Goal: Task Accomplishment & Management: Manage account settings

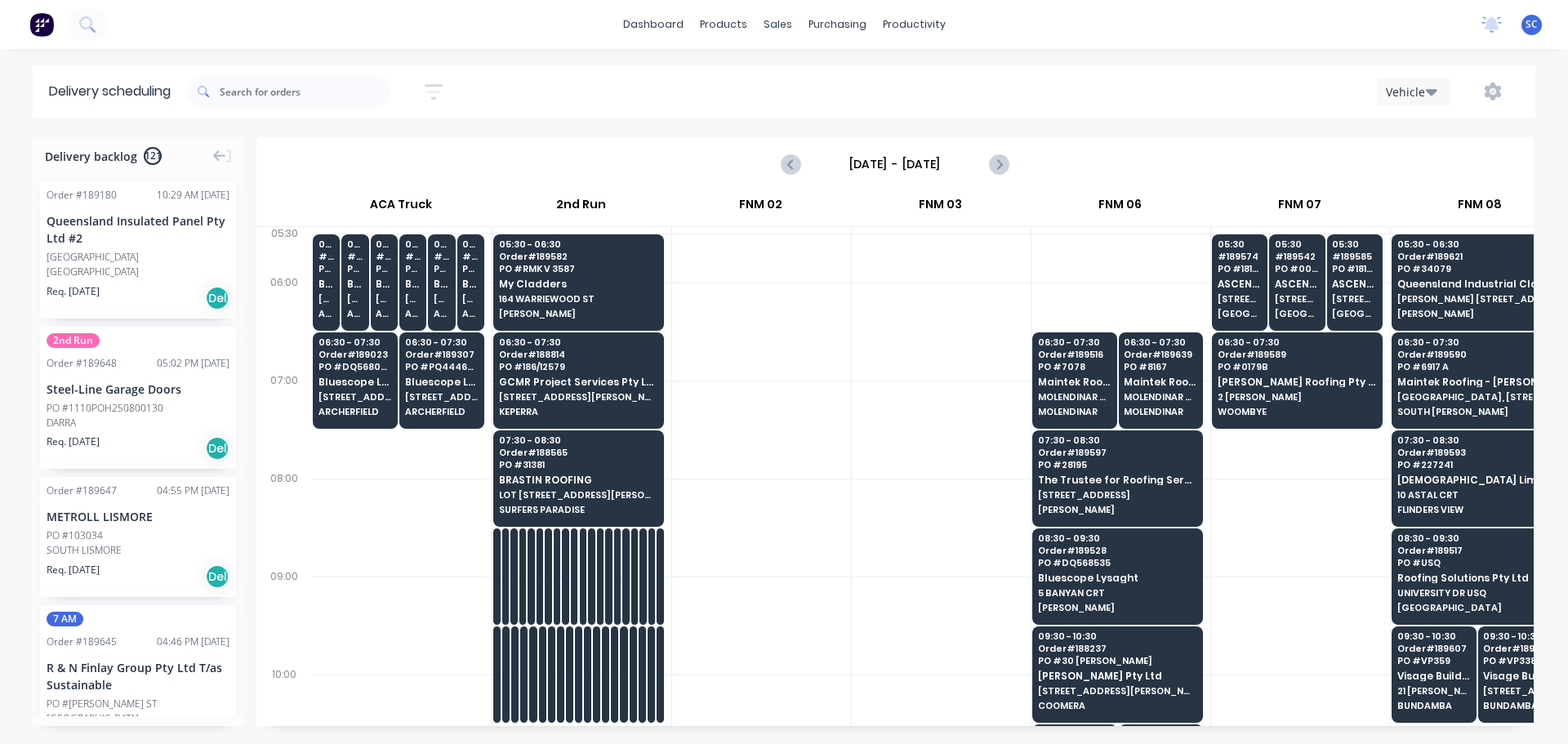
drag, startPoint x: 0, startPoint y: 0, endPoint x: 457, endPoint y: 122, distance: 473.0
click at [448, 96] on button "button" at bounding box center [434, 92] width 52 height 32
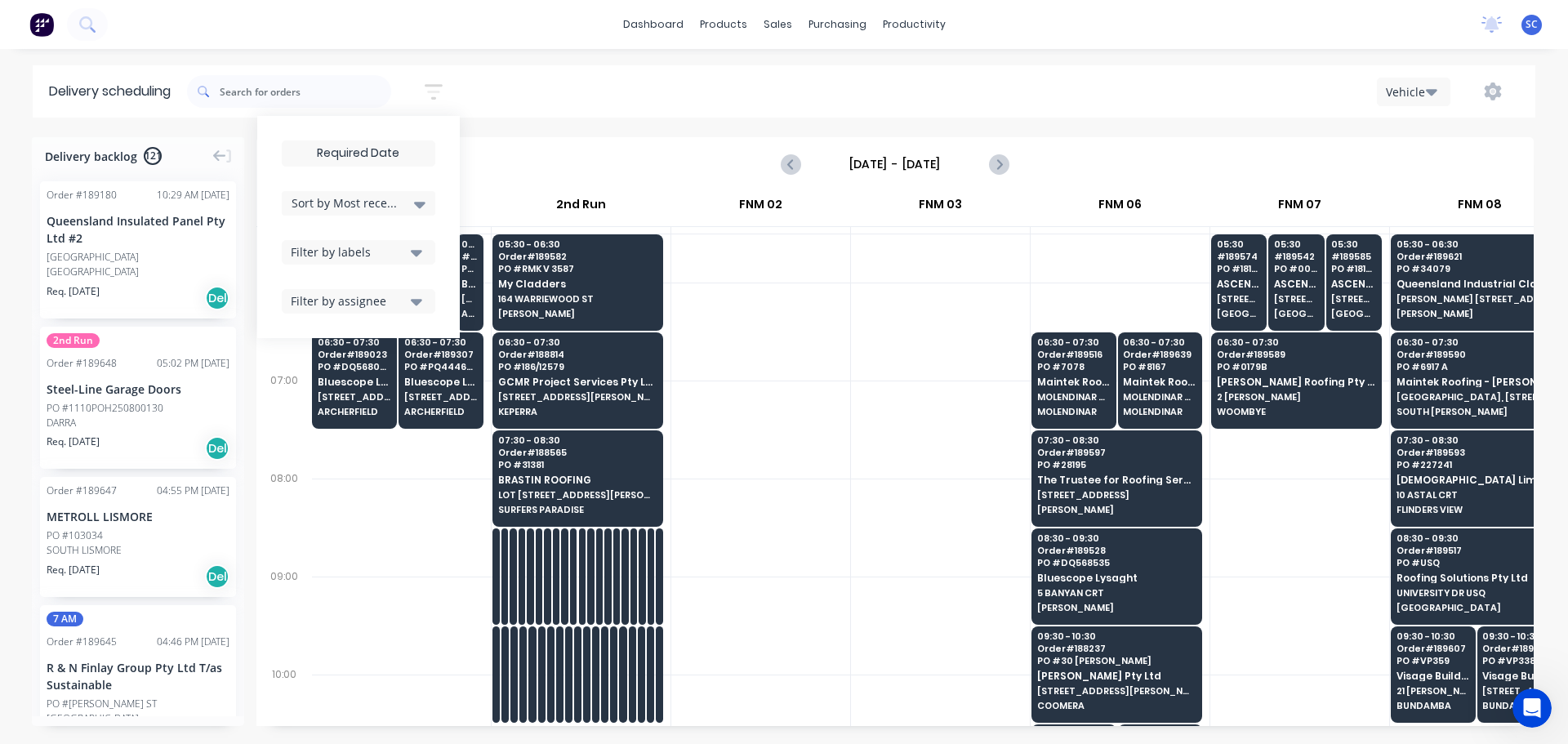
drag, startPoint x: 370, startPoint y: 152, endPoint x: 413, endPoint y: 165, distance: 44.9
click at [368, 152] on input at bounding box center [358, 153] width 152 height 25
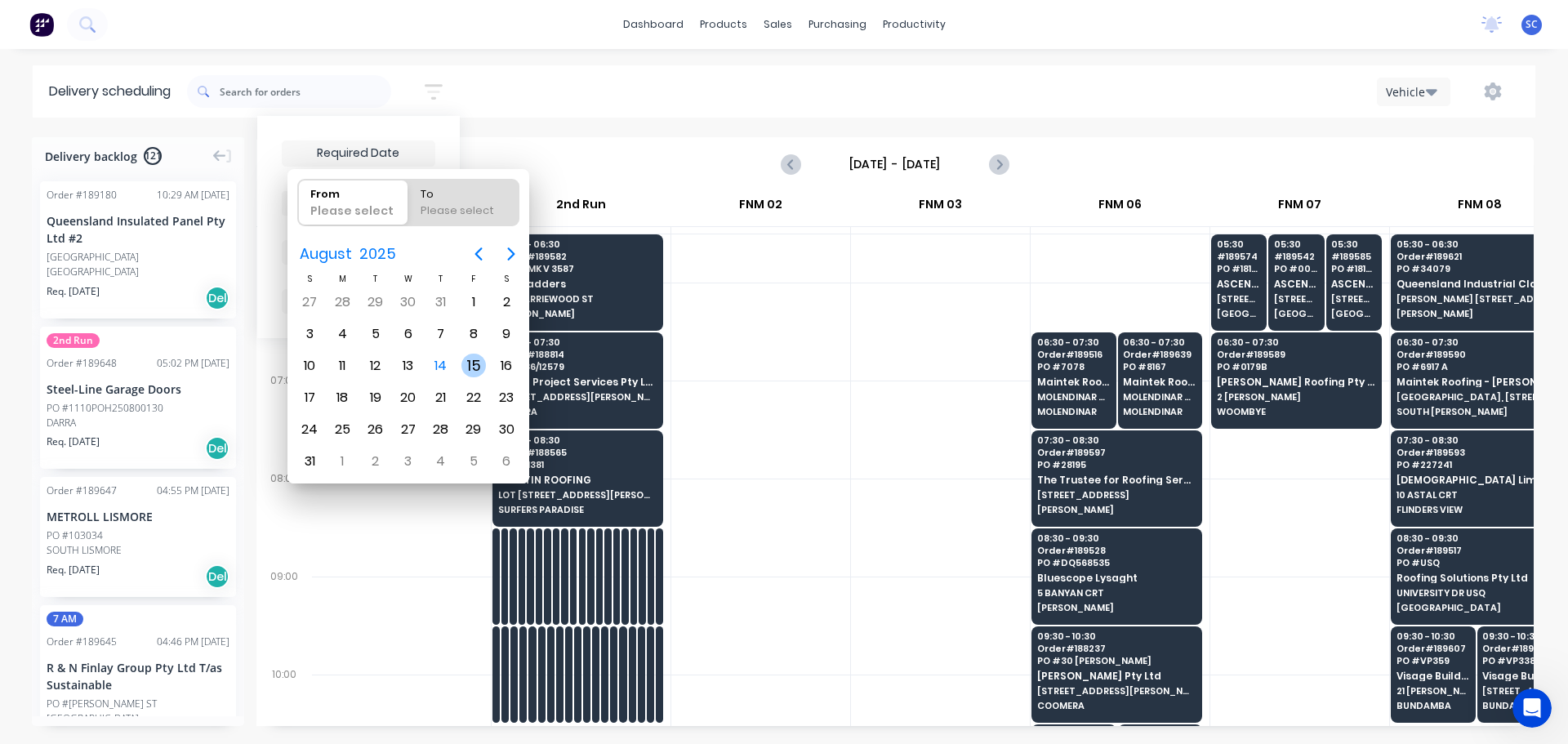
click at [474, 358] on div "15" at bounding box center [473, 366] width 25 height 25
type input "[DATE]"
radio input "false"
radio input "true"
click at [474, 357] on div "15" at bounding box center [473, 366] width 25 height 25
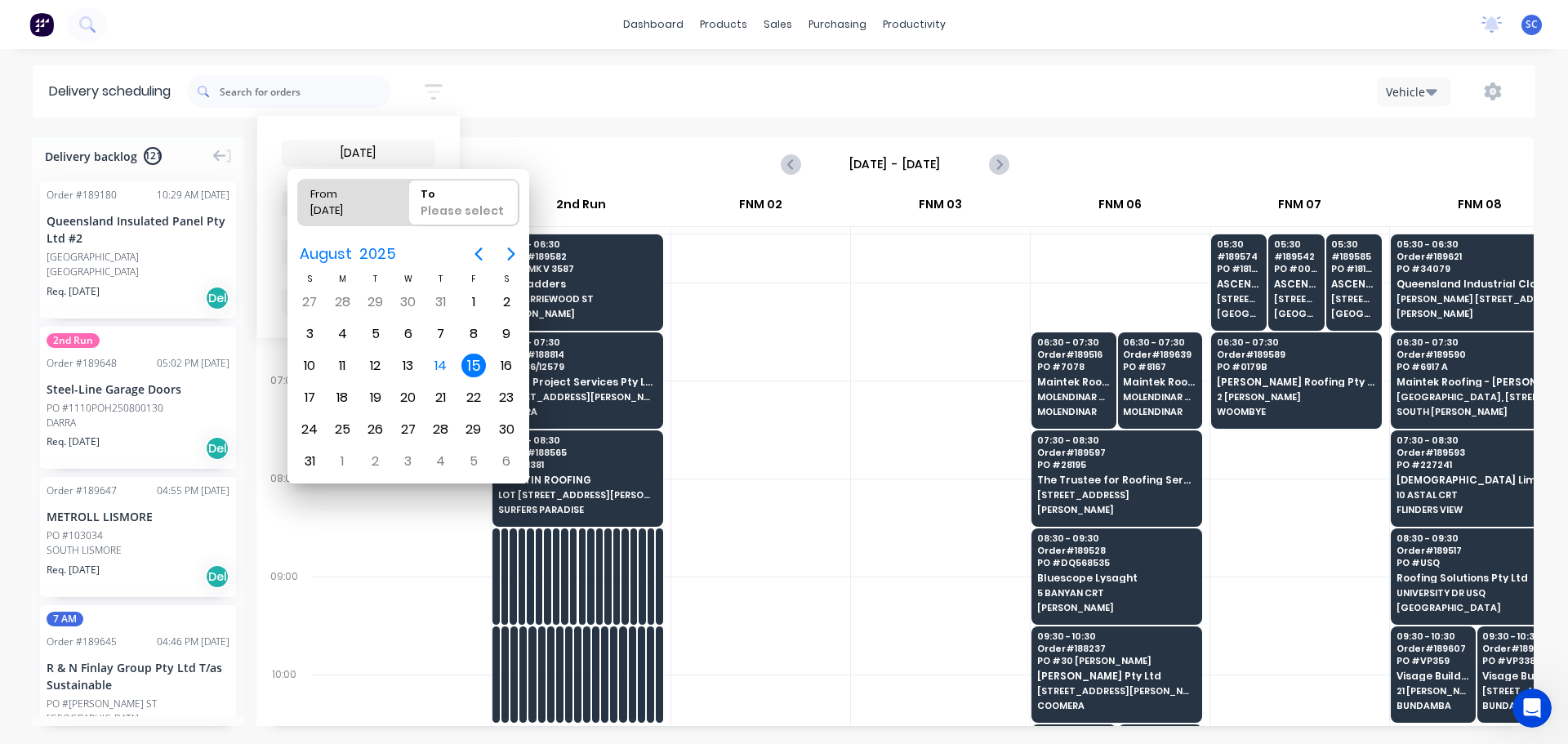
type input "15/08/25 - 15/08/25"
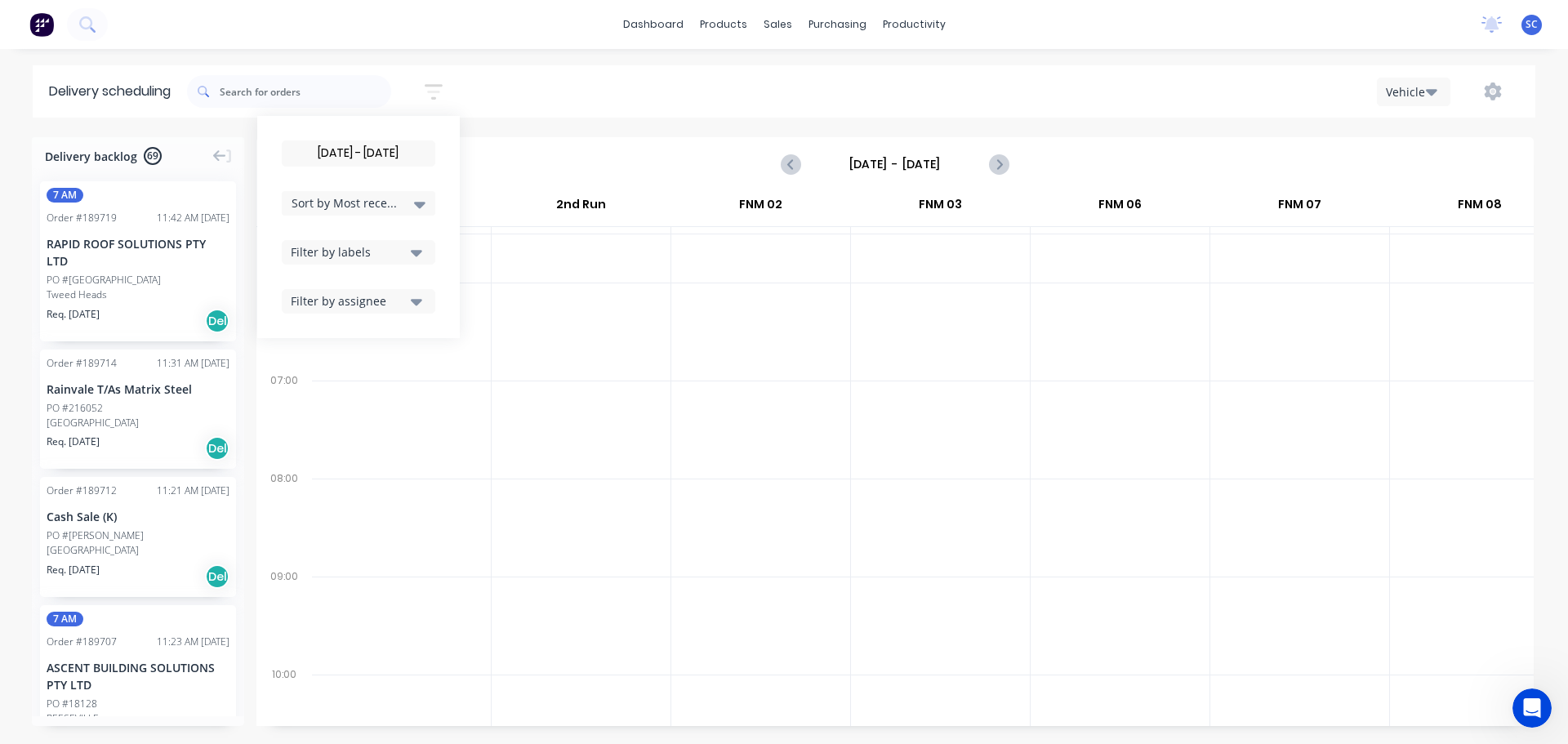
drag, startPoint x: 385, startPoint y: 254, endPoint x: 400, endPoint y: 254, distance: 15.0
click at [388, 254] on div "Filter by labels" at bounding box center [348, 252] width 115 height 17
drag, startPoint x: 314, startPoint y: 371, endPoint x: 385, endPoint y: 235, distance: 153.4
click at [315, 371] on div "button" at bounding box center [309, 374] width 33 height 33
click at [368, 207] on span "Sort by Most recent" at bounding box center [344, 203] width 107 height 17
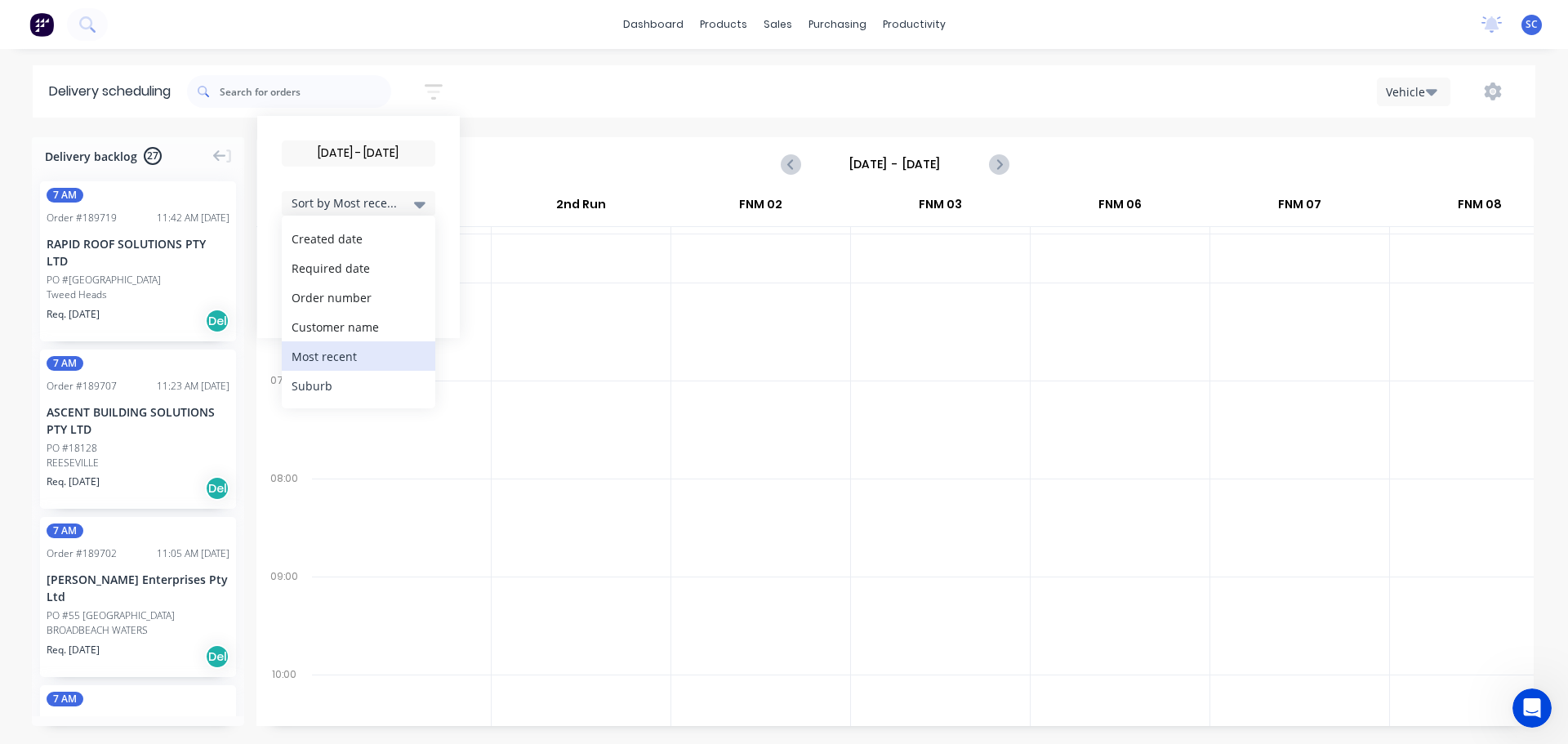
click at [343, 388] on div "Suburb" at bounding box center [358, 386] width 153 height 29
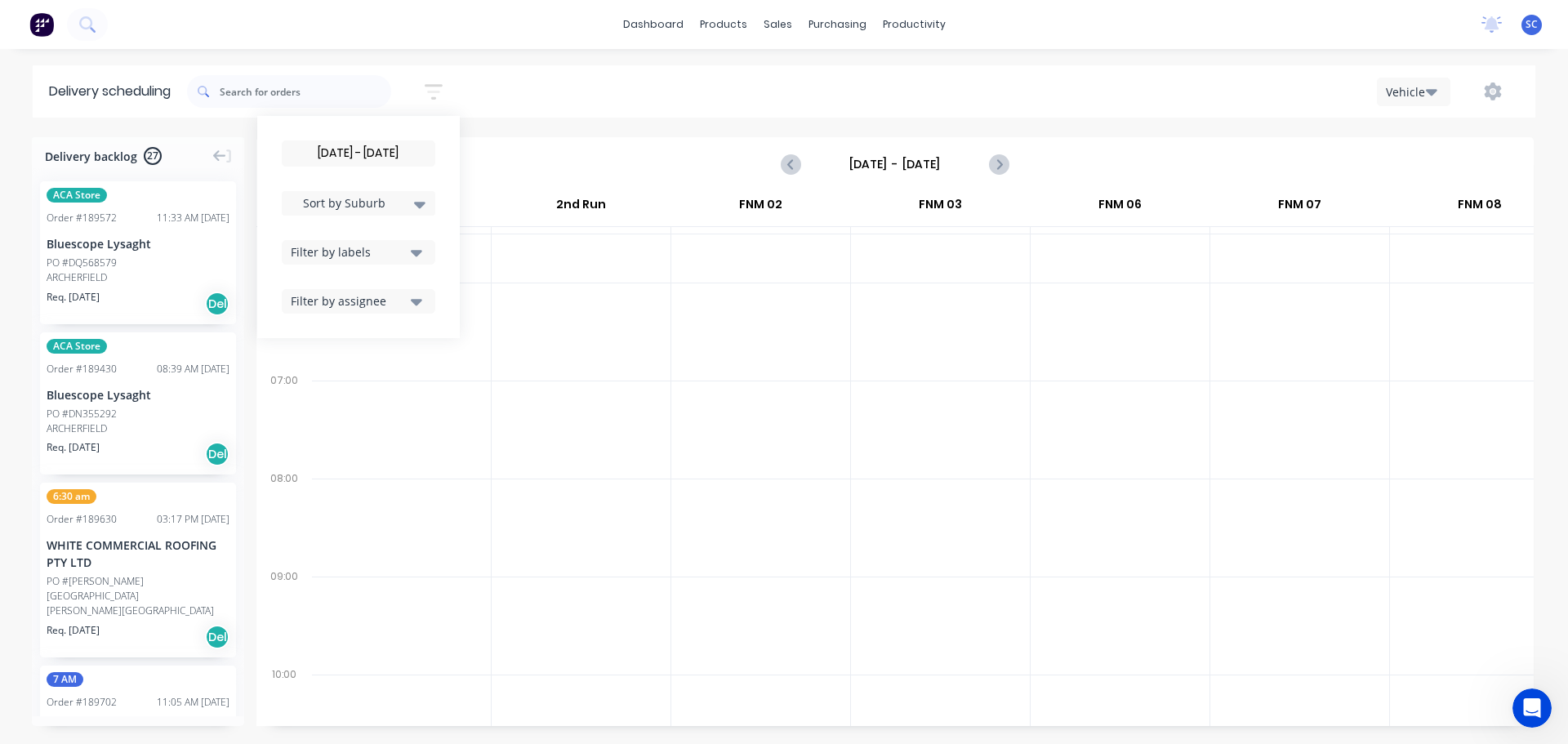
click at [556, 504] on div at bounding box center [581, 527] width 179 height 98
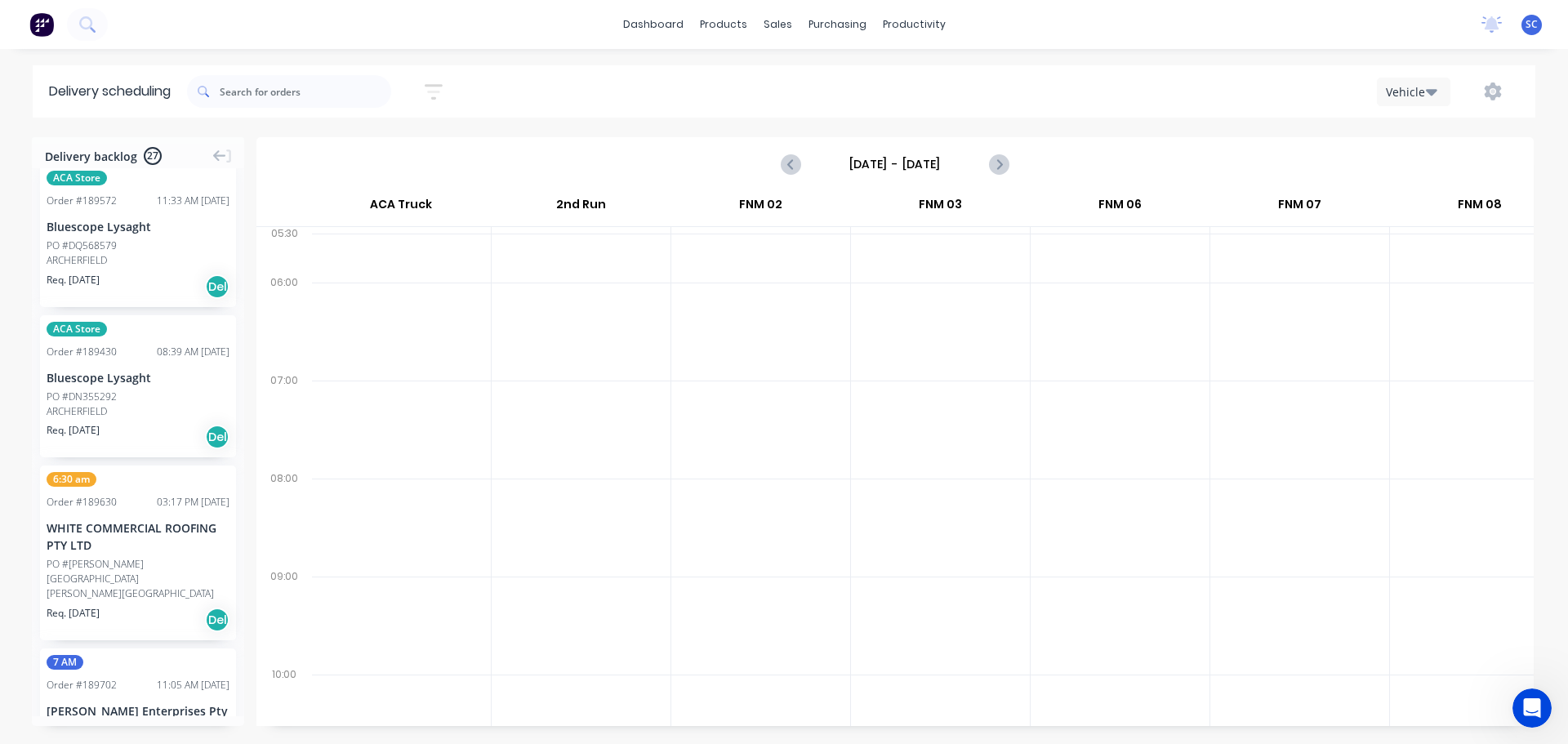
scroll to position [0, 0]
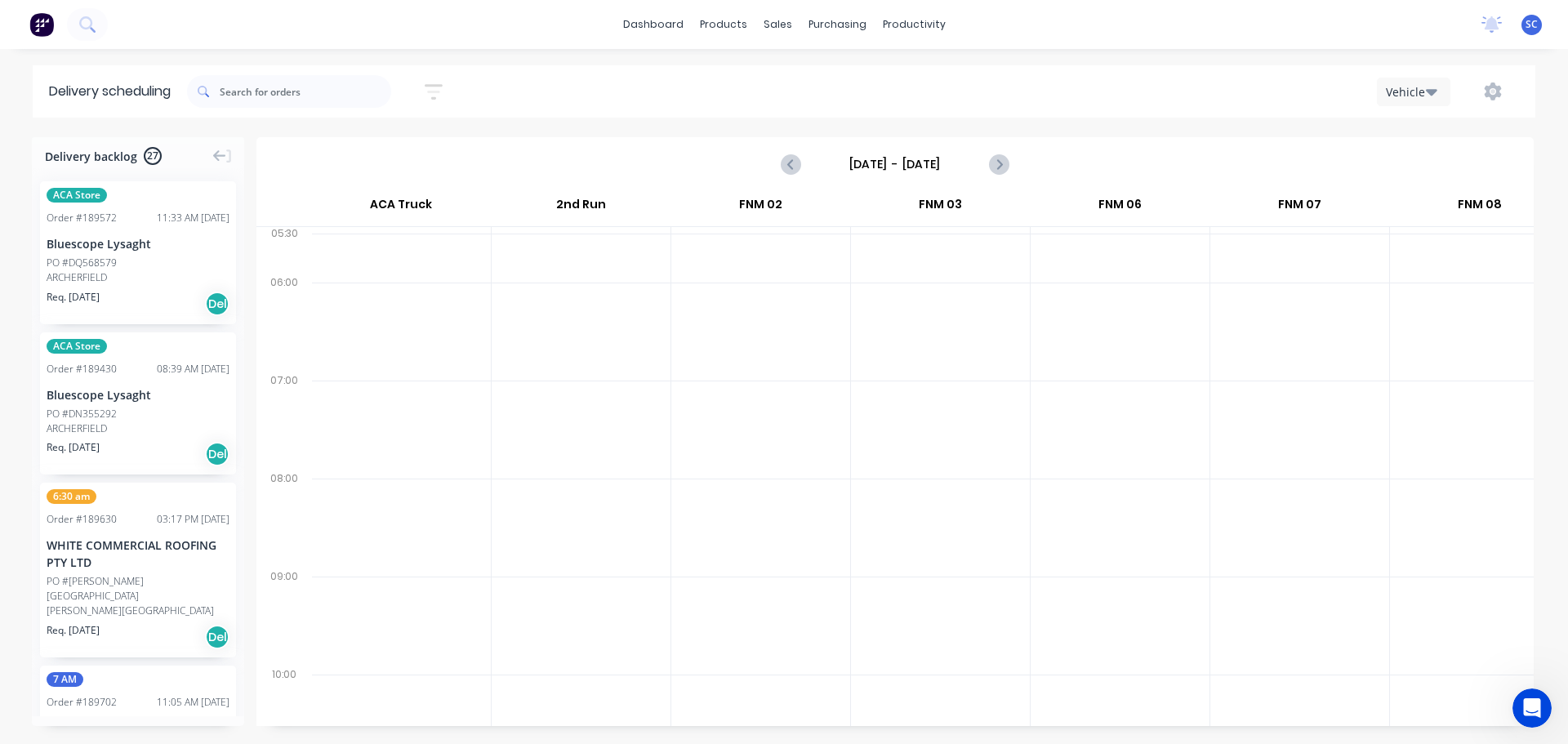
drag, startPoint x: 455, startPoint y: 75, endPoint x: 443, endPoint y: 81, distance: 13.4
click at [454, 76] on button "button" at bounding box center [434, 92] width 52 height 32
drag, startPoint x: 369, startPoint y: 247, endPoint x: 389, endPoint y: 263, distance: 25.6
click at [372, 249] on div "Filter by labels" at bounding box center [348, 252] width 115 height 17
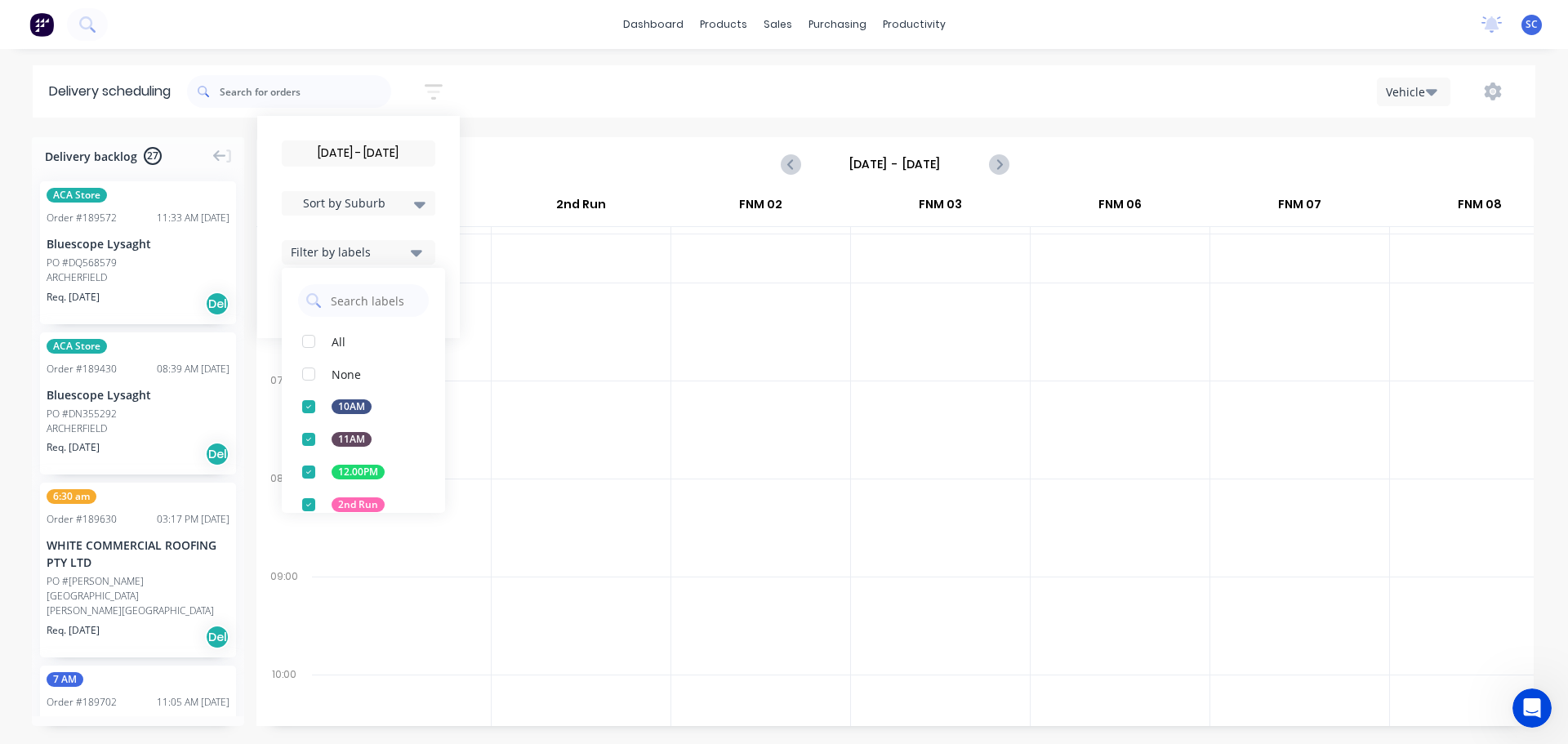
drag, startPoint x: 321, startPoint y: 379, endPoint x: 367, endPoint y: 263, distance: 124.8
click at [324, 379] on div "button" at bounding box center [309, 374] width 33 height 33
click at [377, 209] on span "Sort by Suburb" at bounding box center [344, 203] width 107 height 17
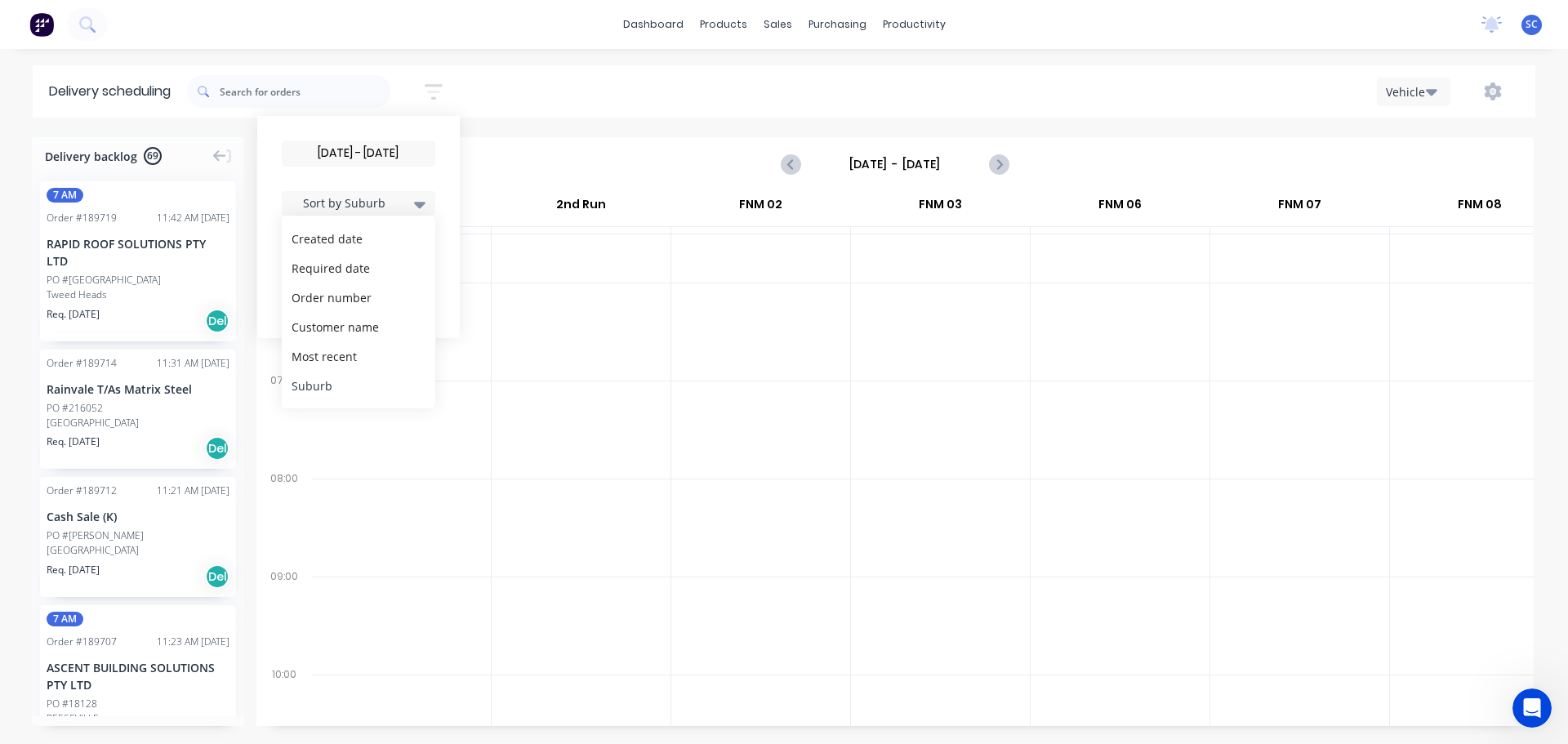
click at [350, 380] on div "Suburb" at bounding box center [358, 386] width 153 height 29
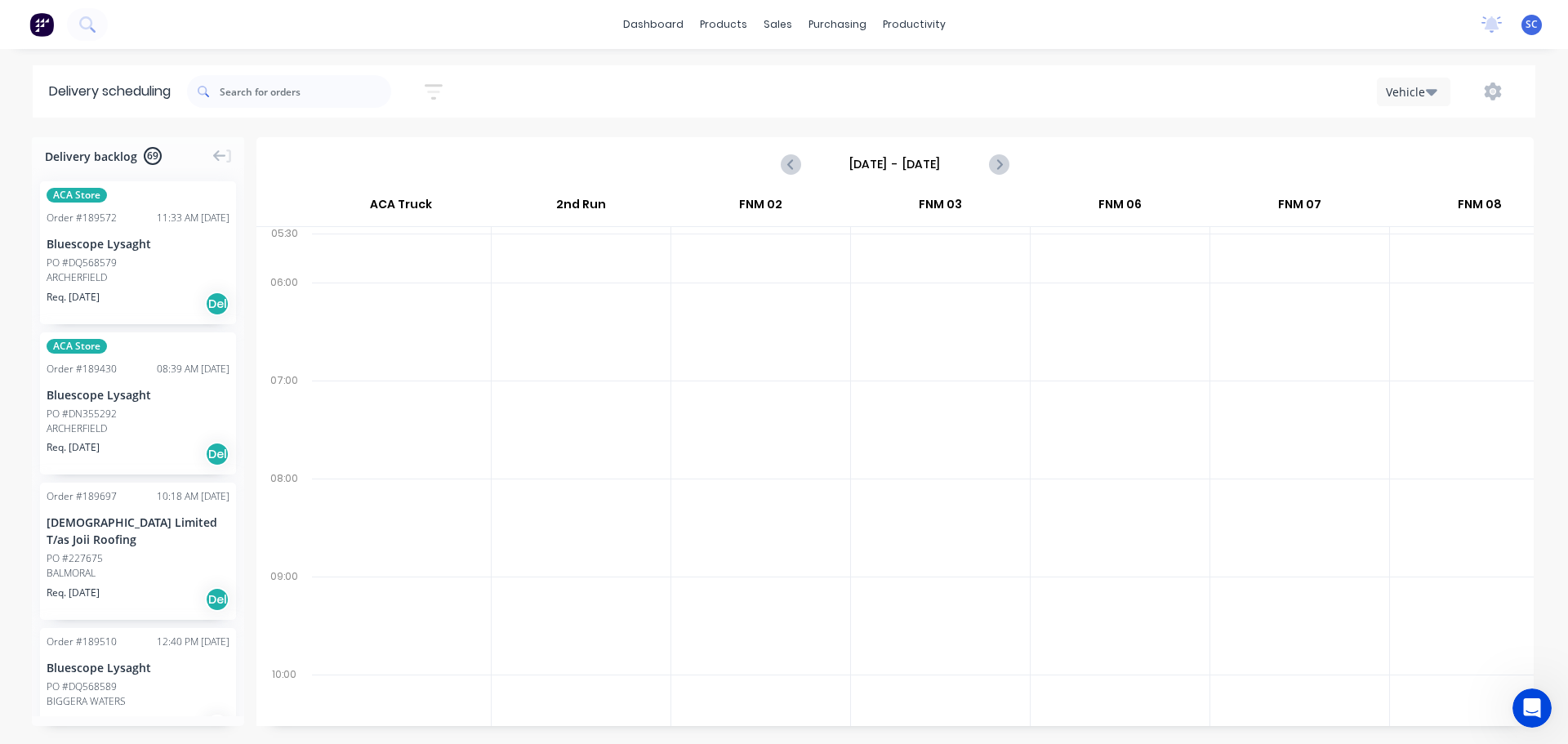
click at [541, 428] on div at bounding box center [581, 429] width 179 height 98
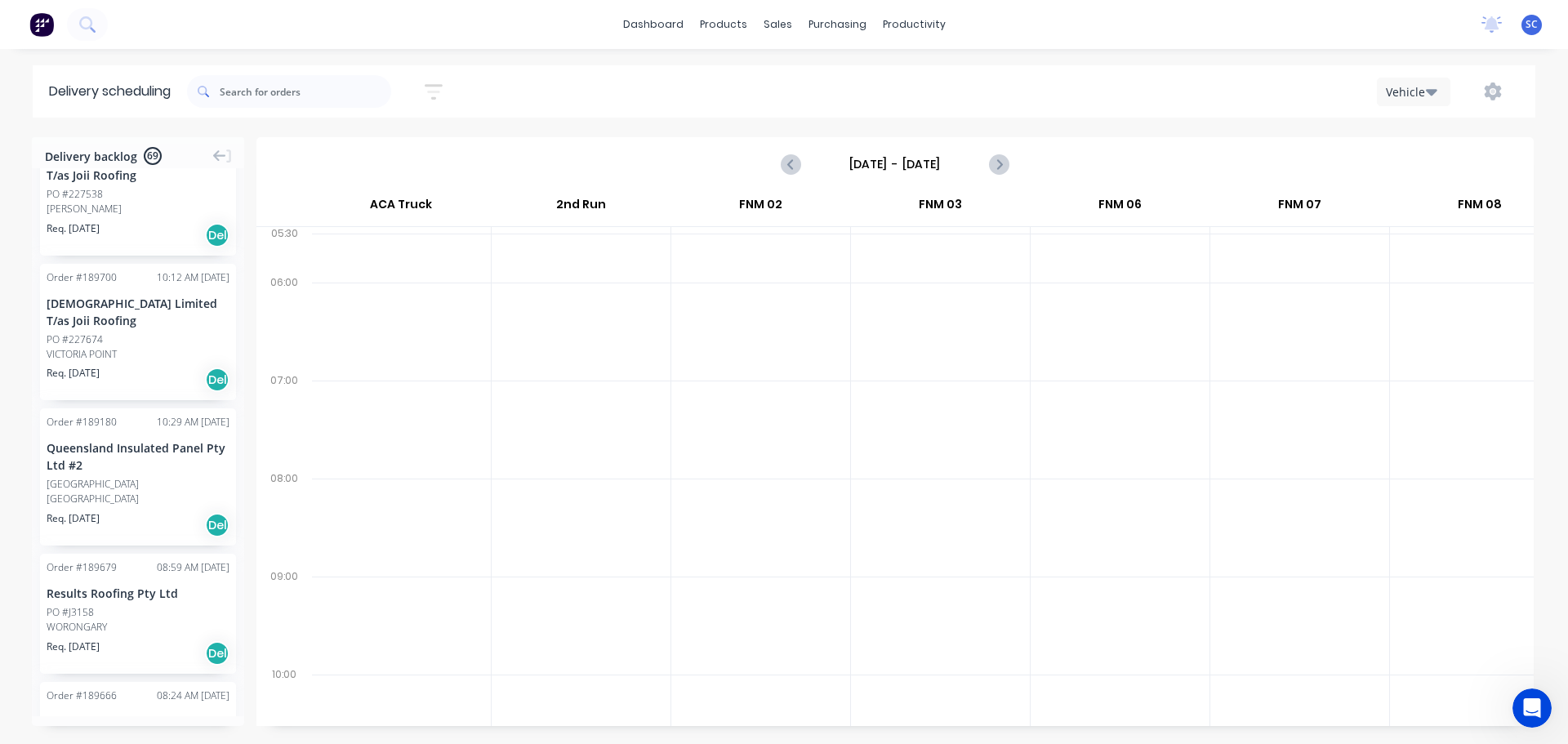
scroll to position [9050, 0]
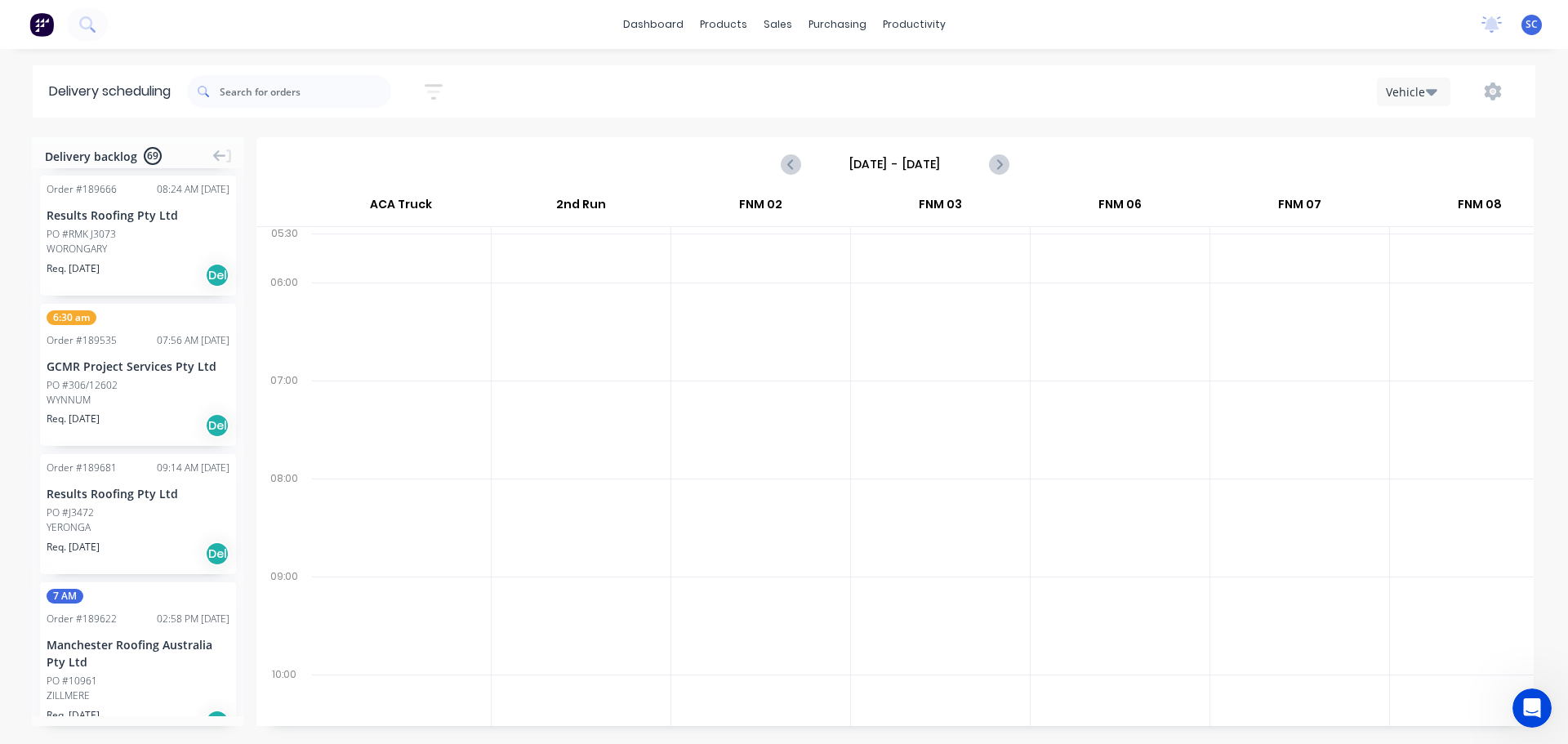
click at [448, 80] on button "button" at bounding box center [434, 92] width 52 height 32
click at [344, 151] on input "[DATE] - [DATE]" at bounding box center [358, 153] width 152 height 25
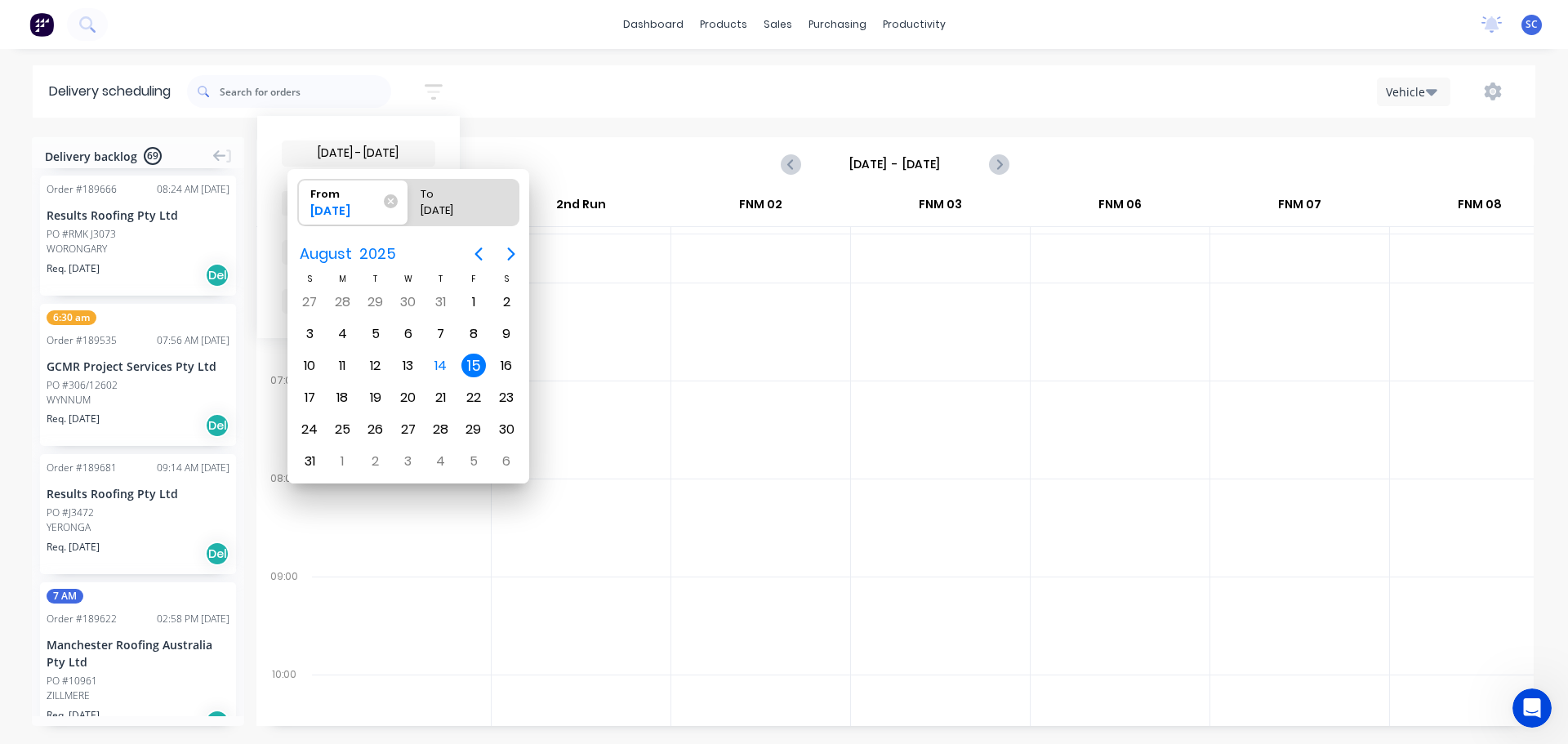
click at [474, 365] on div "15" at bounding box center [473, 366] width 25 height 25
radio input "false"
radio input "true"
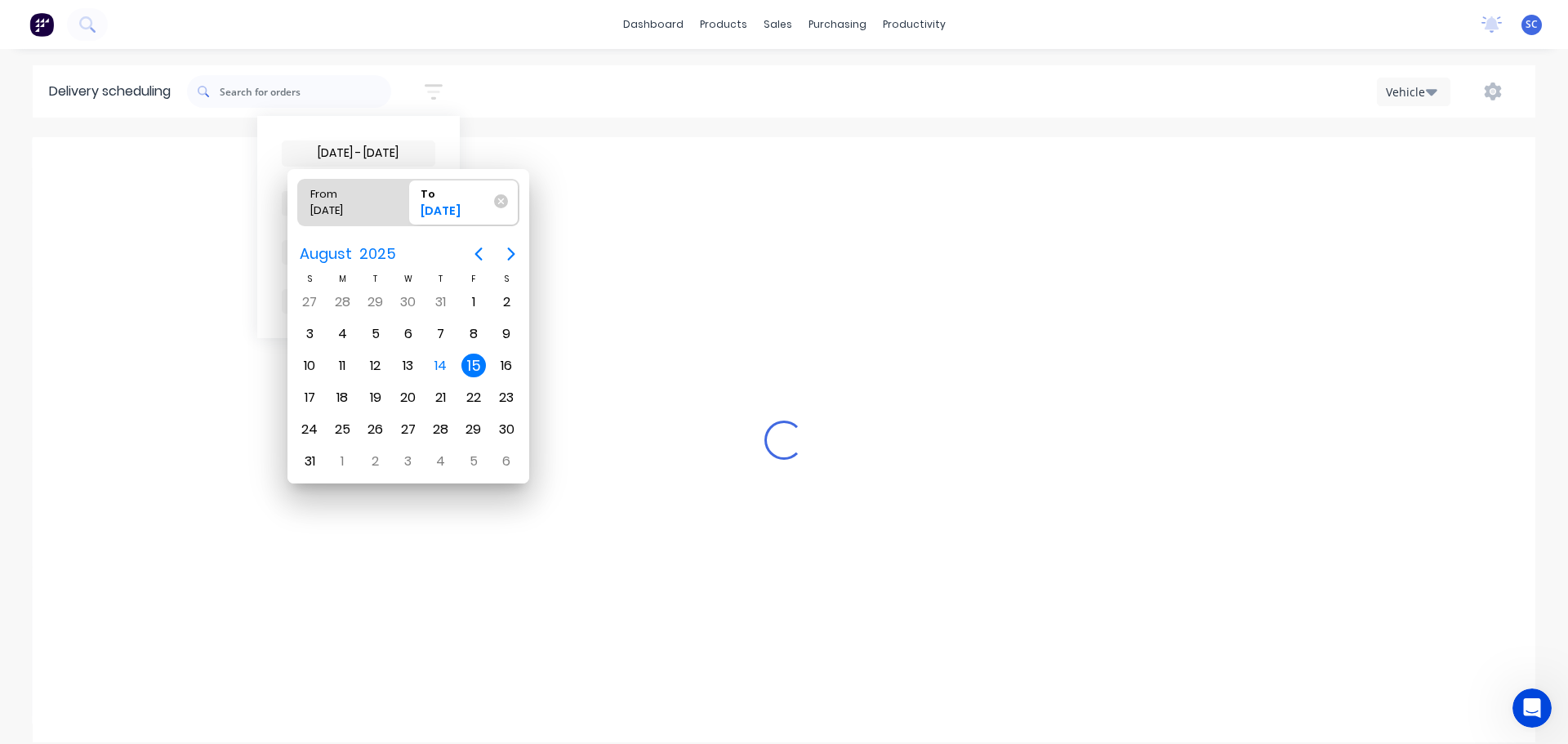
click at [471, 365] on div "15" at bounding box center [473, 366] width 25 height 25
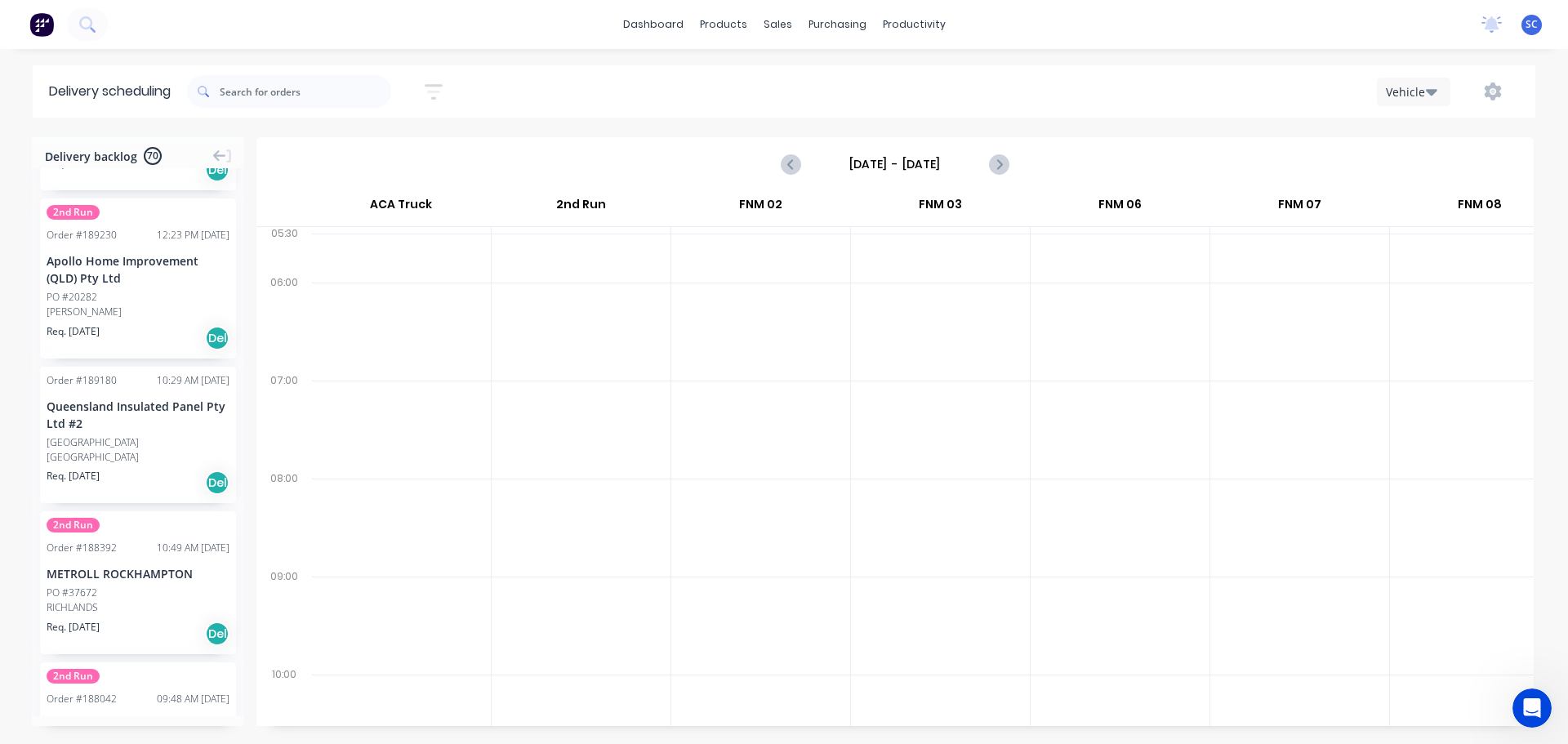
scroll to position [9153, 0]
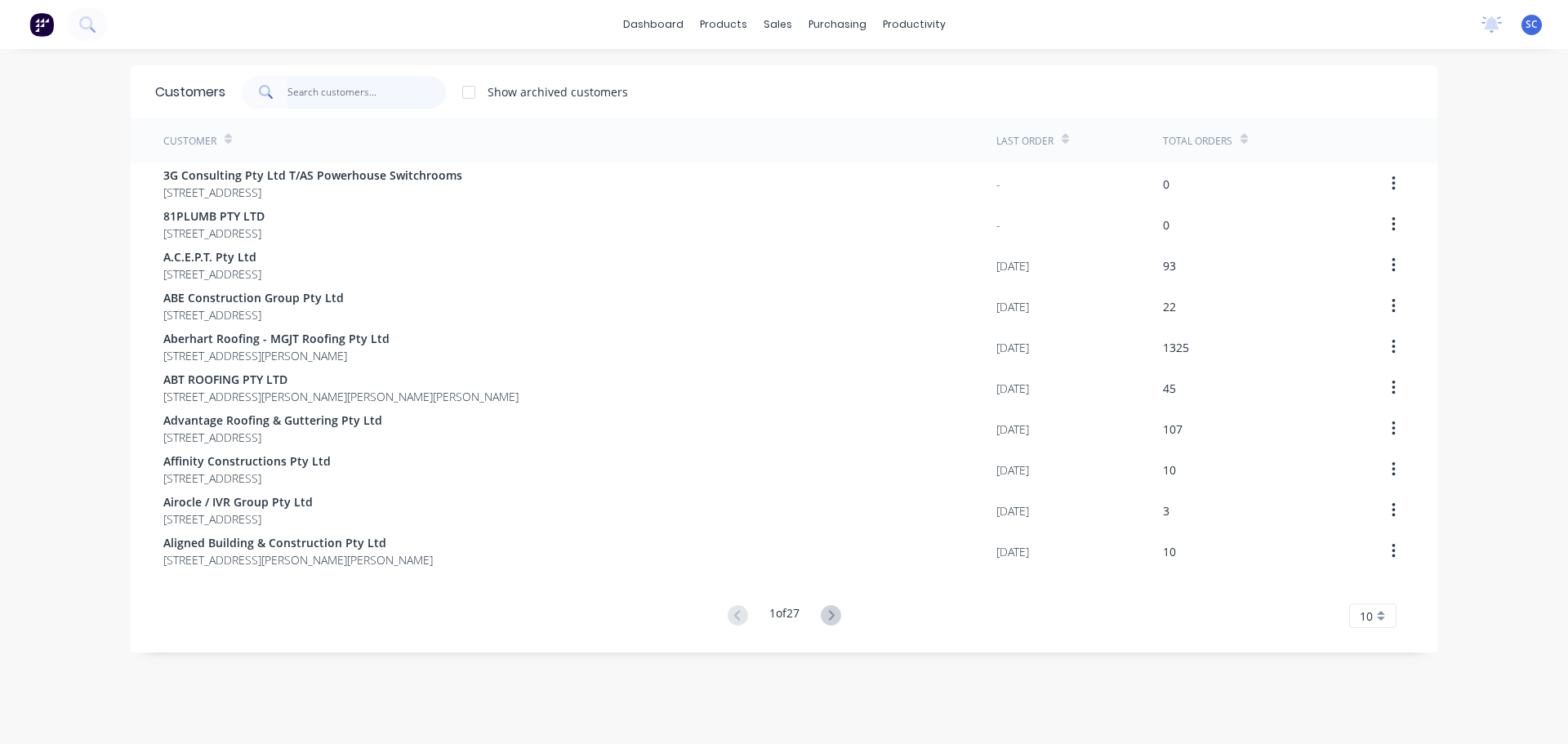
click at [315, 87] on input "text" at bounding box center [367, 93] width 159 height 33
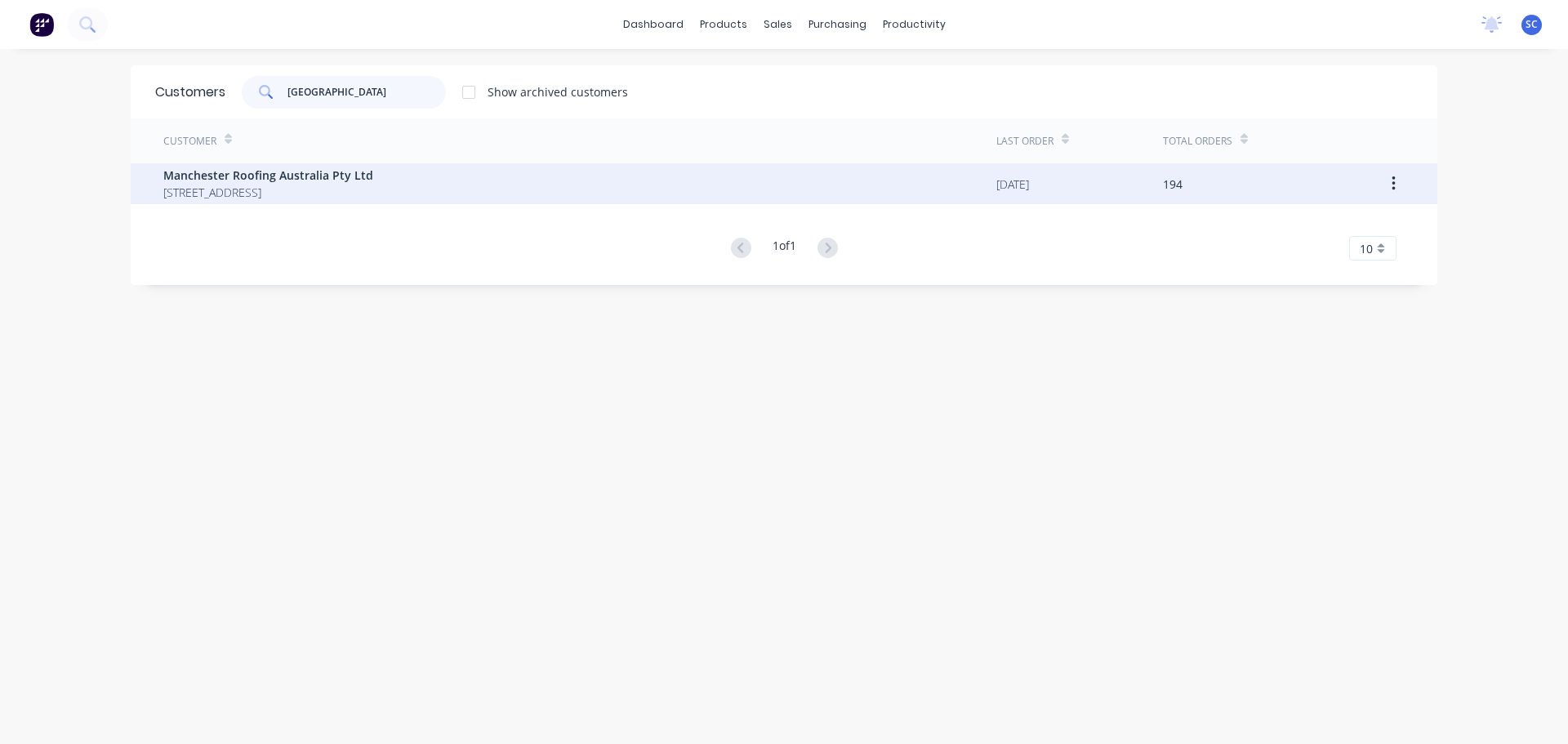
type input "MANCHESTER"
click at [212, 184] on div "Manchester Roofing Australia Pty Ltd PO BOX 7150 Brendale Queensland Australia …" at bounding box center [268, 183] width 210 height 34
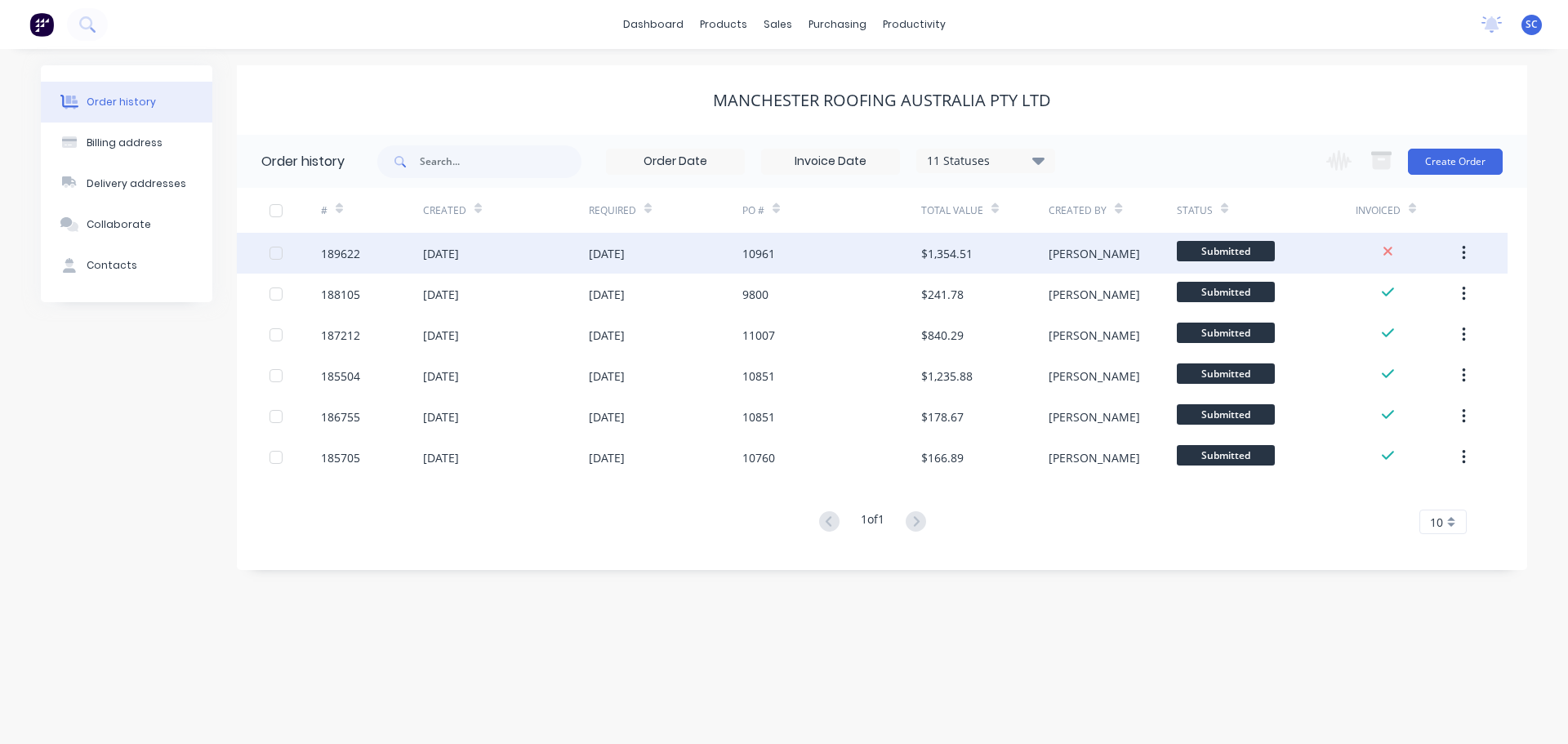
click at [618, 260] on div "15 Aug 2025" at bounding box center [606, 254] width 36 height 17
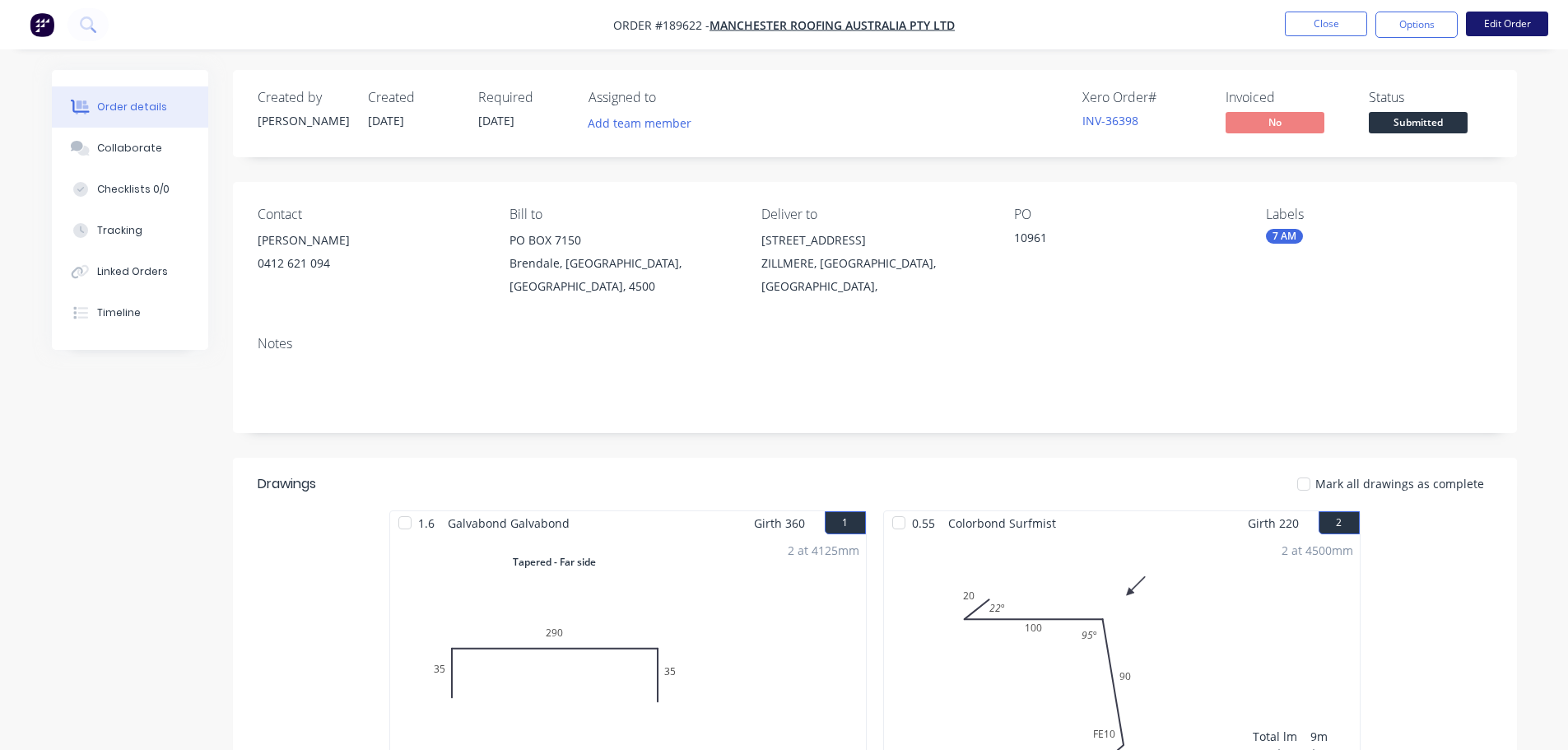
click at [1496, 20] on button "Edit Order" at bounding box center [1507, 23] width 82 height 25
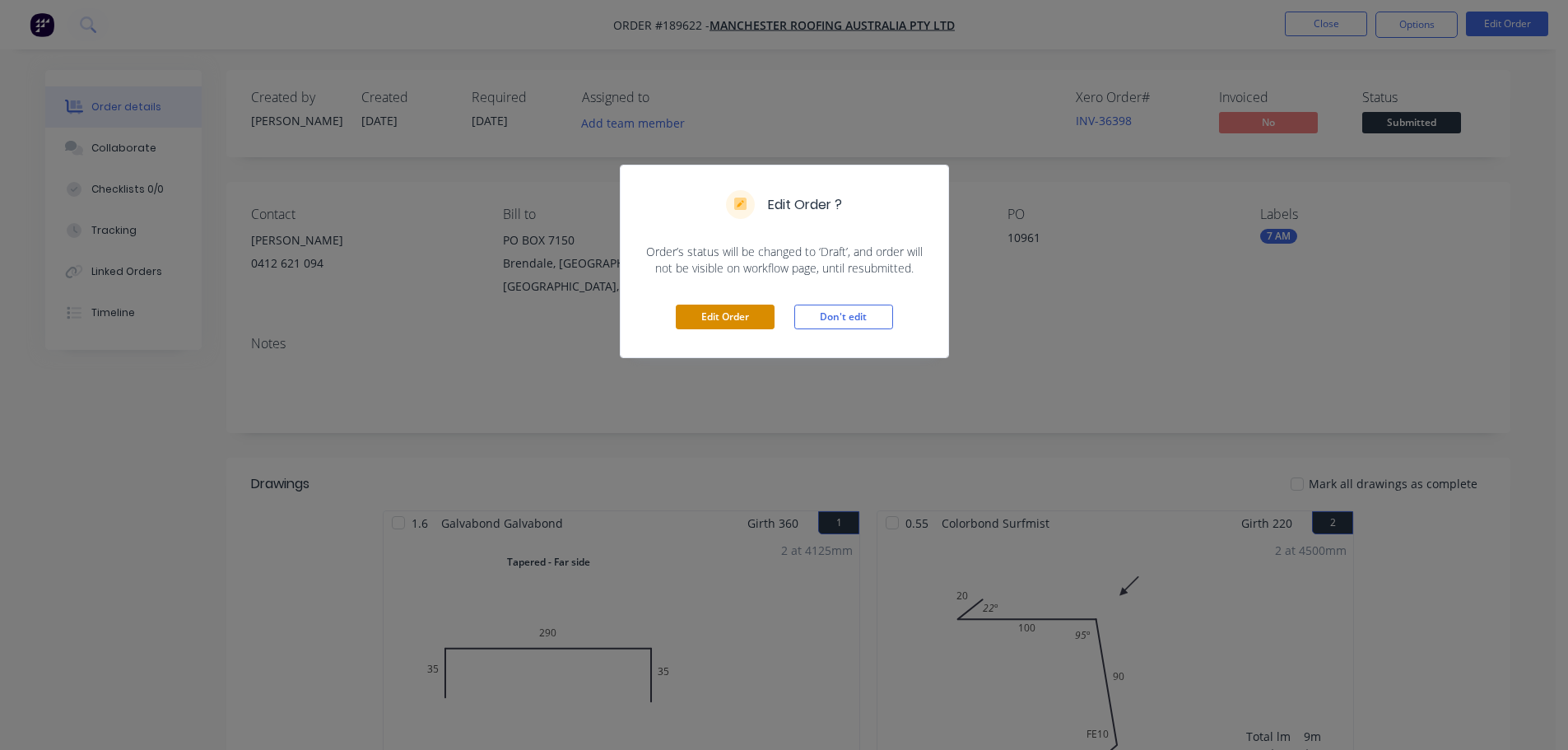
click at [739, 306] on button "Edit Order" at bounding box center [725, 317] width 99 height 25
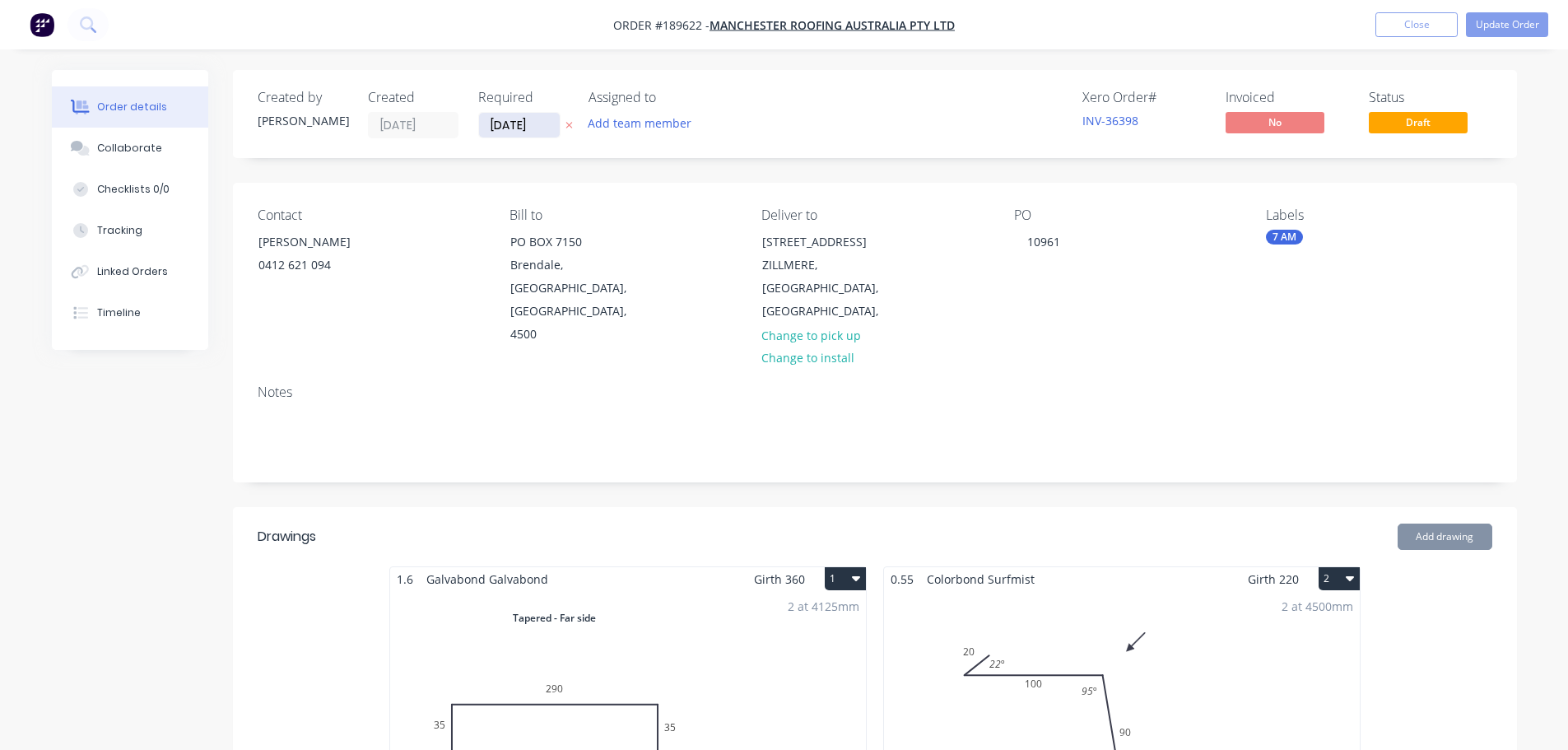
click at [529, 129] on input "[DATE]" at bounding box center [518, 125] width 81 height 25
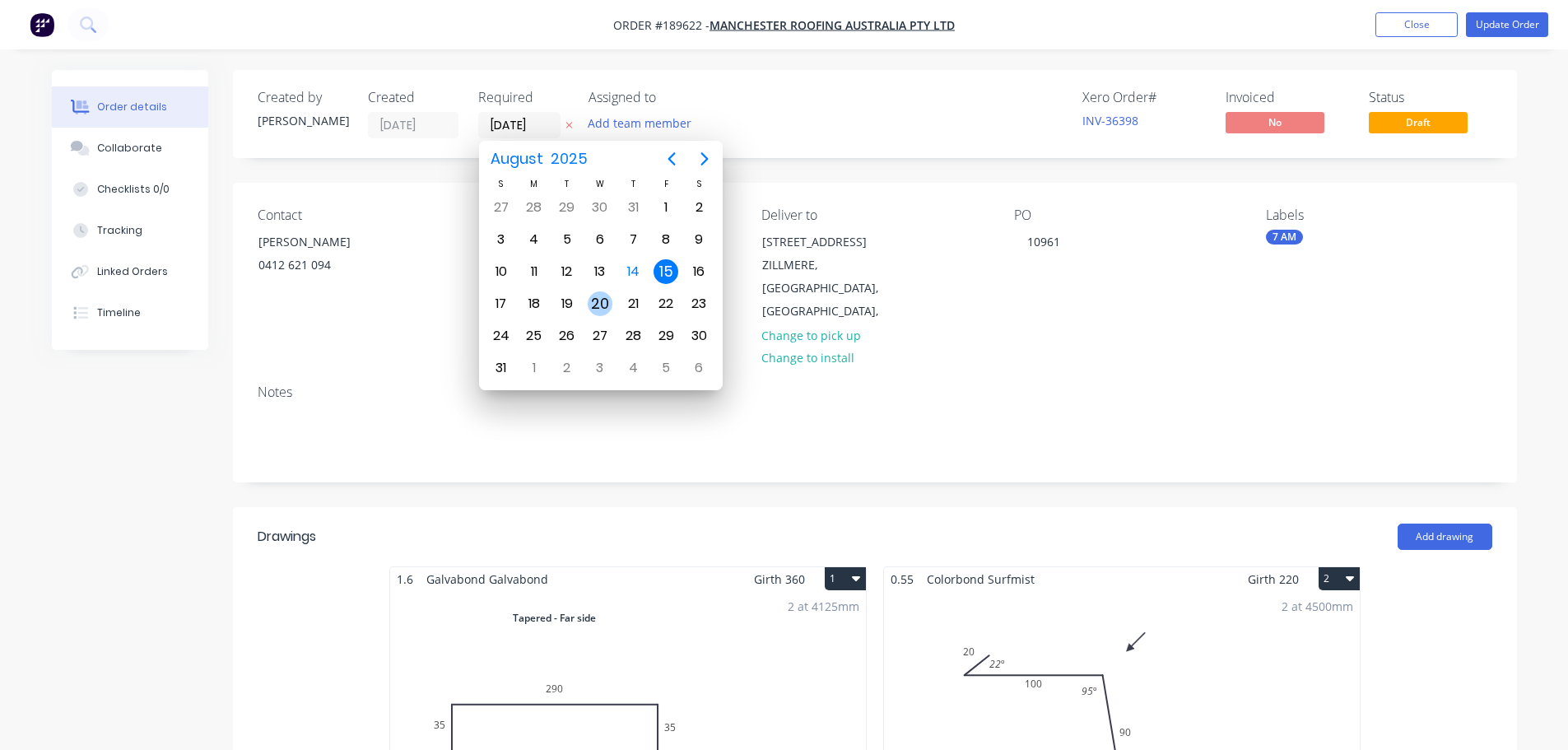
click at [598, 310] on div "20" at bounding box center [600, 304] width 25 height 25
type input "20/08/25"
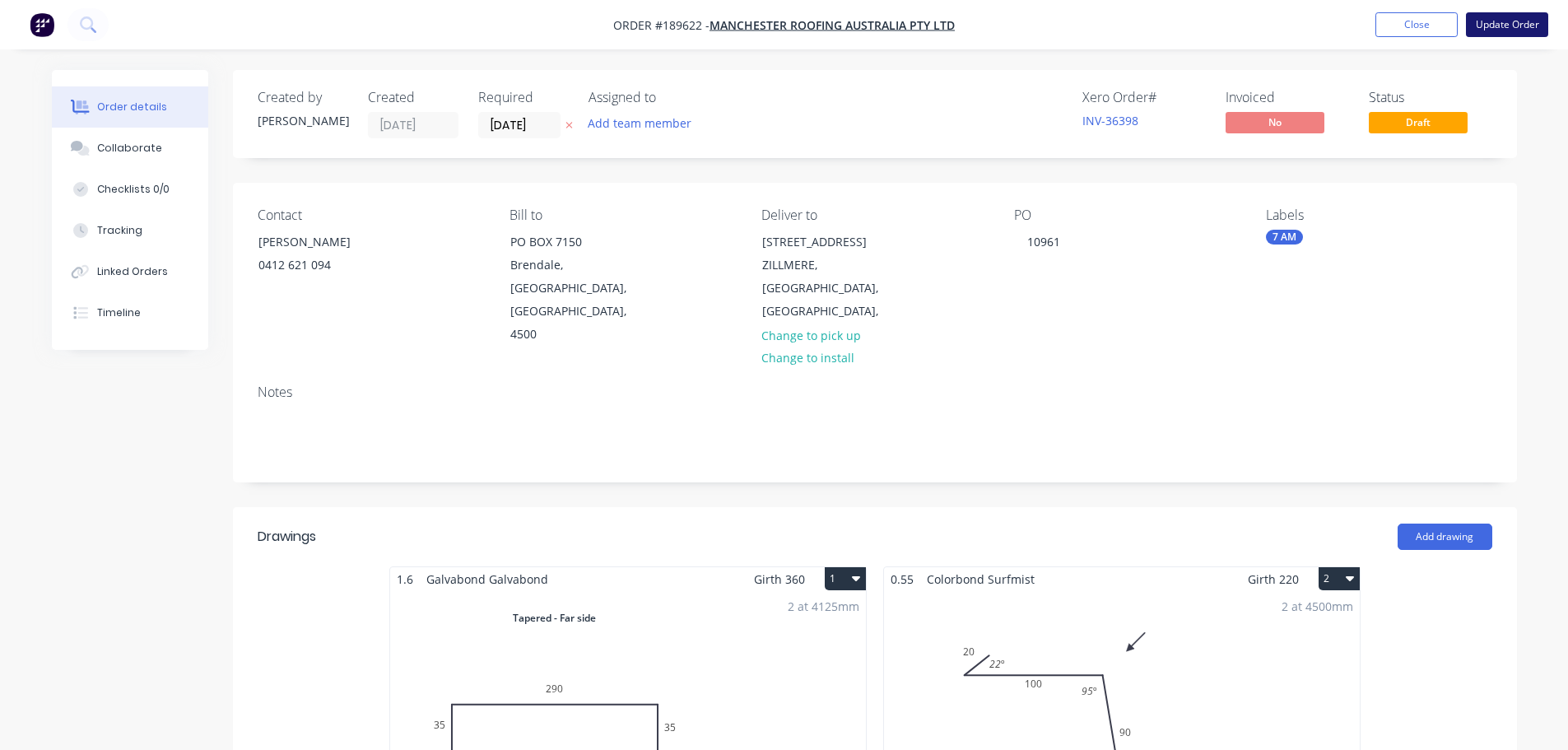
click at [1507, 23] on button "Update Order" at bounding box center [1507, 24] width 82 height 25
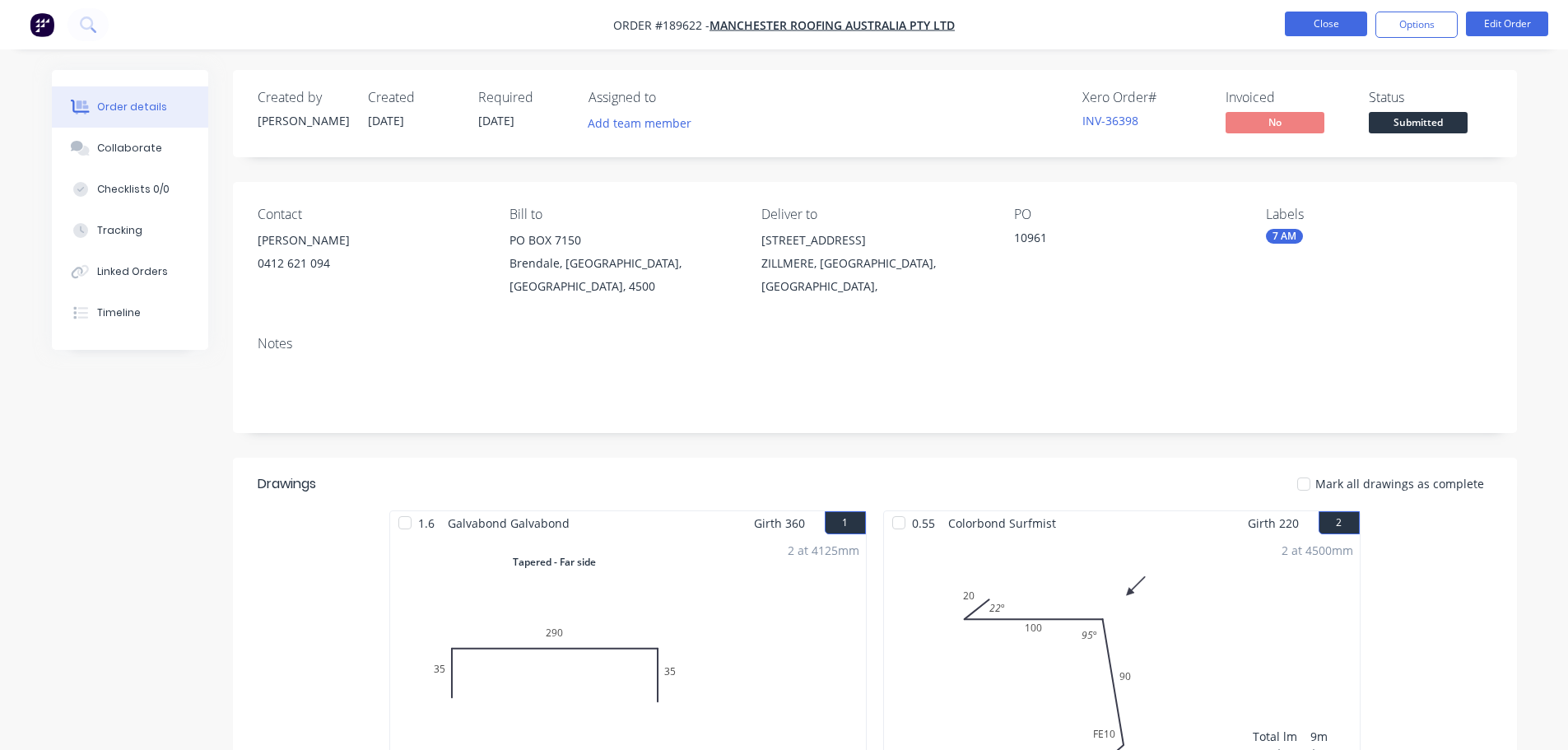
click at [1341, 25] on button "Close" at bounding box center [1325, 23] width 82 height 25
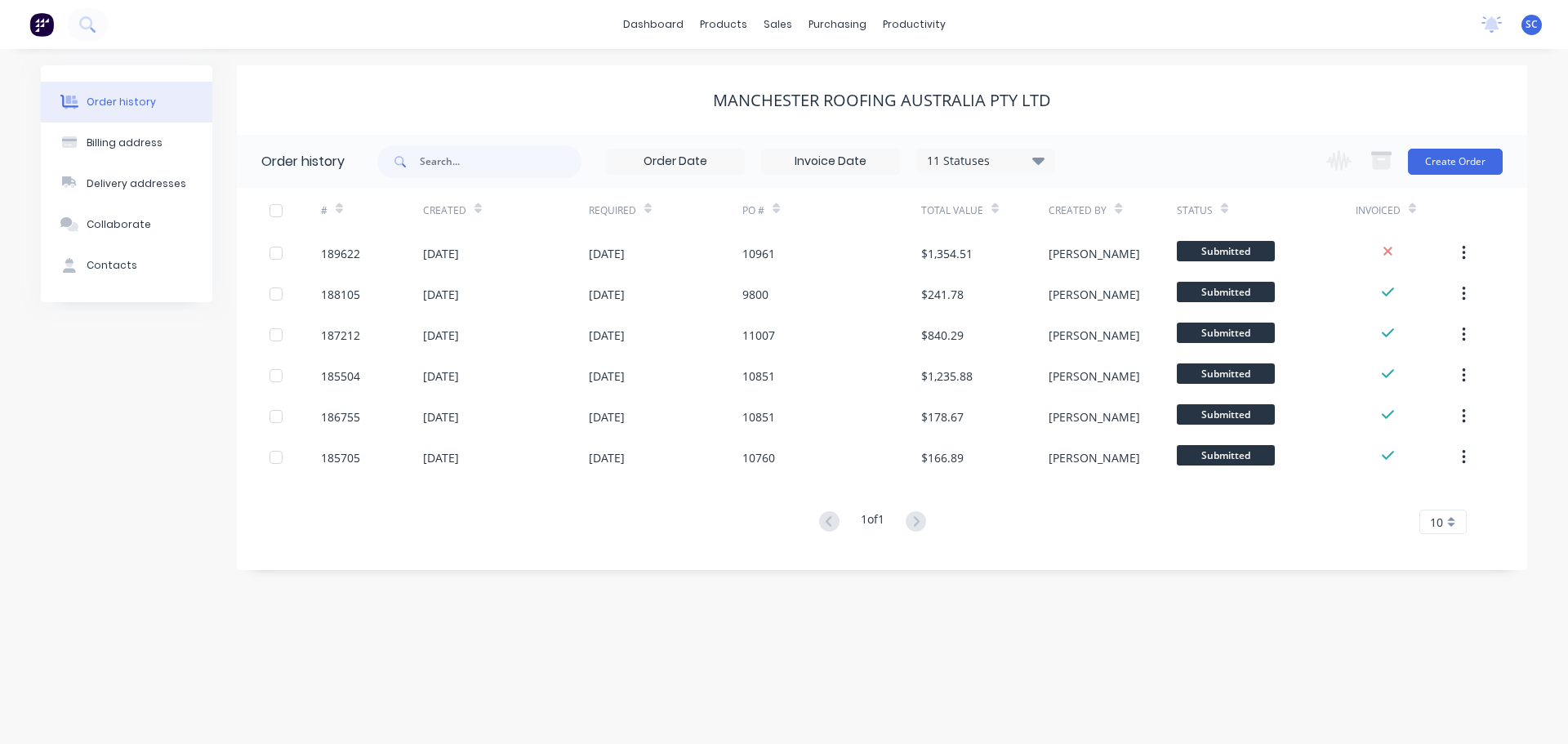
click at [1161, 102] on div "Manchester Roofing Australia Pty Ltd" at bounding box center [882, 100] width 1291 height 19
drag, startPoint x: 789, startPoint y: 19, endPoint x: 816, endPoint y: 56, distance: 45.8
click at [789, 20] on div "sales" at bounding box center [777, 24] width 45 height 25
click at [865, 111] on link "Customers" at bounding box center [863, 111] width 217 height 33
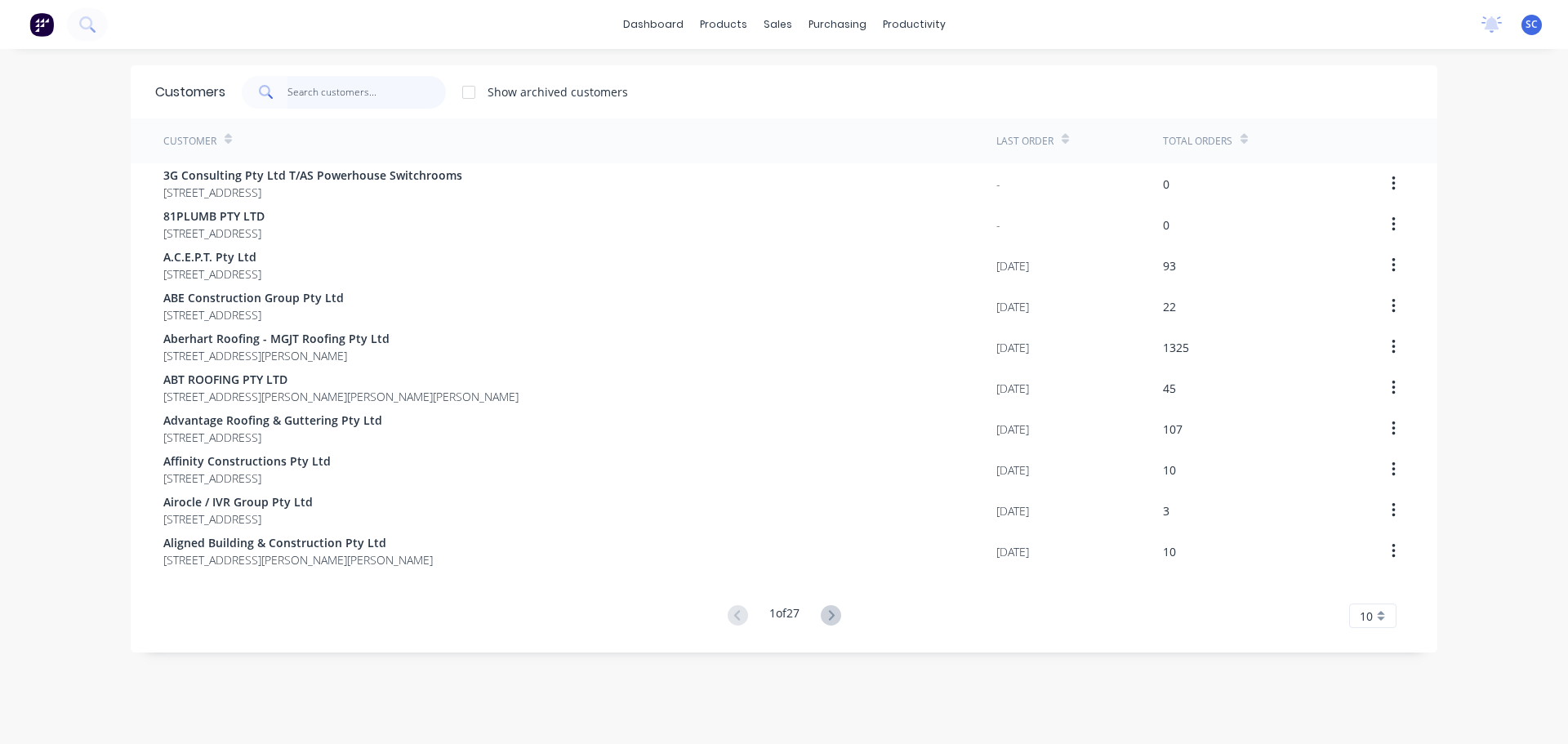
click at [313, 92] on input "text" at bounding box center [367, 93] width 159 height 33
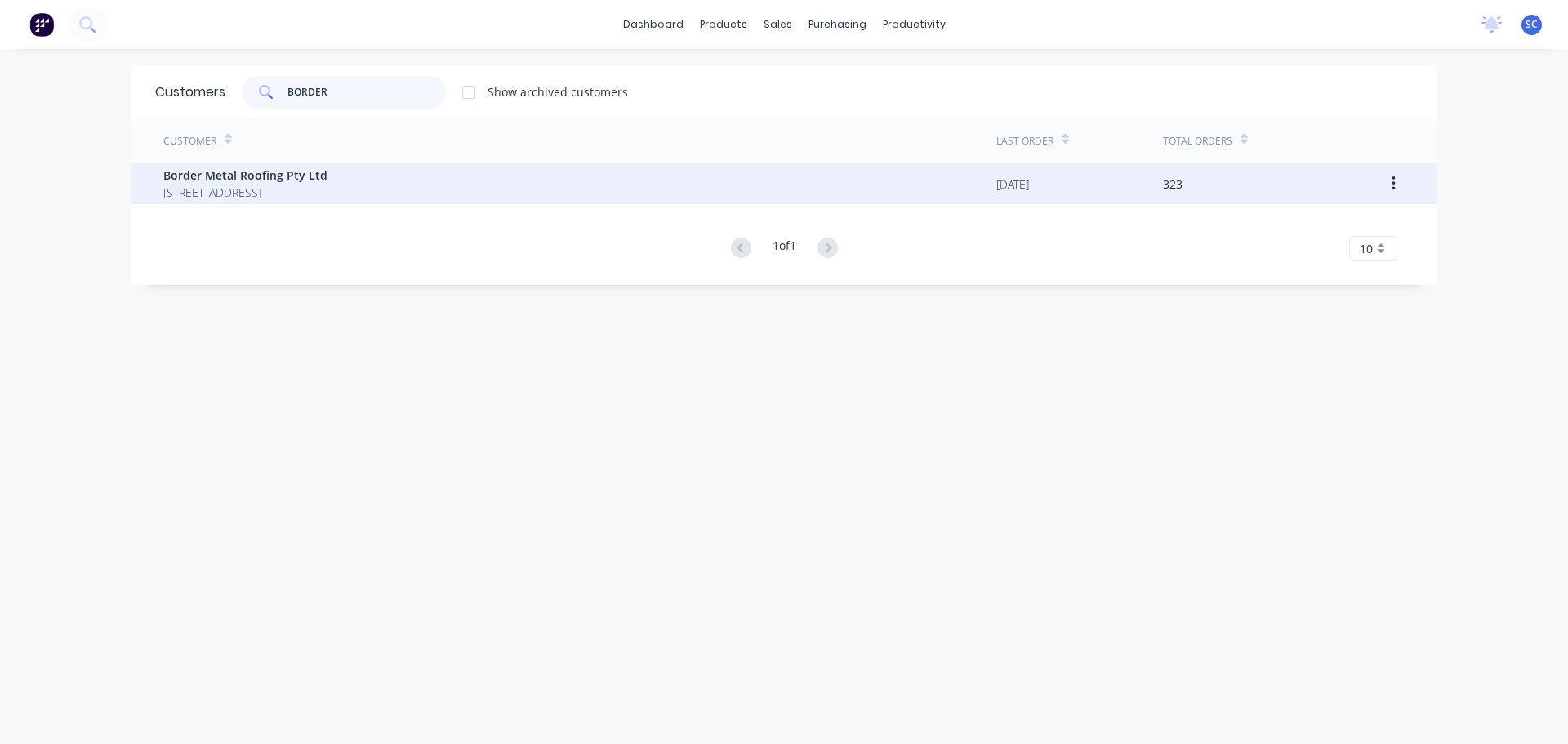
type input "BORDER"
click at [250, 180] on span "Border Metal Roofing Pty Ltd" at bounding box center [245, 175] width 164 height 17
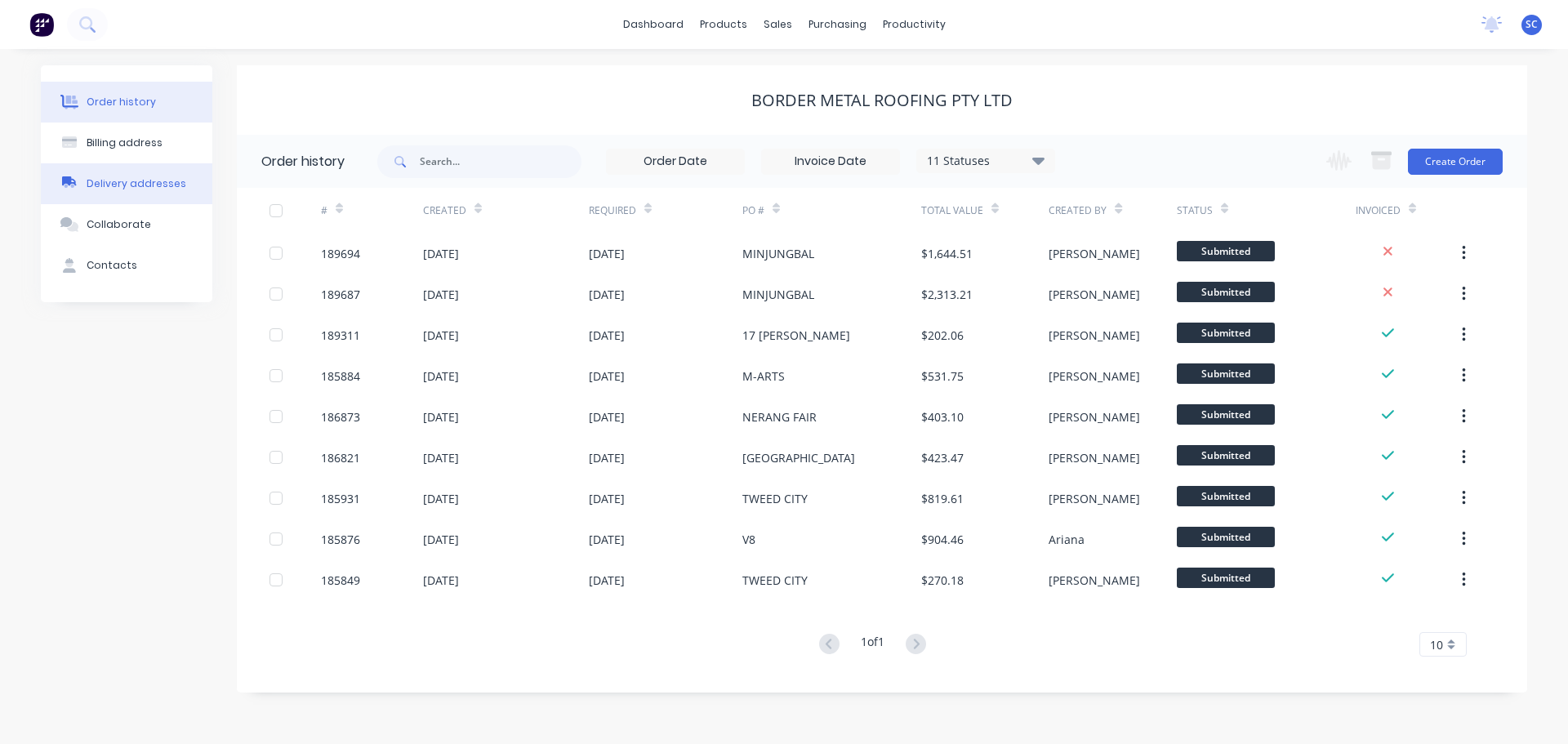
click at [131, 186] on div "Delivery addresses" at bounding box center [136, 184] width 99 height 15
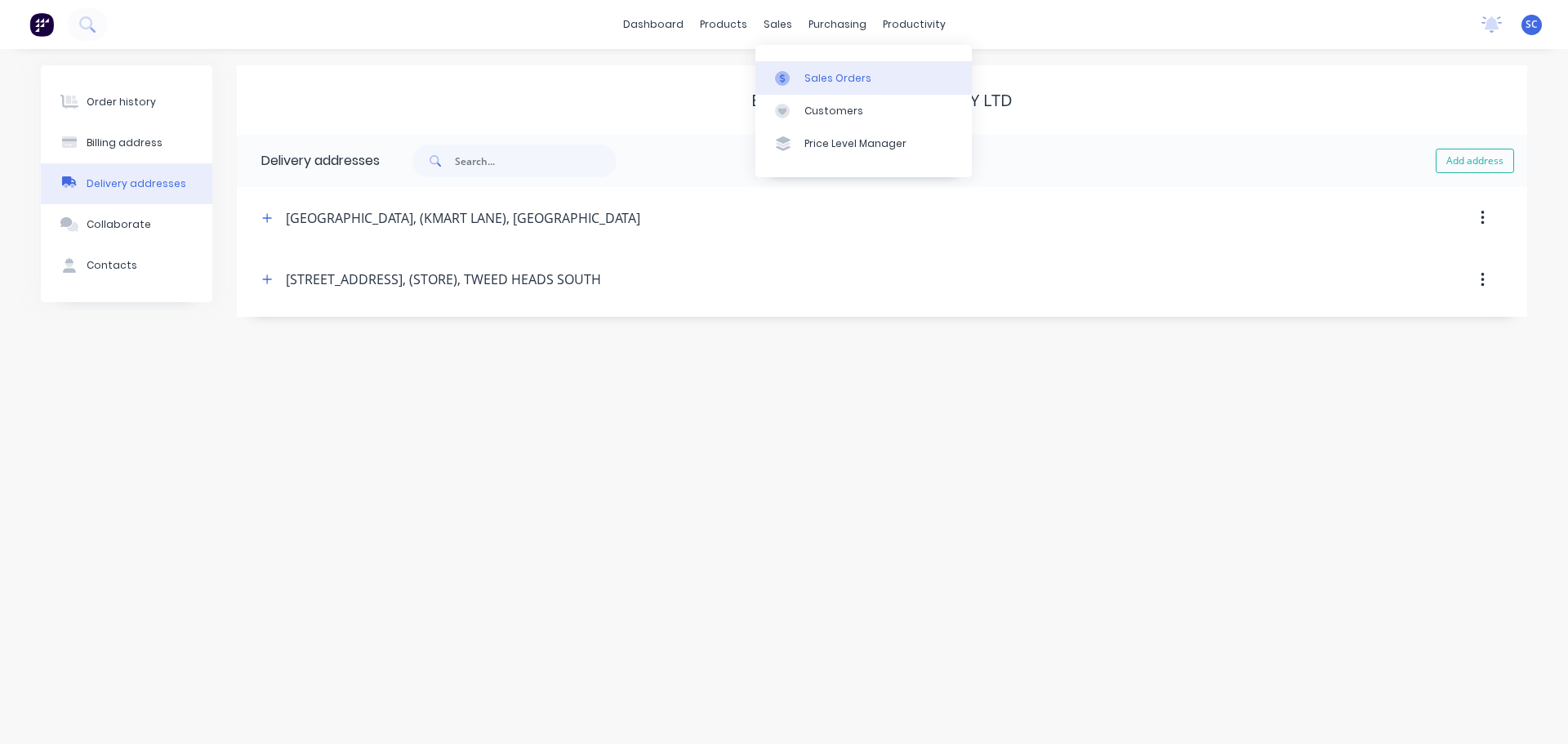
drag, startPoint x: 776, startPoint y: 29, endPoint x: 804, endPoint y: 89, distance: 66.2
click at [775, 30] on div "sales" at bounding box center [777, 24] width 45 height 25
click at [852, 114] on div "Customers" at bounding box center [834, 111] width 59 height 15
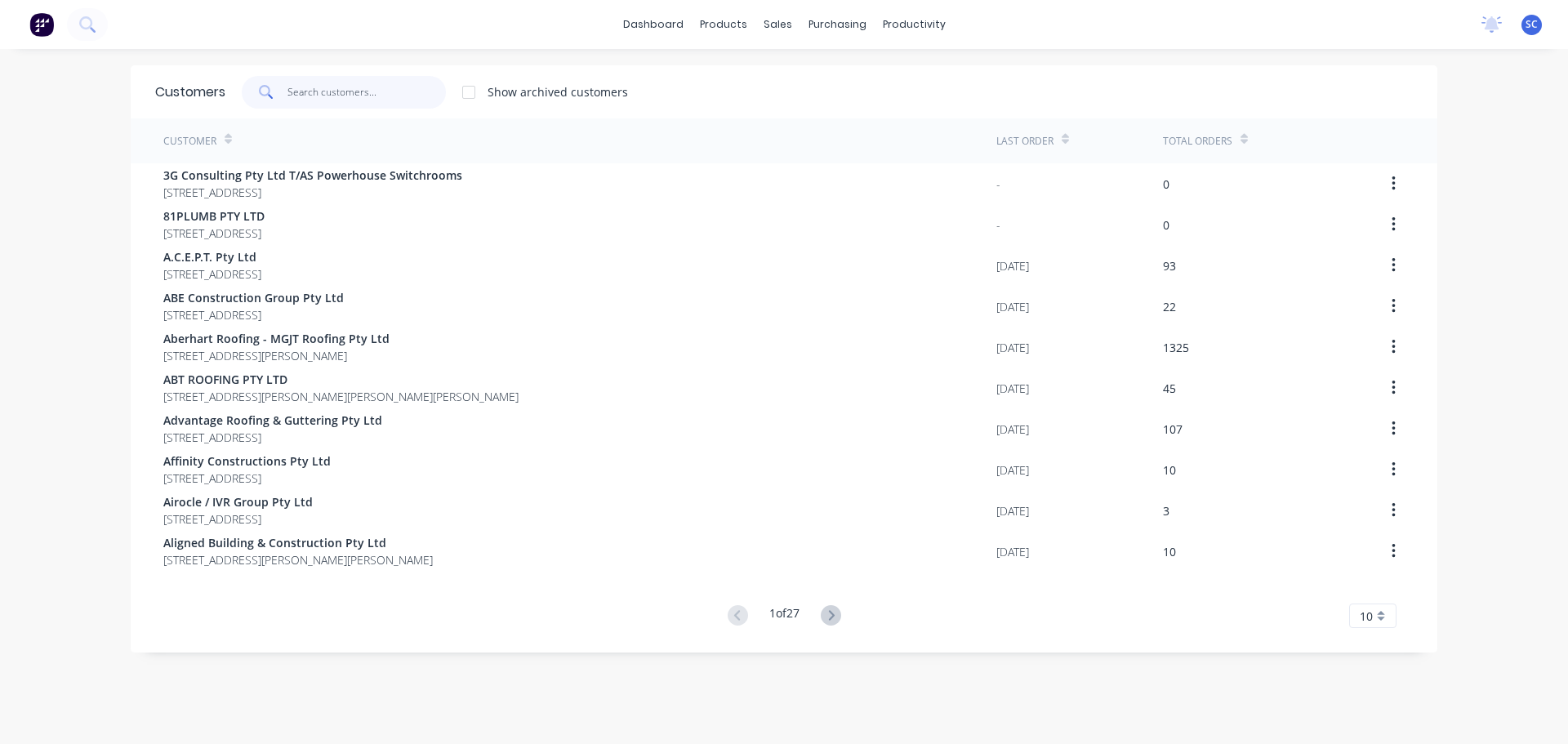
click at [330, 99] on input "text" at bounding box center [367, 93] width 159 height 33
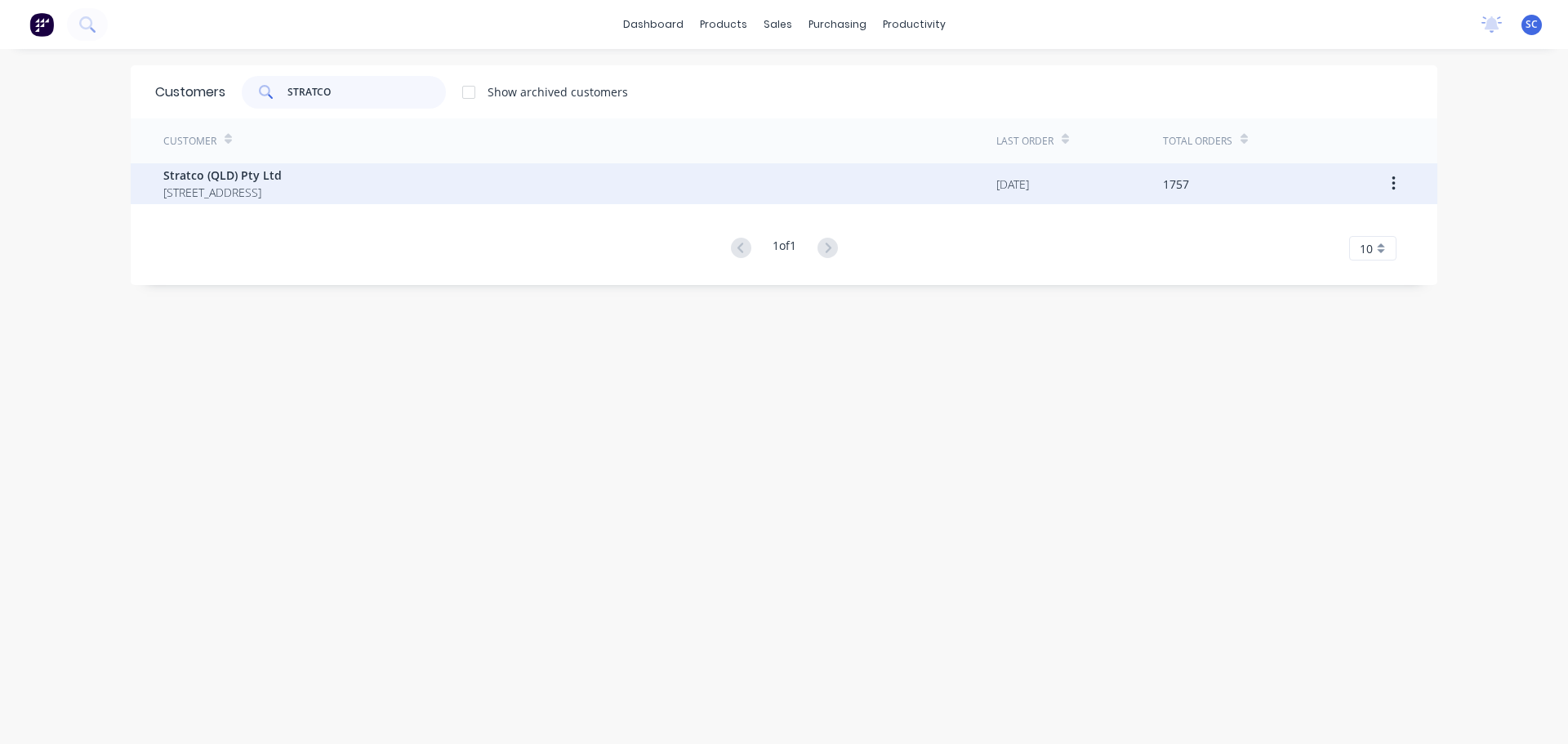
type input "STRATCO"
click at [254, 177] on span "Stratco (QLD) Pty Ltd" at bounding box center [222, 175] width 118 height 17
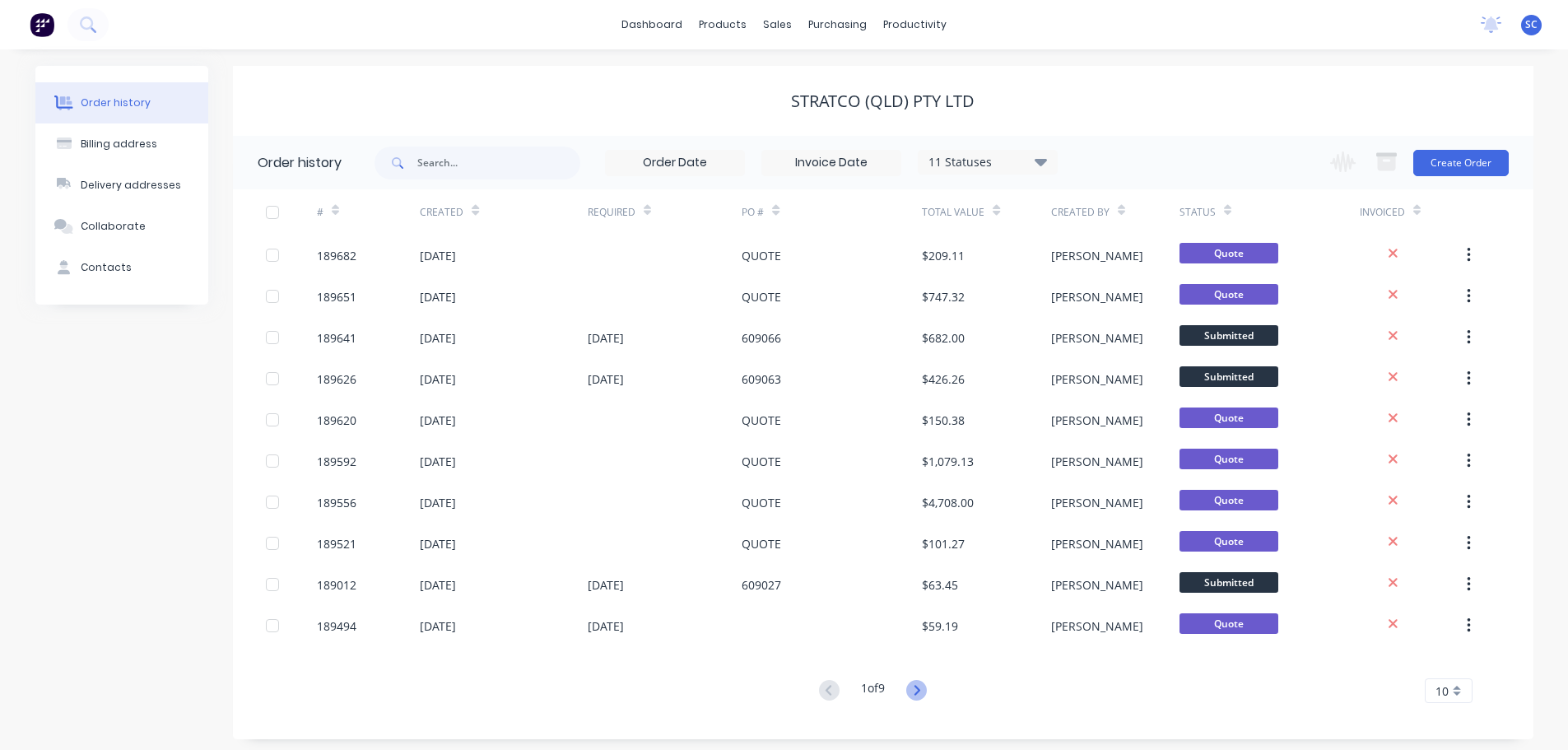
click at [918, 693] on icon at bounding box center [916, 690] width 20 height 20
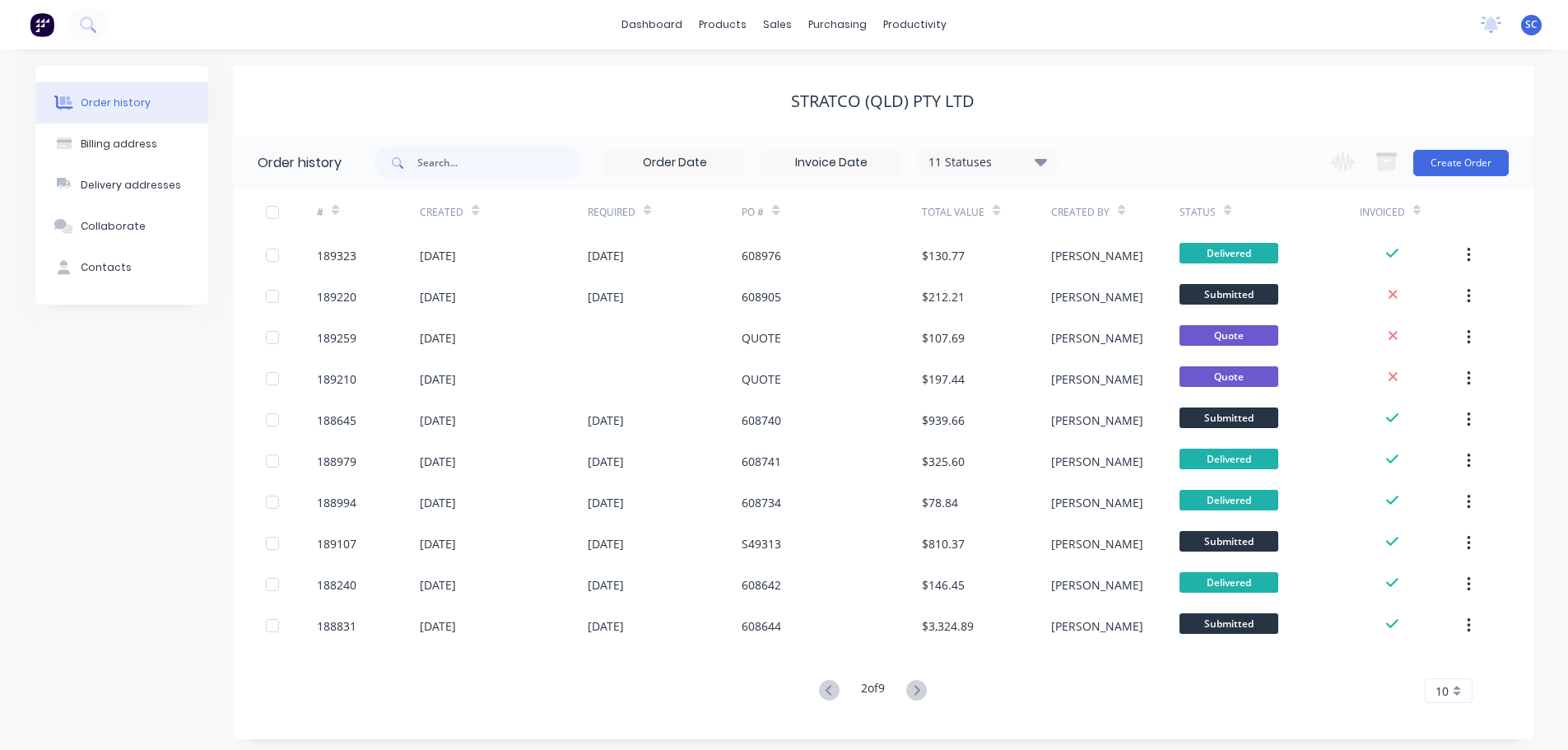
click at [918, 693] on icon at bounding box center [916, 690] width 20 height 20
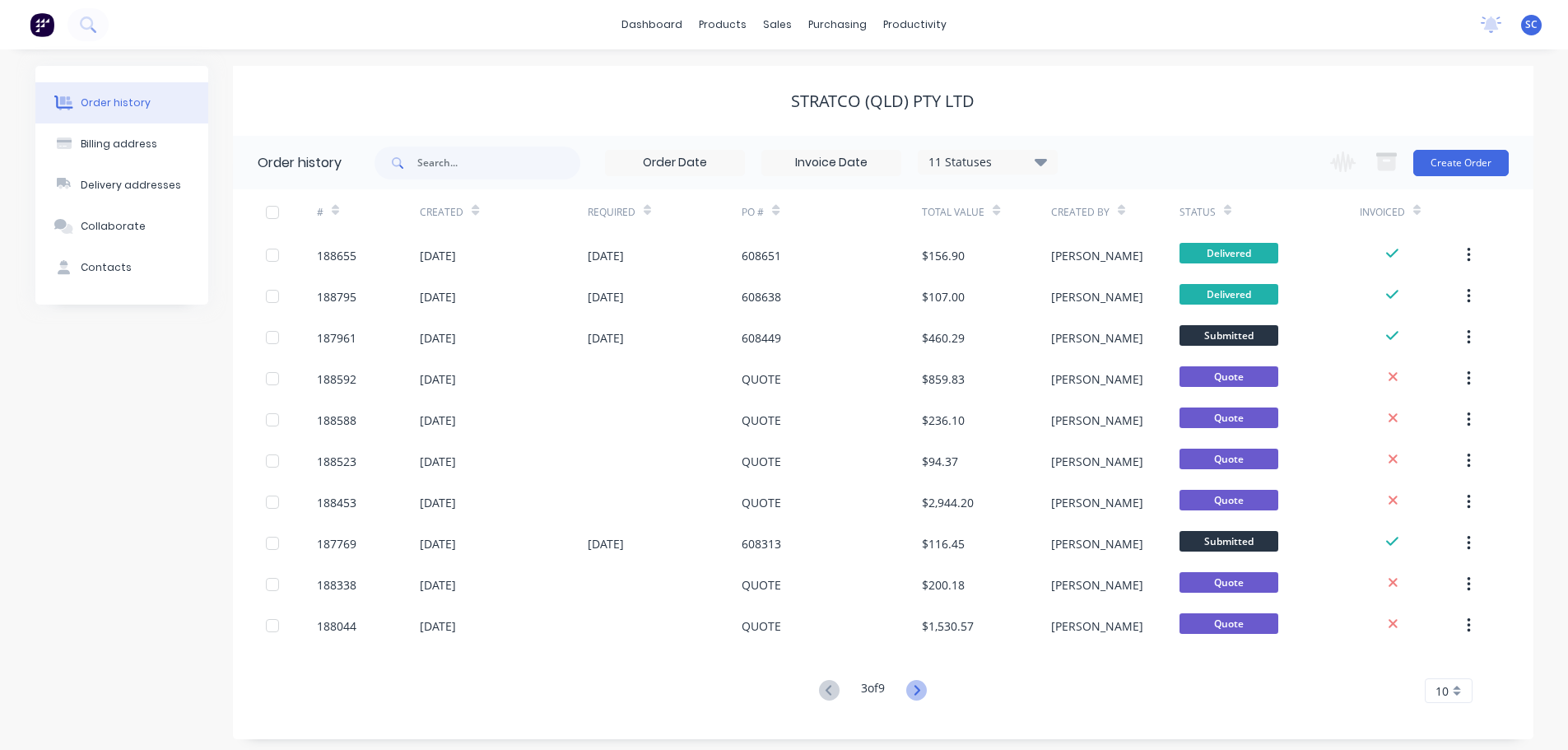
click at [918, 689] on icon at bounding box center [916, 690] width 20 height 20
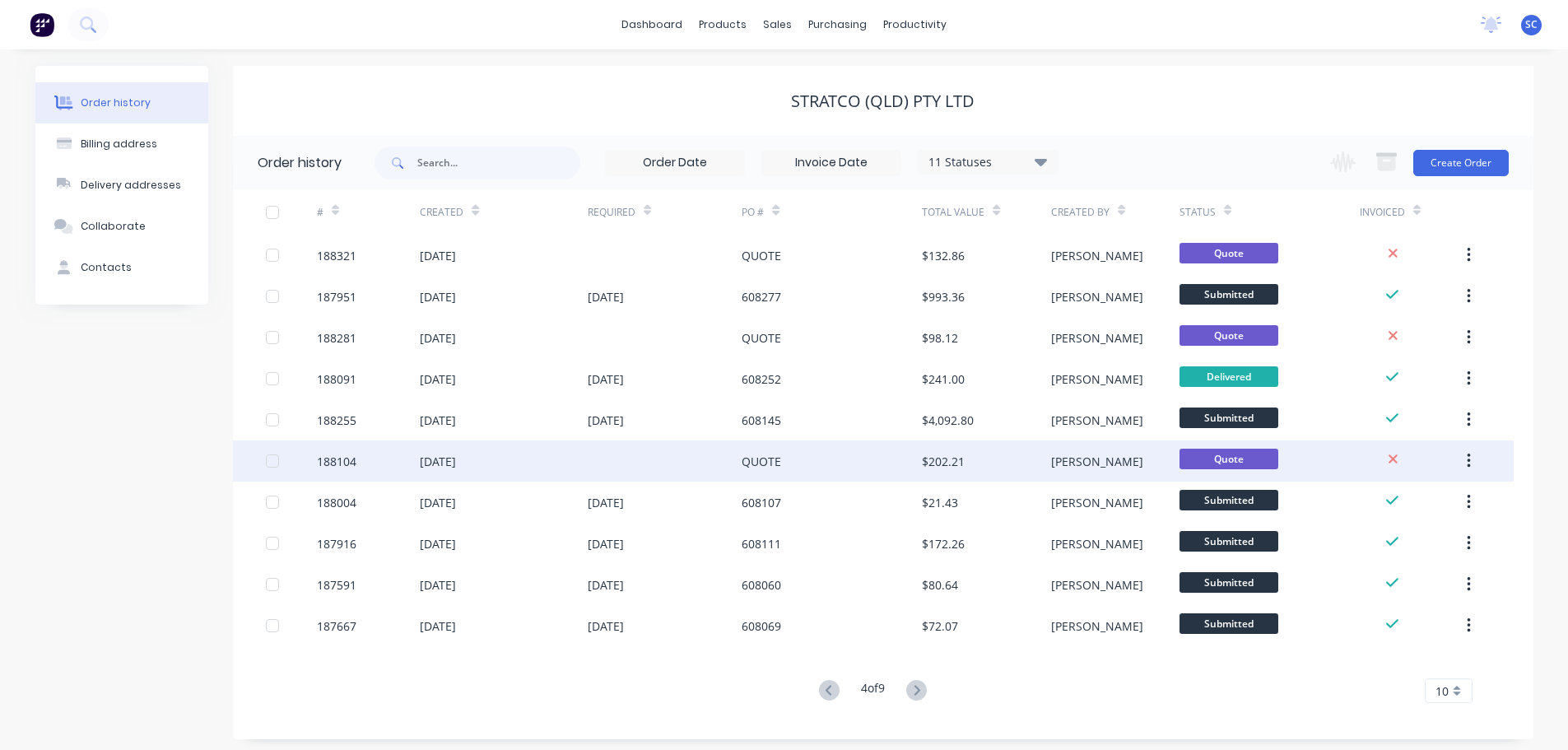
click at [793, 469] on div "QUOTE" at bounding box center [831, 461] width 180 height 41
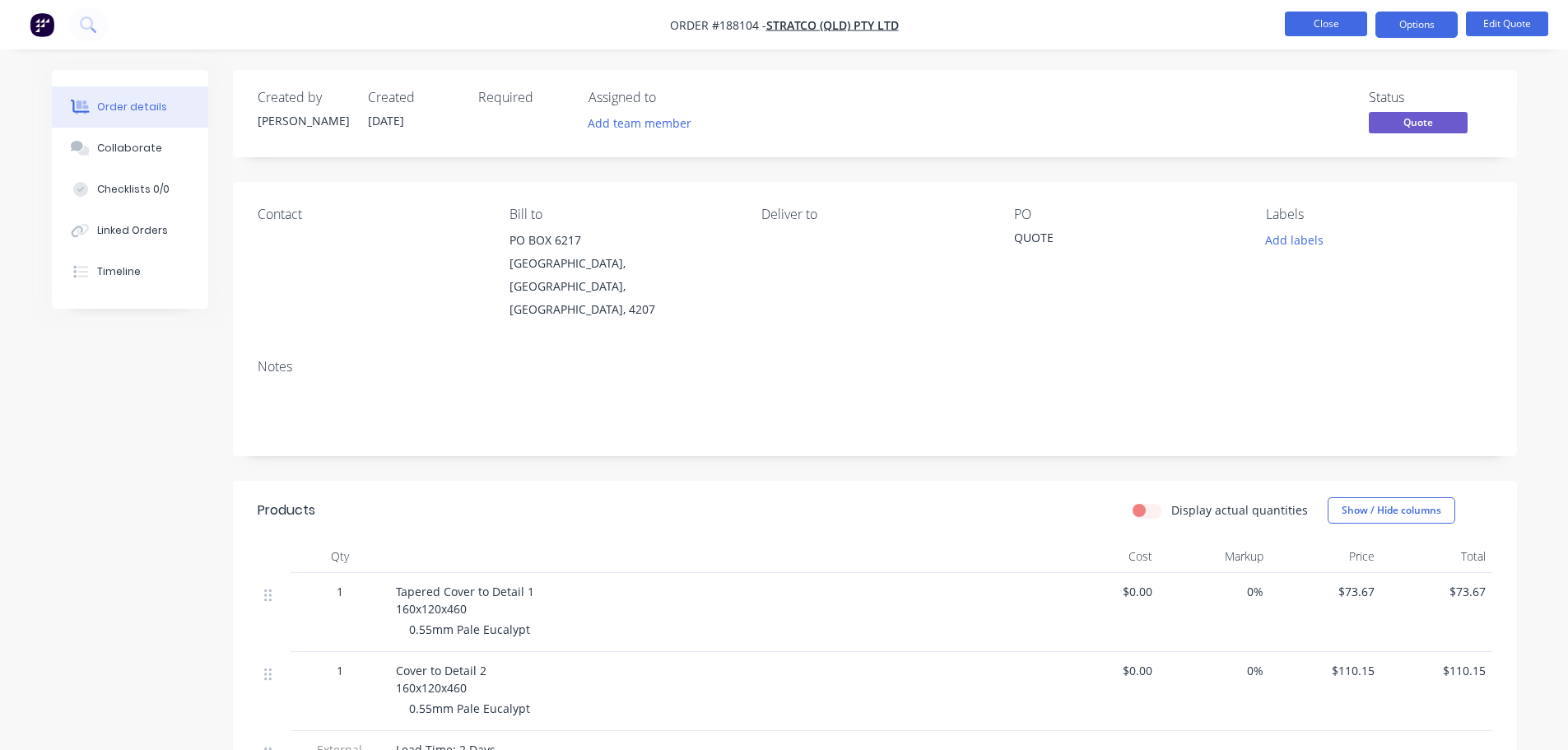
click at [1336, 26] on button "Close" at bounding box center [1325, 23] width 82 height 25
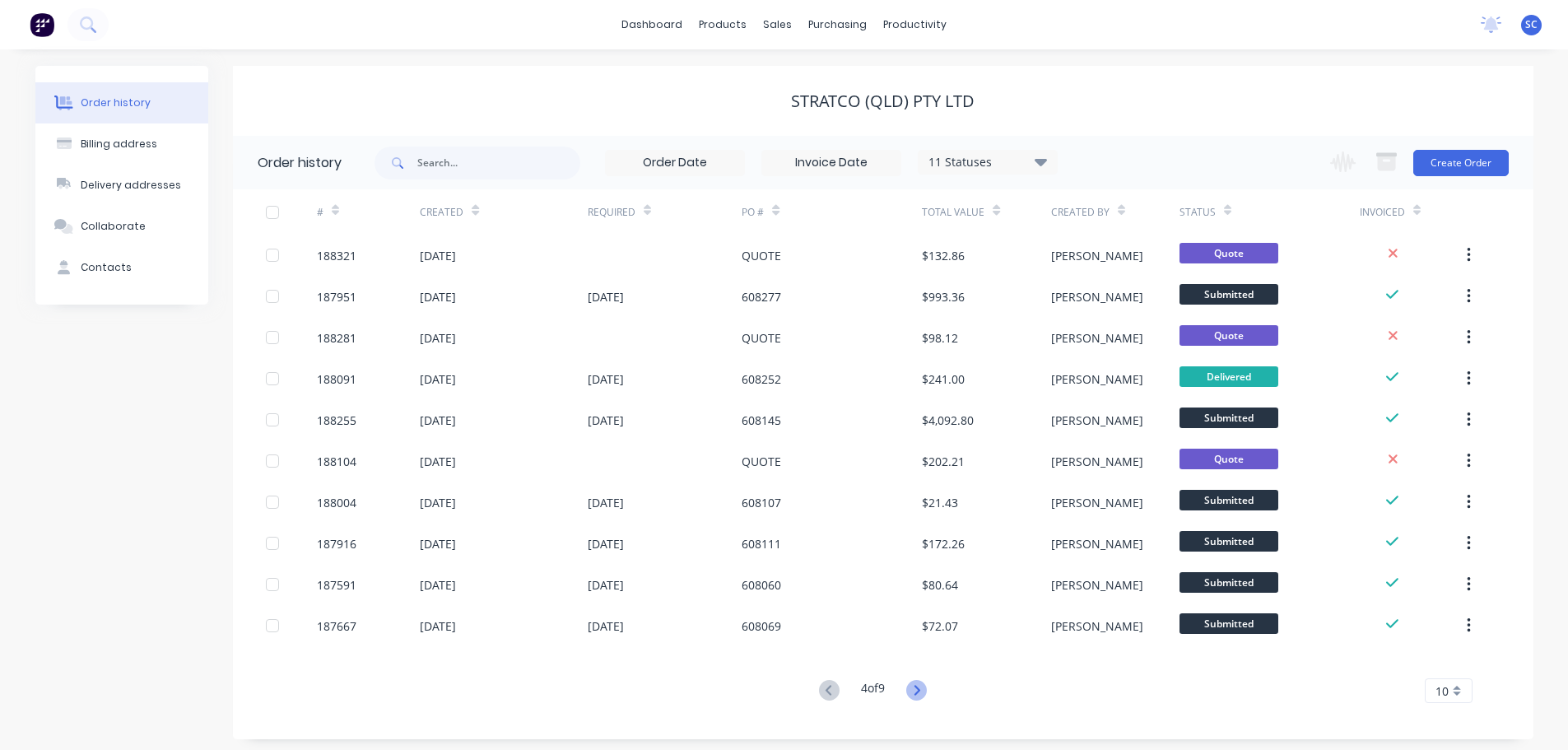
click at [920, 690] on icon at bounding box center [917, 690] width 6 height 10
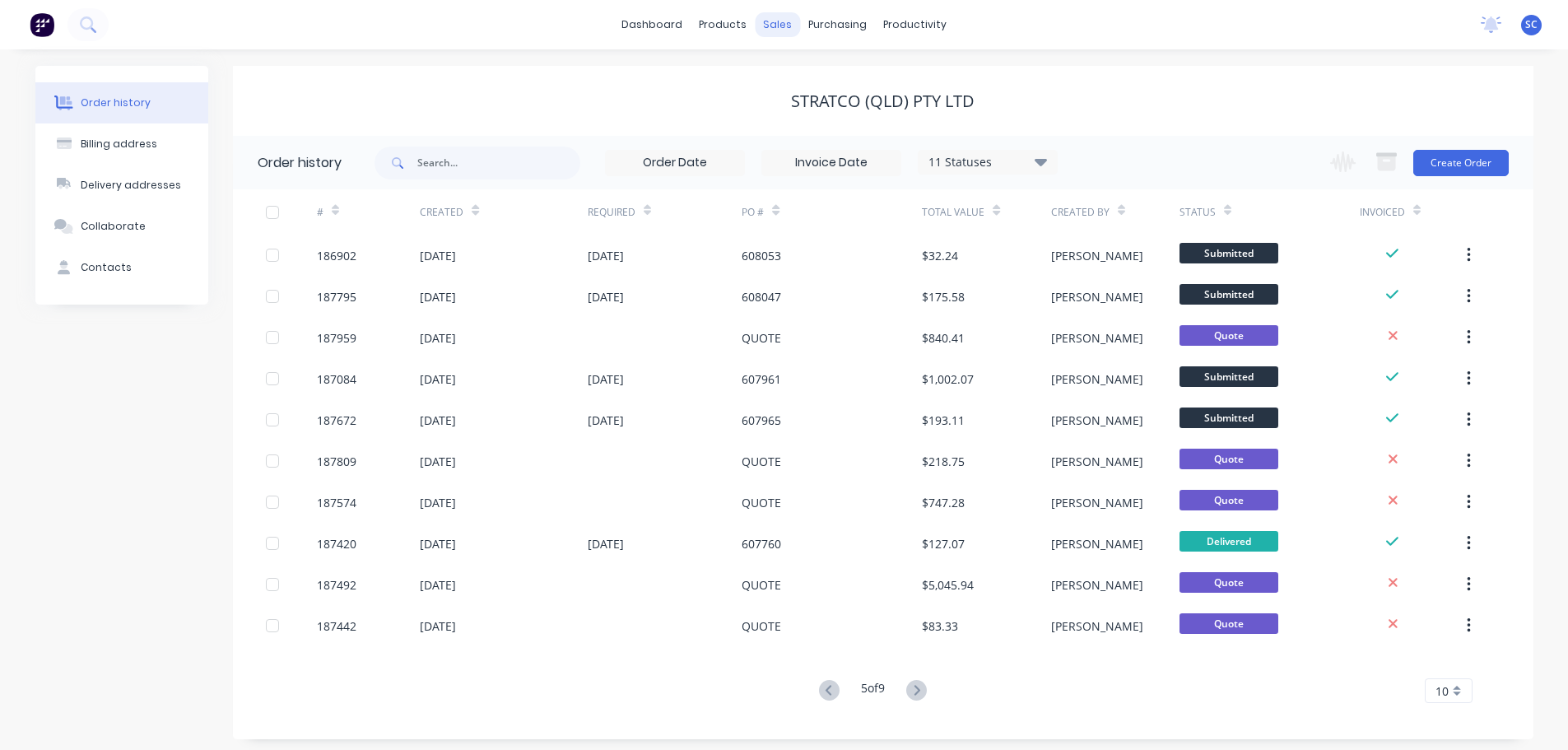
click at [780, 19] on div "sales" at bounding box center [777, 24] width 45 height 25
click at [877, 81] on div "Purchase Orders" at bounding box center [890, 79] width 87 height 15
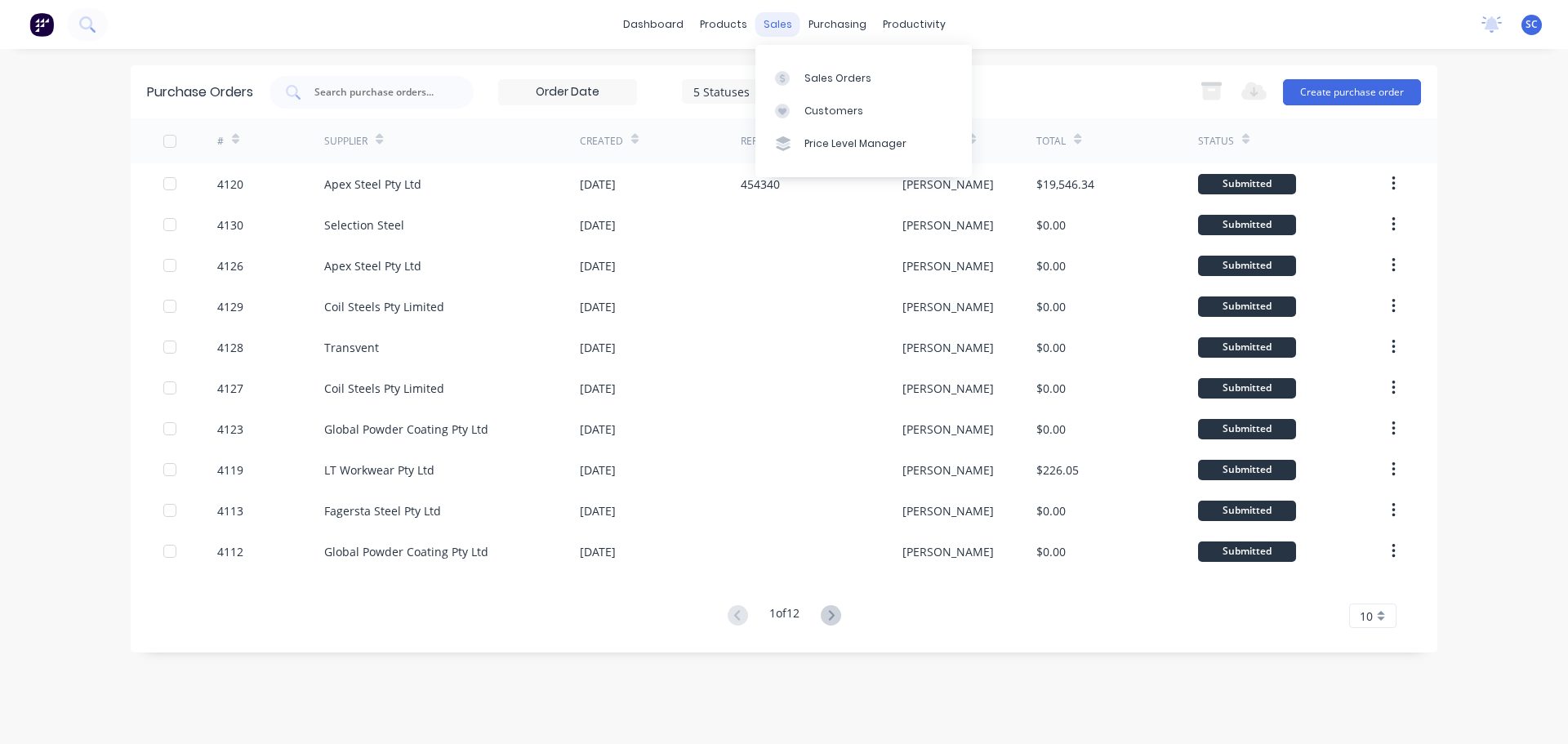
click at [785, 27] on div "sales" at bounding box center [777, 24] width 45 height 25
click at [833, 104] on div "Customers" at bounding box center [834, 111] width 59 height 15
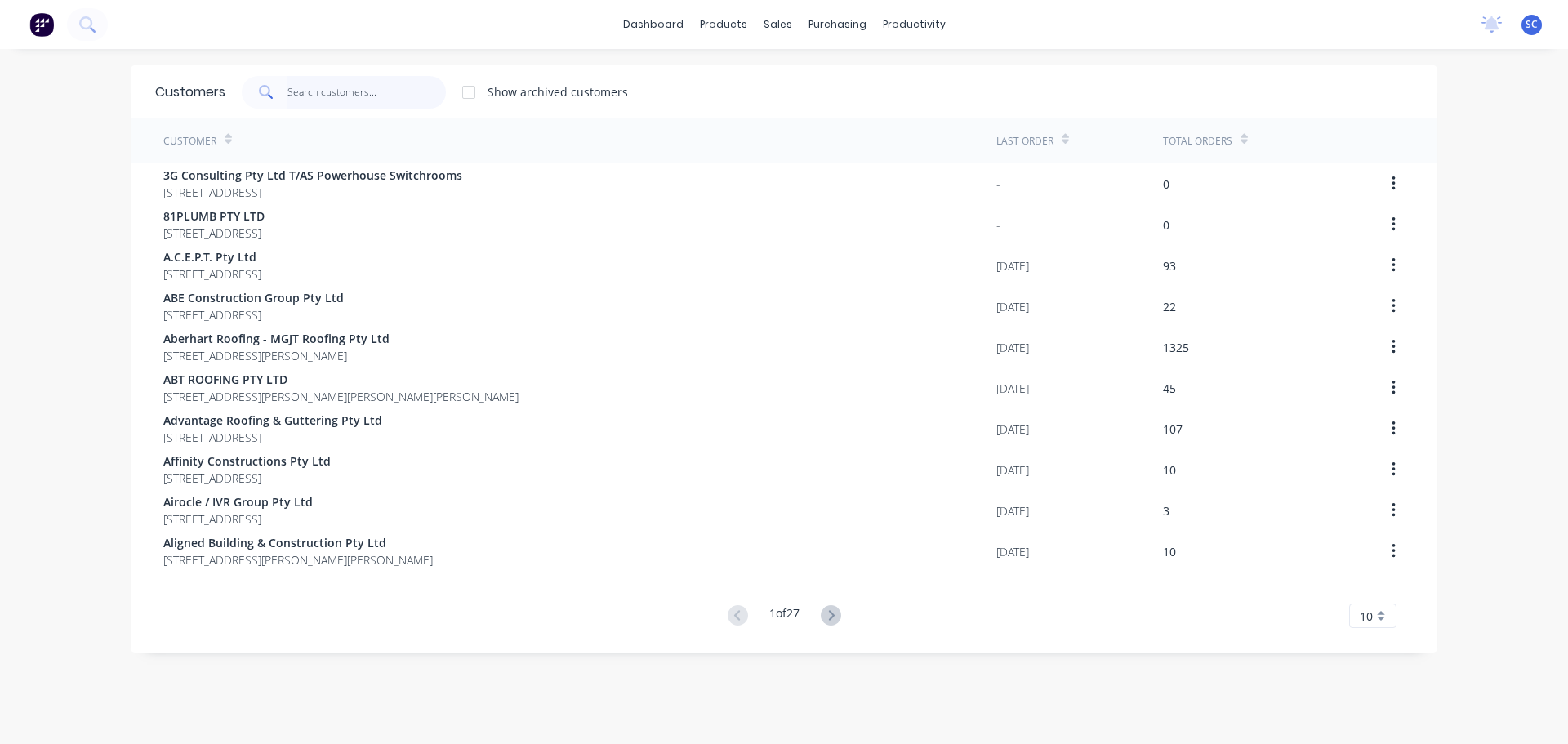
click at [360, 96] on input "text" at bounding box center [367, 93] width 159 height 33
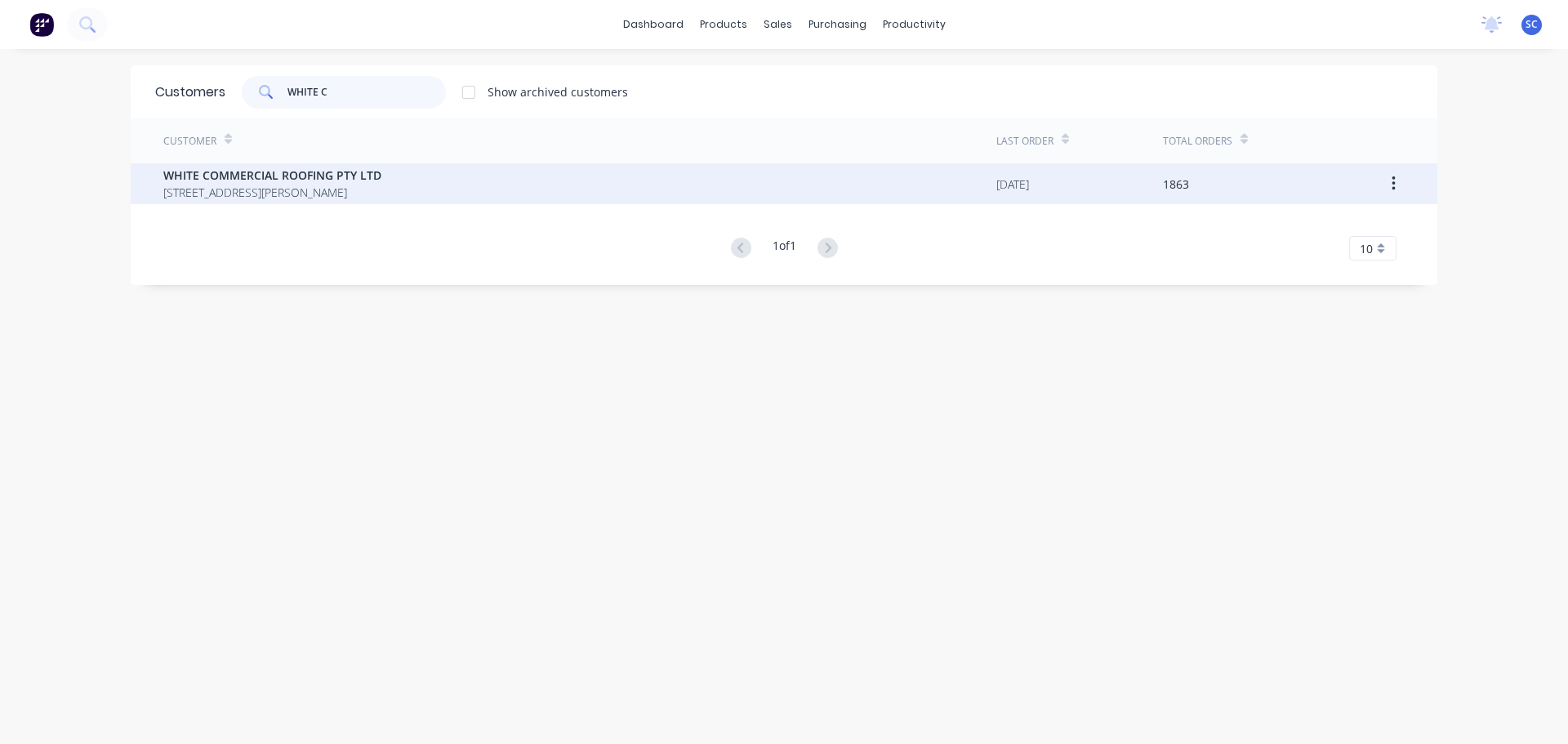
type input "WHITE C"
click at [232, 196] on span "57 Dewar Drive LOGANHOLME Queensland Australia 4129" at bounding box center [272, 192] width 218 height 17
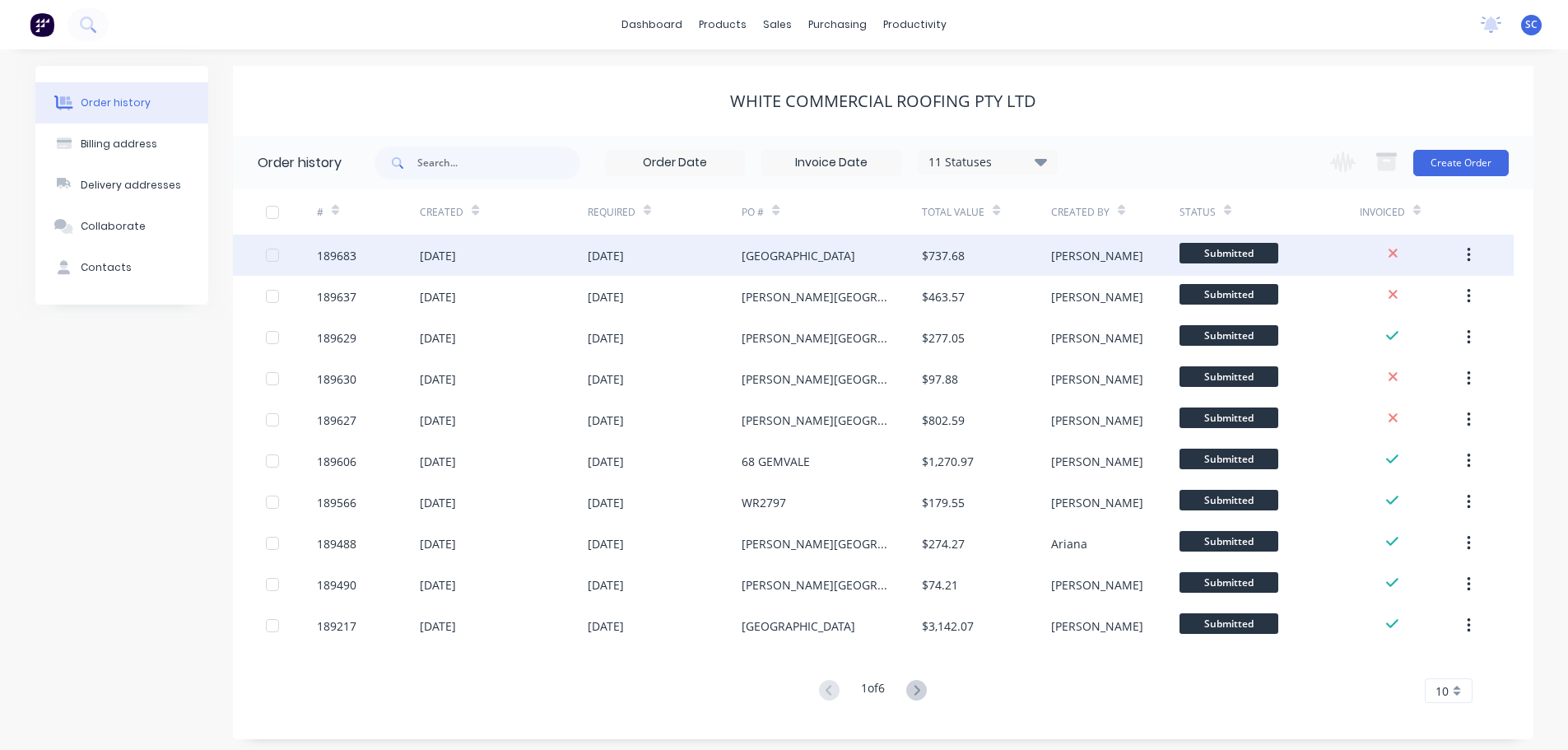
click at [583, 264] on div "[DATE]" at bounding box center [503, 255] width 167 height 41
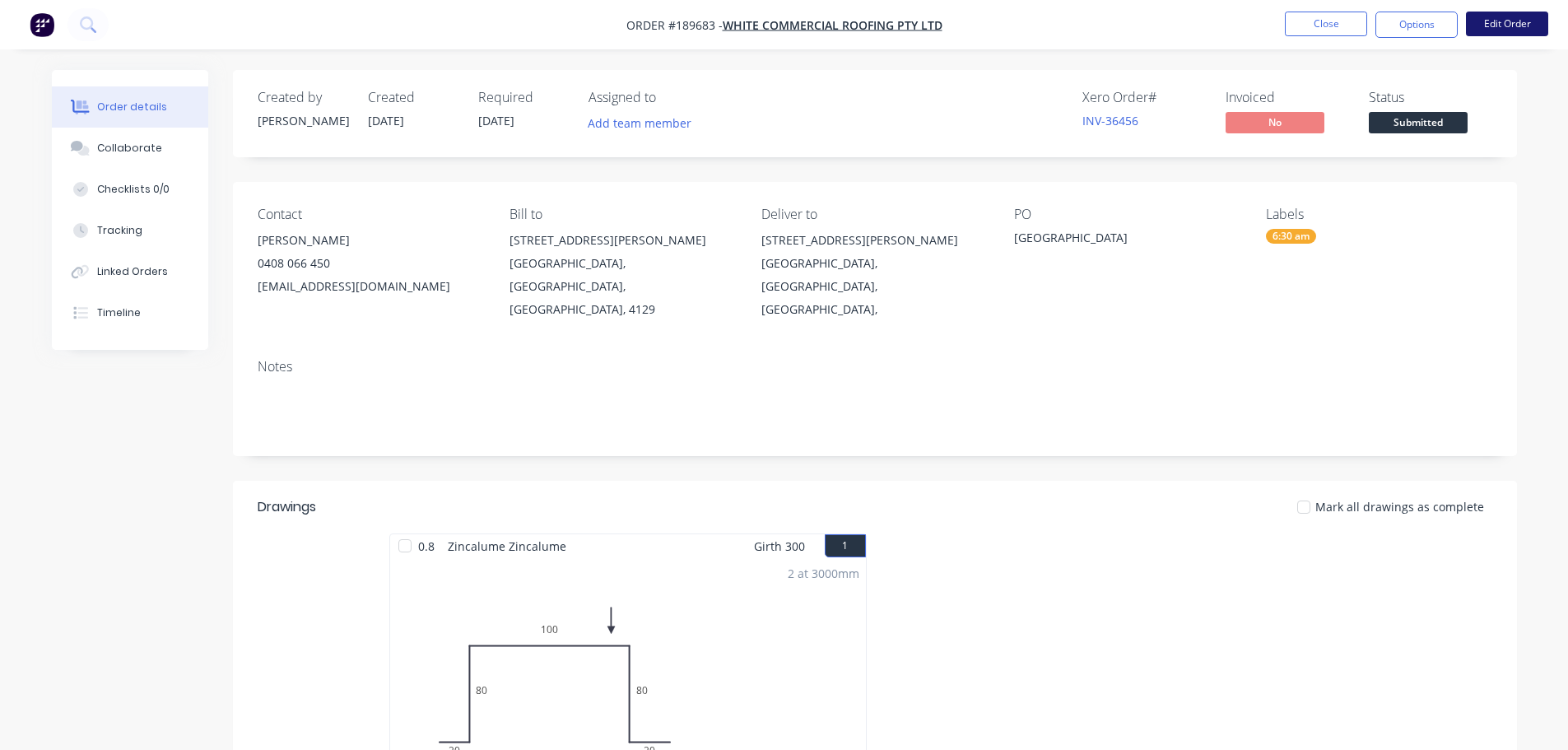
click at [1507, 20] on button "Edit Order" at bounding box center [1507, 23] width 82 height 25
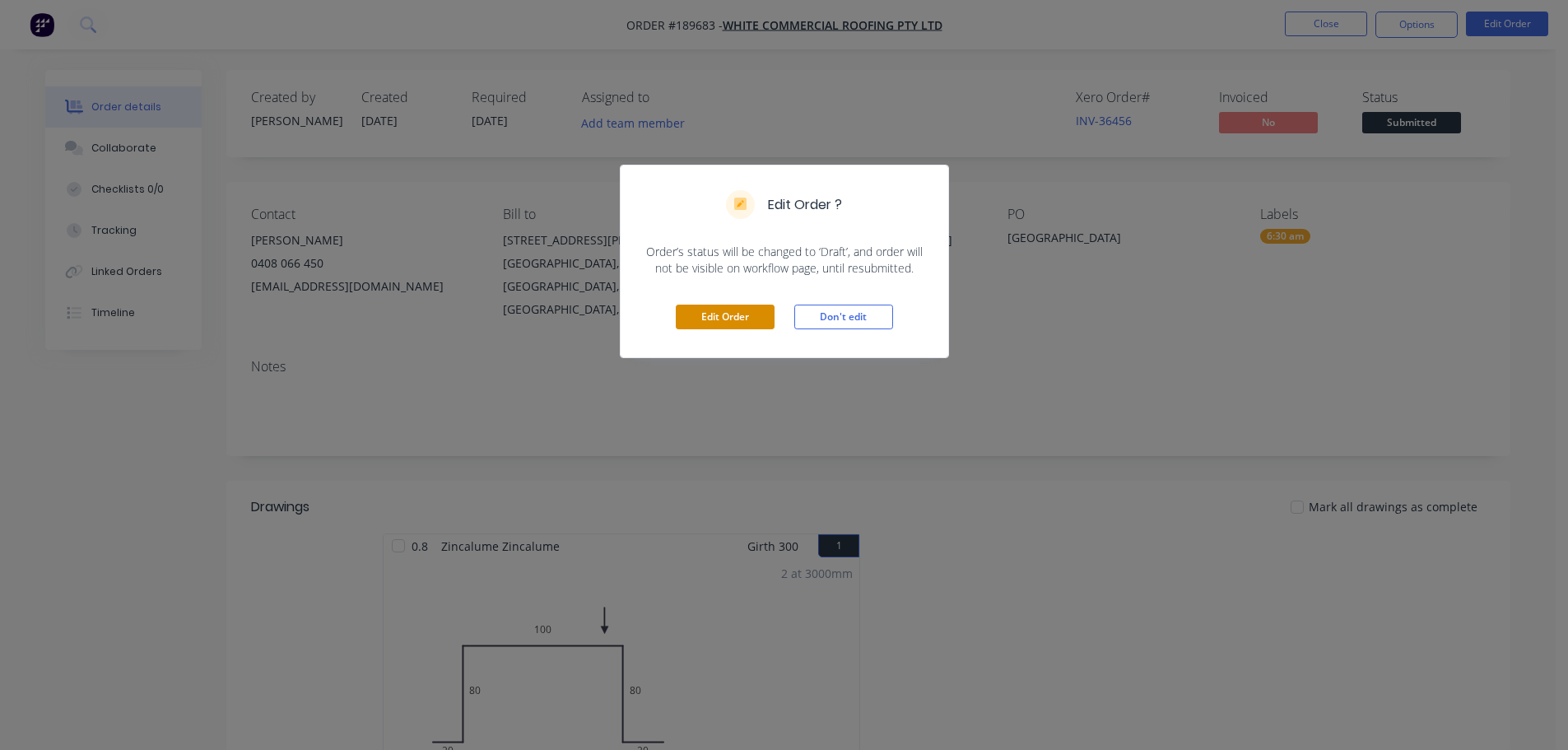
click at [704, 311] on button "Edit Order" at bounding box center [725, 317] width 99 height 25
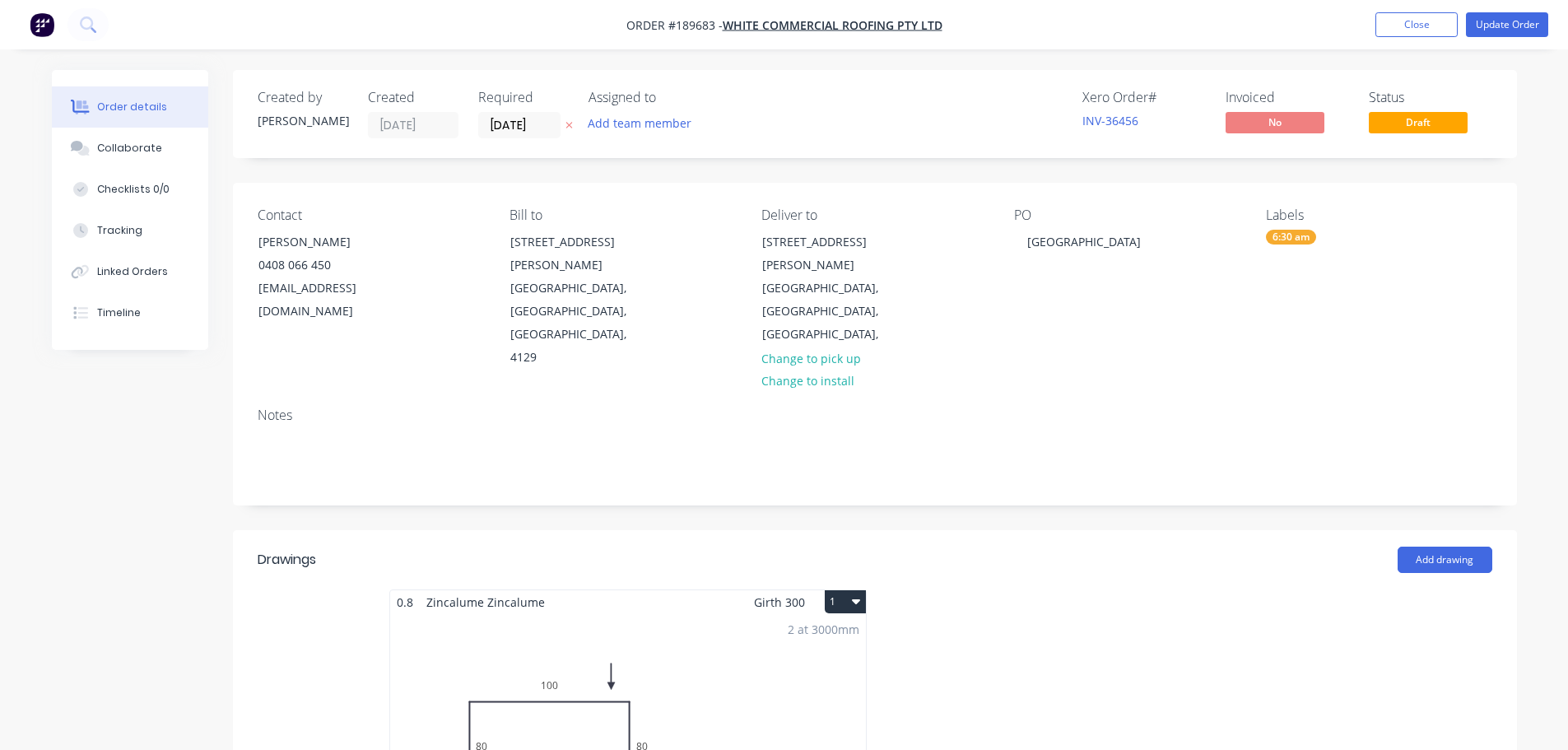
click at [842, 591] on button "1" at bounding box center [845, 602] width 41 height 23
click at [744, 695] on div "Delete" at bounding box center [787, 707] width 127 height 24
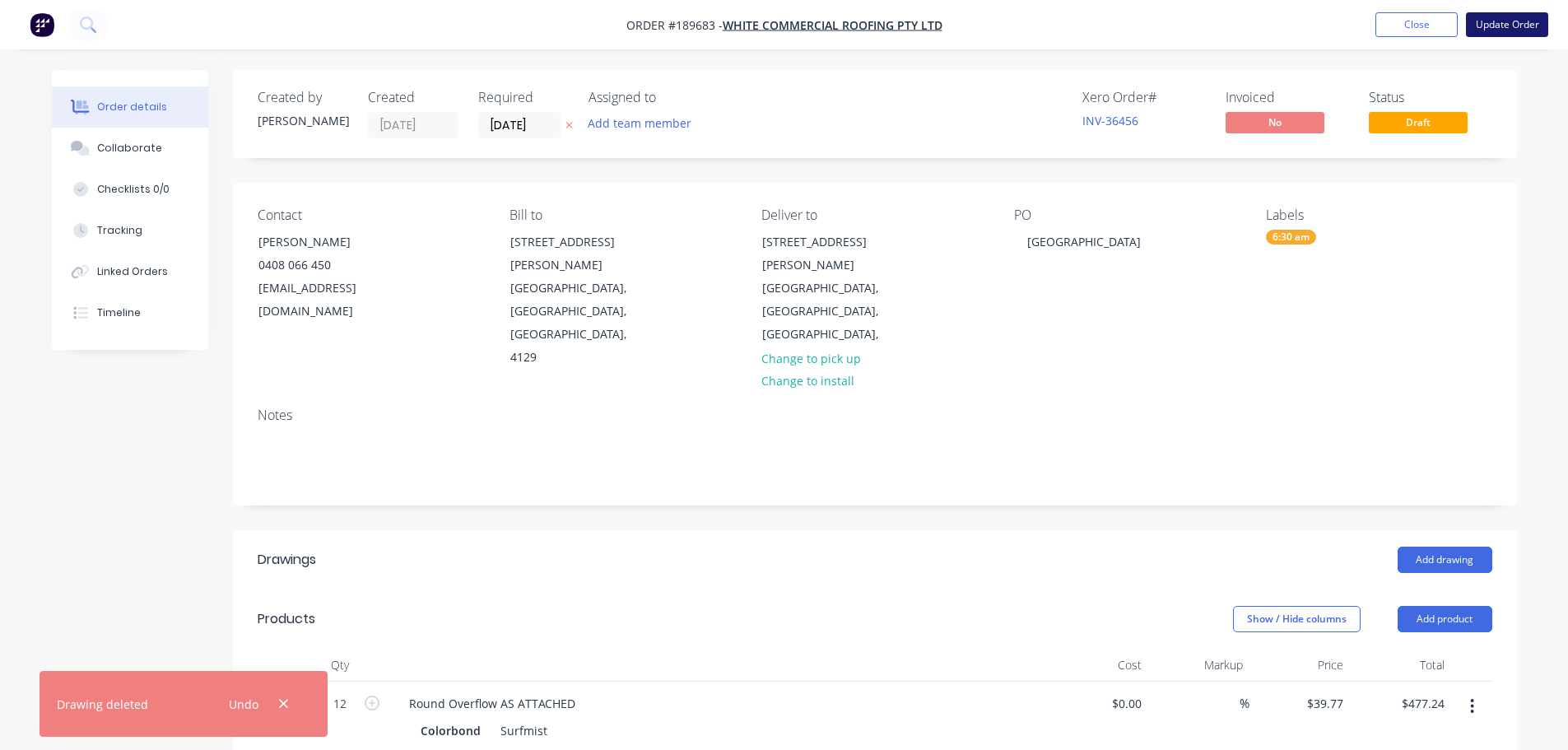
click at [1519, 19] on button "Update Order" at bounding box center [1507, 24] width 82 height 25
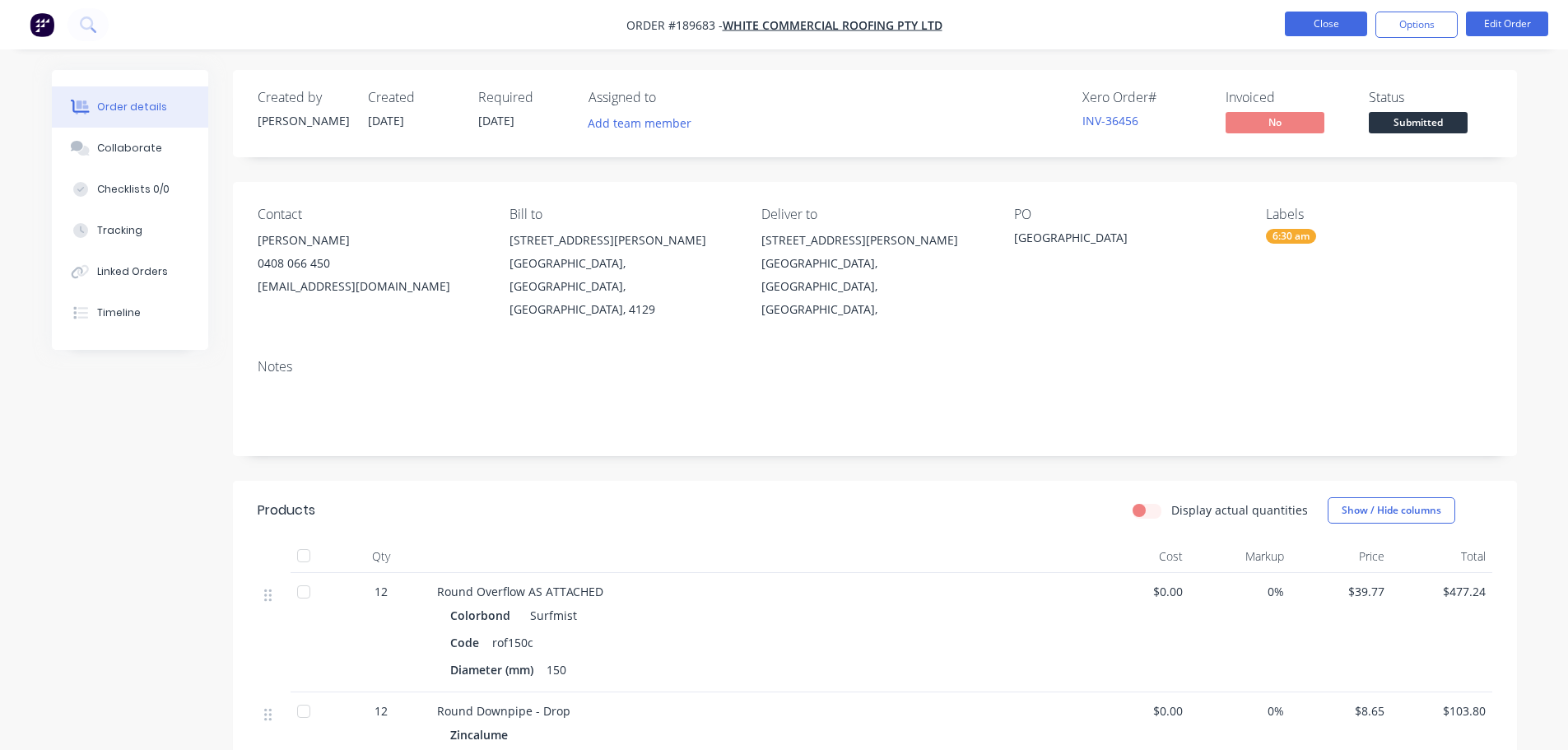
click at [1329, 12] on button "Close" at bounding box center [1325, 23] width 82 height 25
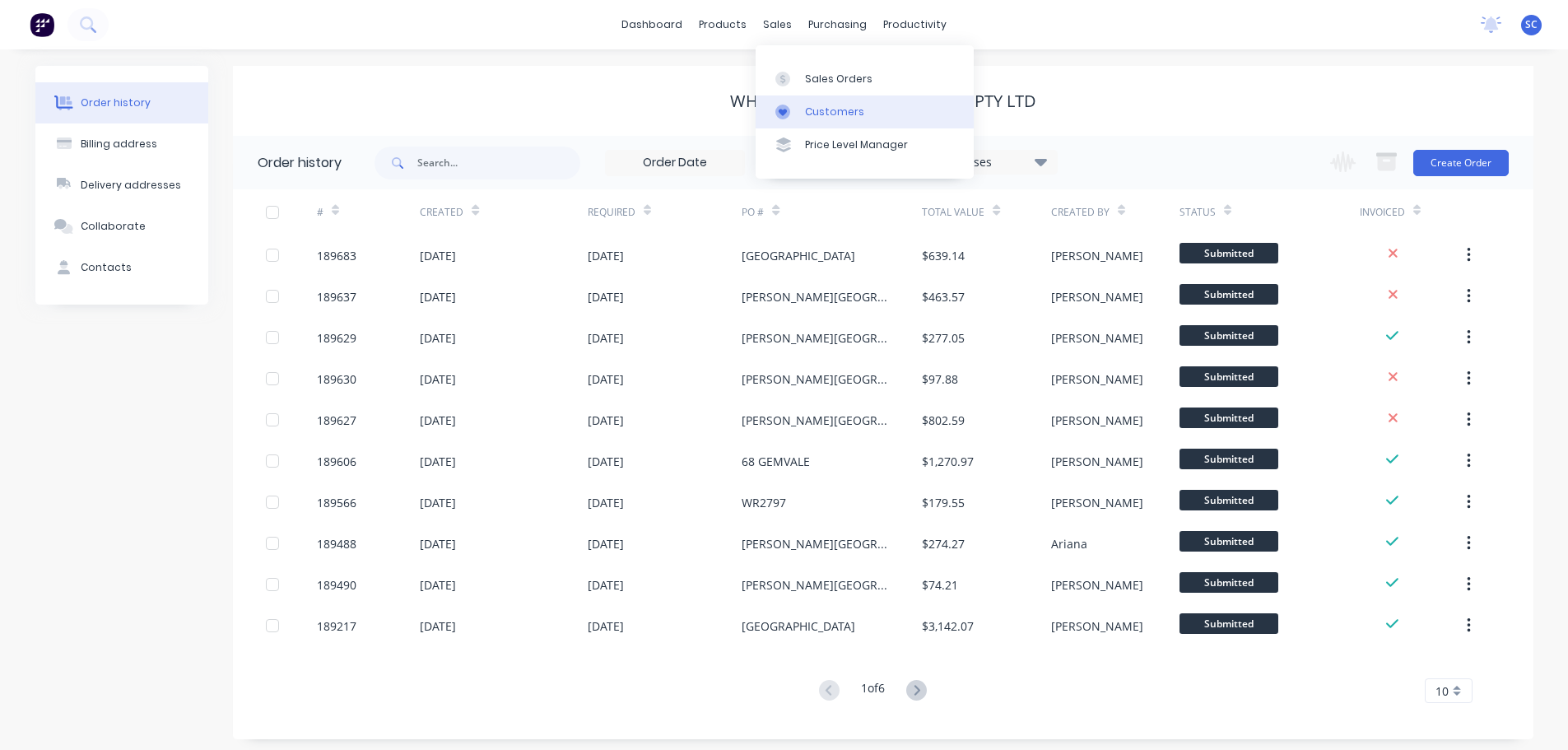
click at [817, 116] on div "Customers" at bounding box center [835, 112] width 59 height 15
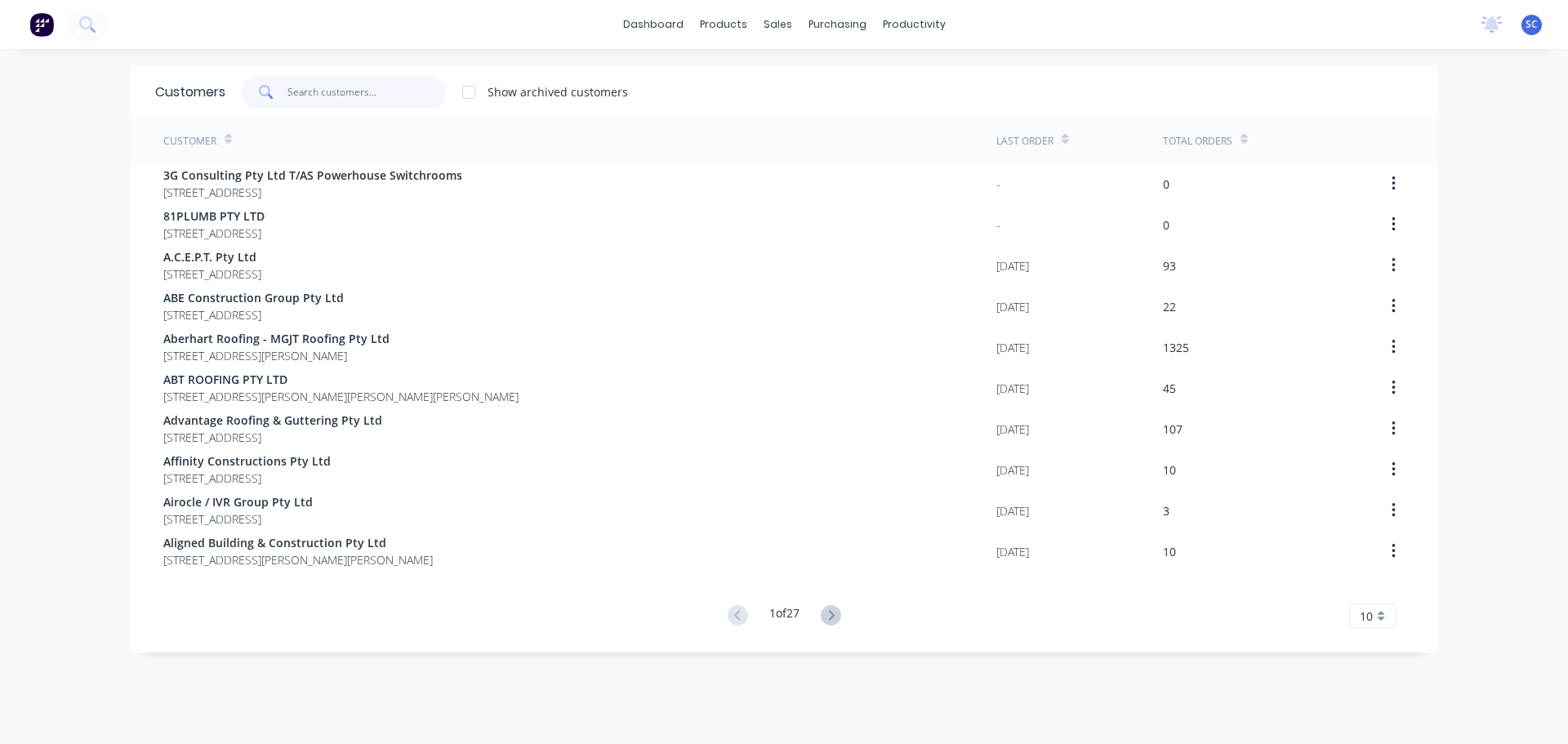
click at [340, 102] on input "text" at bounding box center [367, 93] width 159 height 33
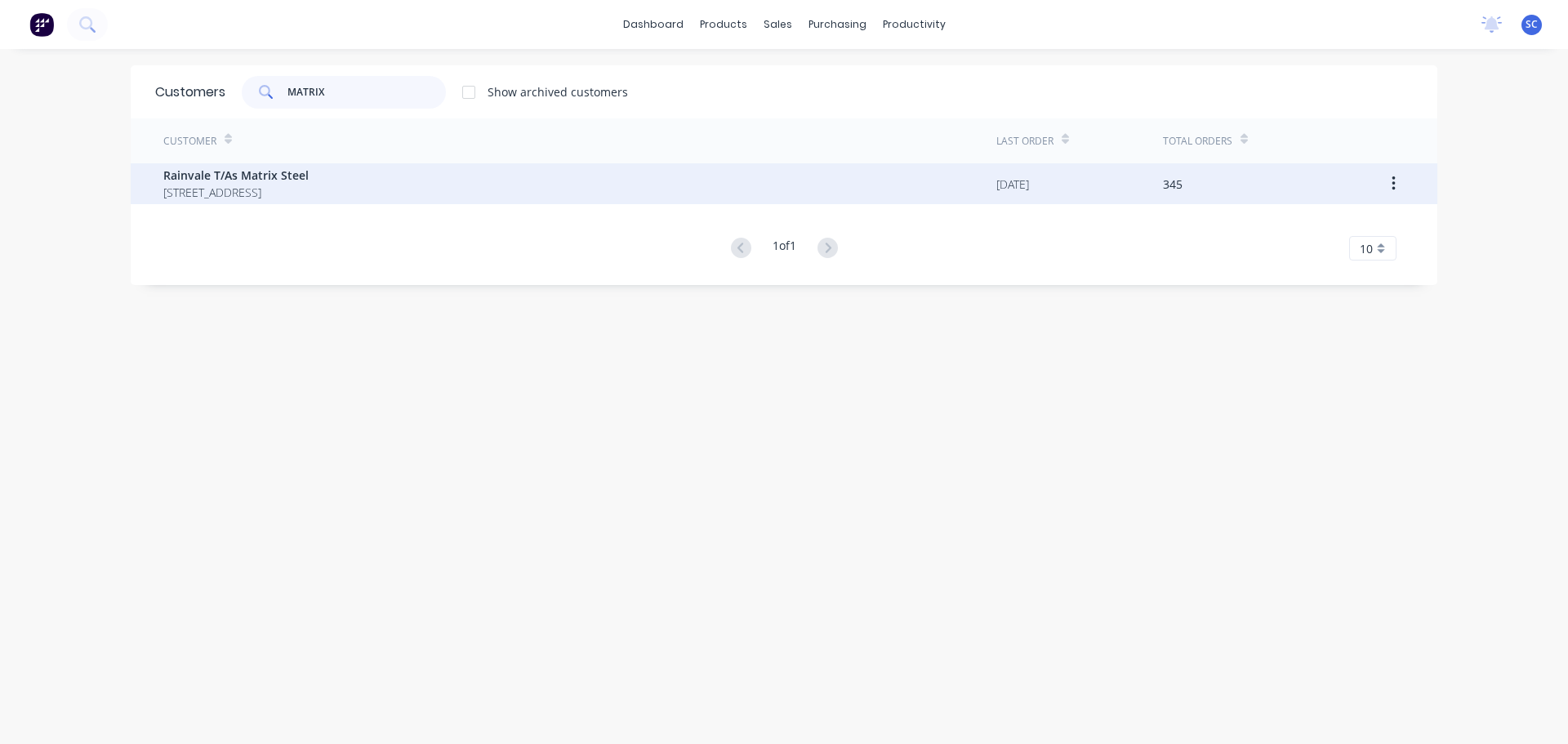
type input "MATRIX"
click at [234, 190] on span "PO BOX 6265 BUNDABERG Queensland Australia 4670" at bounding box center [236, 192] width 145 height 17
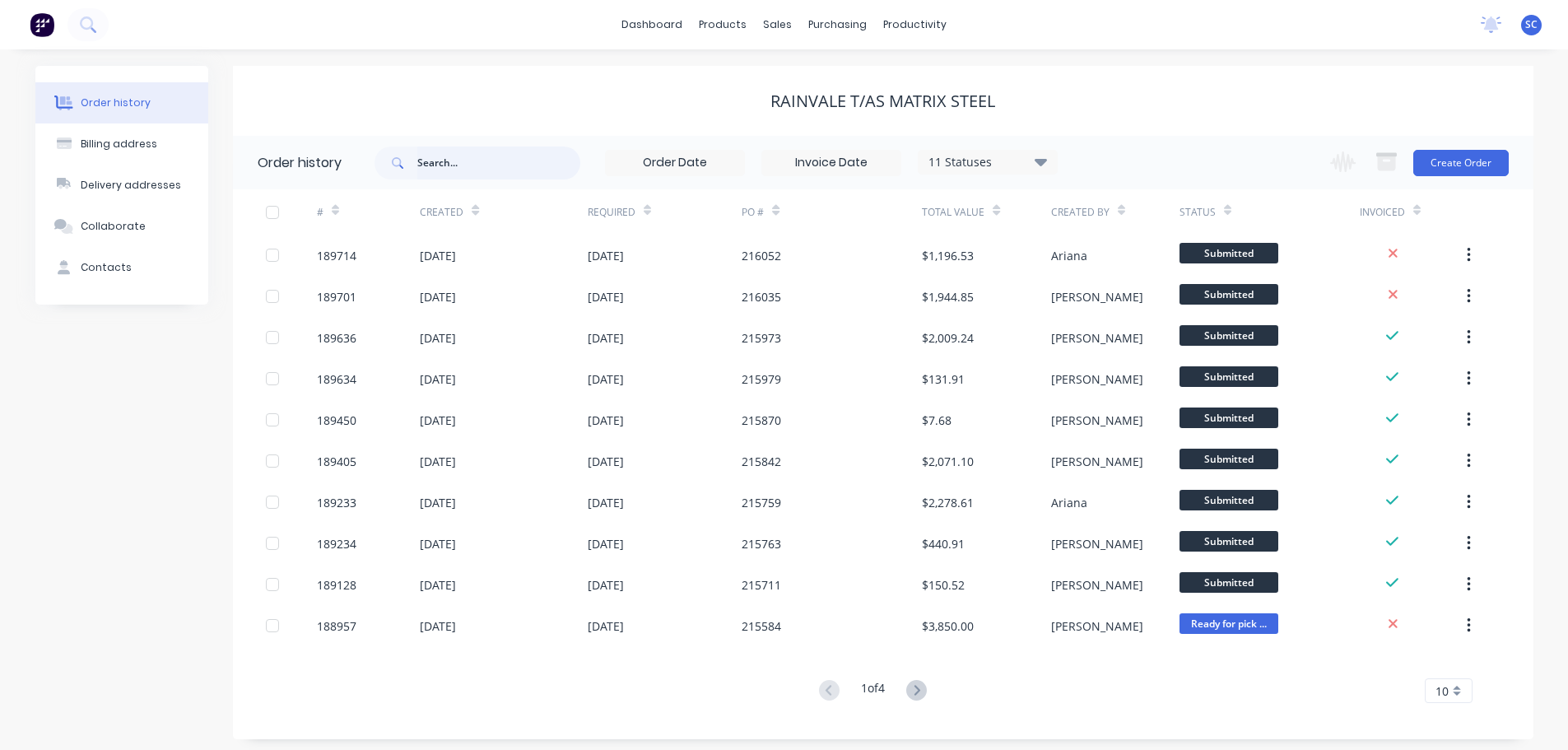
click at [442, 159] on input "text" at bounding box center [499, 163] width 163 height 33
type input "215"
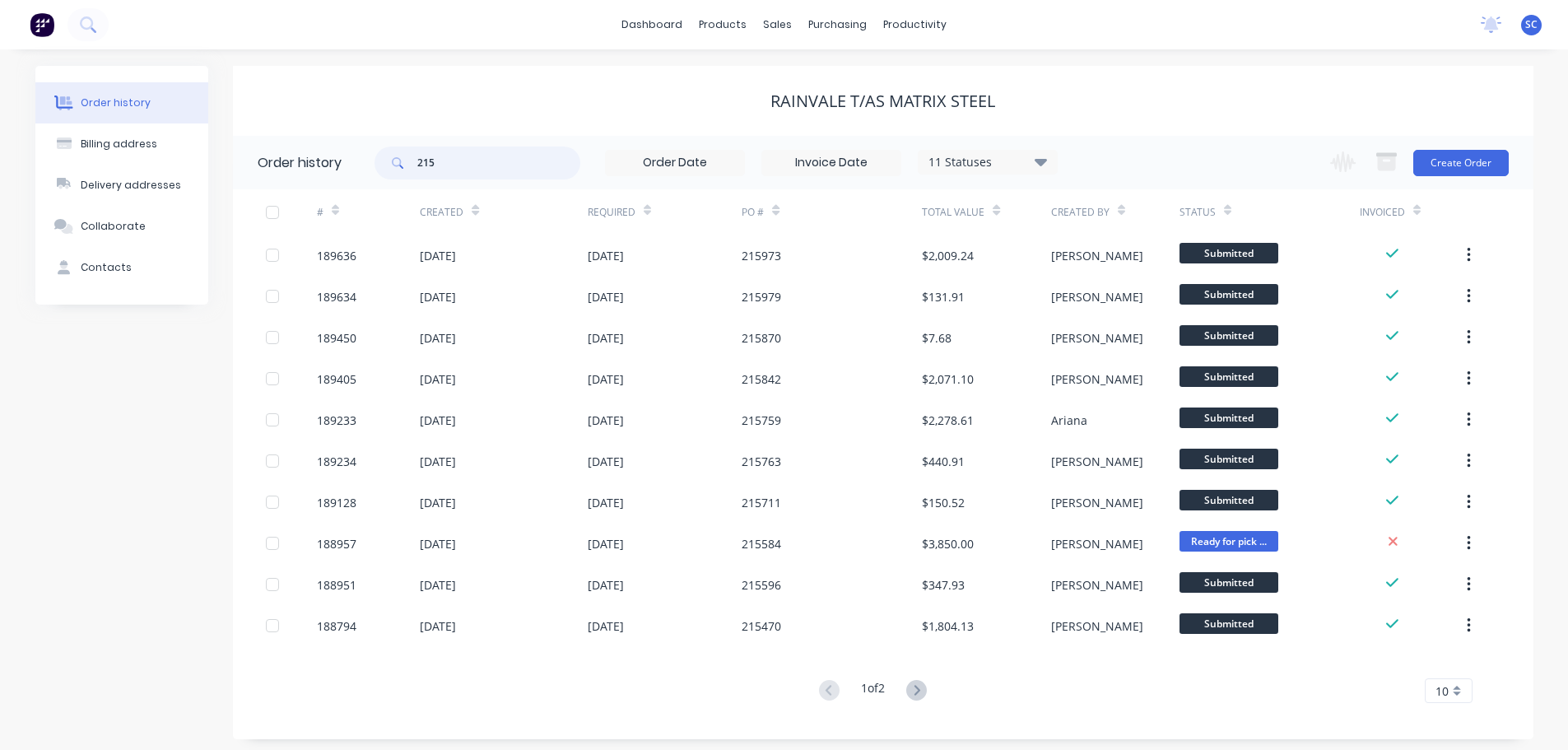
click at [442, 157] on input "215" at bounding box center [499, 163] width 163 height 33
type input "215973"
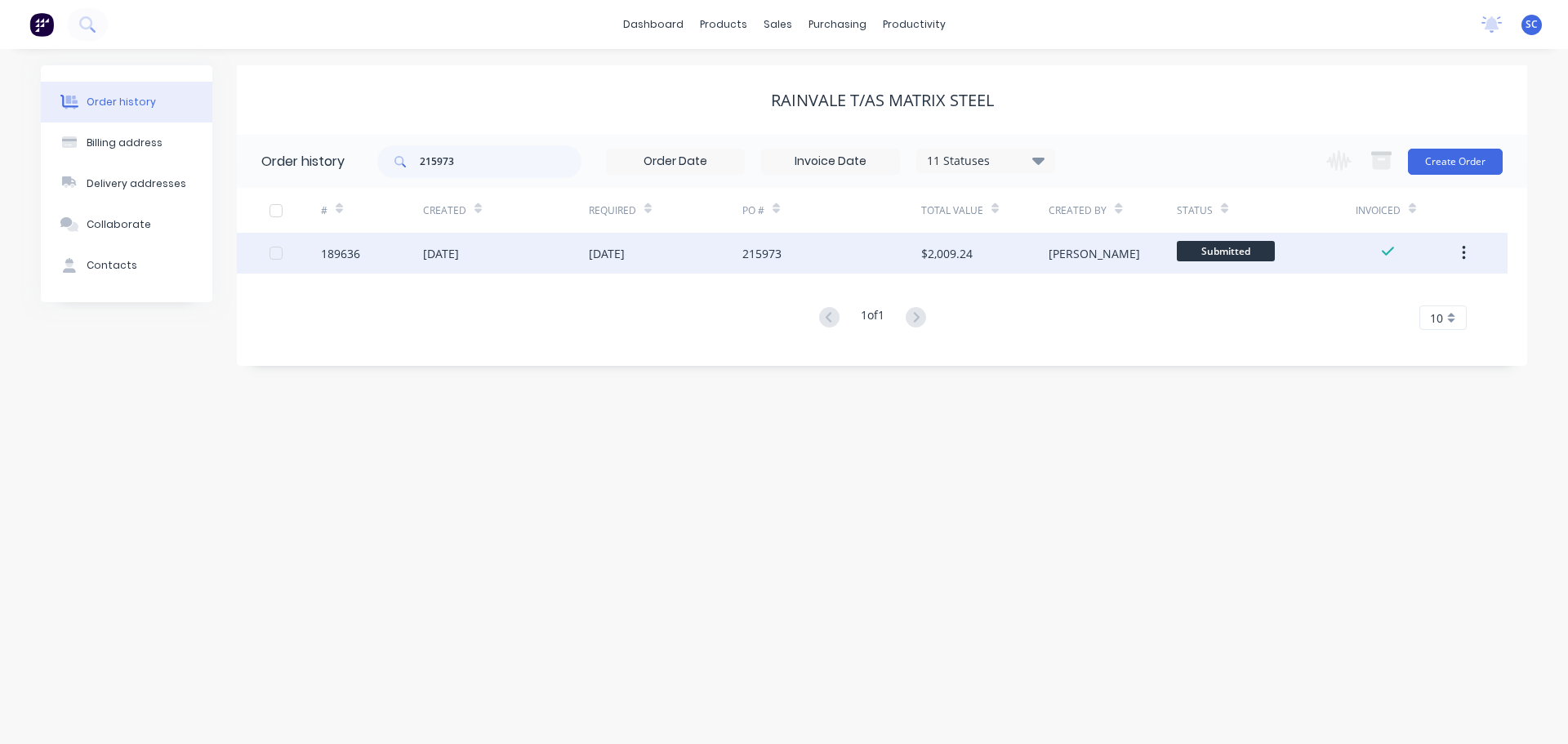
click at [608, 255] on div "[DATE]" at bounding box center [606, 254] width 36 height 17
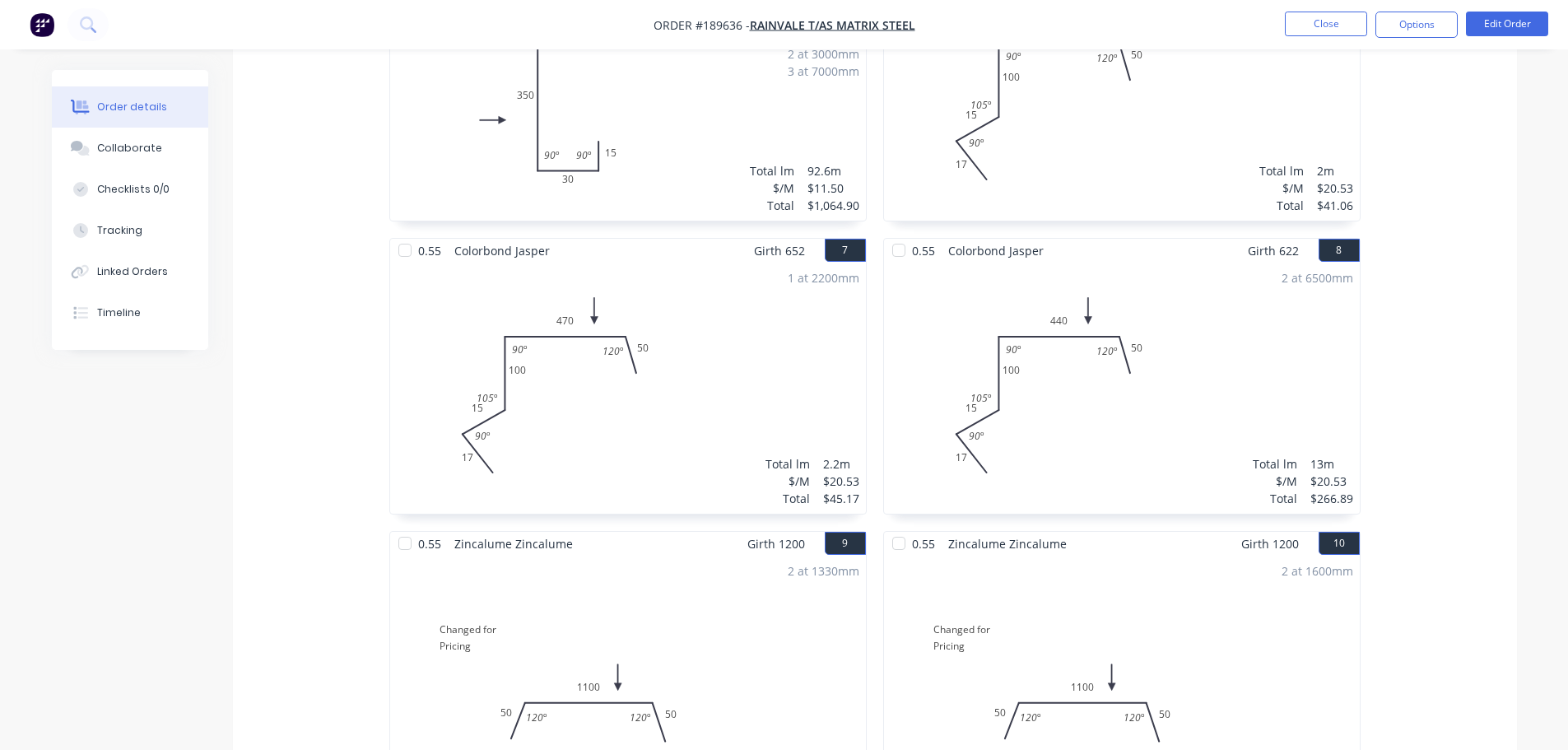
scroll to position [1196, 0]
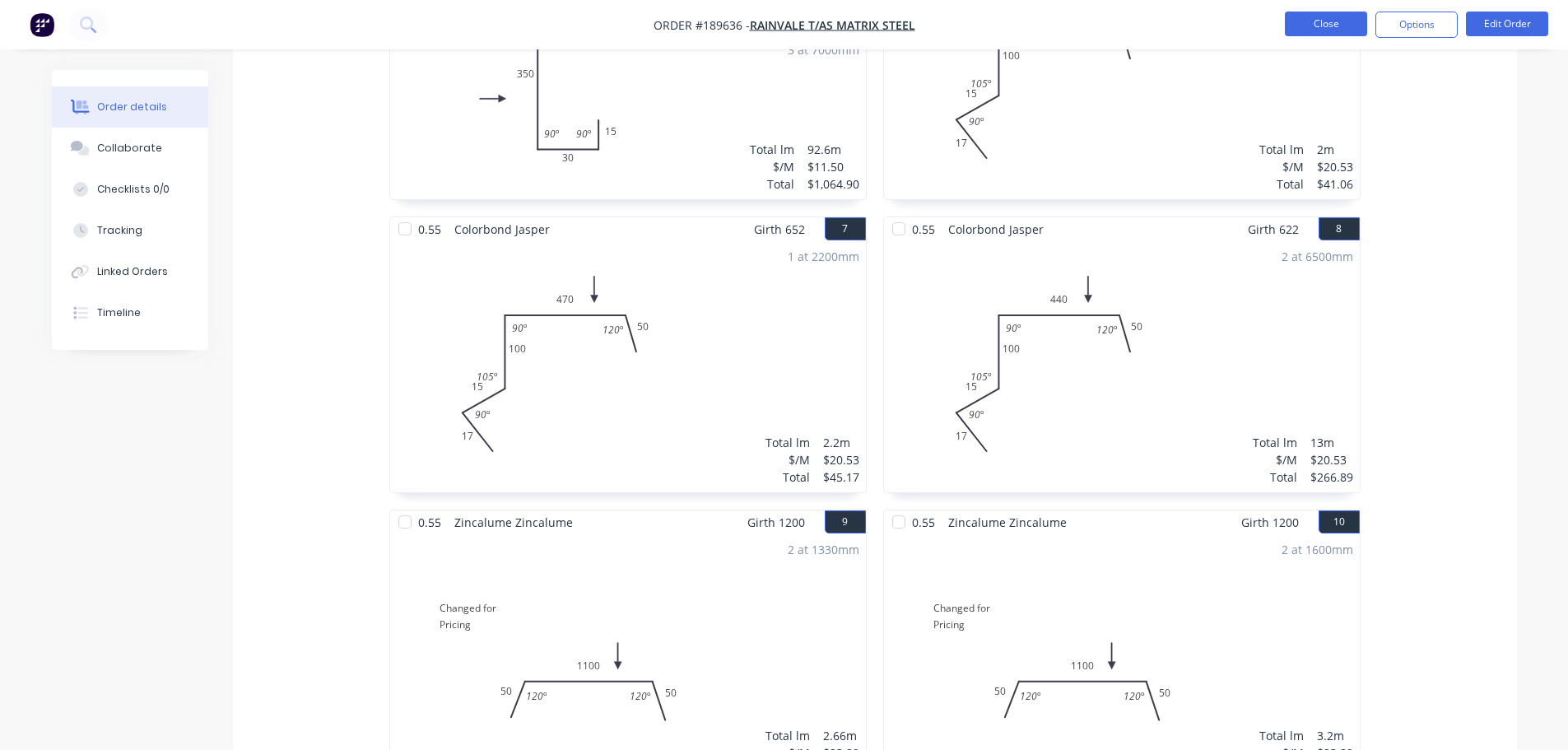
click at [1352, 29] on button "Close" at bounding box center [1325, 23] width 82 height 25
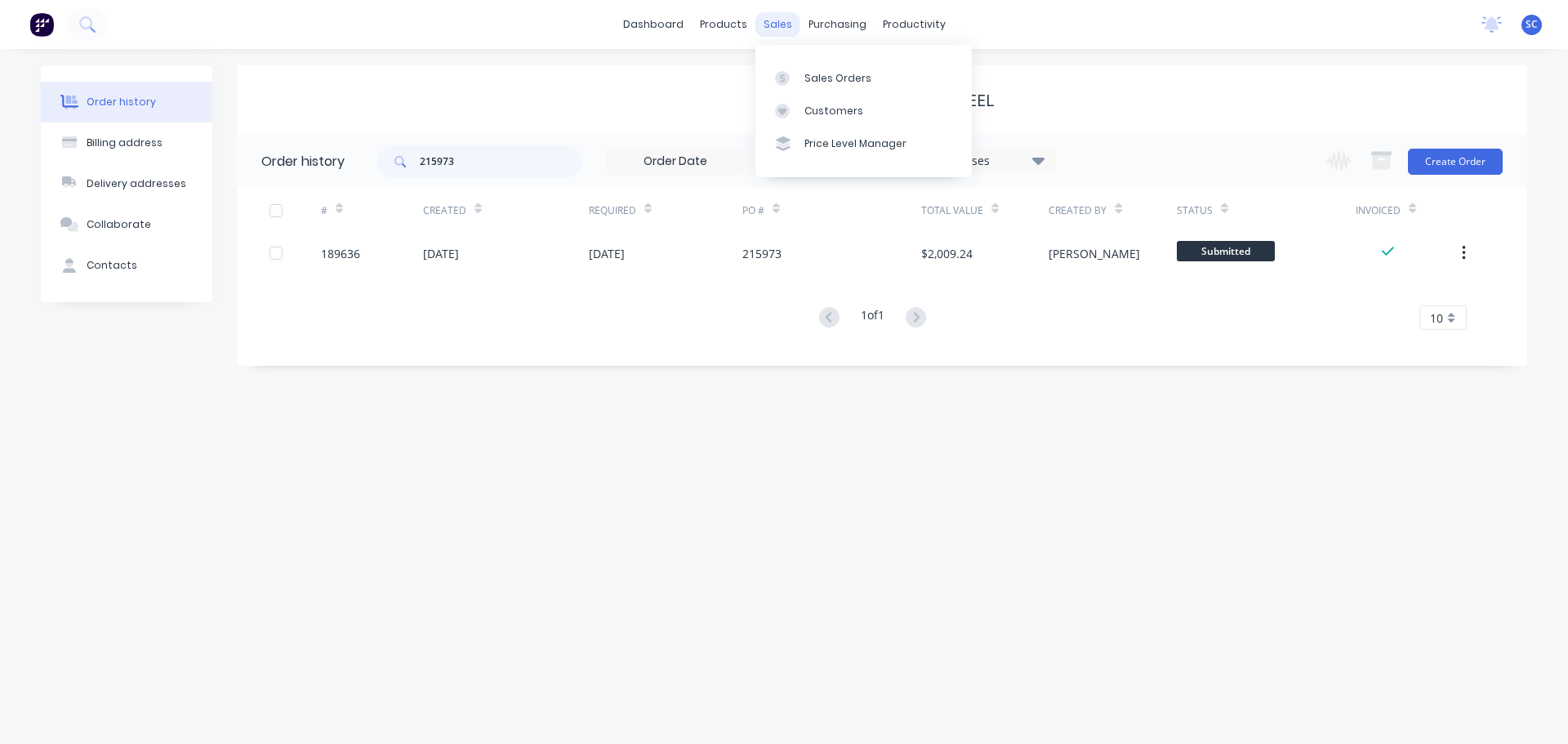
click at [774, 24] on div "sales" at bounding box center [777, 24] width 45 height 25
click at [844, 109] on div "Customers" at bounding box center [834, 111] width 59 height 15
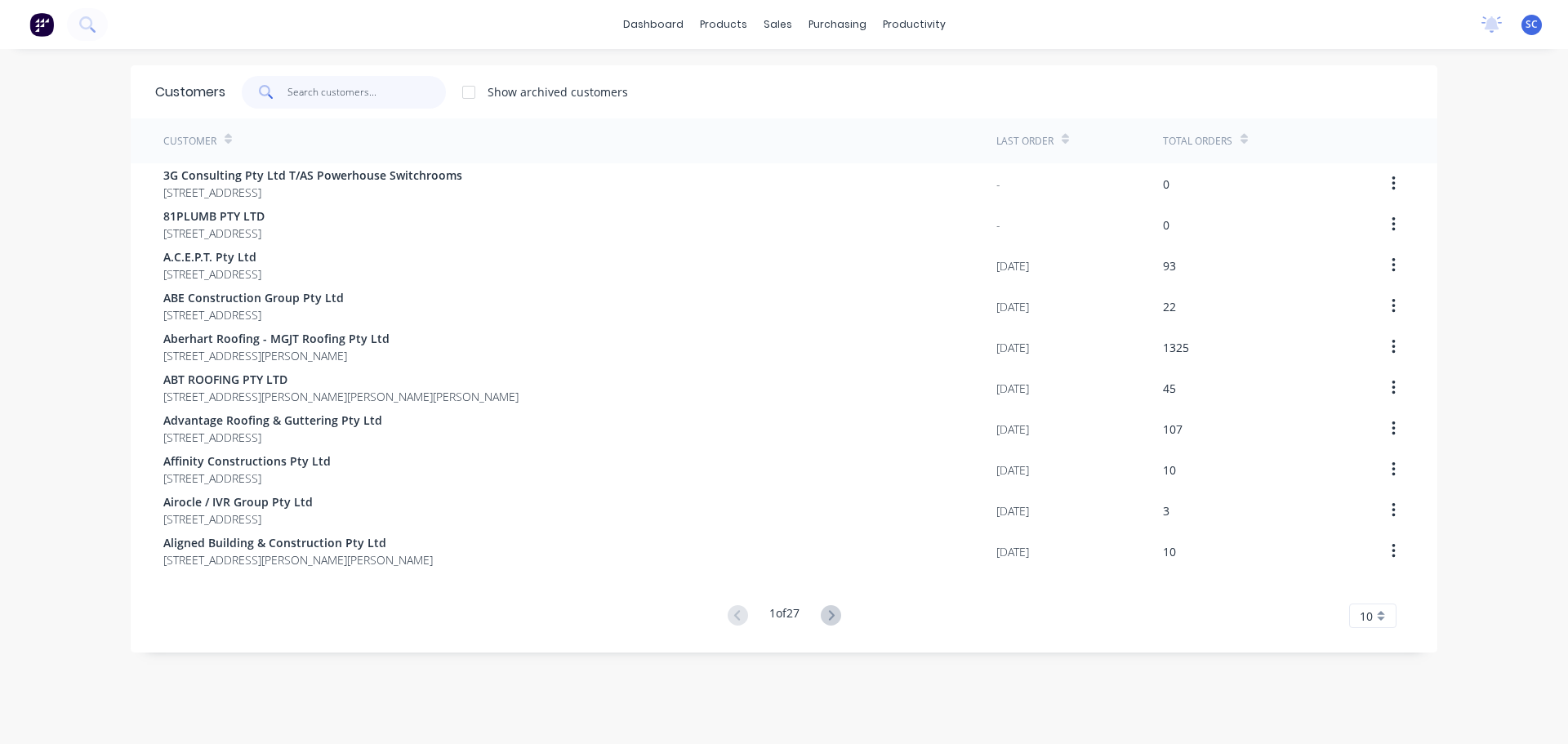
click at [321, 90] on input "text" at bounding box center [367, 93] width 159 height 33
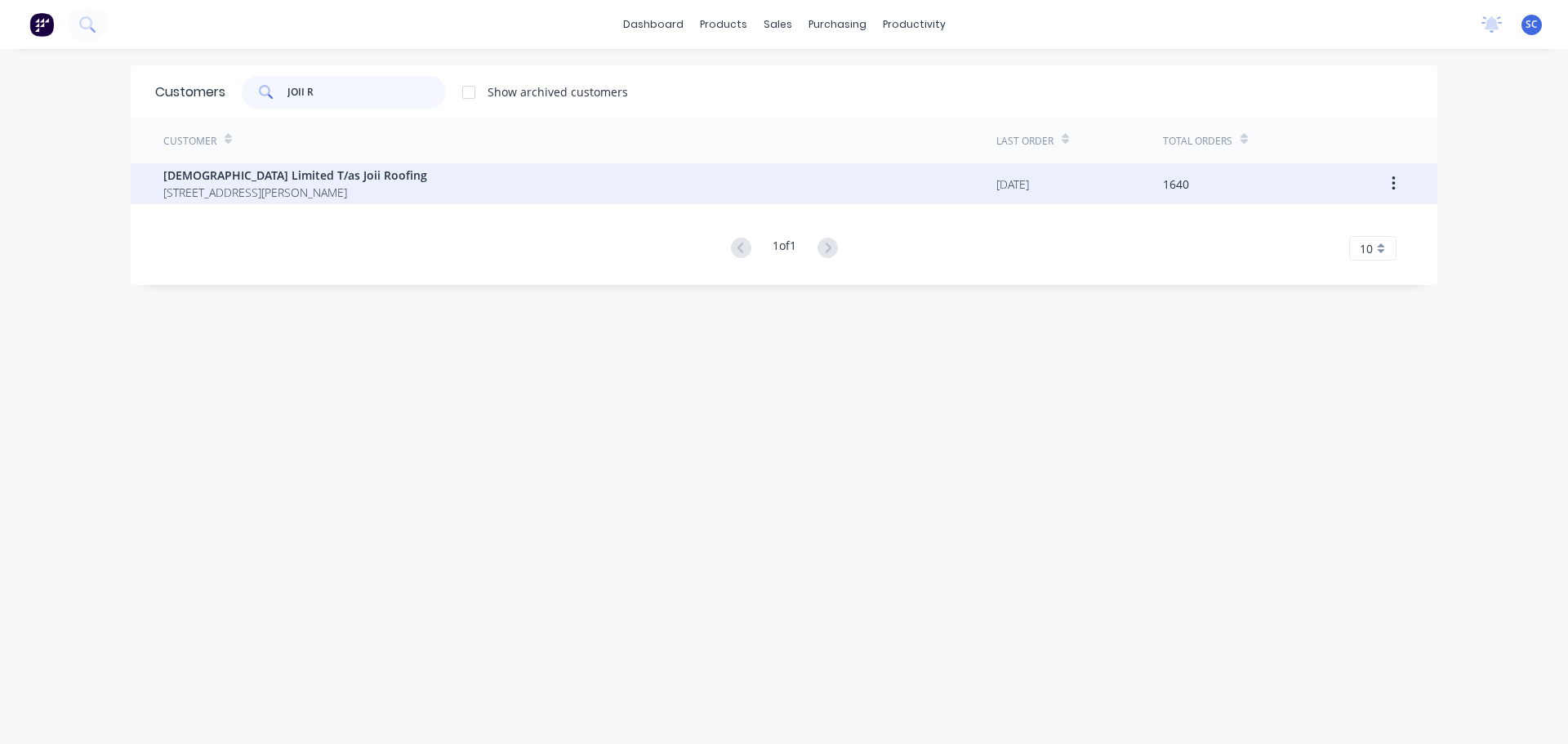
type input "JOII R"
click at [231, 188] on span "PO BOX 340 Underwood Queensland Australia 4119" at bounding box center [295, 192] width 264 height 17
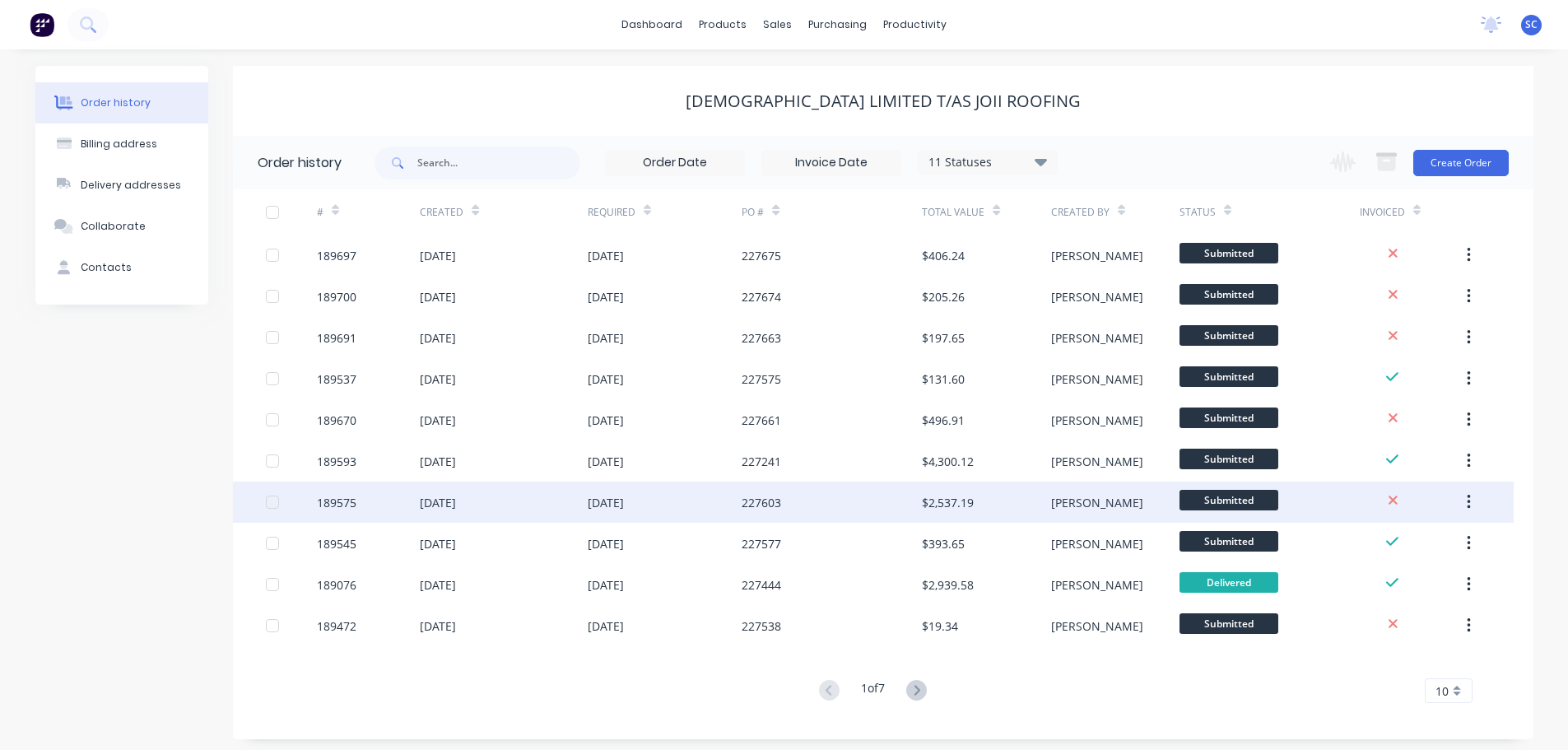
click at [751, 514] on div "227603" at bounding box center [831, 502] width 180 height 41
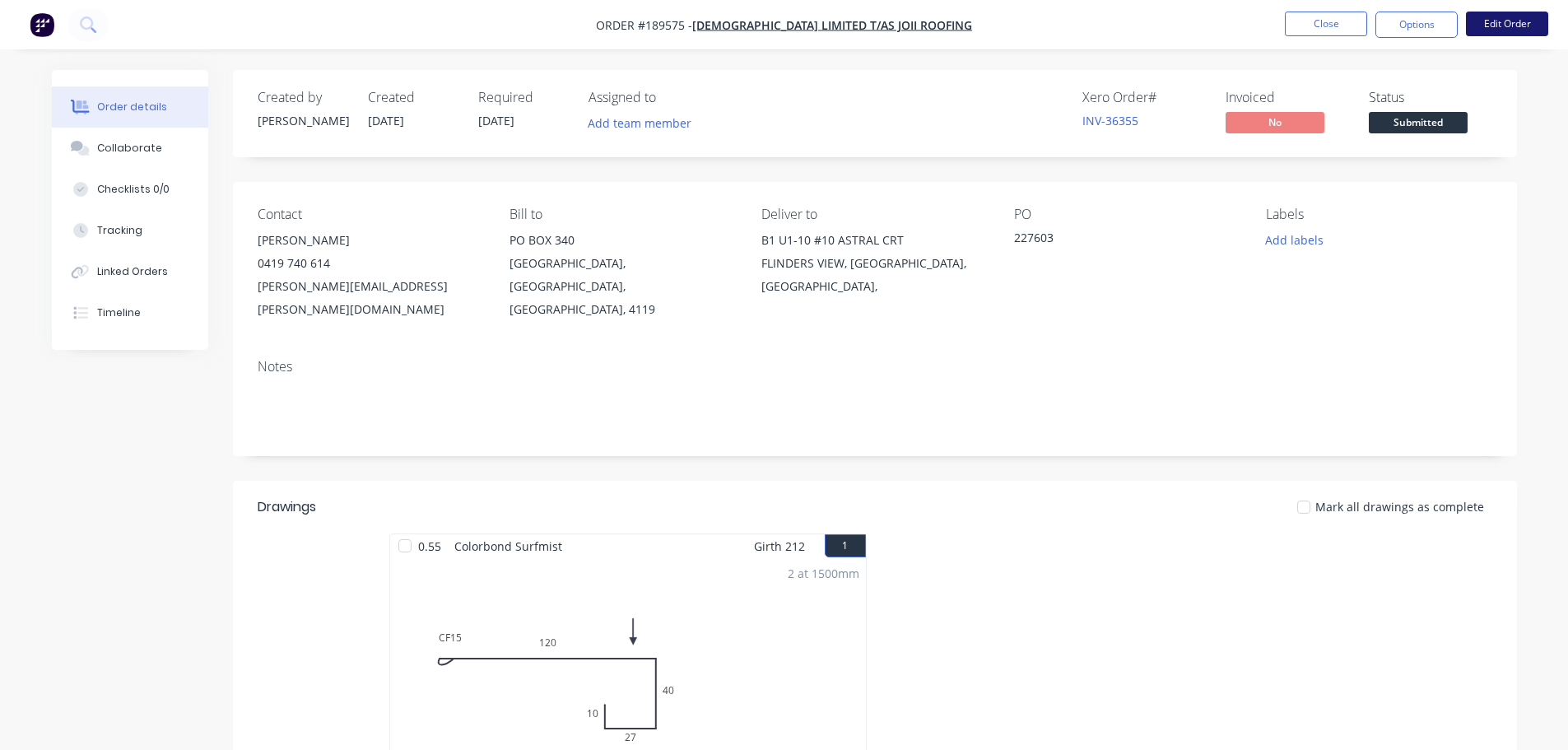
click at [1502, 19] on button "Edit Order" at bounding box center [1507, 23] width 82 height 25
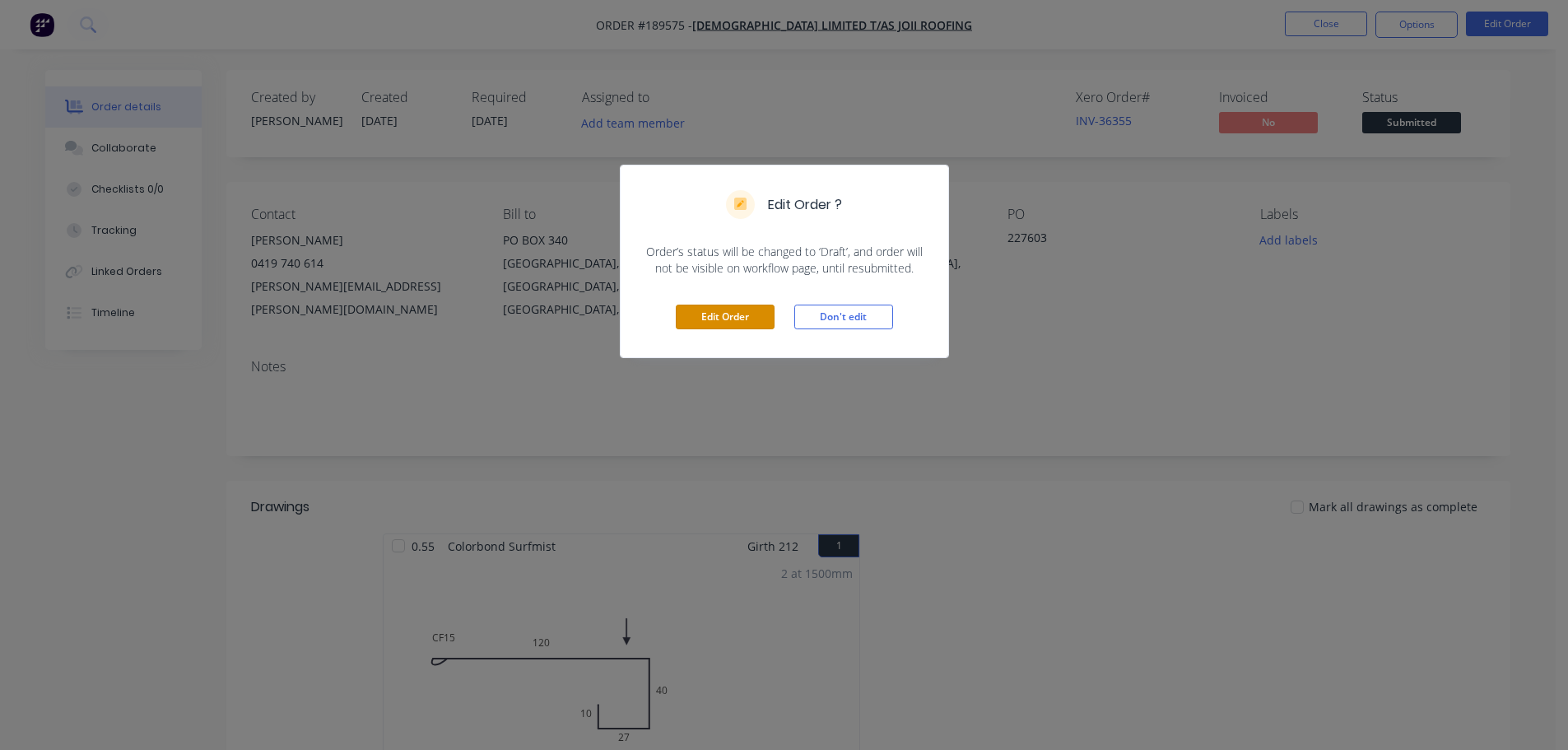
drag, startPoint x: 753, startPoint y: 311, endPoint x: 729, endPoint y: 325, distance: 27.8
click at [753, 312] on button "Edit Order" at bounding box center [725, 317] width 99 height 25
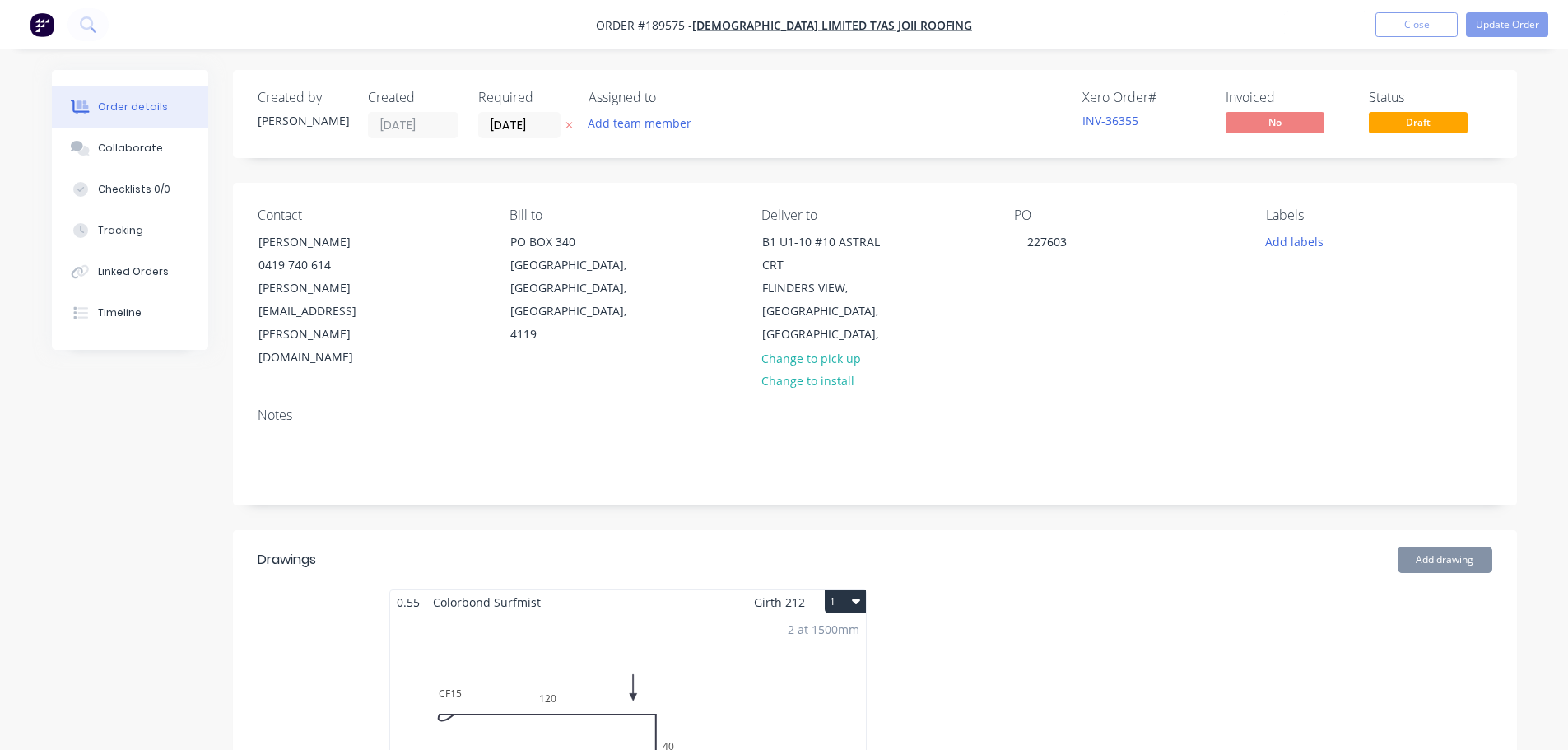
drag, startPoint x: 523, startPoint y: 123, endPoint x: 529, endPoint y: 144, distance: 21.8
click at [524, 123] on input "15/08/25" at bounding box center [518, 125] width 81 height 25
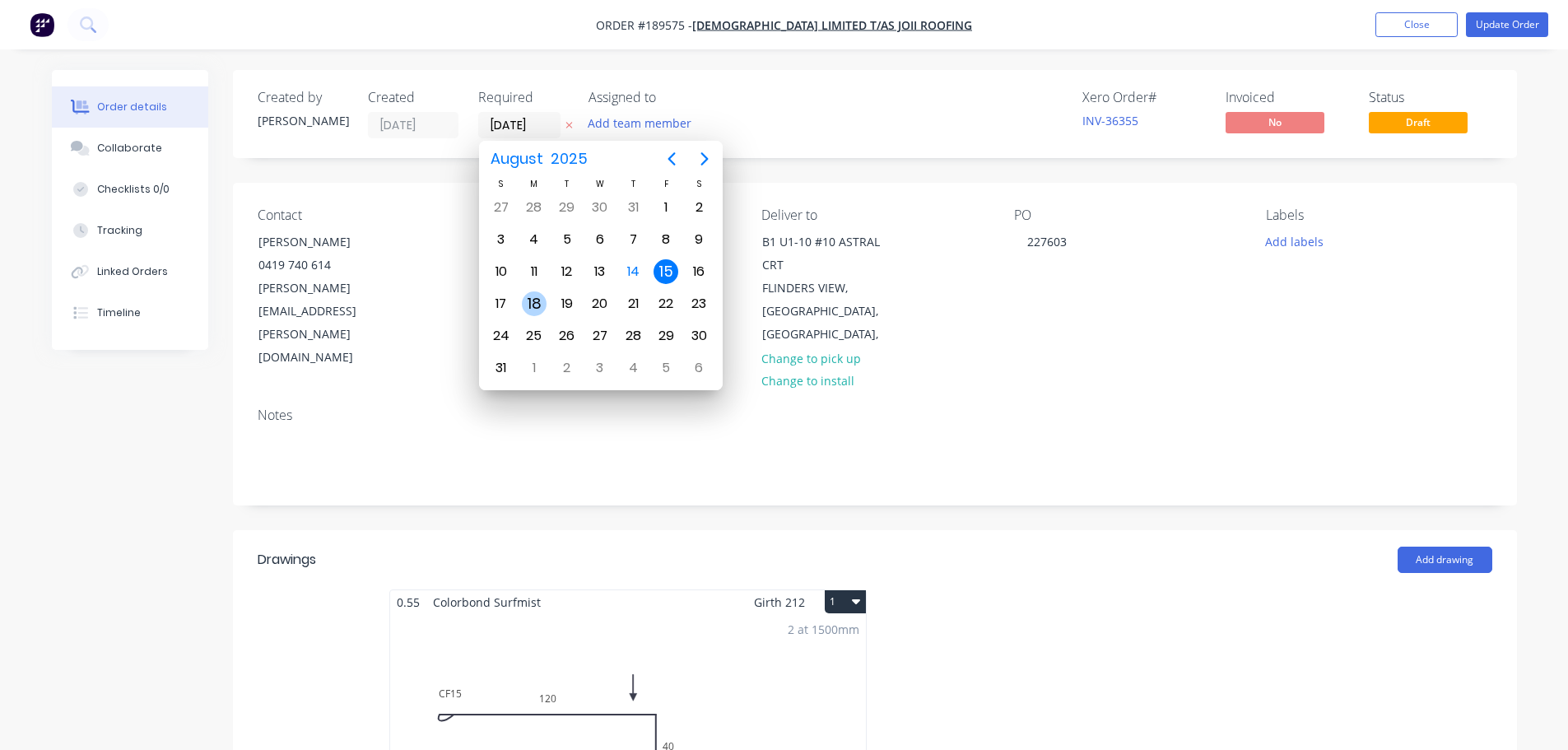
drag, startPoint x: 539, startPoint y: 305, endPoint x: 545, endPoint y: 312, distance: 9.2
click at [539, 306] on div "18" at bounding box center [534, 304] width 25 height 25
type input "18/08/25"
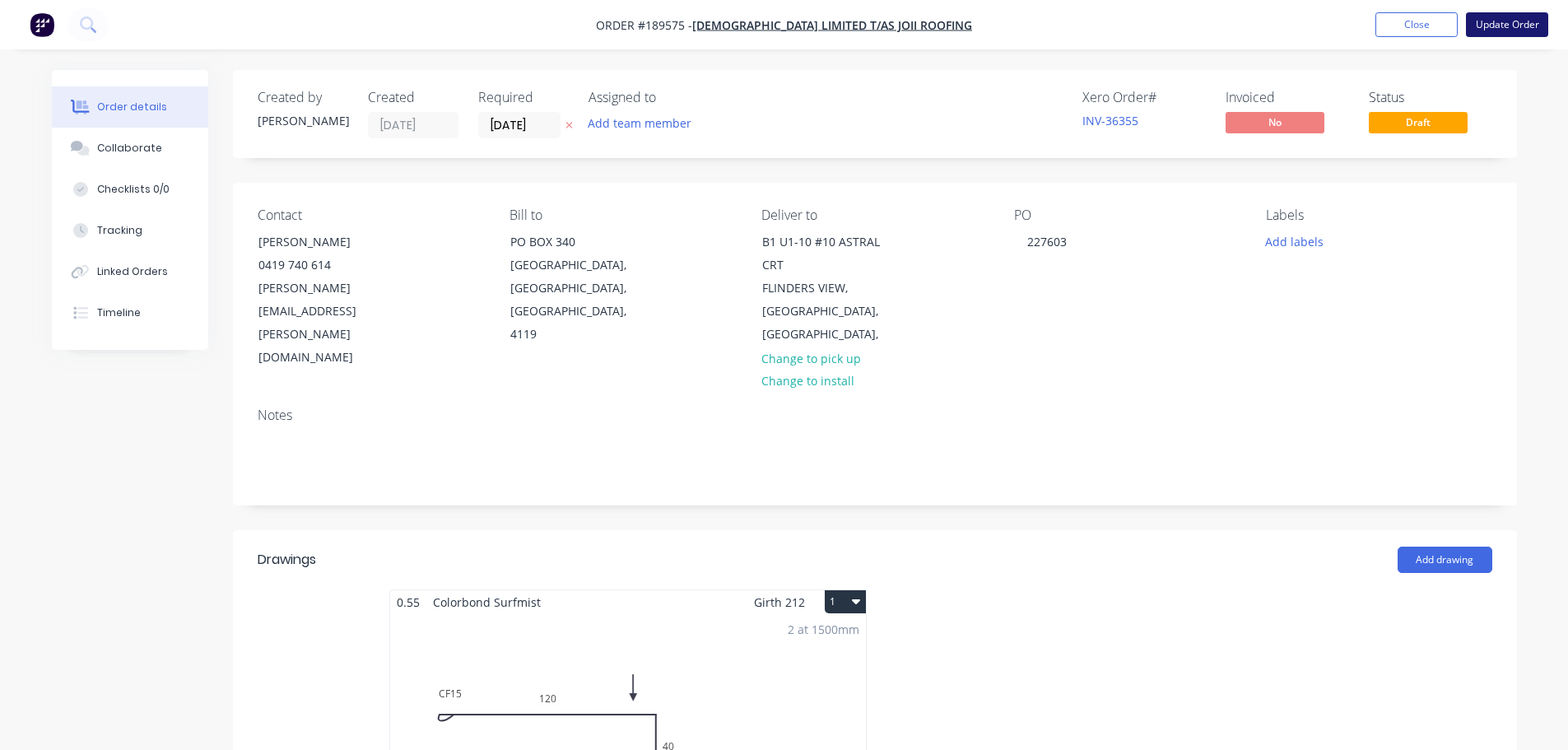
click at [1507, 22] on button "Update Order" at bounding box center [1507, 24] width 82 height 25
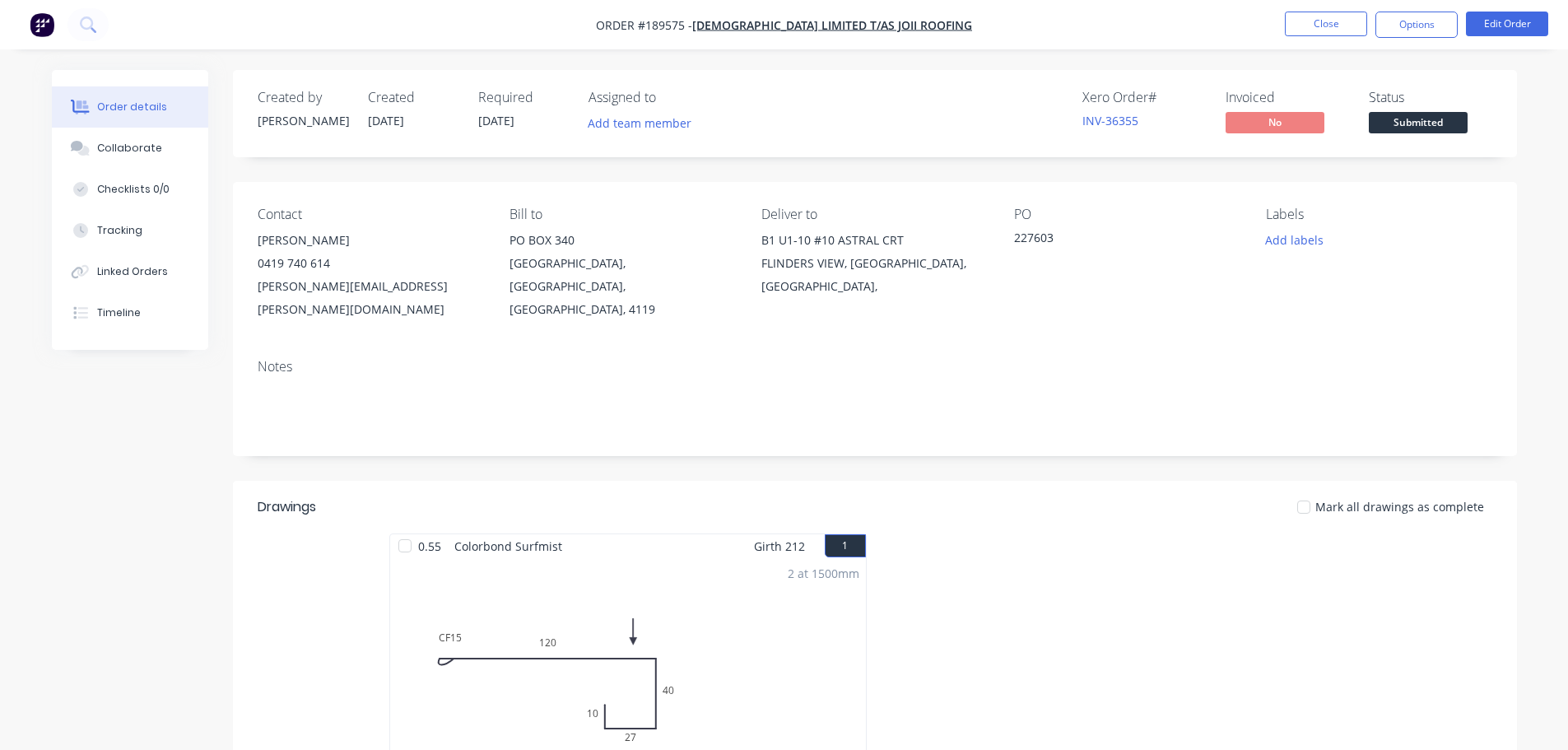
click at [805, 356] on div "Notes" at bounding box center [875, 400] width 1284 height 110
click at [807, 107] on div "Xero Order # INV-36355 Invoiced No Status Submitted" at bounding box center [1123, 114] width 739 height 48
click at [1327, 13] on button "Close" at bounding box center [1325, 23] width 82 height 25
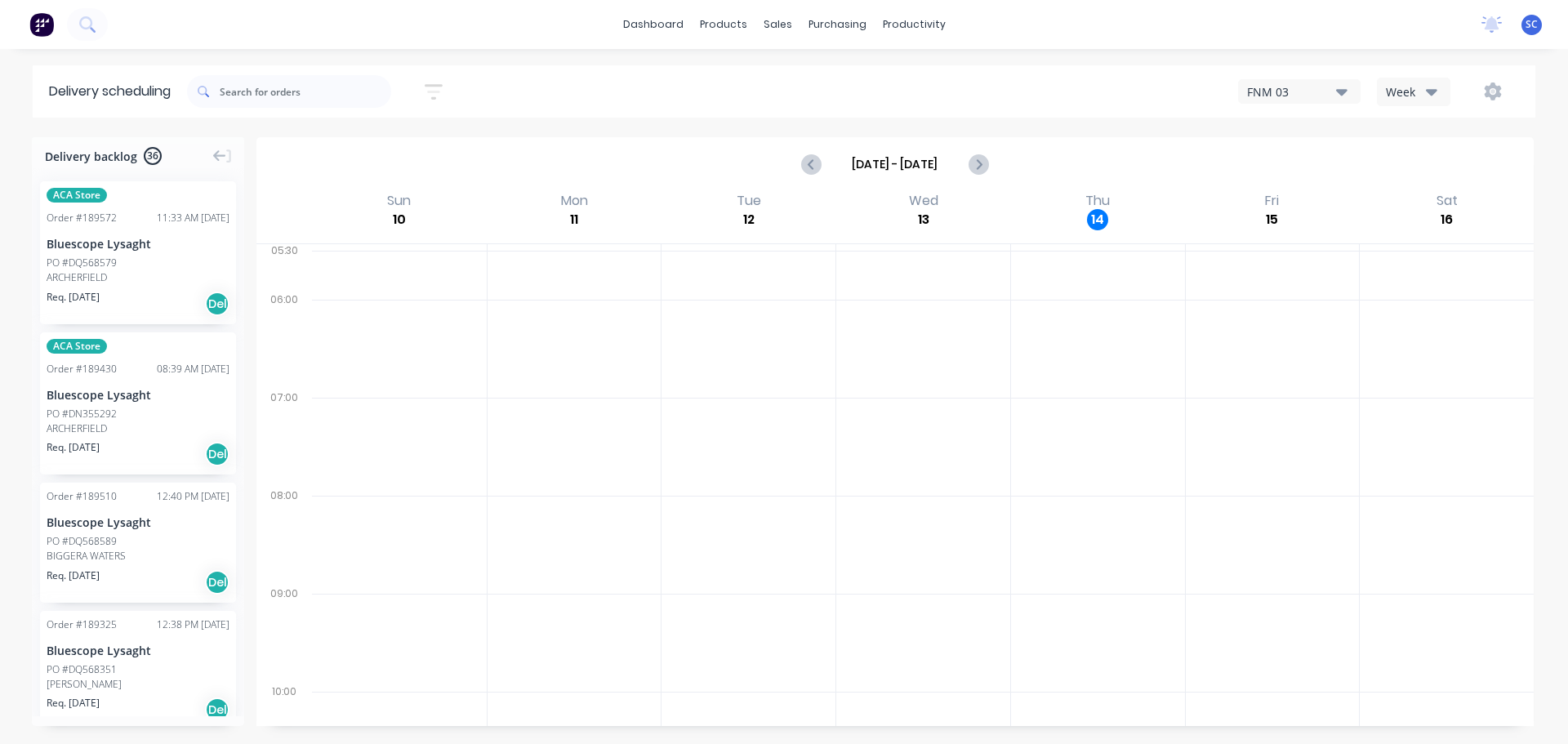
click at [433, 86] on icon "button" at bounding box center [434, 92] width 18 height 20
click at [337, 150] on input "15/08/25 - 15/08/25" at bounding box center [358, 153] width 152 height 25
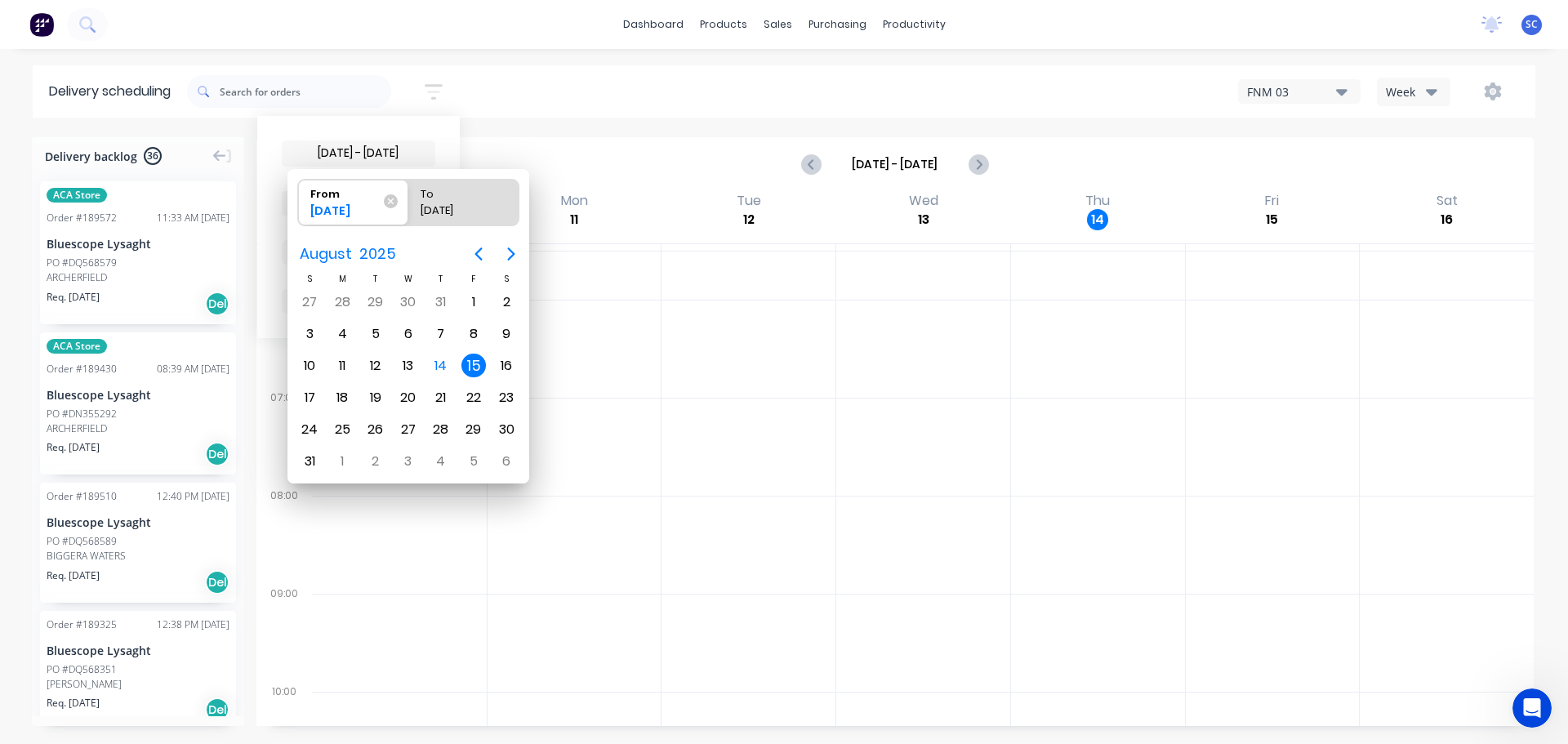
click at [470, 368] on div "15" at bounding box center [473, 366] width 25 height 25
radio input "false"
radio input "true"
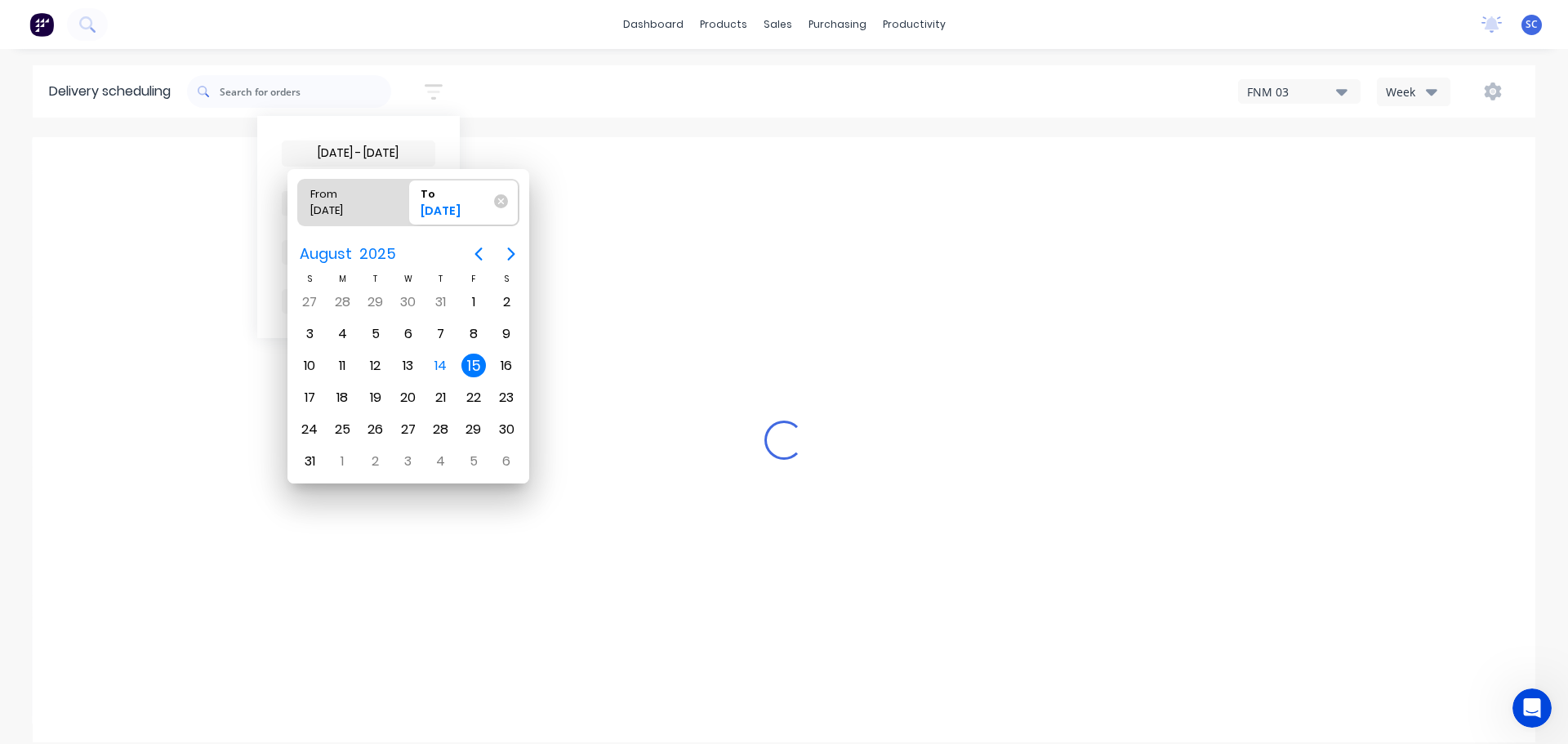
click at [472, 366] on div "15" at bounding box center [473, 366] width 25 height 25
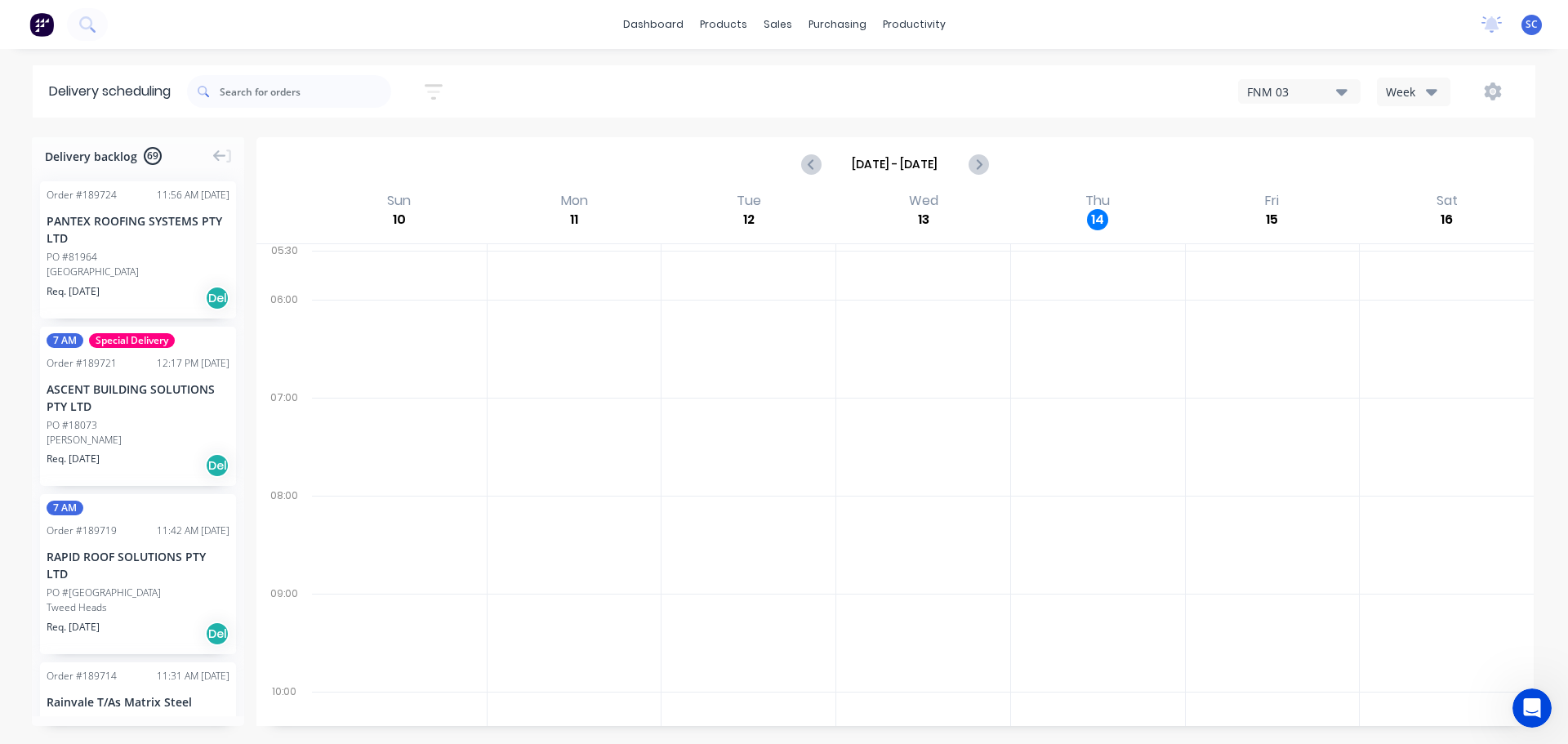
click at [440, 97] on icon "button" at bounding box center [434, 92] width 18 height 16
click at [372, 251] on div "Filter by labels" at bounding box center [348, 252] width 115 height 17
click at [575, 88] on div "15/08/25 - 15/08/25 Sort by Suburb Created date Required date Order number Cust…" at bounding box center [862, 92] width 1348 height 46
click at [438, 85] on icon "button" at bounding box center [434, 92] width 18 height 16
click at [330, 151] on input "15/08/25 - 15/08/25" at bounding box center [358, 153] width 152 height 25
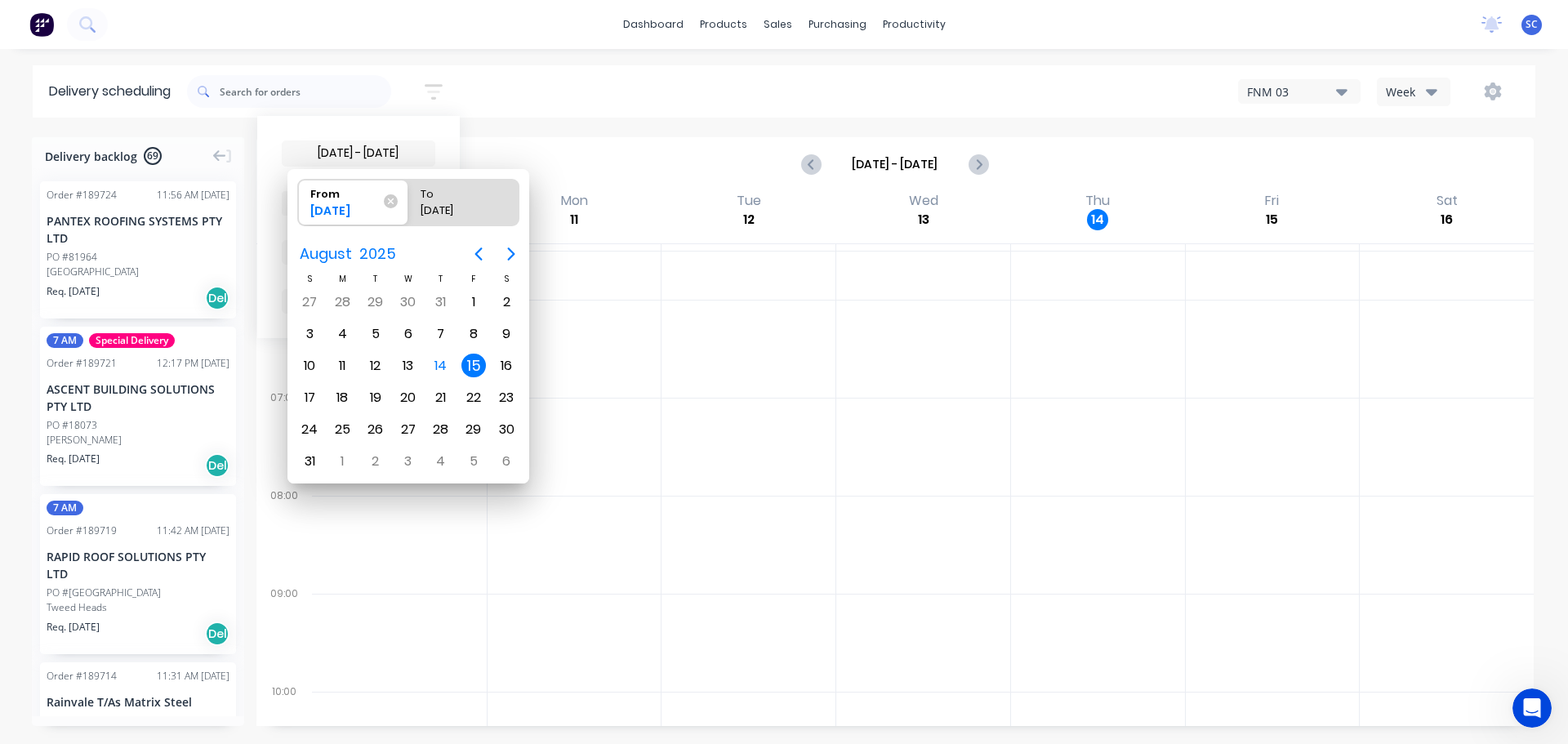
click at [466, 365] on div "15" at bounding box center [473, 366] width 25 height 25
radio input "false"
radio input "true"
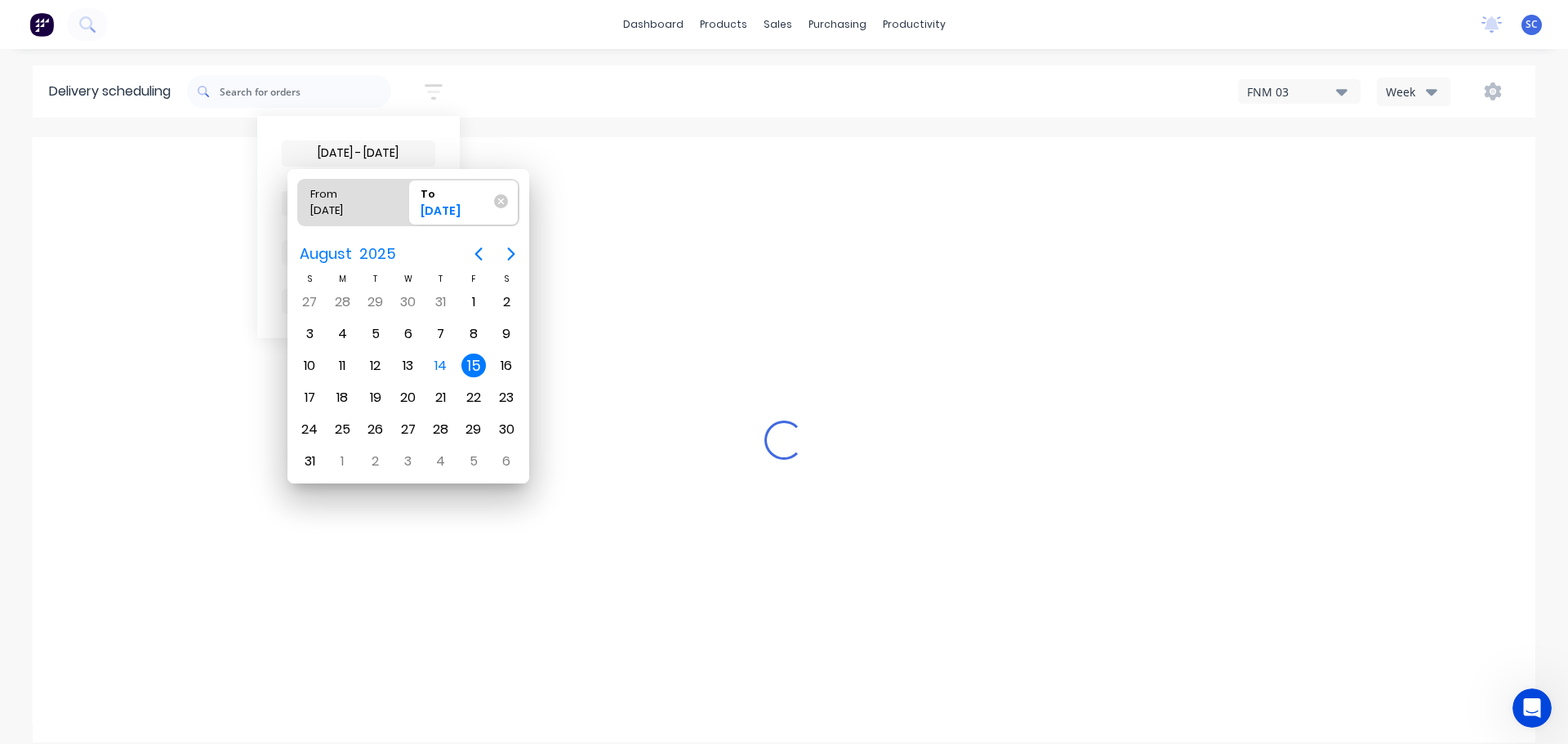
click at [469, 362] on div "15" at bounding box center [473, 366] width 25 height 25
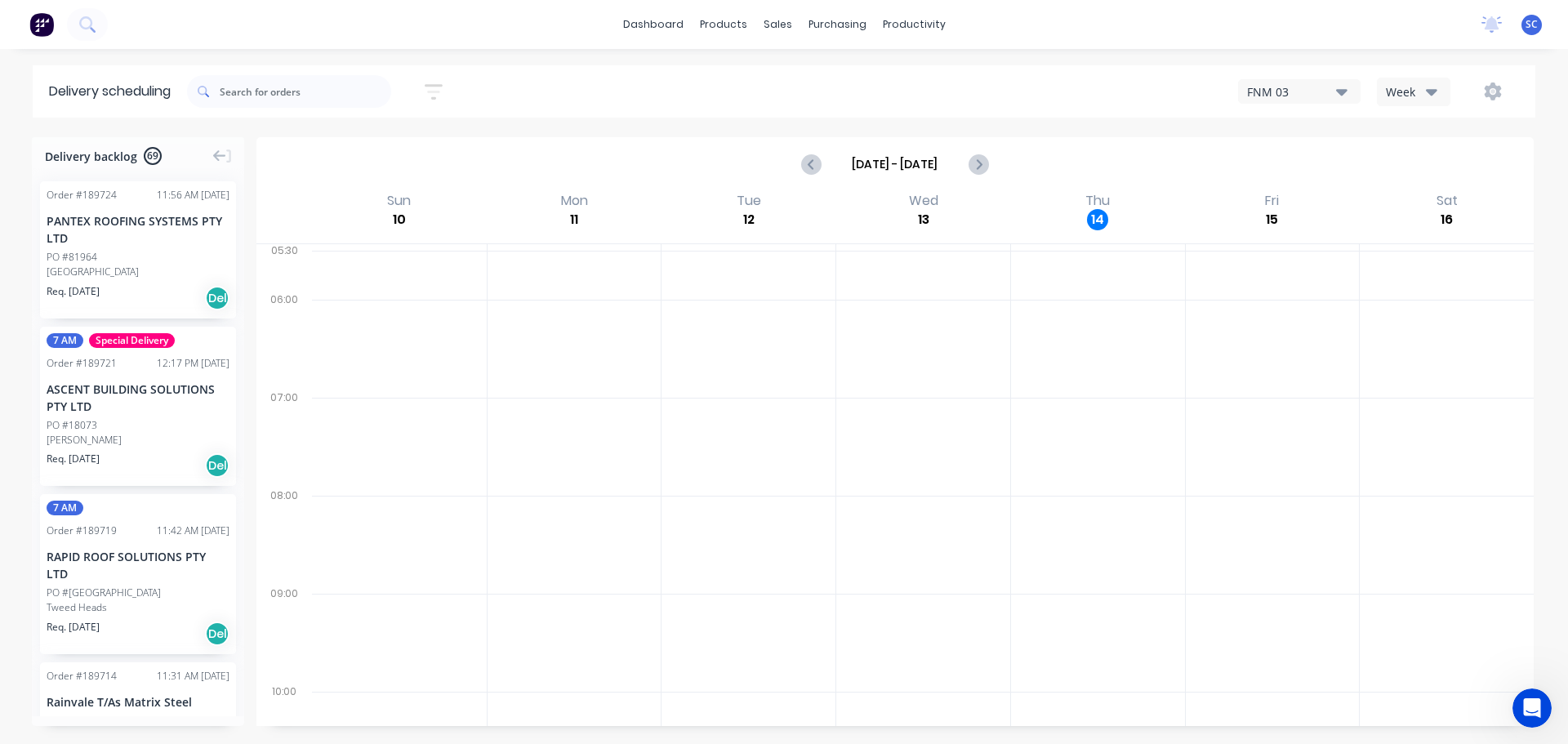
click at [436, 85] on icon "button" at bounding box center [434, 92] width 18 height 16
click at [357, 197] on span "Sort by Suburb" at bounding box center [344, 203] width 107 height 17
click at [331, 386] on div "Suburb" at bounding box center [358, 386] width 153 height 29
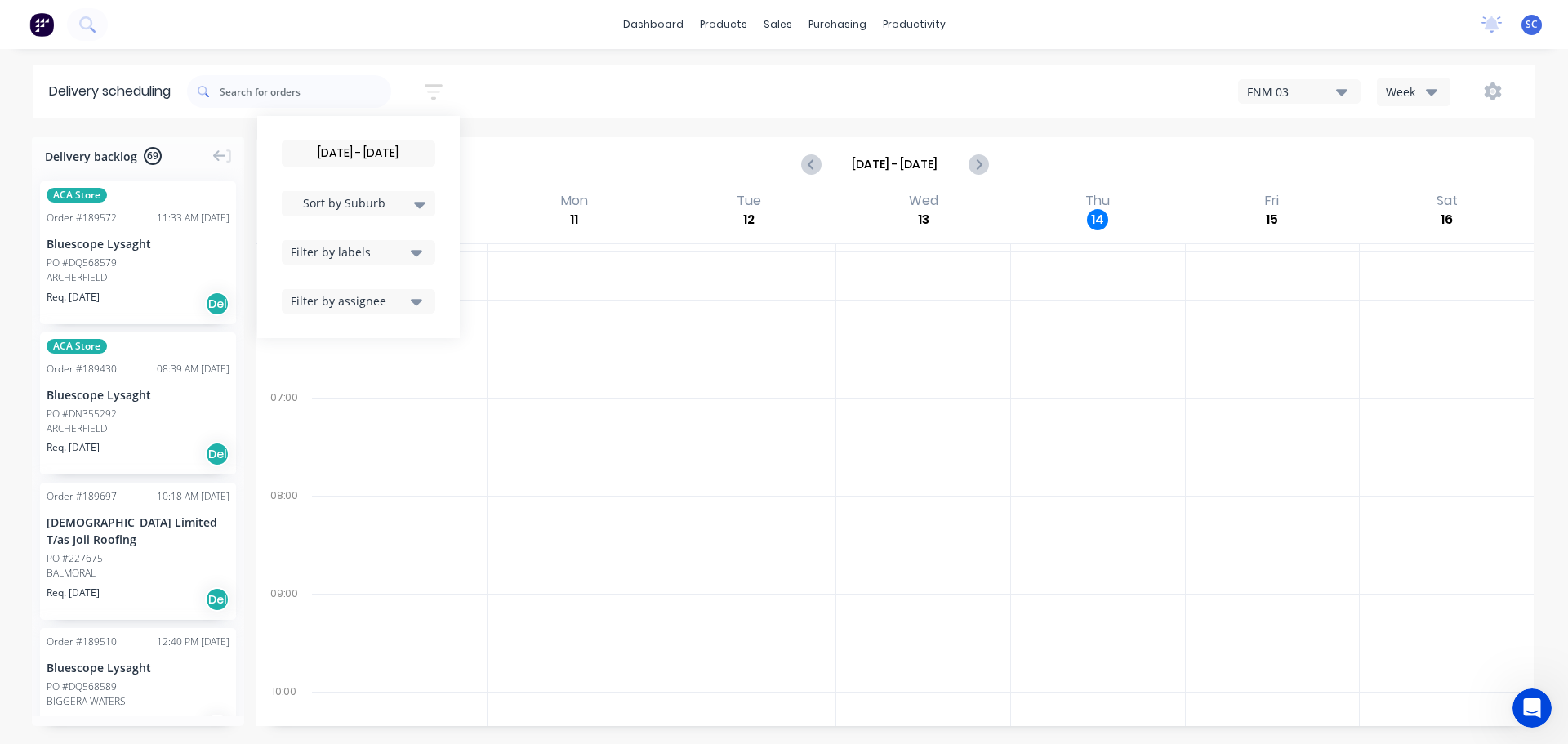
click at [566, 62] on div "dashboard products sales purchasing productivity dashboard products Product Cat…" at bounding box center [784, 372] width 1568 height 744
click at [558, 88] on div "15/08/25 - 15/08/25 Sort by Suburb Created date Required date Order number Cust…" at bounding box center [862, 92] width 1348 height 46
click at [307, 97] on input "text" at bounding box center [305, 92] width 172 height 33
click at [427, 91] on button "button" at bounding box center [434, 92] width 52 height 32
click at [370, 151] on input "15/08/25 - 15/08/25" at bounding box center [358, 153] width 152 height 25
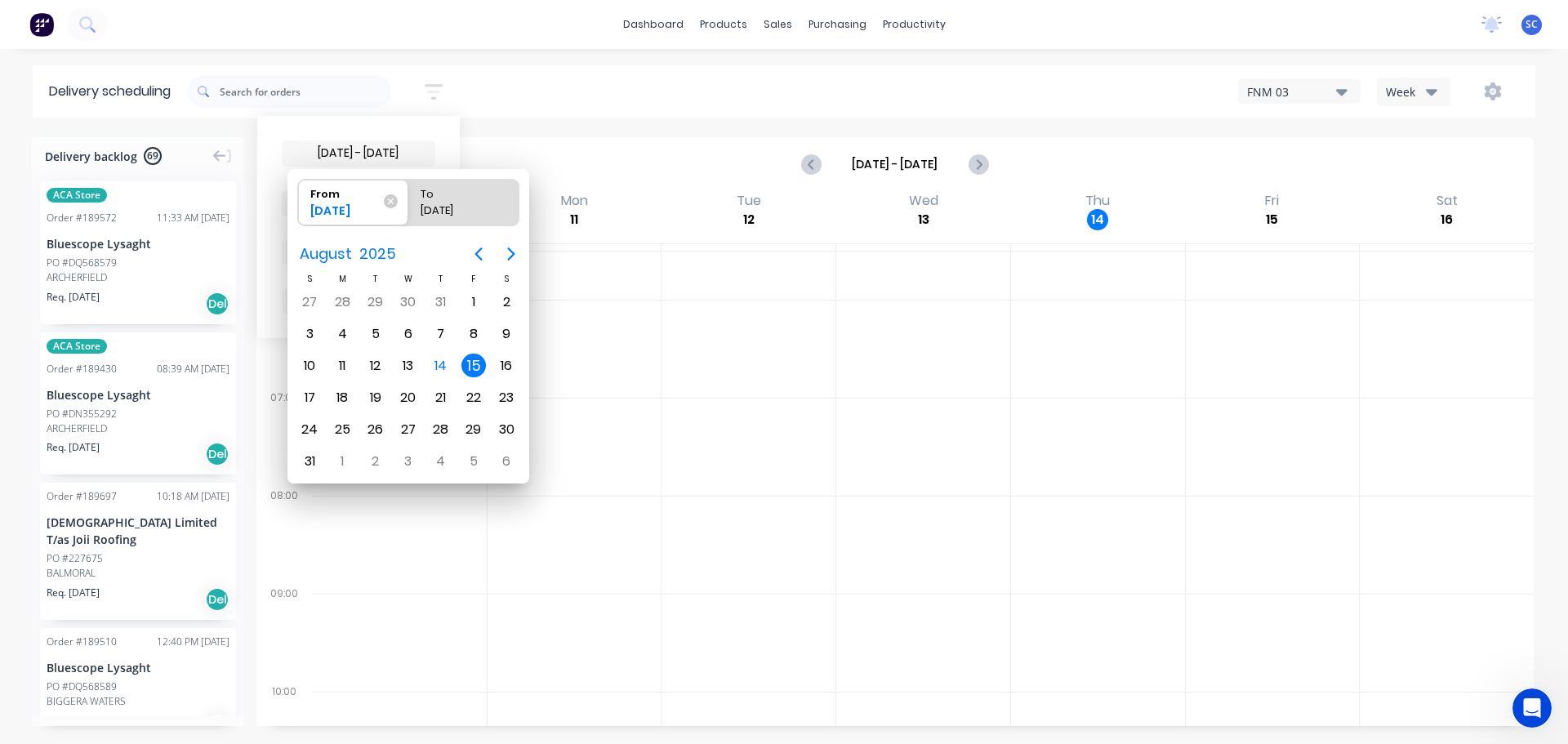
click at [475, 365] on div "15" at bounding box center [473, 366] width 25 height 25
radio input "false"
radio input "true"
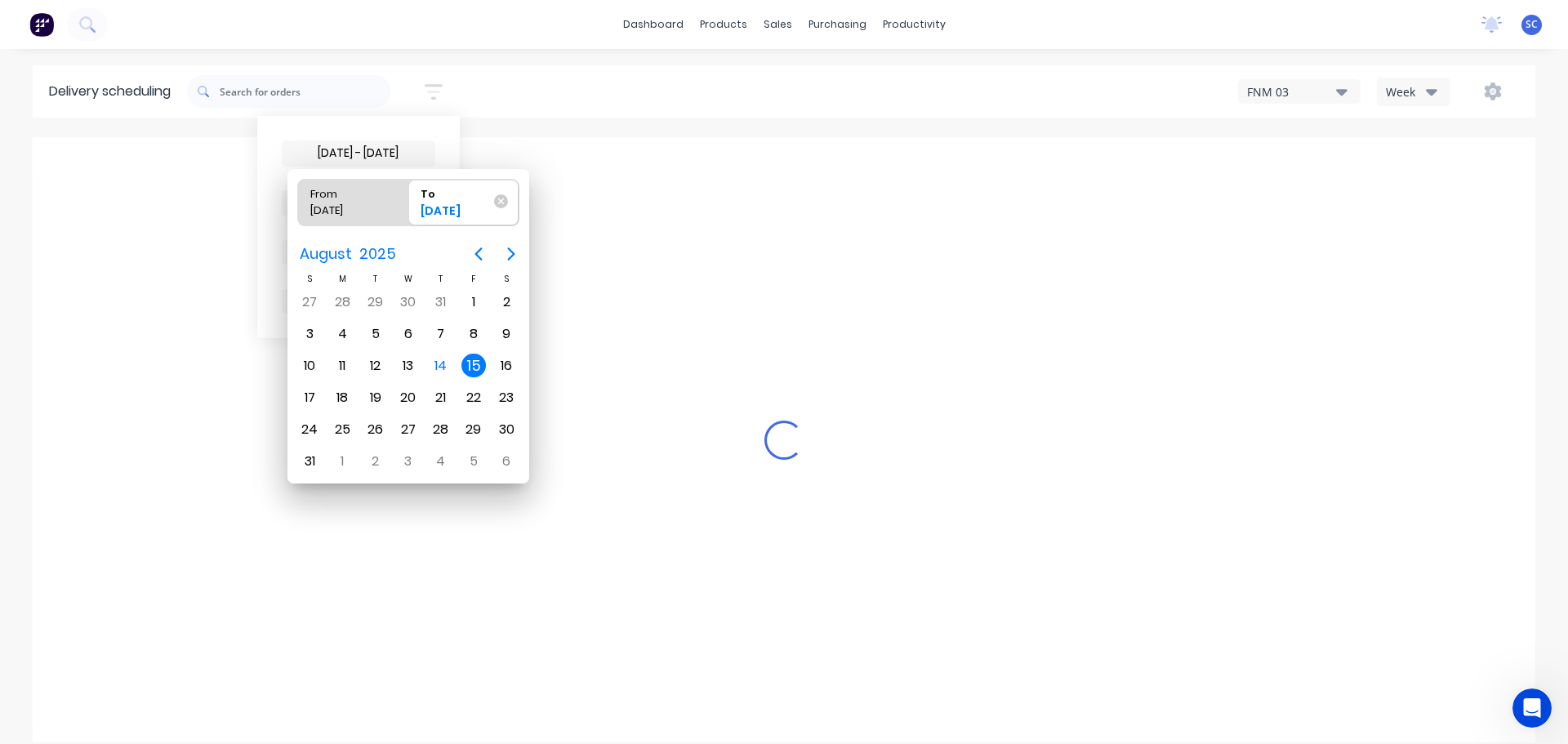
click at [477, 369] on div "15" at bounding box center [473, 366] width 25 height 25
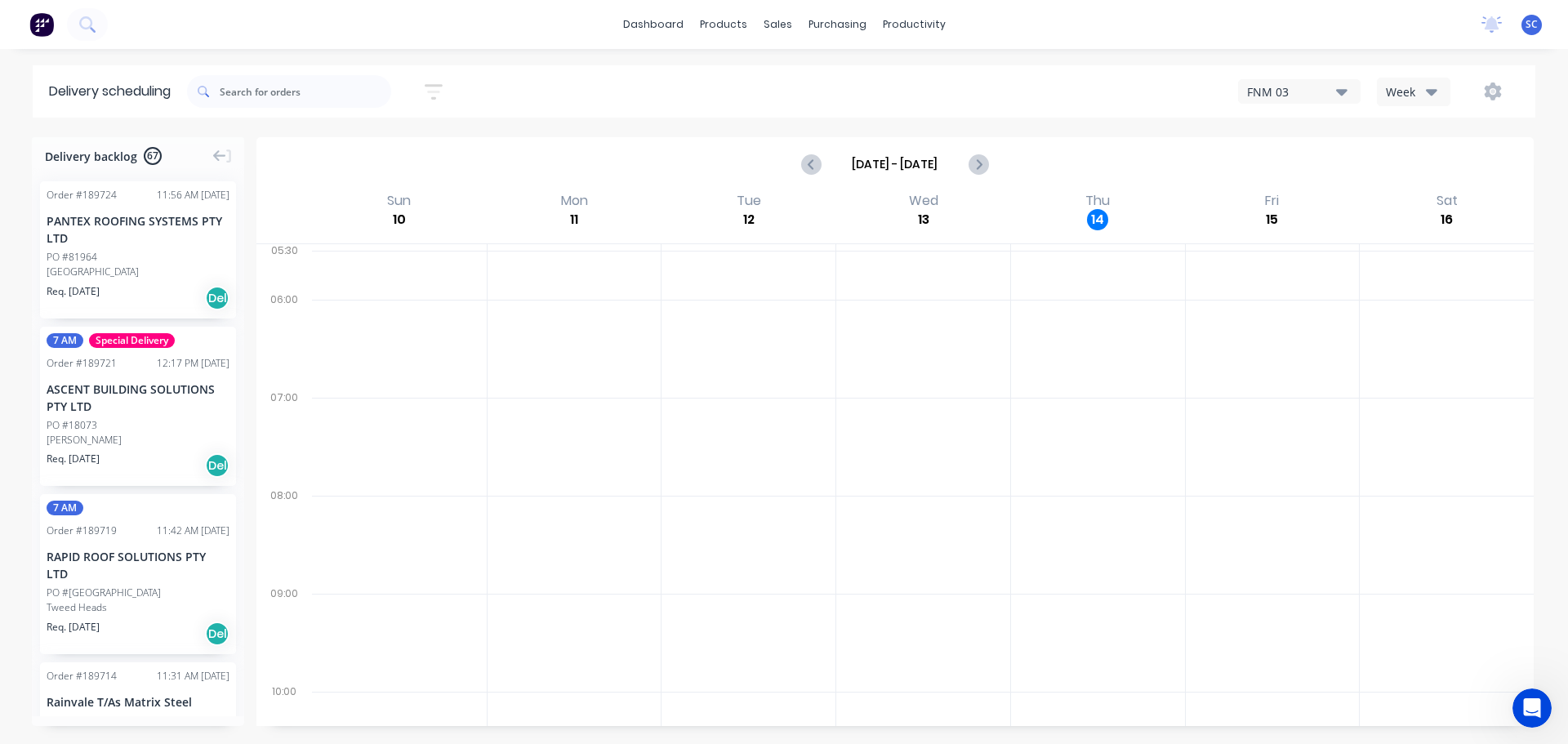
click at [441, 85] on icon "button" at bounding box center [434, 92] width 18 height 16
click at [422, 248] on icon "button" at bounding box center [416, 253] width 11 height 18
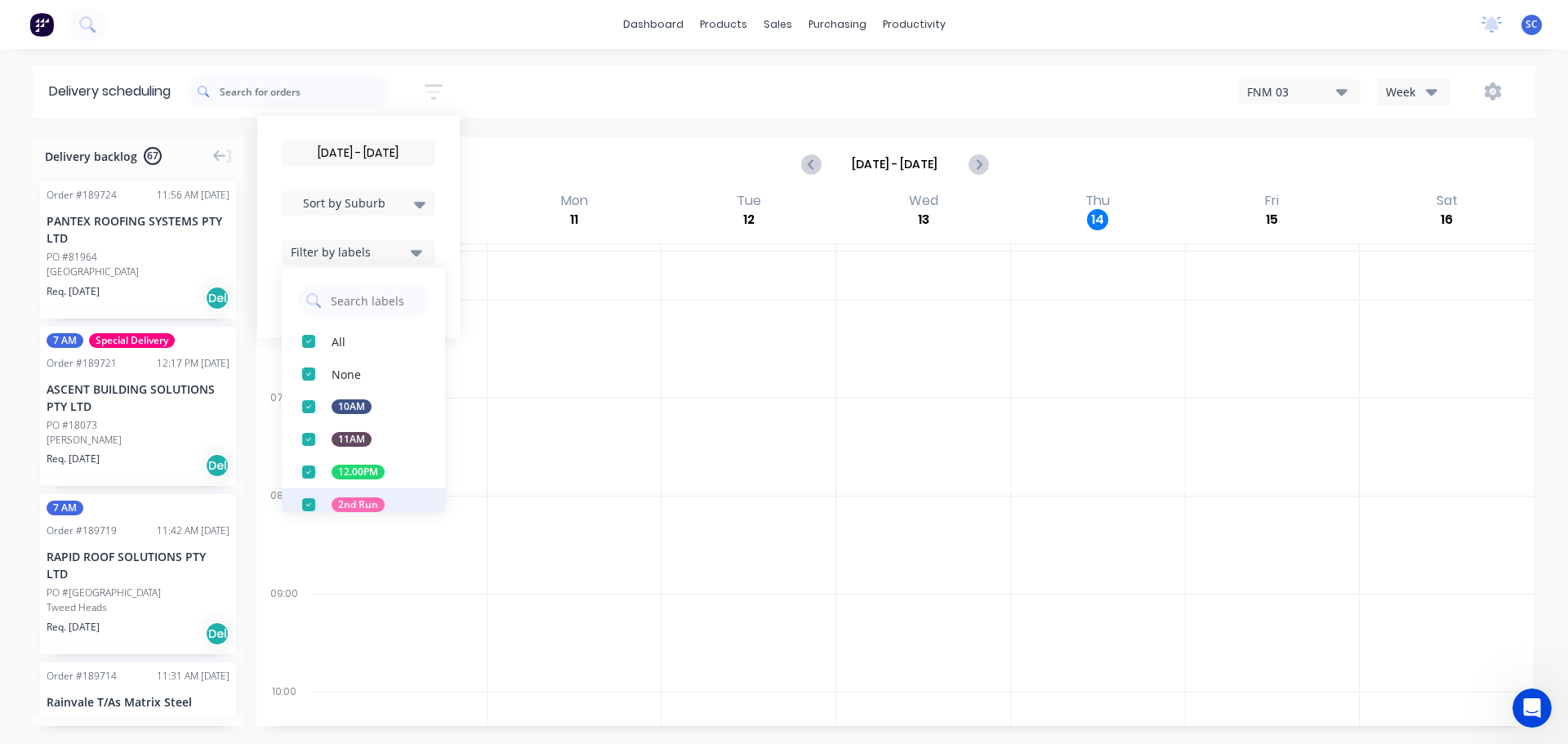
click at [321, 502] on div "button" at bounding box center [309, 505] width 33 height 33
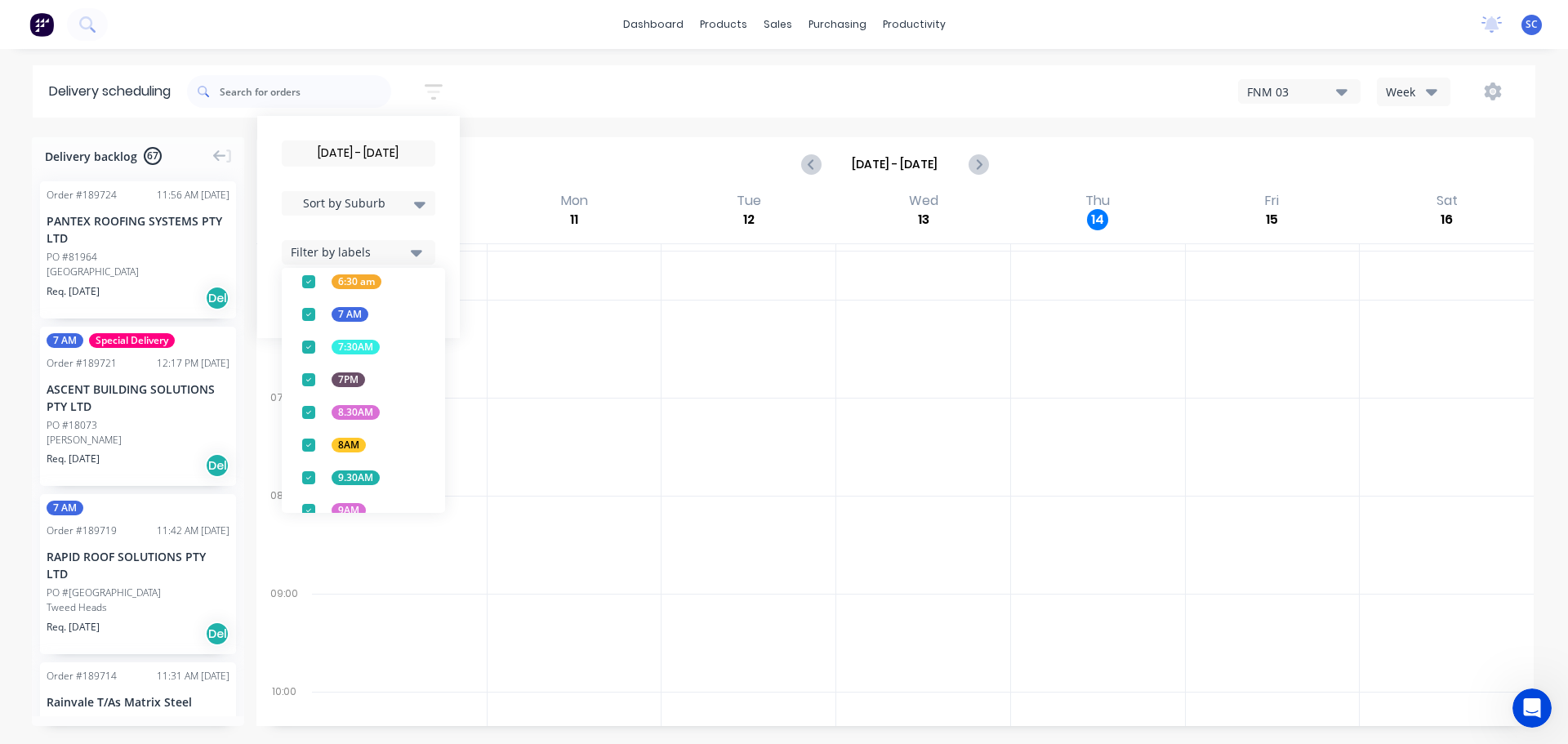
scroll to position [428, 0]
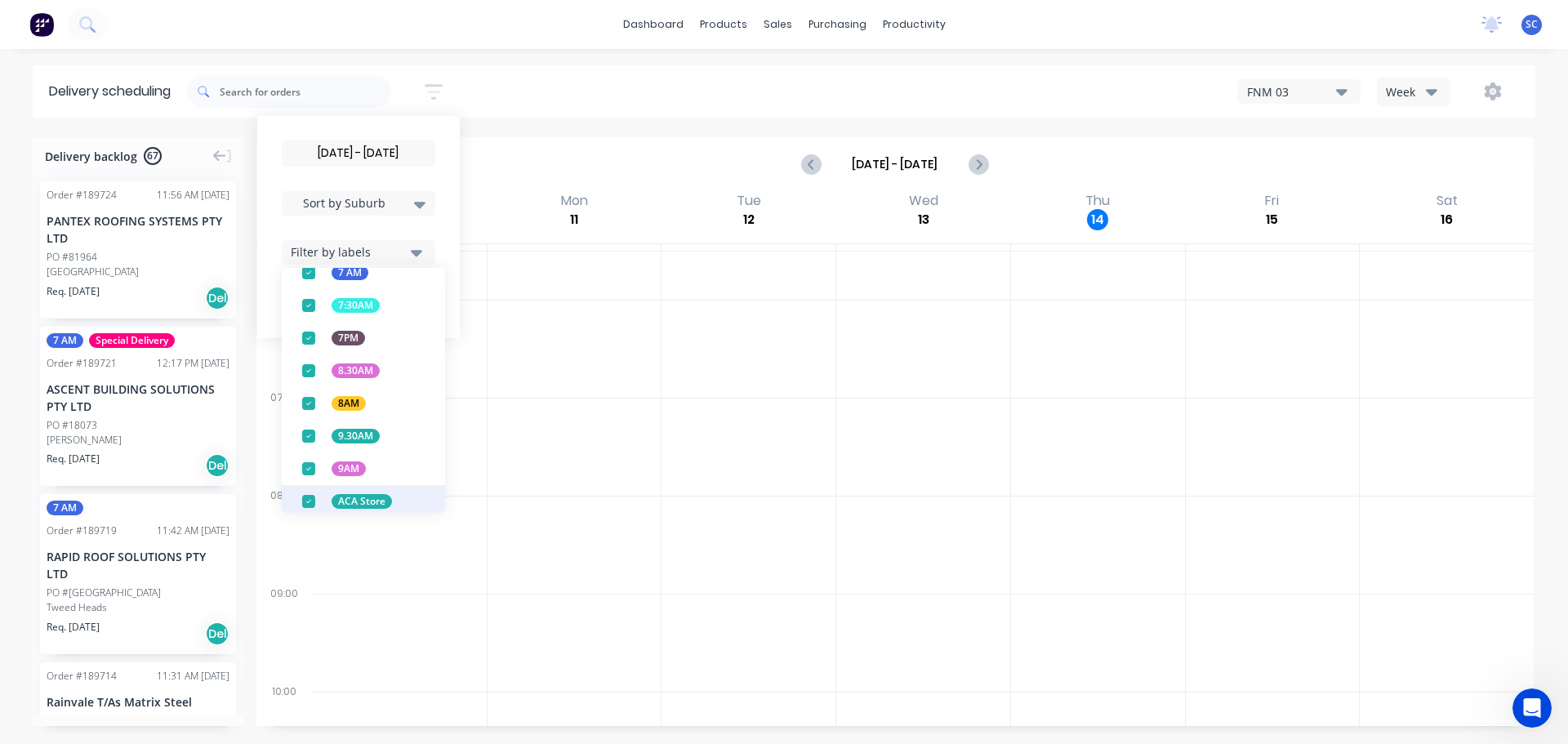
click at [312, 503] on div "button" at bounding box center [309, 502] width 33 height 33
click at [557, 96] on div "15/08/25 - 15/08/25 Sort by Suburb Created date Required date Order number Cust…" at bounding box center [862, 92] width 1348 height 46
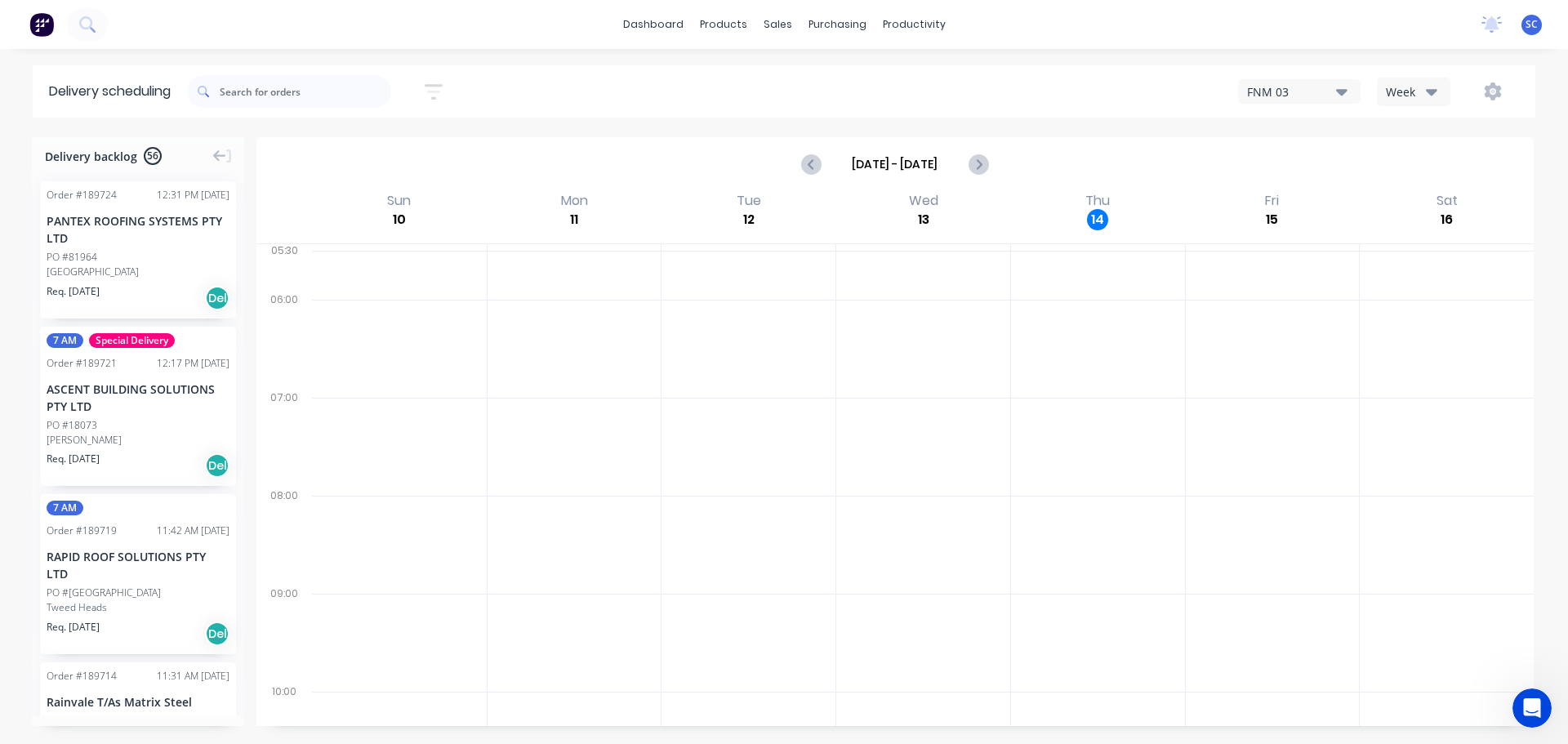
click at [438, 93] on icon "button" at bounding box center [434, 92] width 18 height 20
click at [421, 253] on icon "button" at bounding box center [416, 253] width 11 height 6
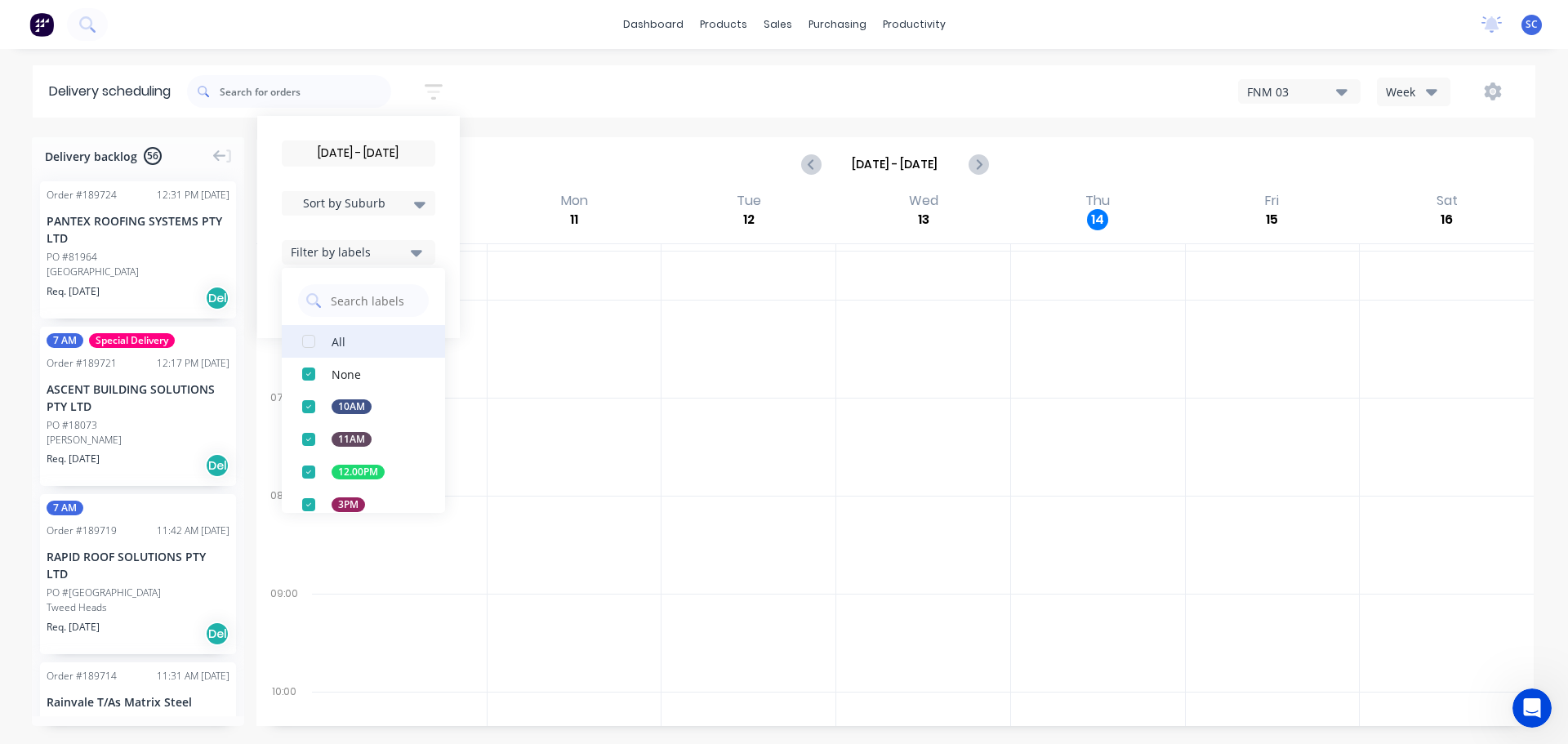
drag, startPoint x: 316, startPoint y: 336, endPoint x: 351, endPoint y: 339, distance: 35.1
click at [320, 336] on div "button" at bounding box center [309, 342] width 33 height 33
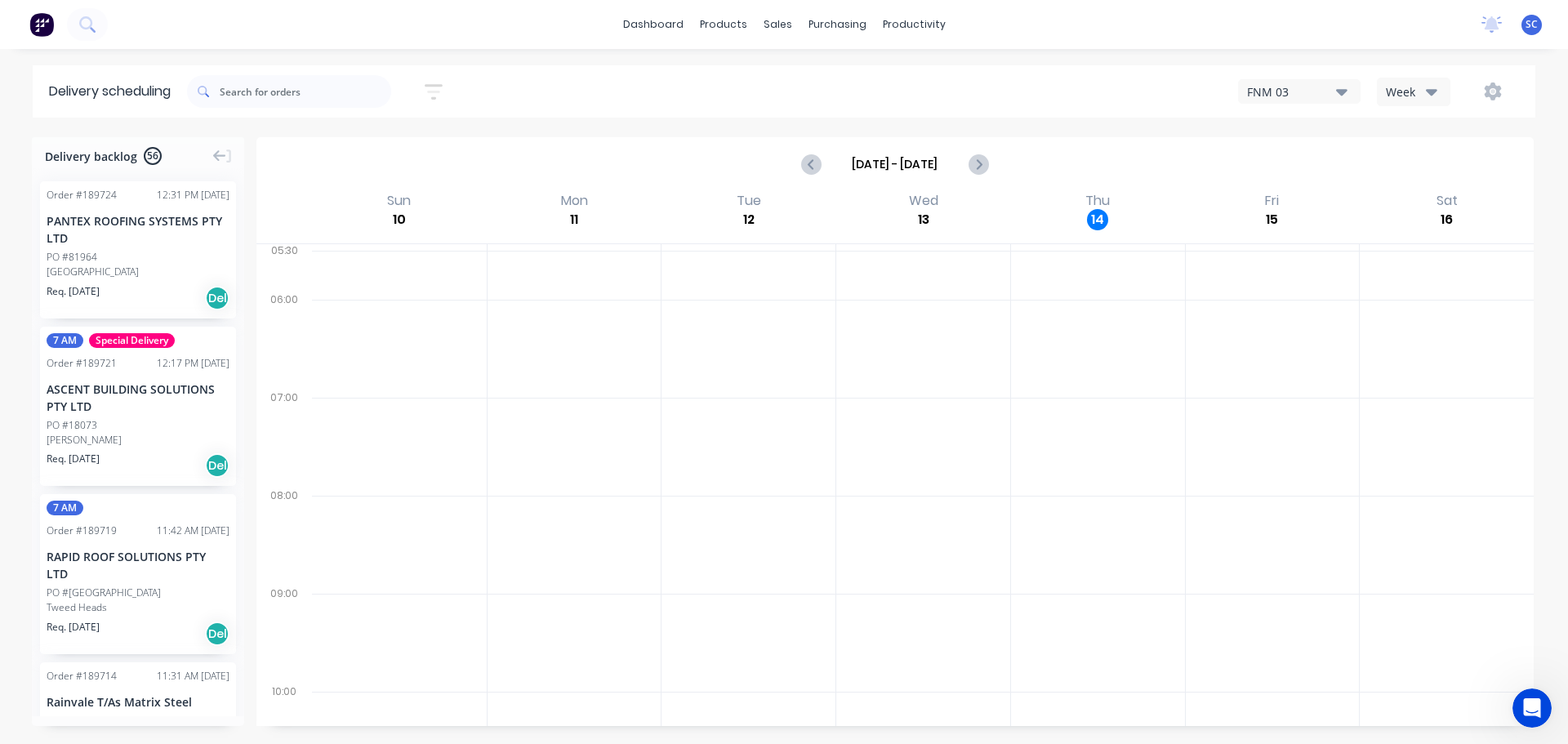
click at [567, 92] on div "15/08/25 - 15/08/25 Sort by Suburb Created date Required date Order number Cust…" at bounding box center [862, 92] width 1348 height 46
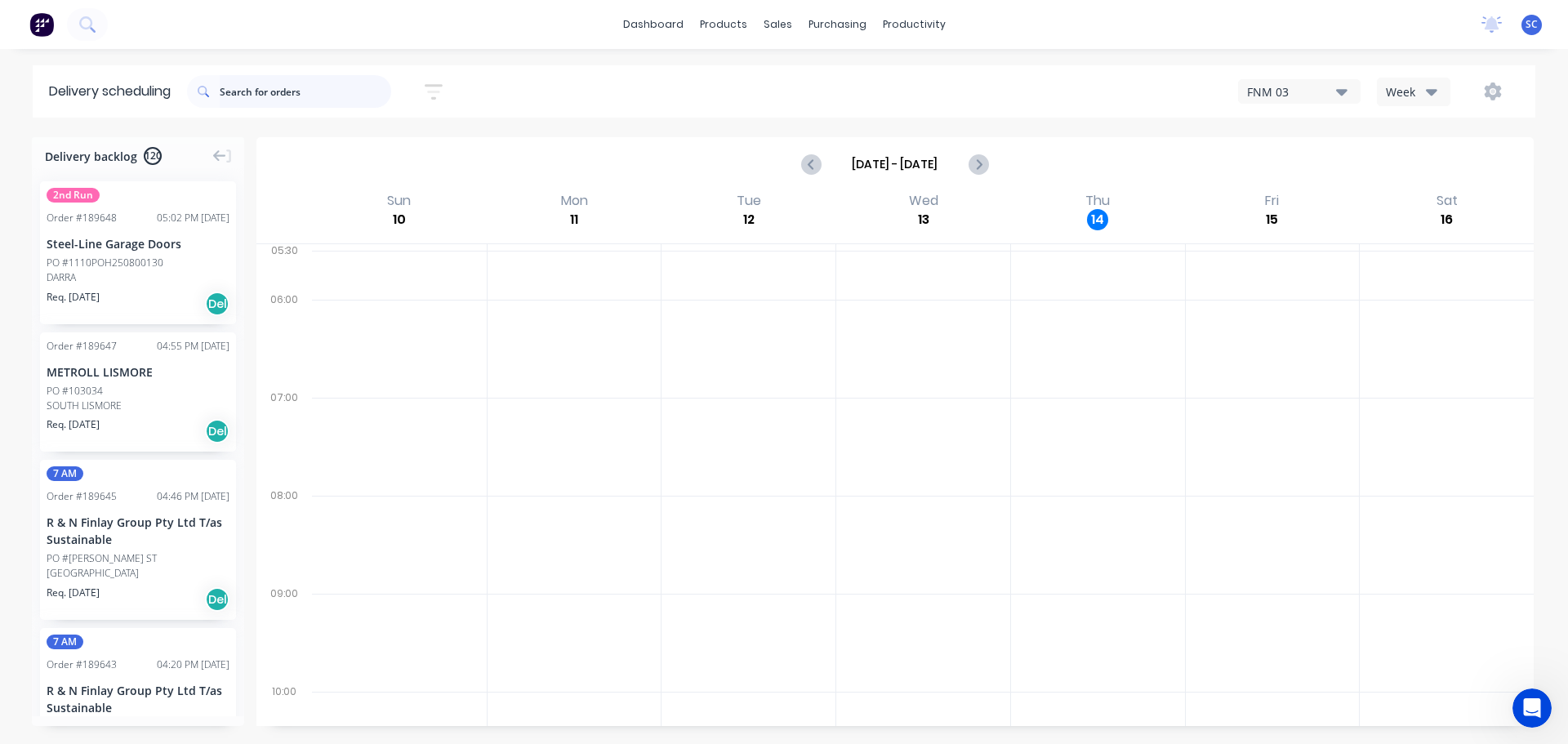
click at [275, 95] on input "text" at bounding box center [305, 92] width 172 height 33
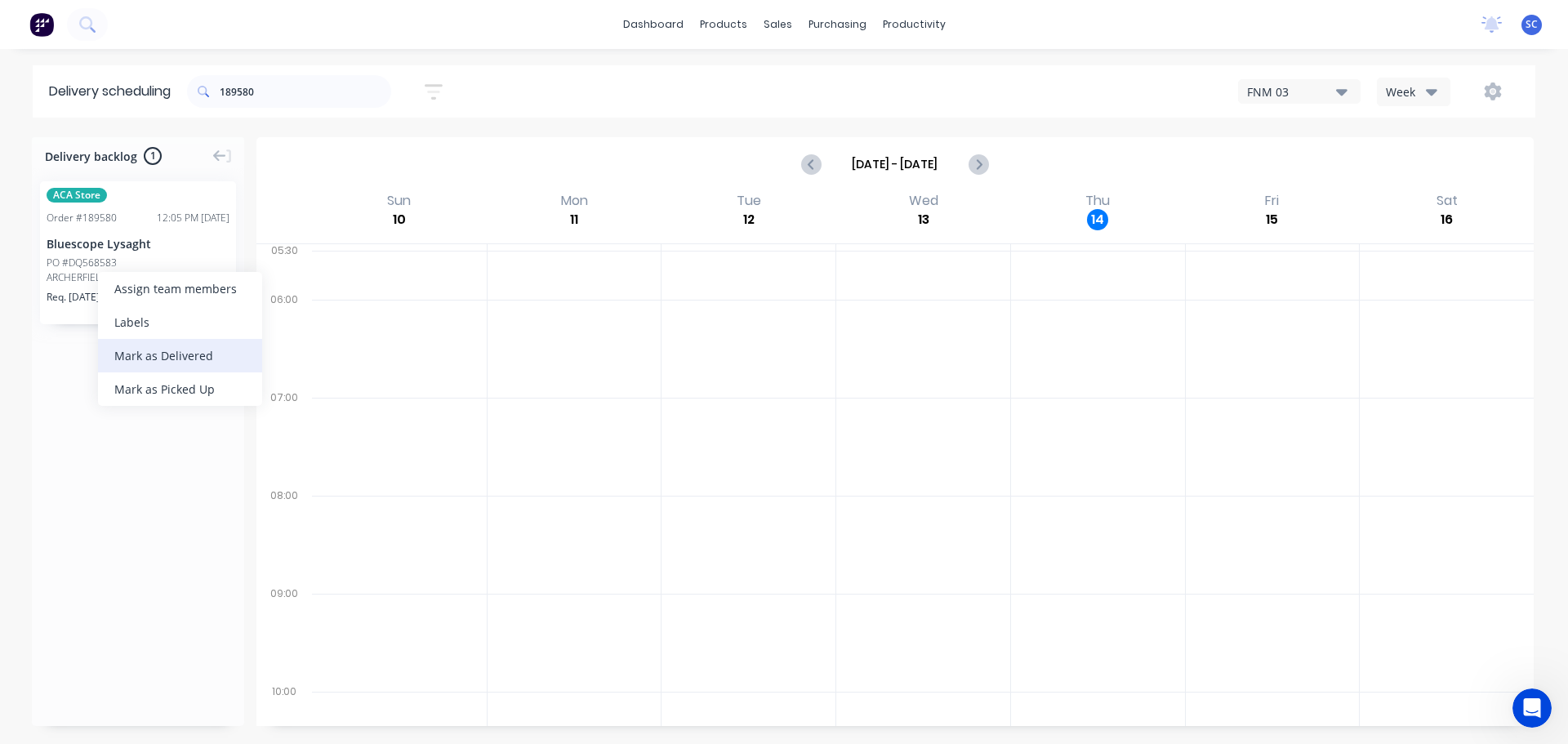
click at [163, 351] on div "Mark as Delivered" at bounding box center [180, 355] width 164 height 33
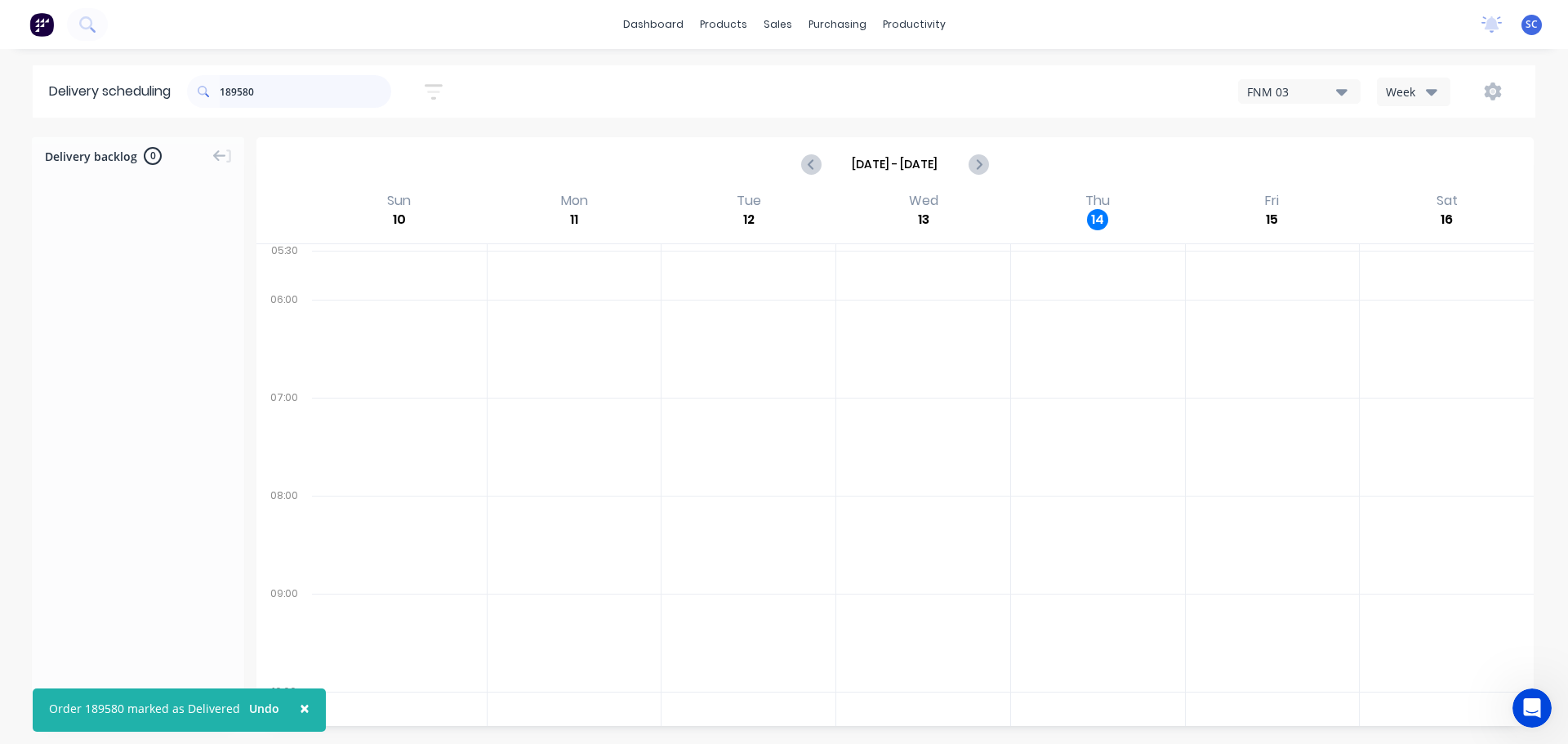
click at [276, 96] on input "189580" at bounding box center [305, 92] width 172 height 33
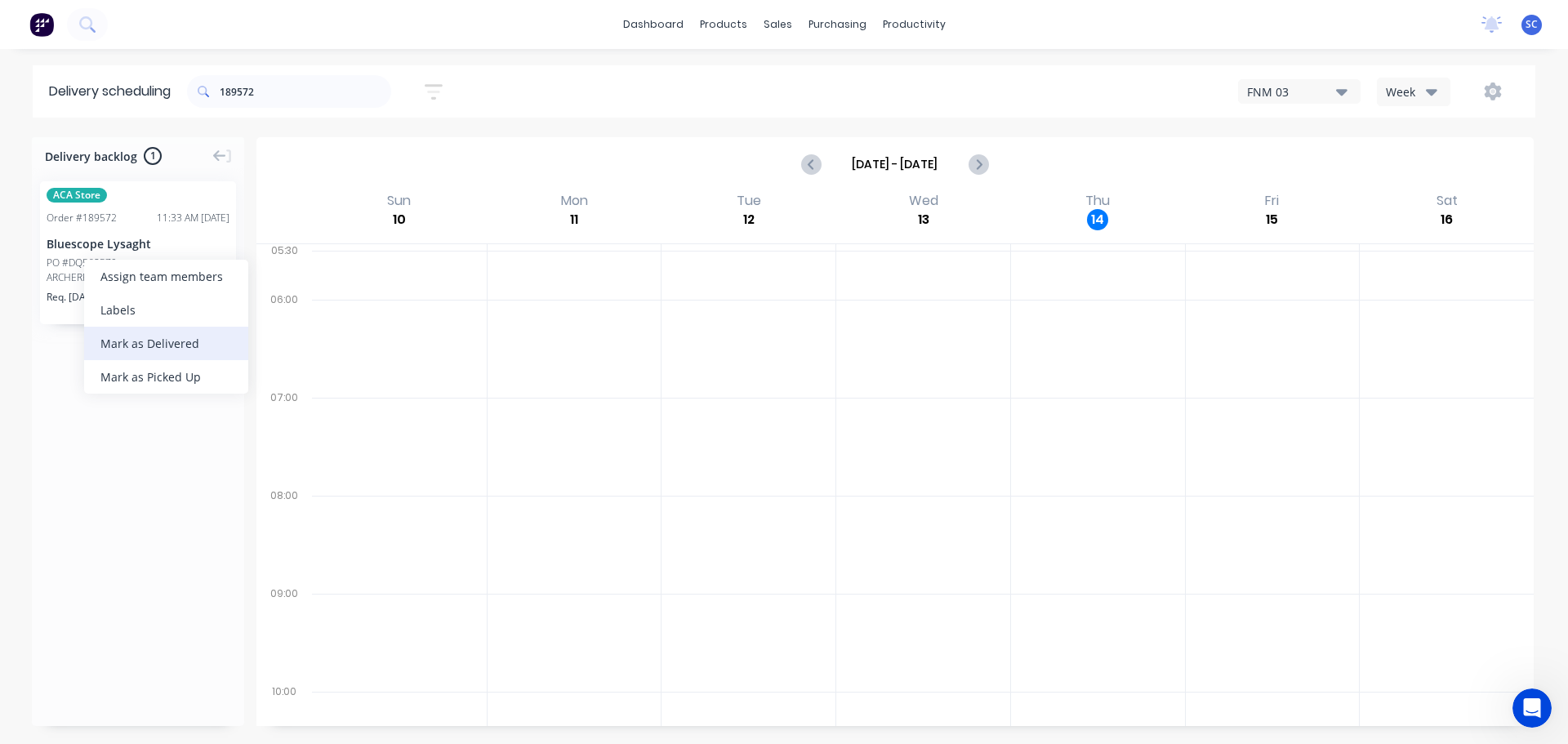
click at [158, 348] on div "Mark as Delivered" at bounding box center [166, 344] width 164 height 33
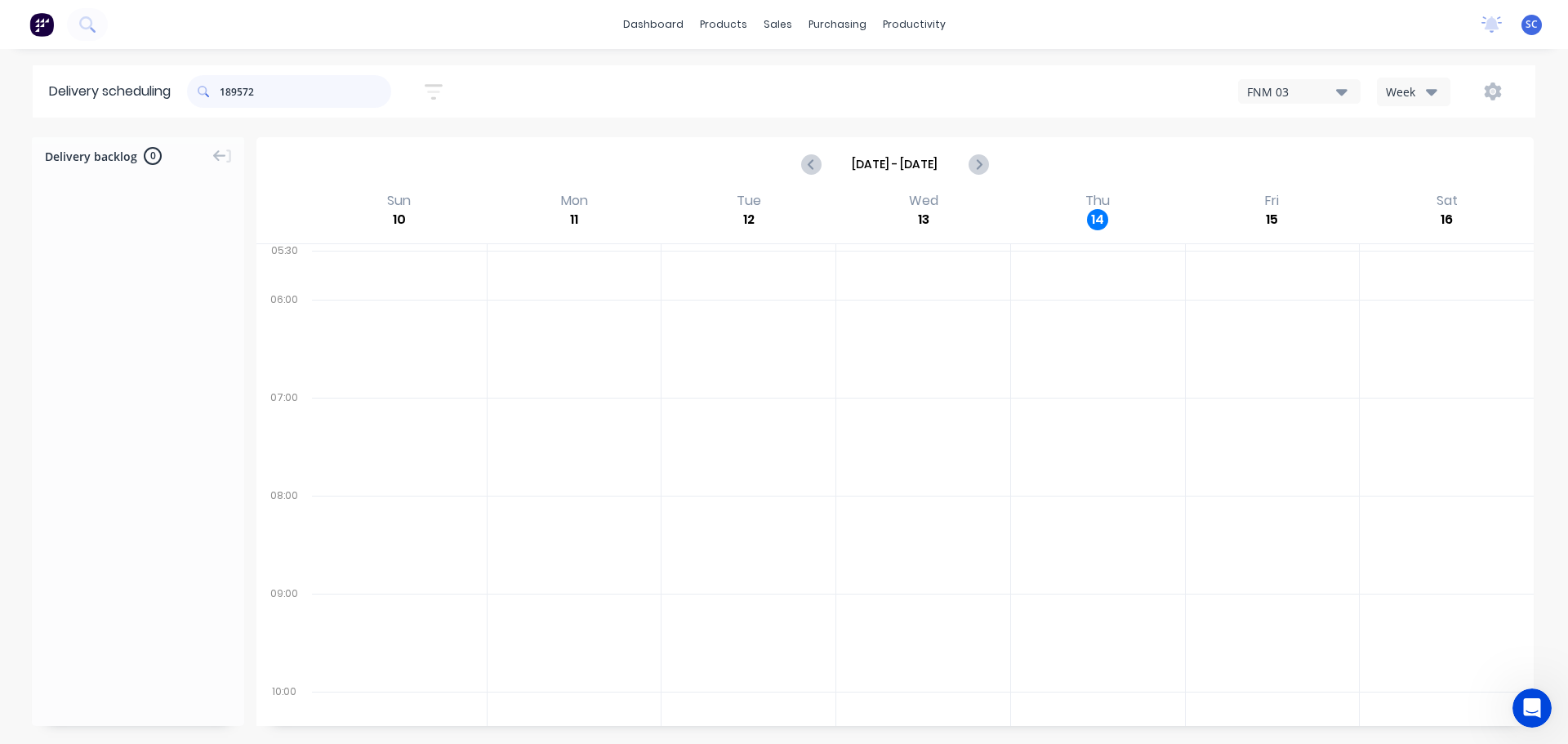
click at [273, 82] on input "189572" at bounding box center [305, 92] width 172 height 33
click at [300, 95] on input "189152" at bounding box center [305, 92] width 172 height 33
click at [165, 327] on div "Mark as Delivered" at bounding box center [185, 326] width 164 height 33
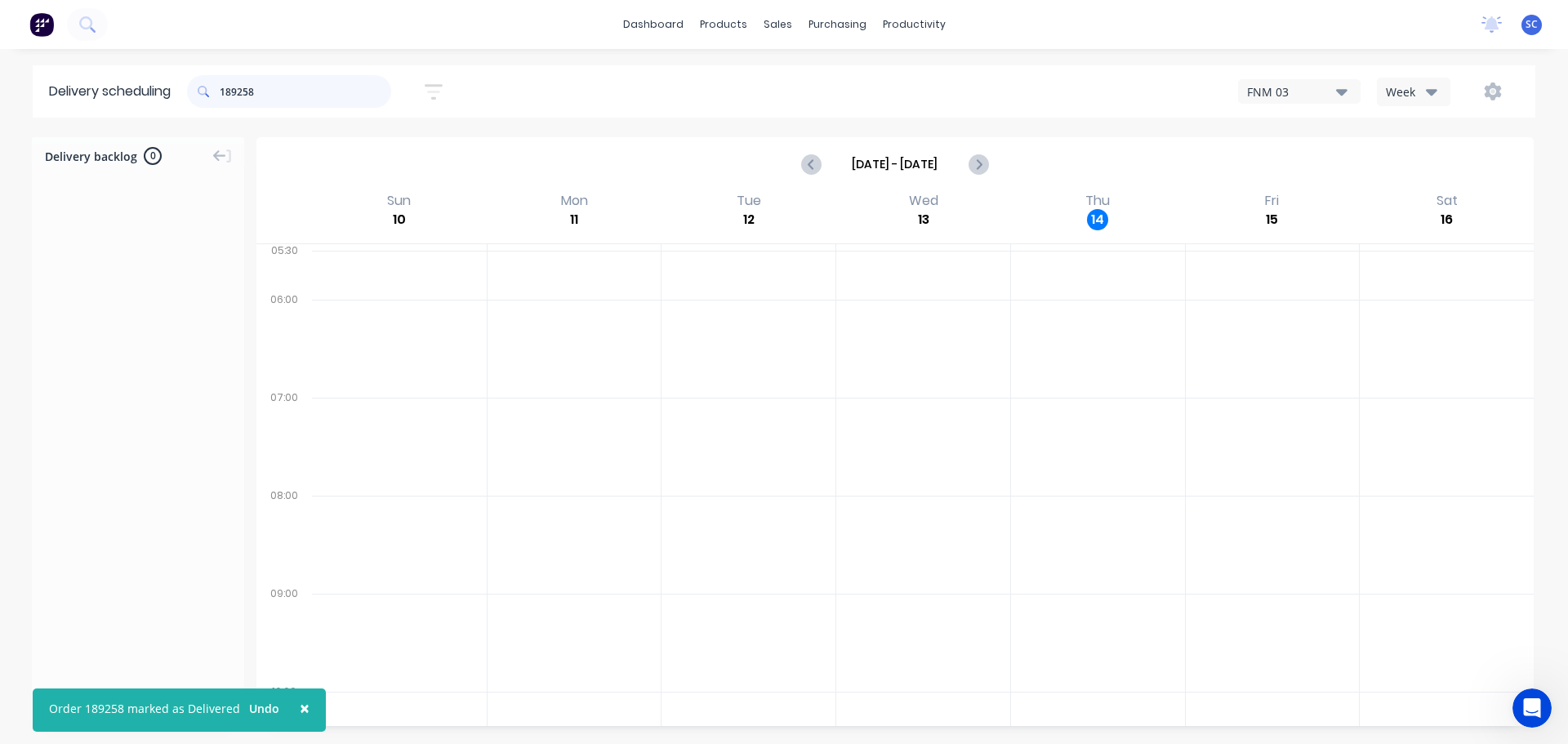
click at [274, 94] on input "189258" at bounding box center [305, 92] width 172 height 33
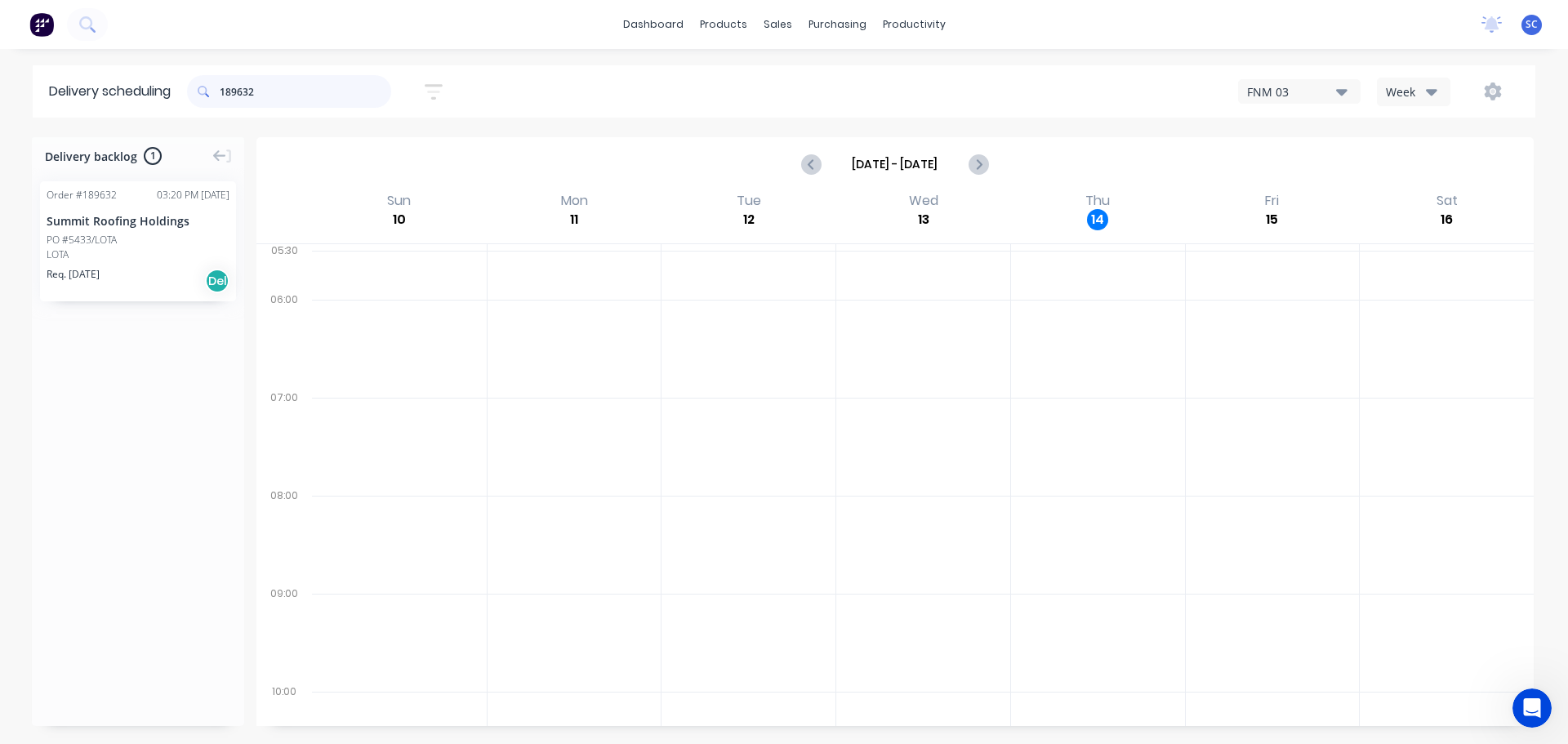
type input "189632"
click at [159, 335] on div "Mark as Delivered" at bounding box center [160, 332] width 164 height 33
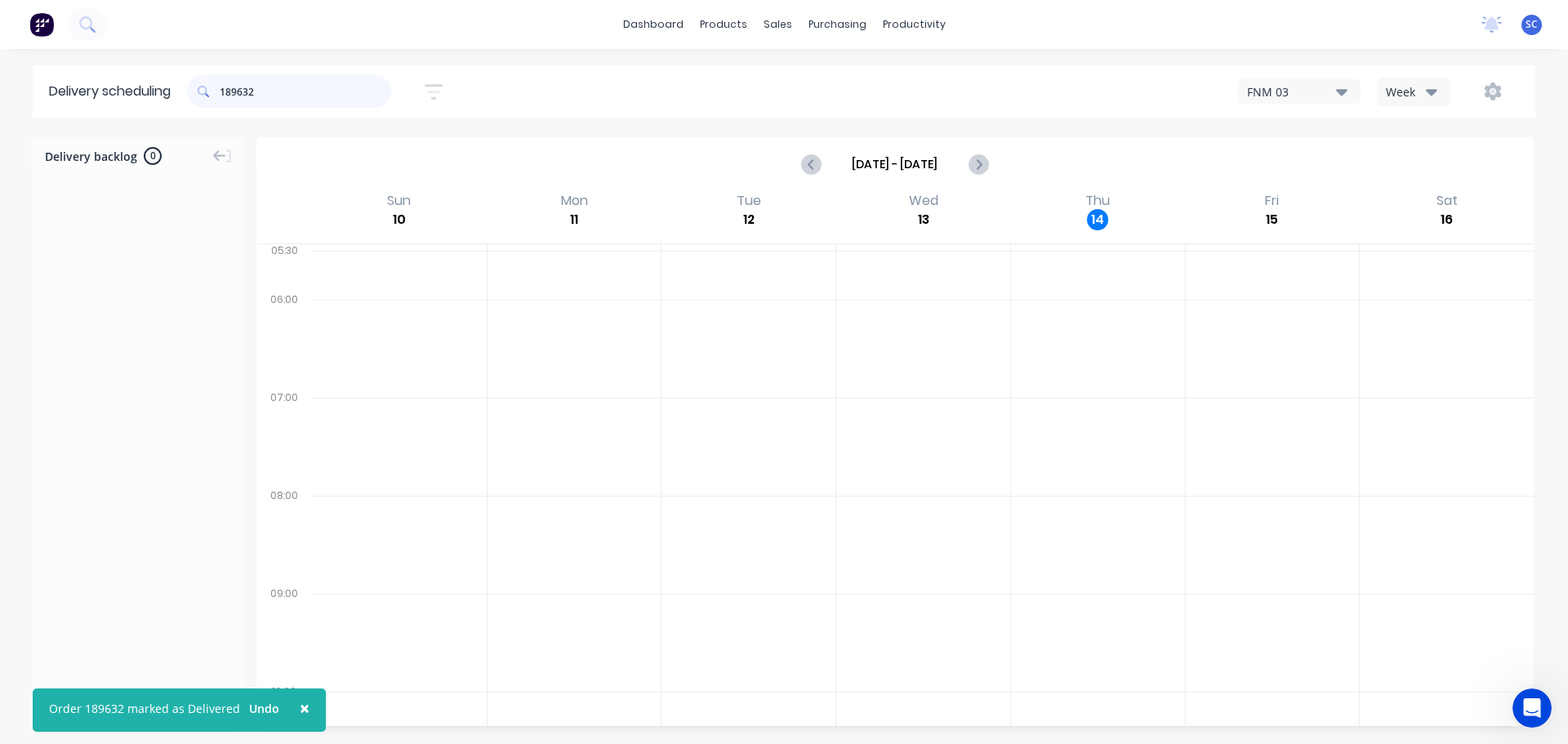
drag, startPoint x: 296, startPoint y: 94, endPoint x: 204, endPoint y: 99, distance: 92.1
click at [197, 99] on div "189632" at bounding box center [289, 92] width 204 height 33
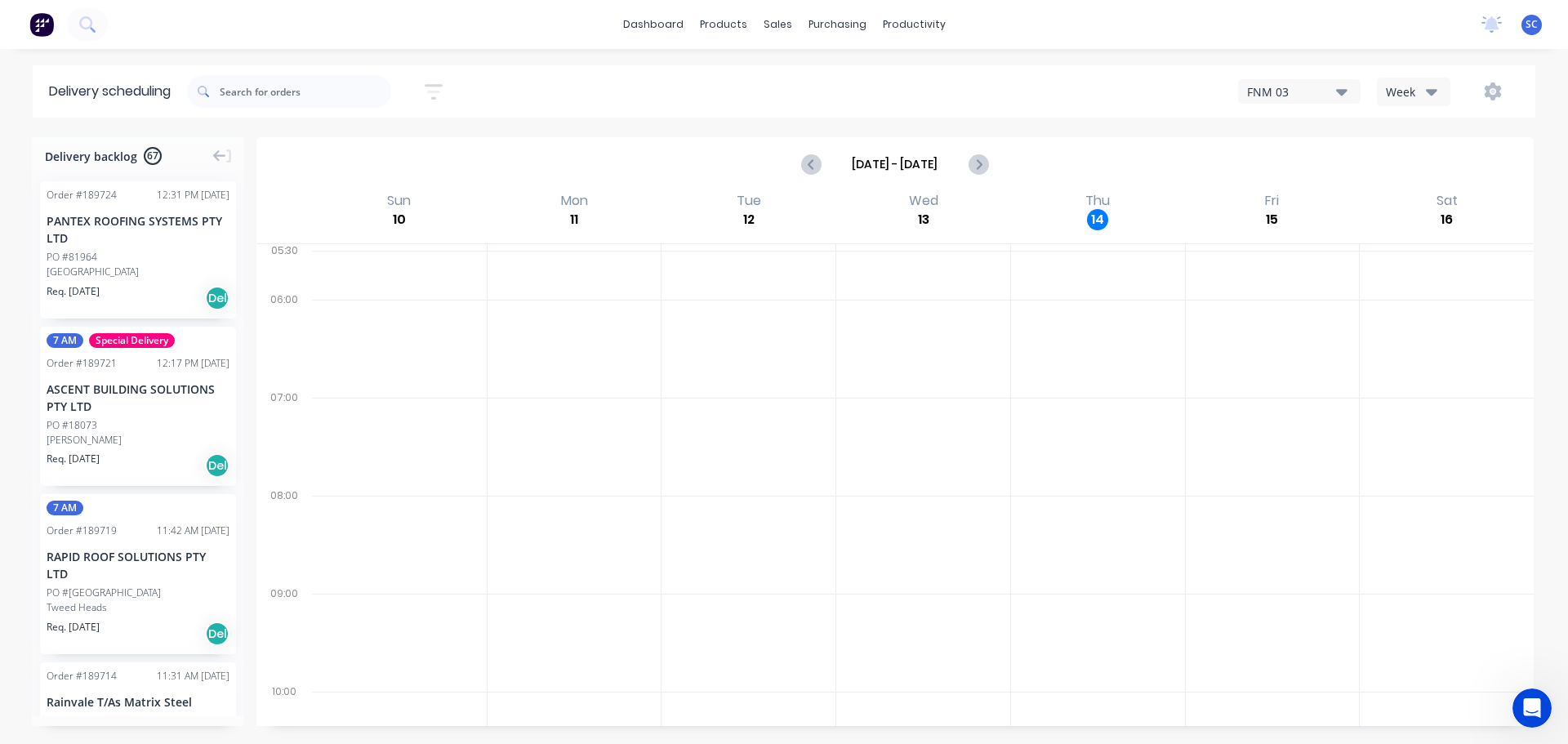
drag, startPoint x: 431, startPoint y: 85, endPoint x: 421, endPoint y: 112, distance: 28.8
click at [432, 85] on icon "button" at bounding box center [434, 92] width 18 height 16
click at [343, 158] on input "[DATE] - [DATE]" at bounding box center [358, 153] width 152 height 25
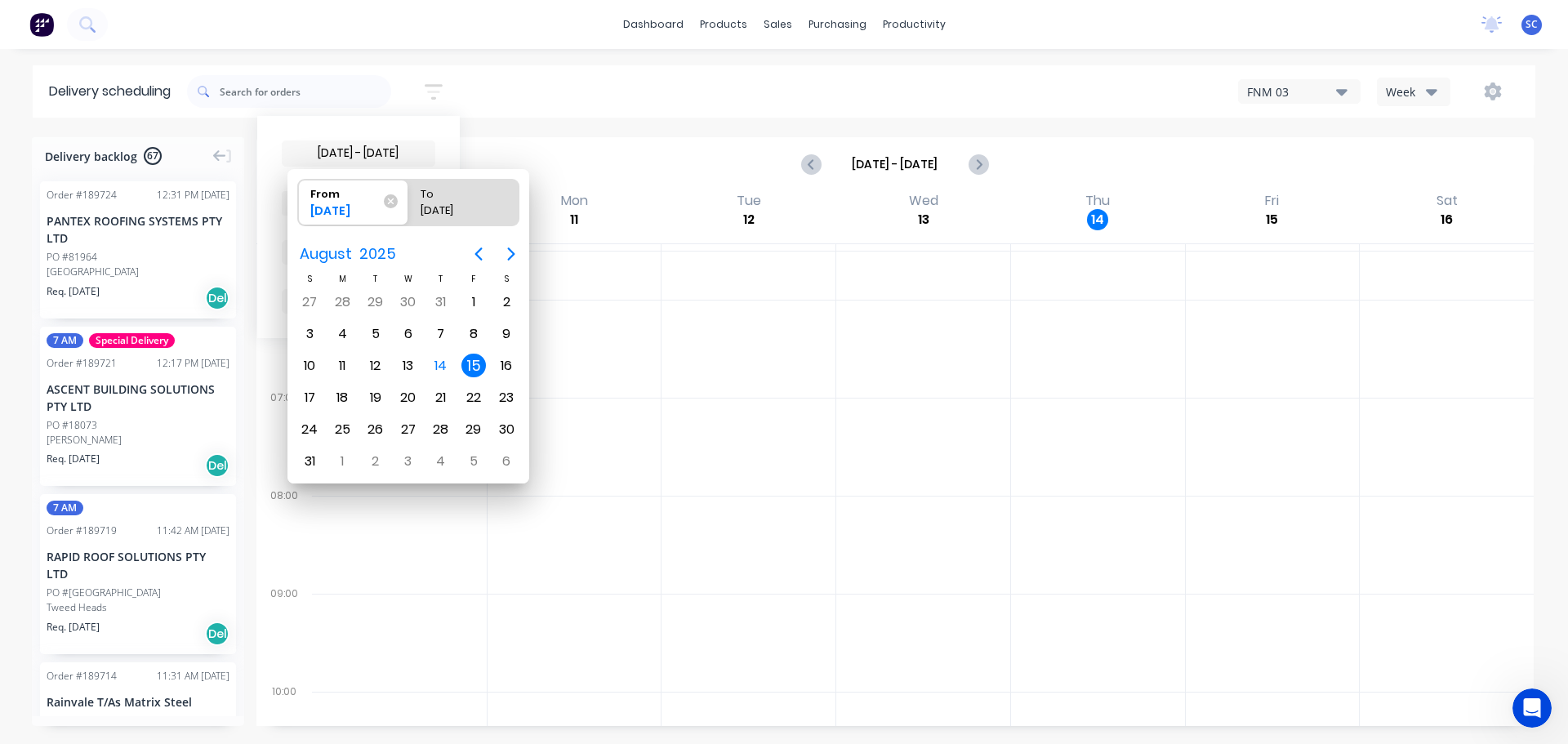
click at [478, 371] on div "15" at bounding box center [473, 366] width 25 height 25
radio input "false"
radio input "true"
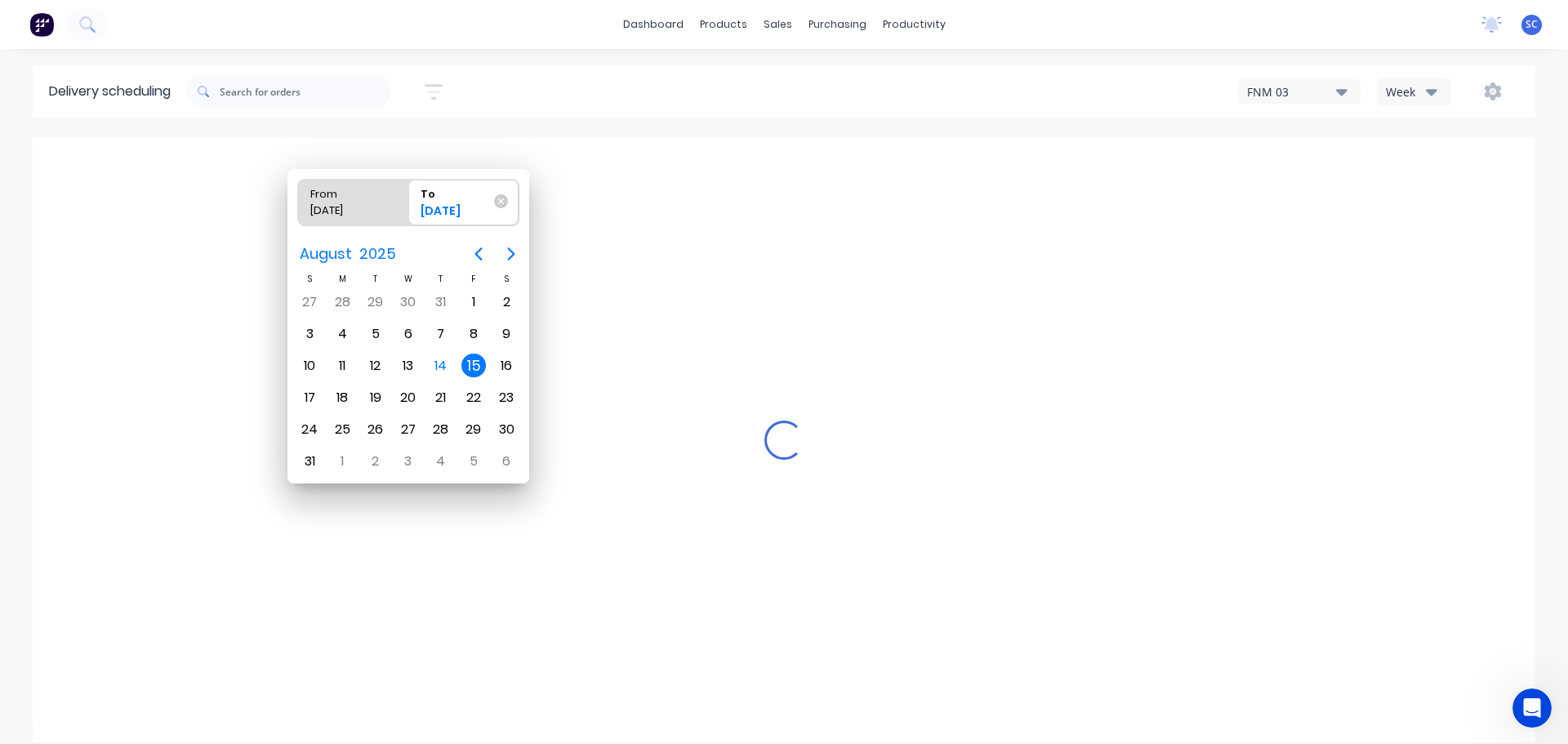
click at [476, 362] on div "15" at bounding box center [473, 366] width 25 height 25
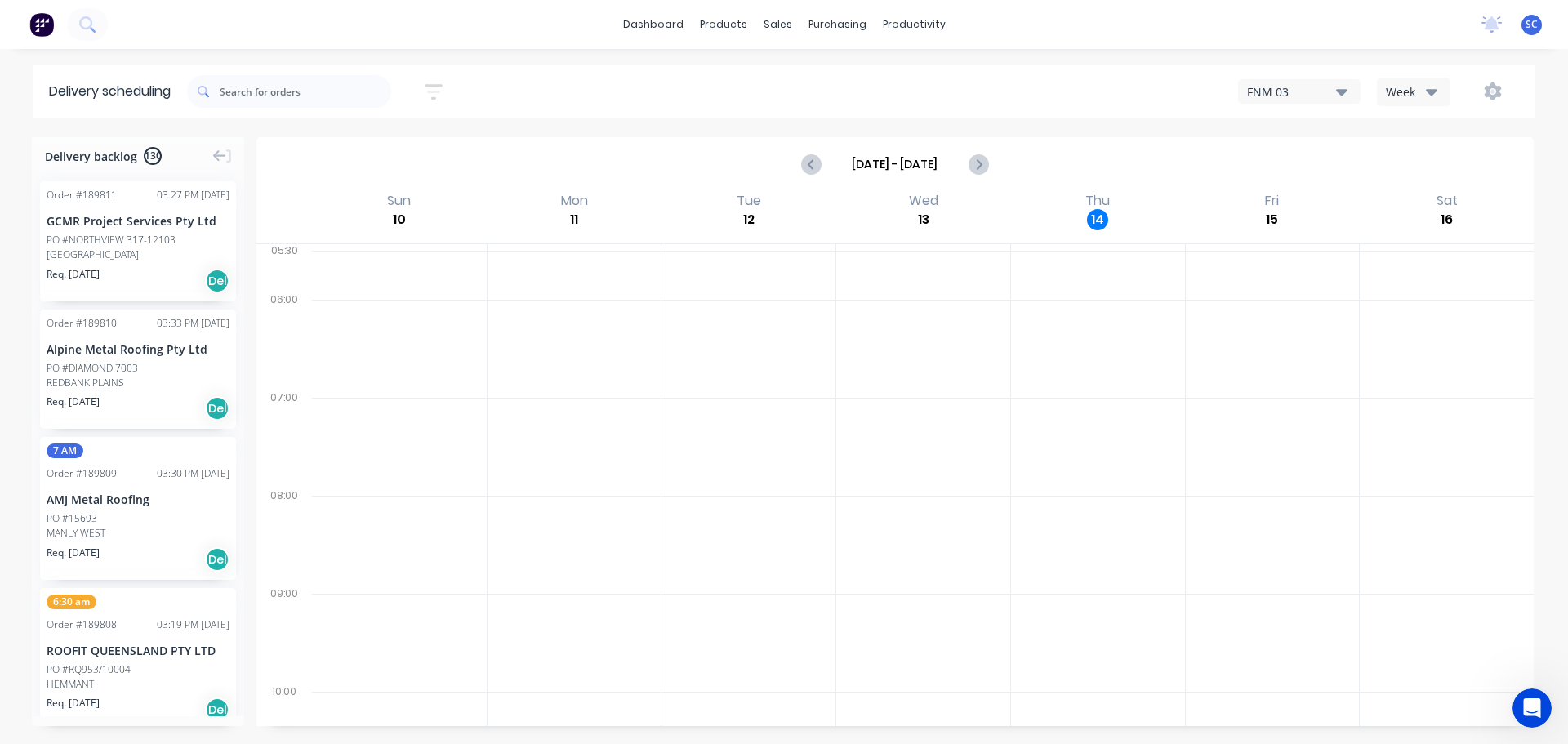
click at [1436, 91] on icon "button" at bounding box center [1431, 92] width 11 height 6
click at [1425, 167] on div "Vehicle" at bounding box center [1459, 167] width 162 height 33
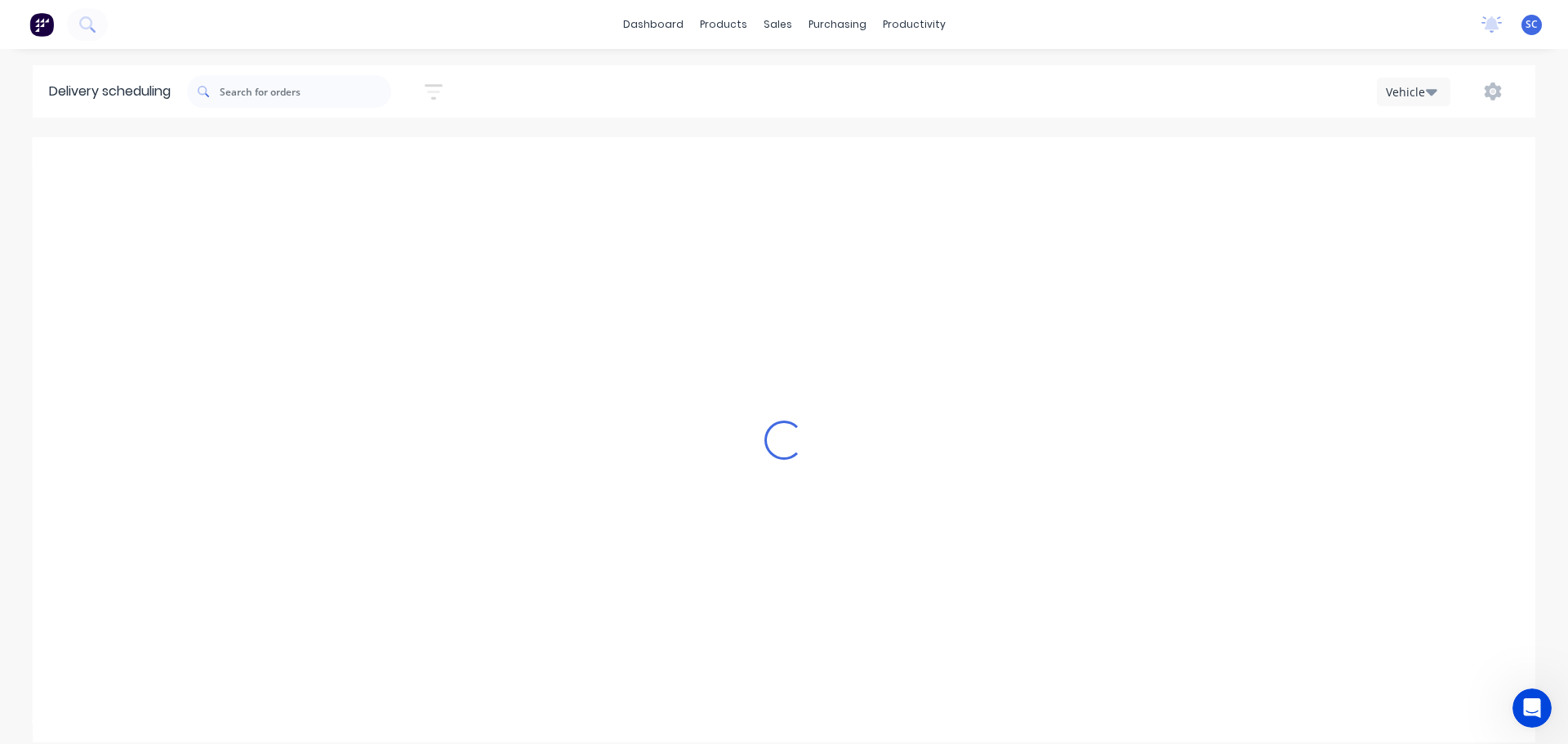
scroll to position [0, 1]
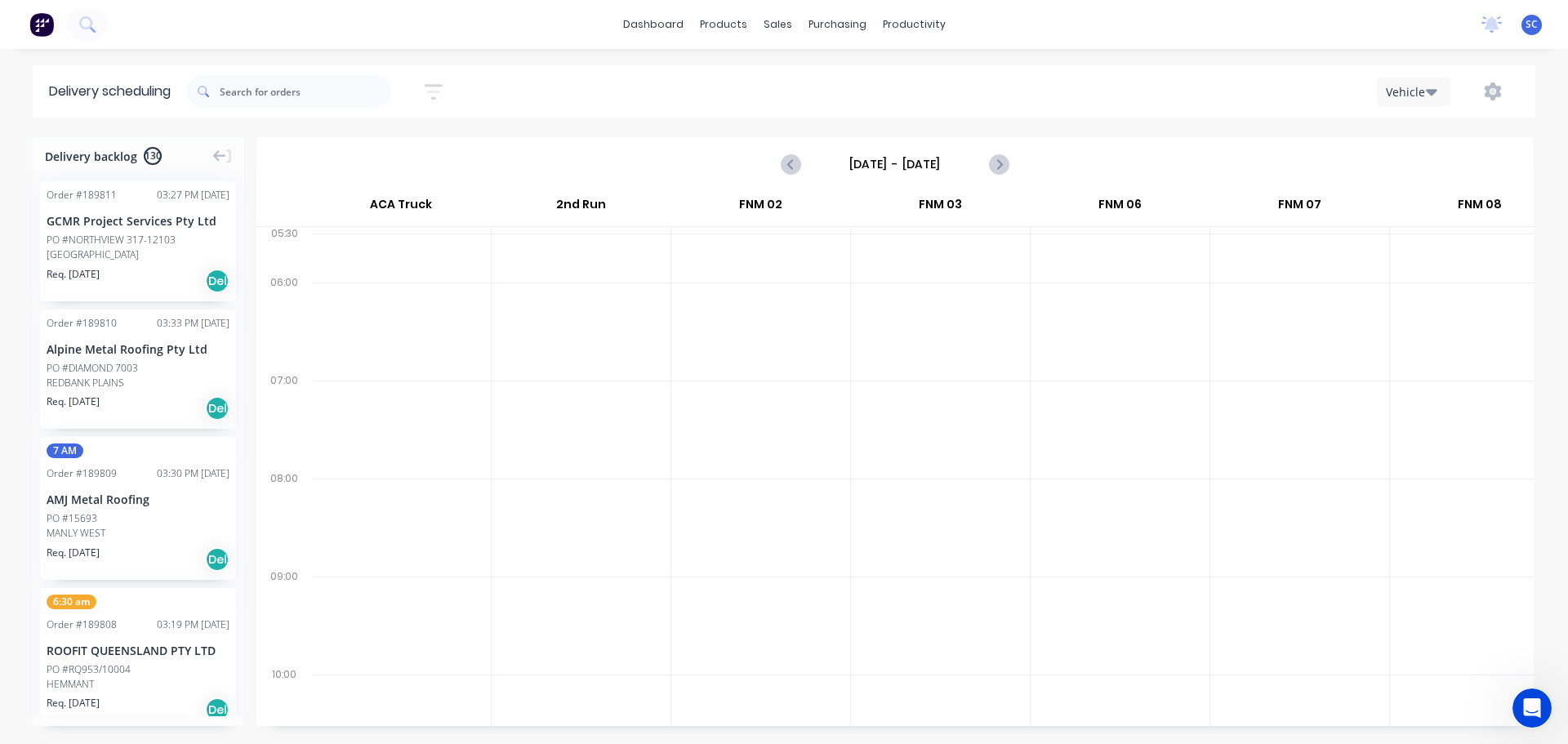
click at [871, 161] on input "[DATE] - [DATE]" at bounding box center [895, 163] width 162 height 25
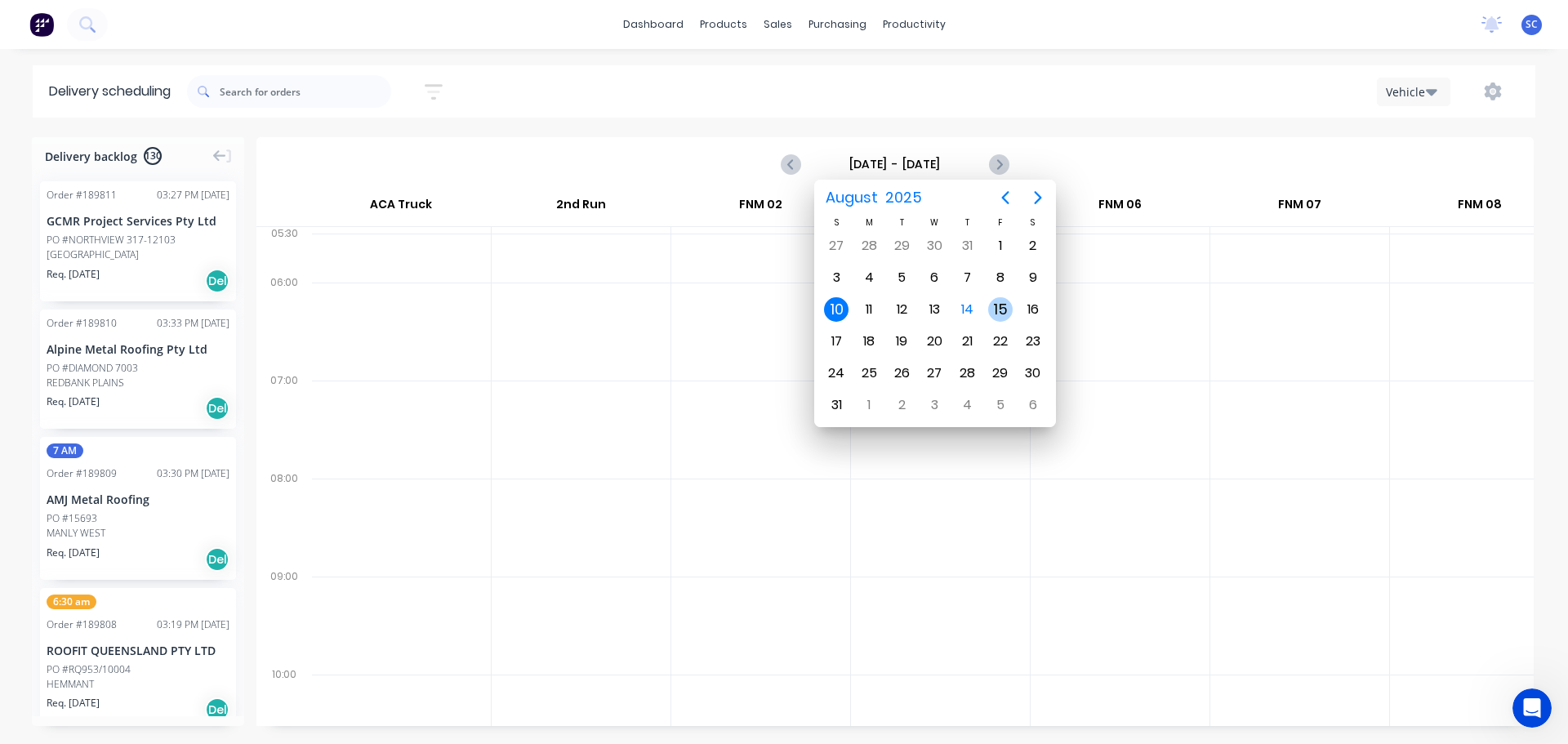
click at [997, 308] on div "15" at bounding box center [1000, 310] width 25 height 25
type input "Friday - 15/08/25"
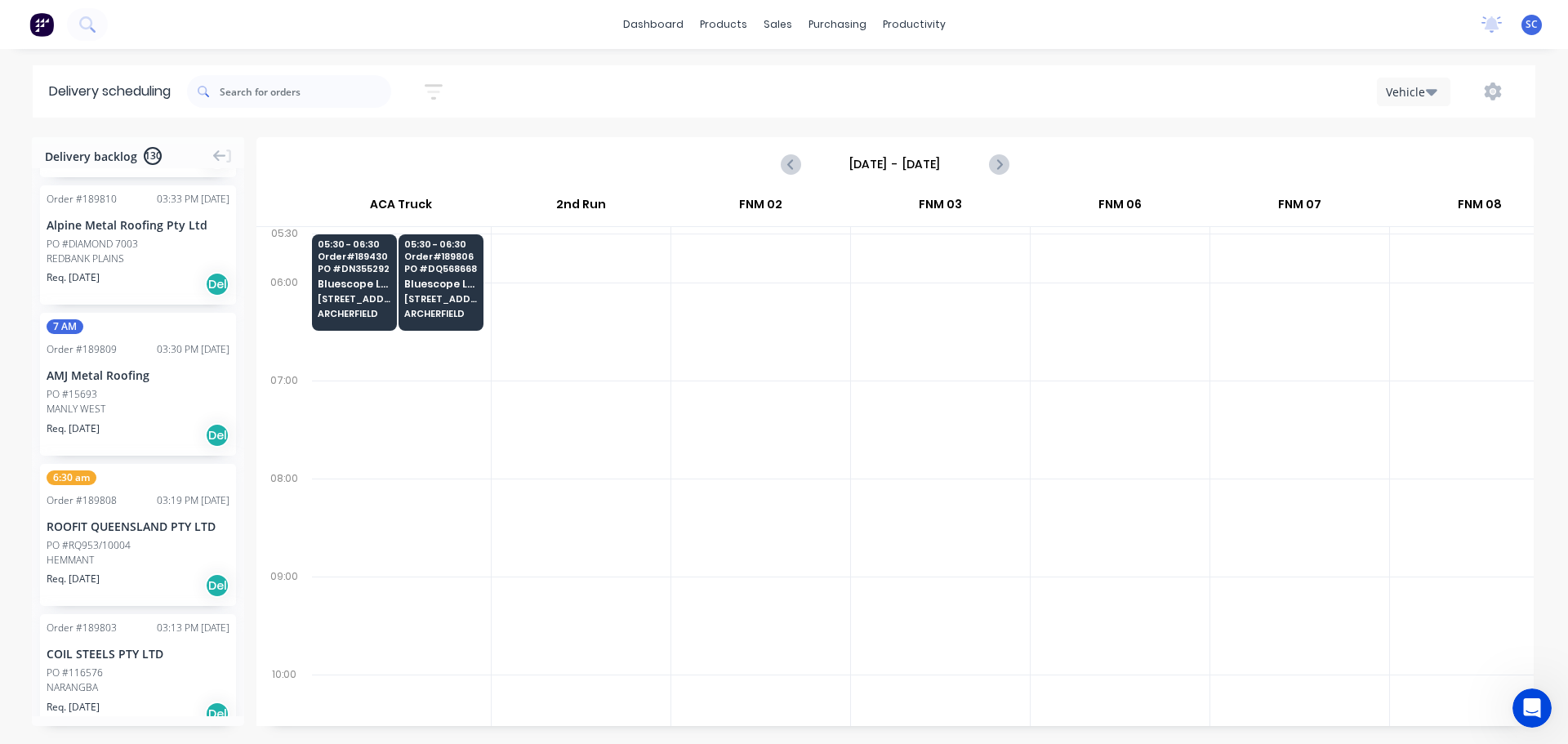
scroll to position [0, 0]
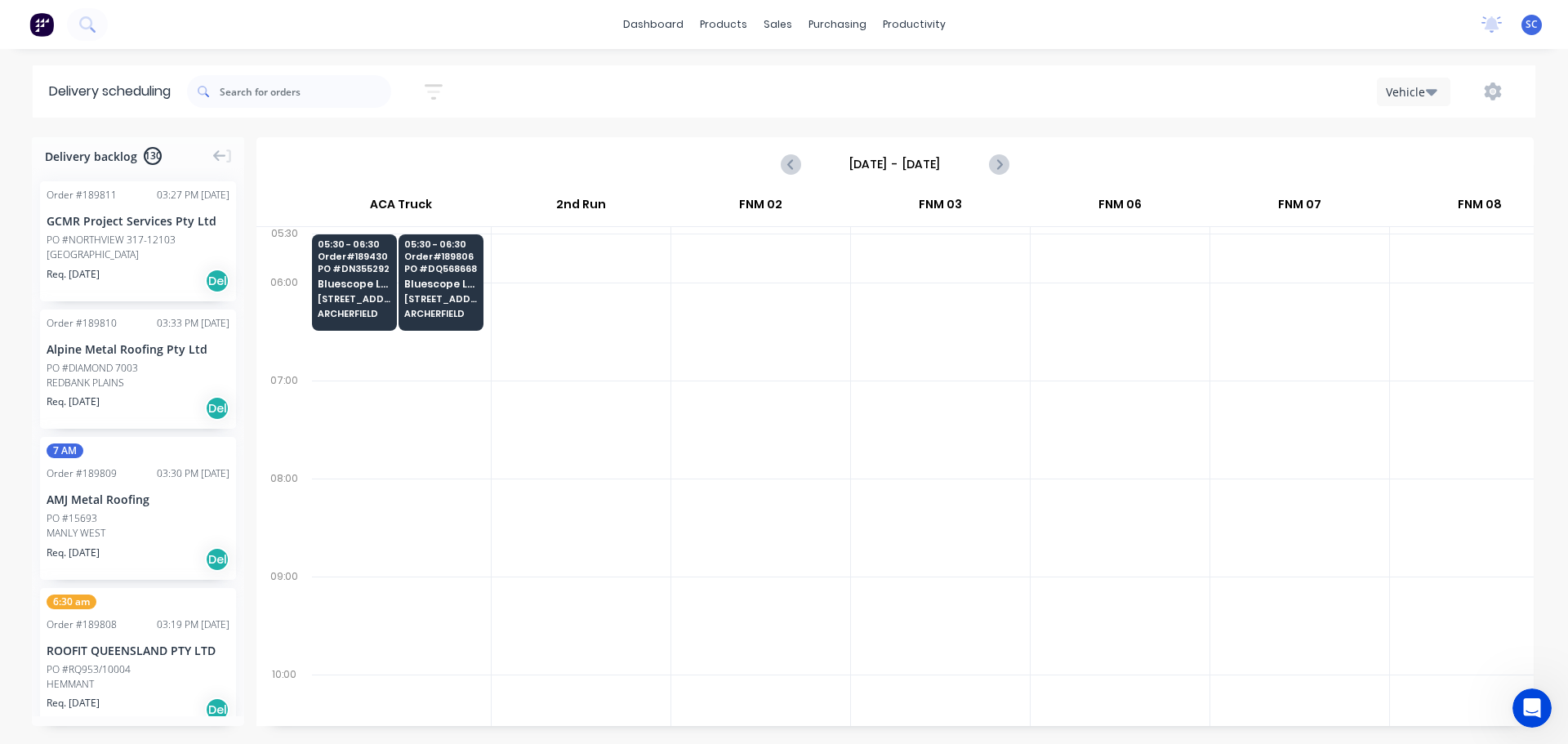
click at [442, 87] on icon "button" at bounding box center [434, 92] width 18 height 20
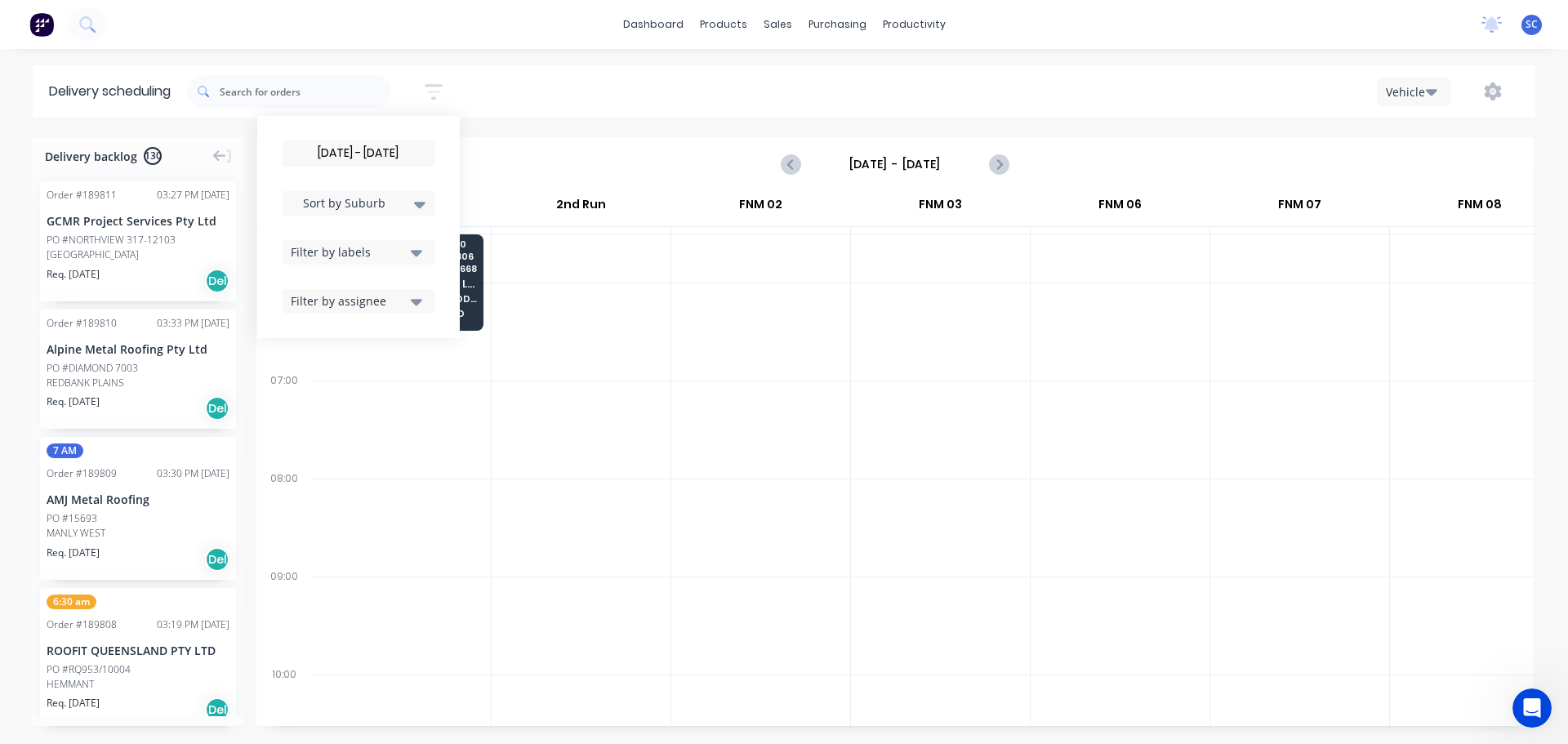
click at [425, 203] on icon at bounding box center [420, 205] width 11 height 18
click at [322, 380] on div "Suburb" at bounding box center [358, 386] width 153 height 29
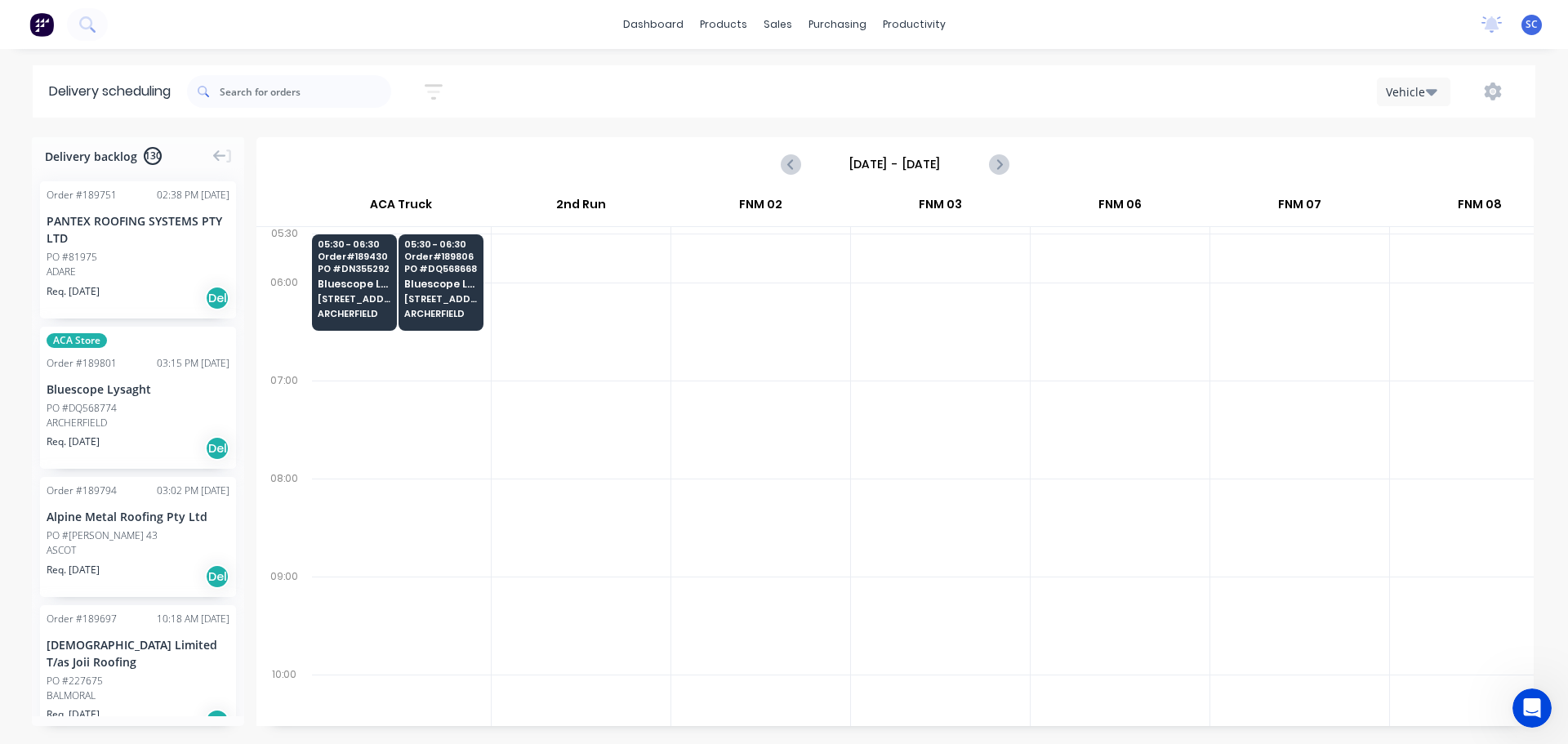
click at [876, 159] on input "Friday - 15/08/25" at bounding box center [895, 163] width 162 height 25
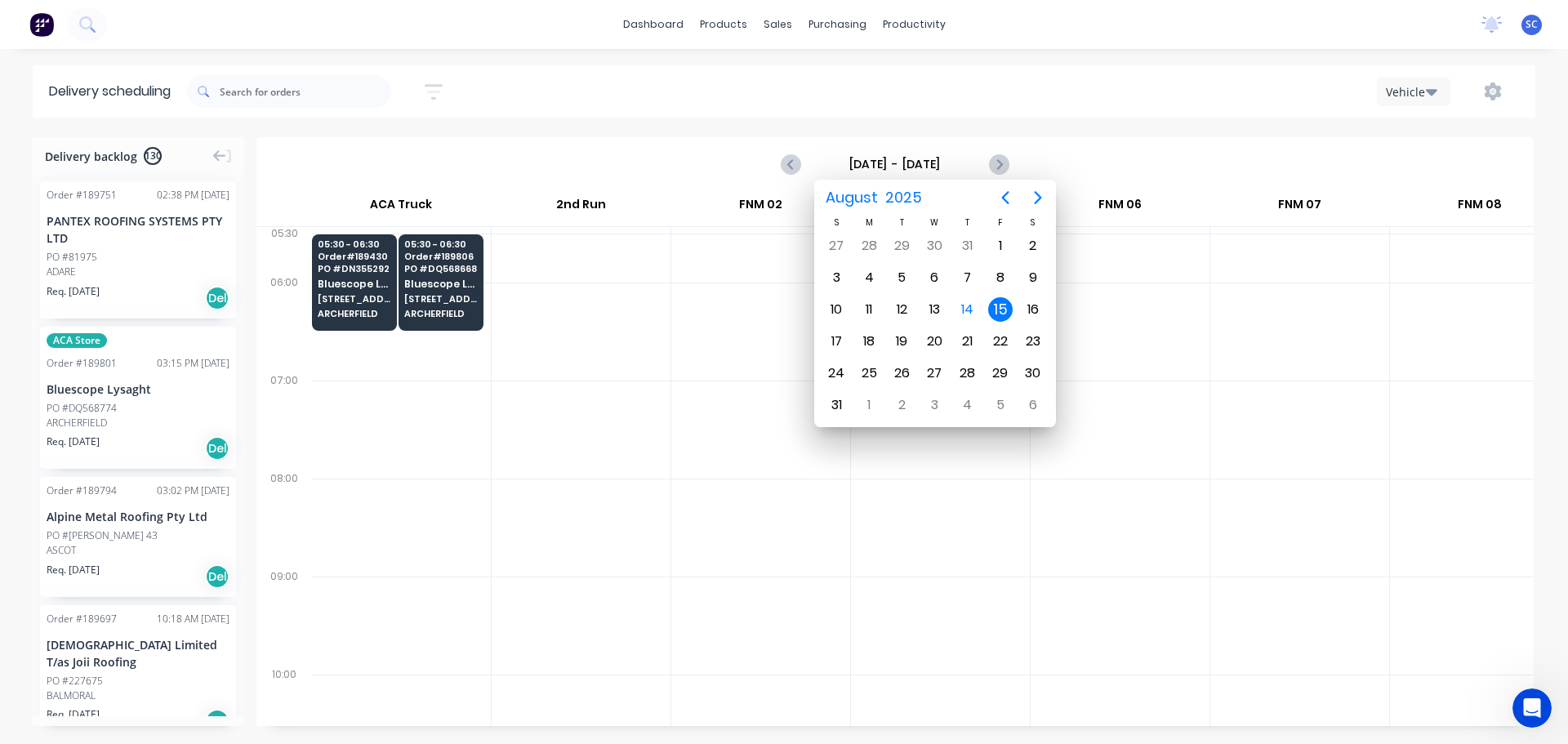
click at [1006, 306] on div "15" at bounding box center [1000, 310] width 25 height 25
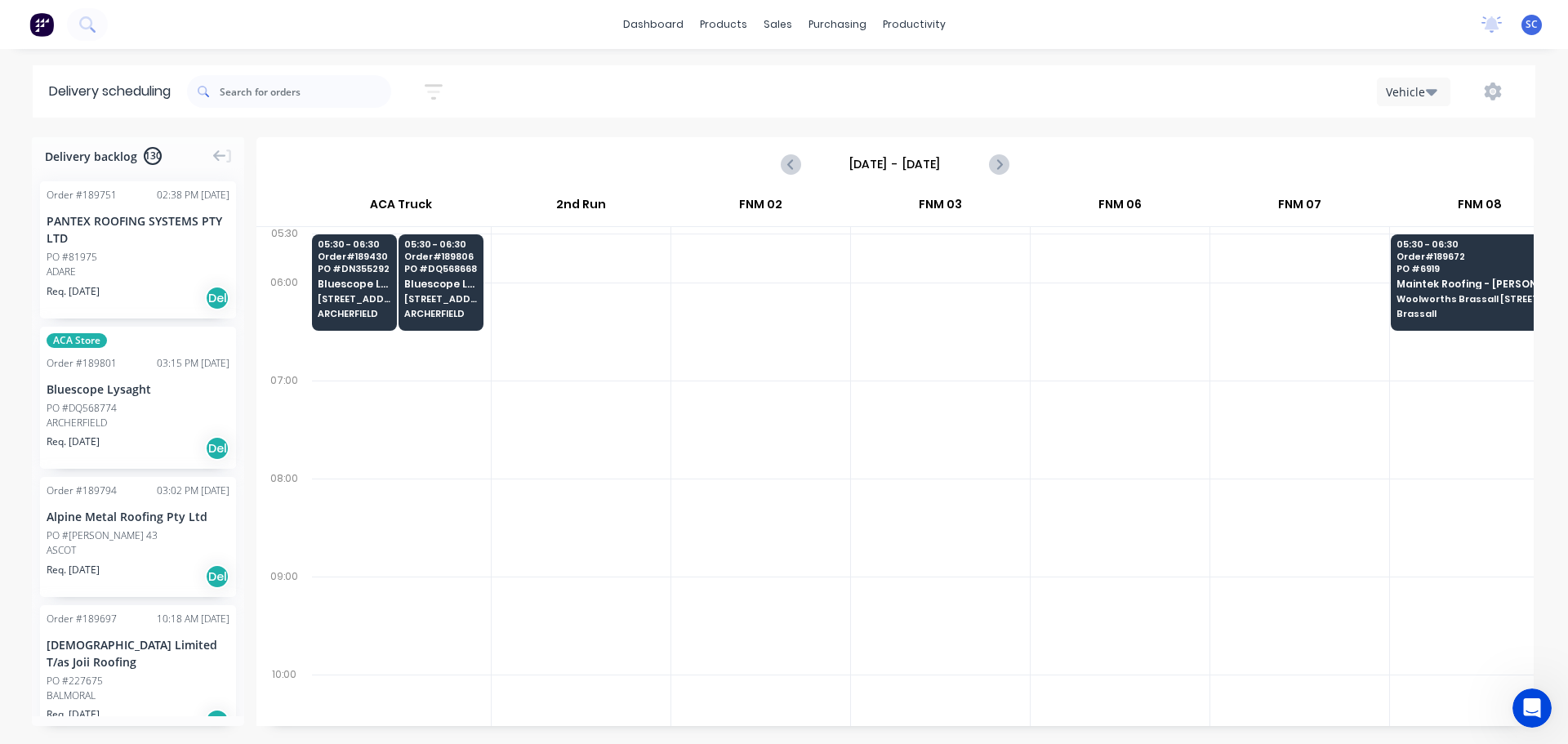
click at [436, 99] on icon "button" at bounding box center [434, 92] width 18 height 20
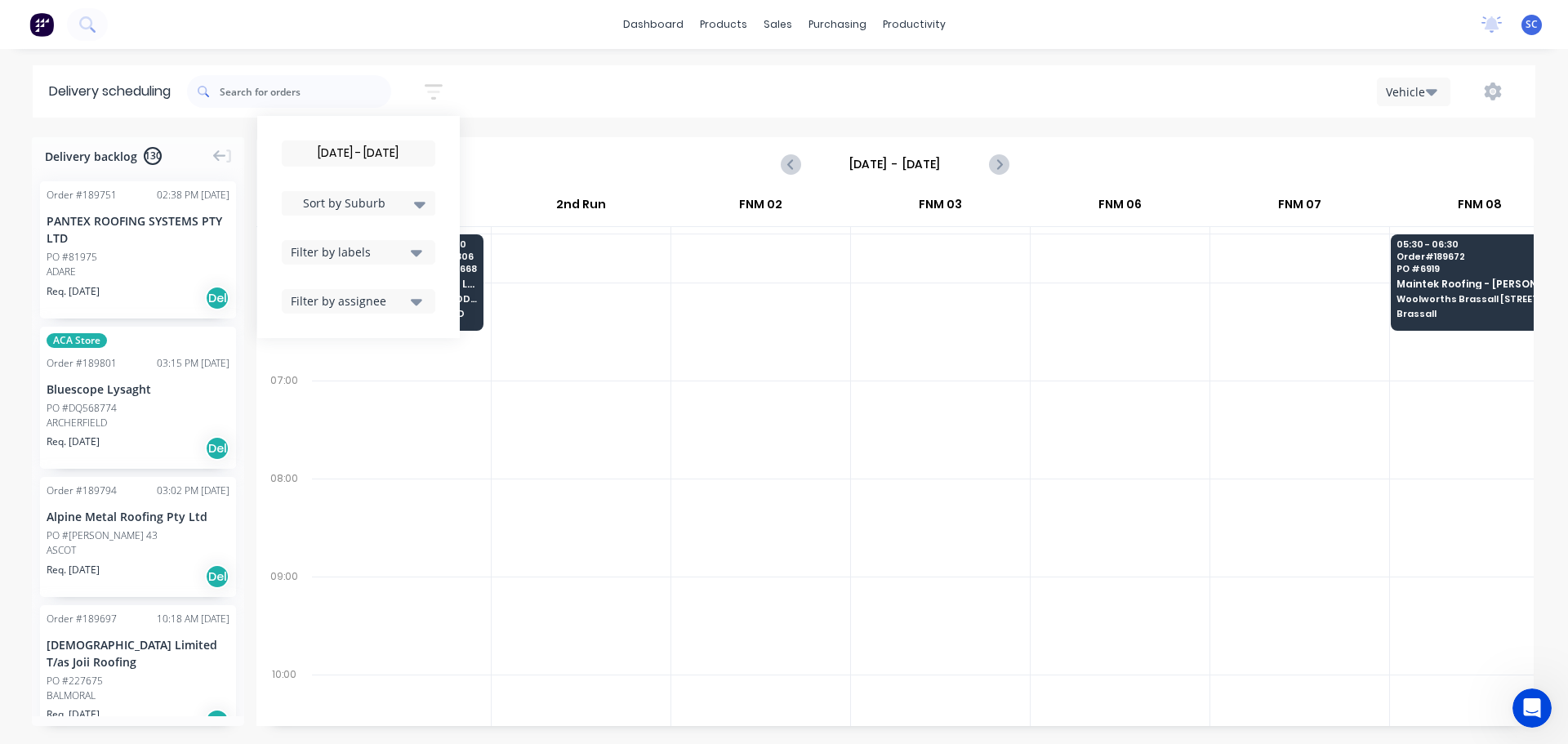
click at [365, 152] on input "15/08/25 - 15/08/25" at bounding box center [358, 153] width 152 height 25
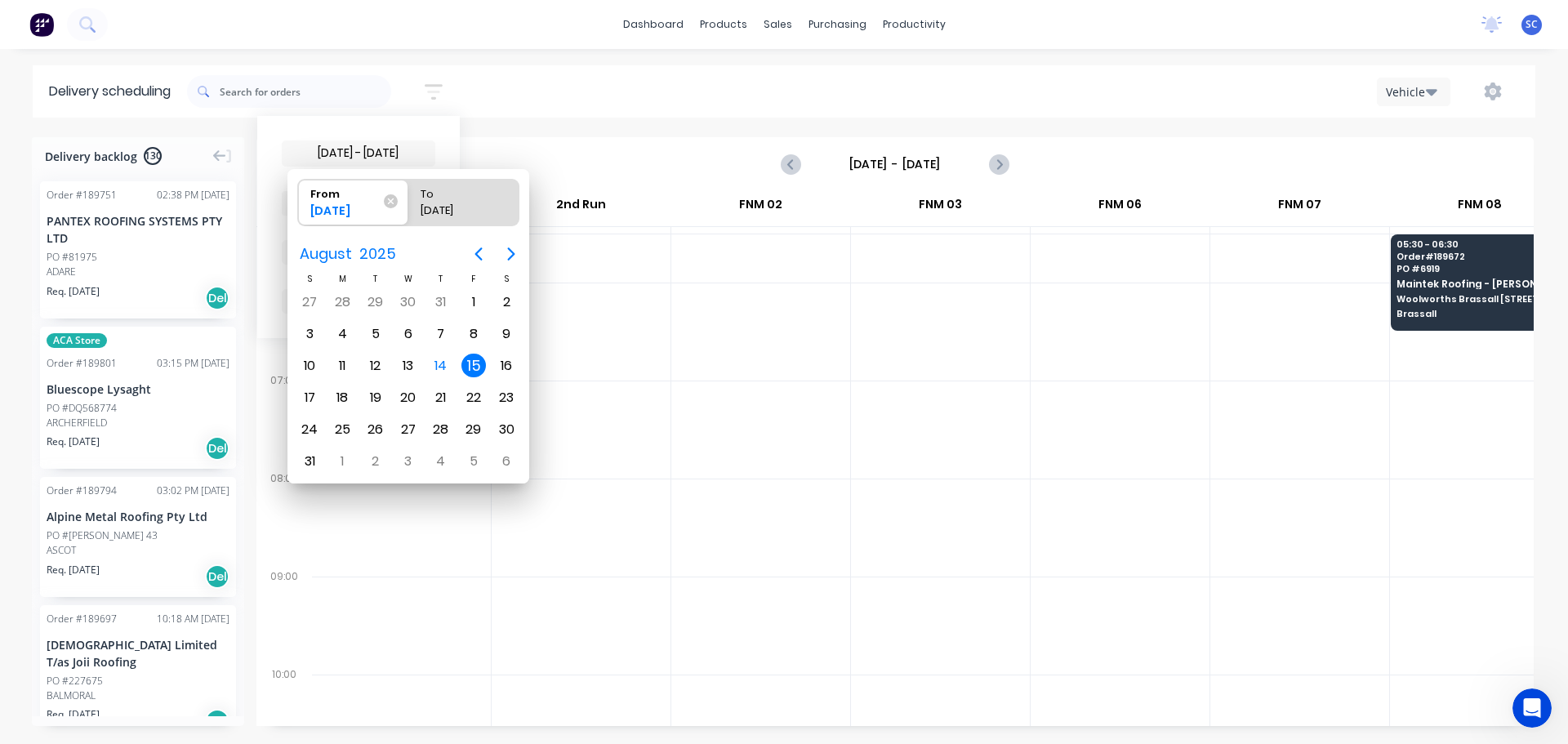
click at [474, 359] on div "15" at bounding box center [473, 366] width 25 height 25
radio input "false"
radio input "true"
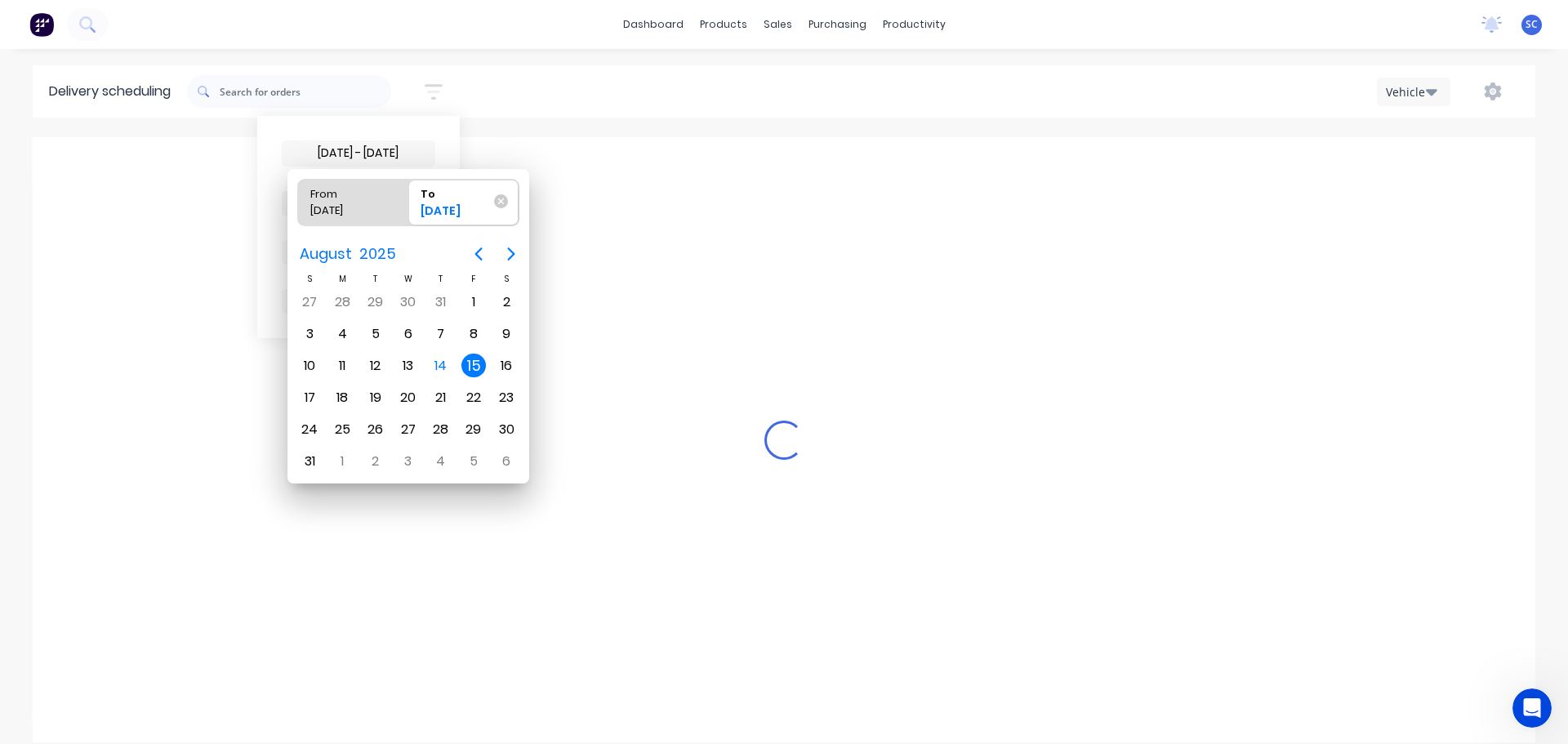
click at [473, 365] on div "15" at bounding box center [473, 366] width 25 height 25
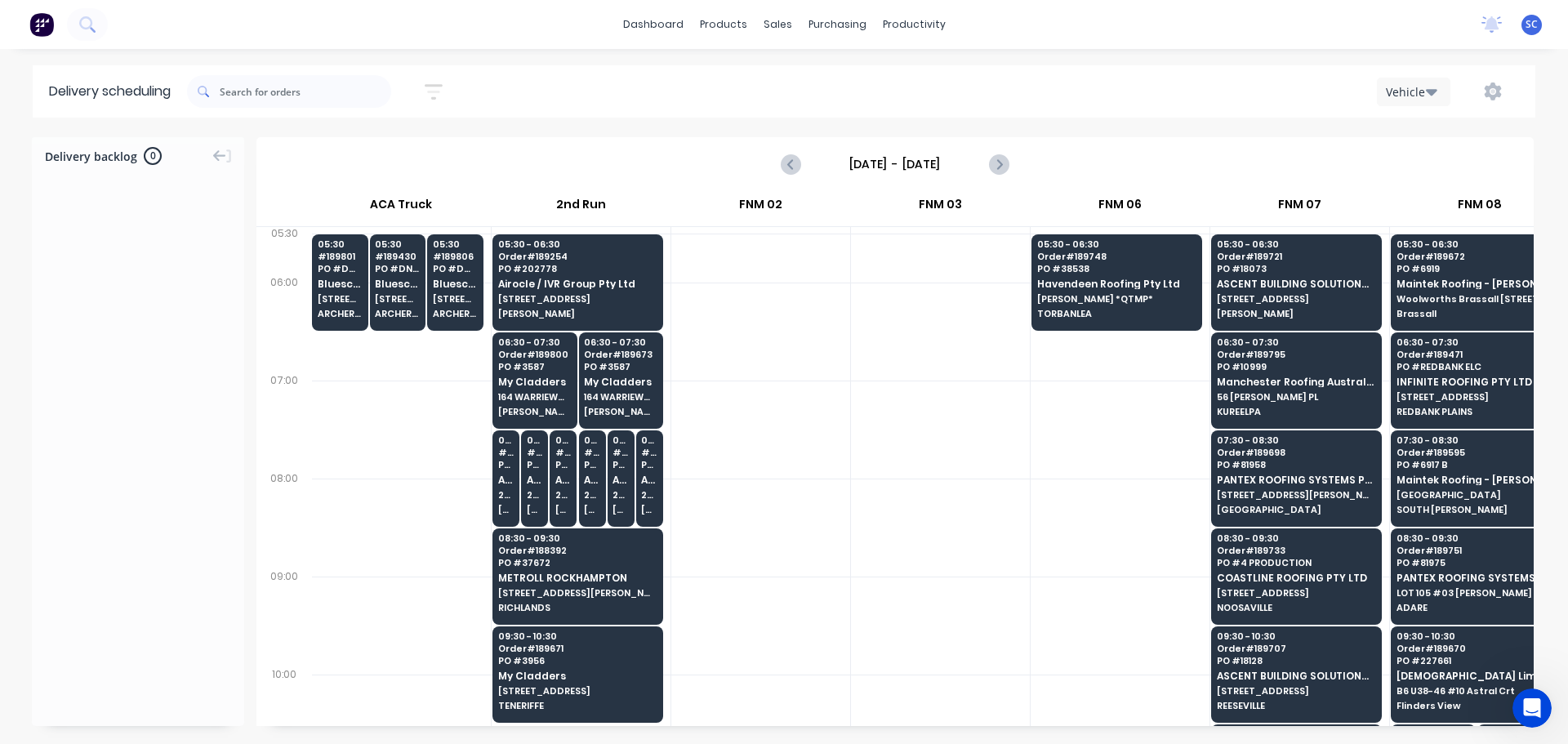
drag, startPoint x: 859, startPoint y: 160, endPoint x: 867, endPoint y: 164, distance: 8.9
click at [862, 161] on input "Friday - 15/08/25" at bounding box center [895, 163] width 162 height 25
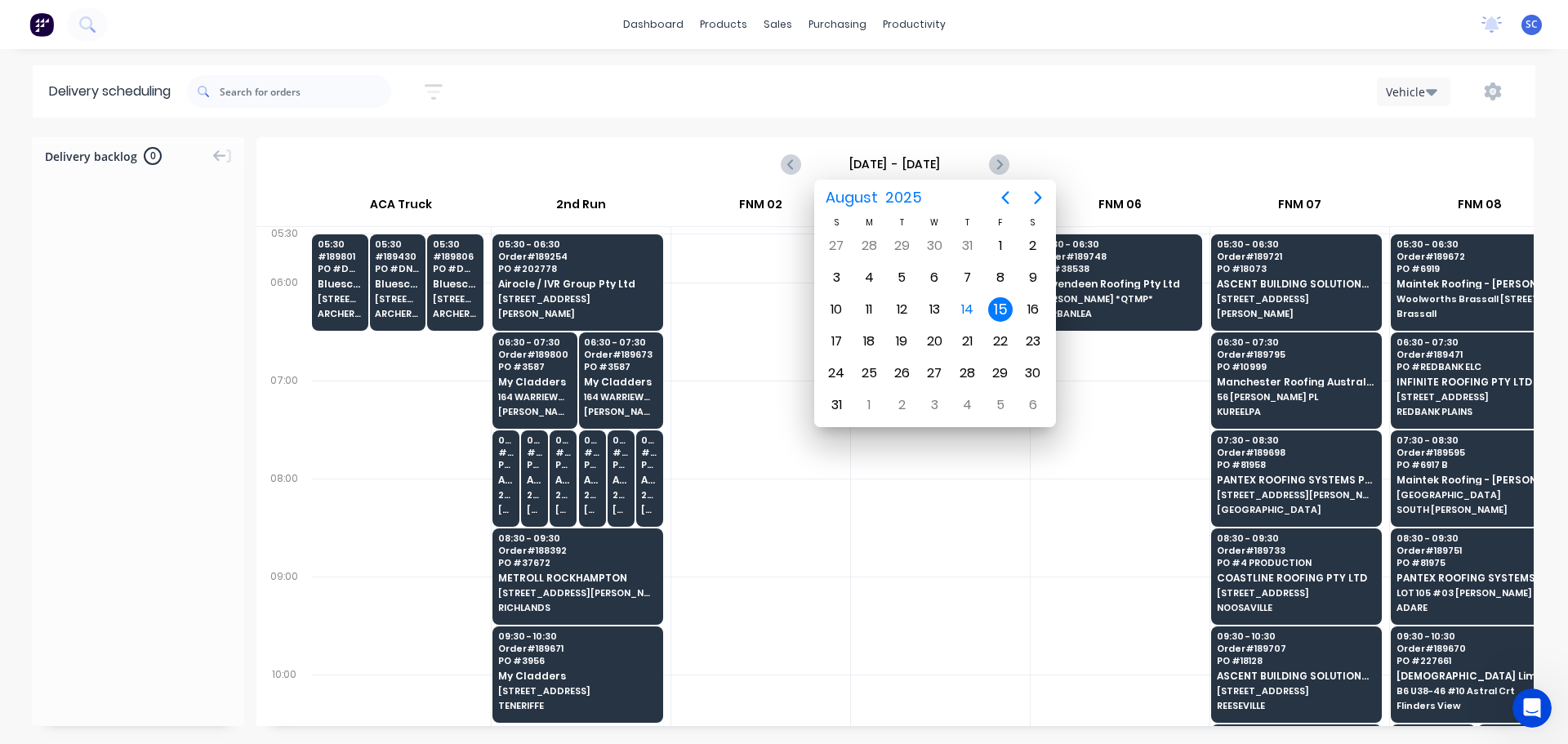
click at [999, 306] on div "15" at bounding box center [1000, 310] width 25 height 25
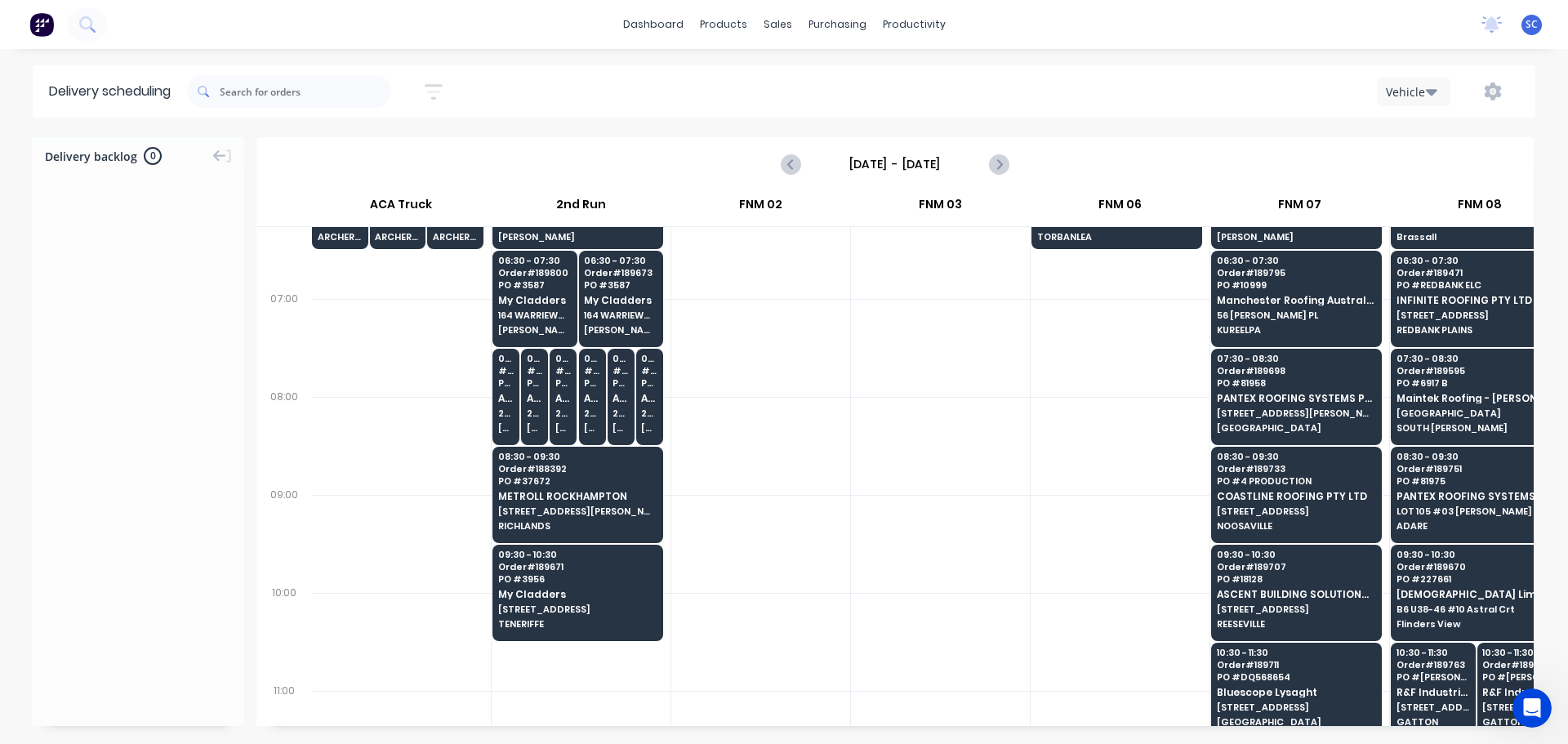
scroll to position [0, 1]
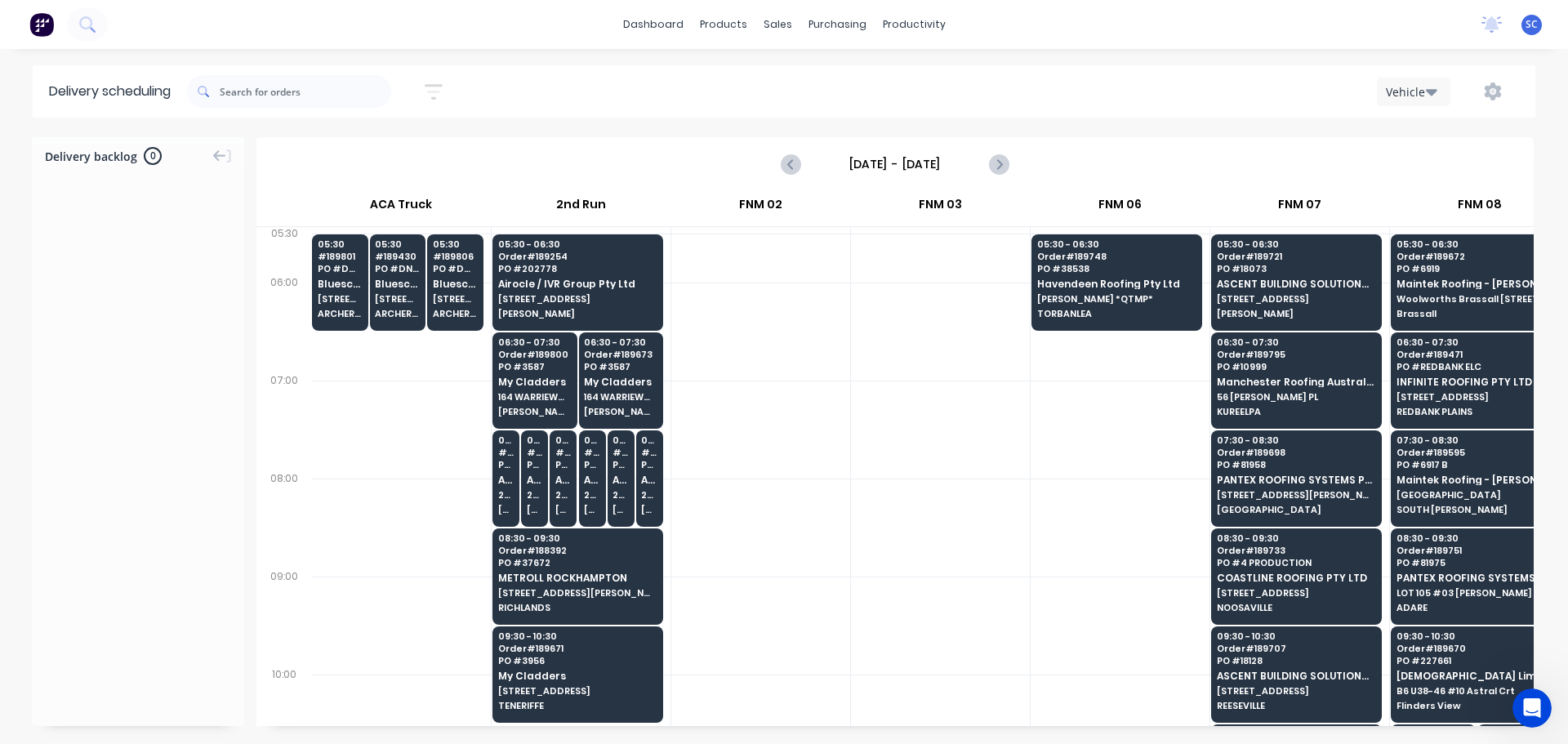
click at [869, 167] on input "Friday - 15/08/25" at bounding box center [895, 163] width 162 height 25
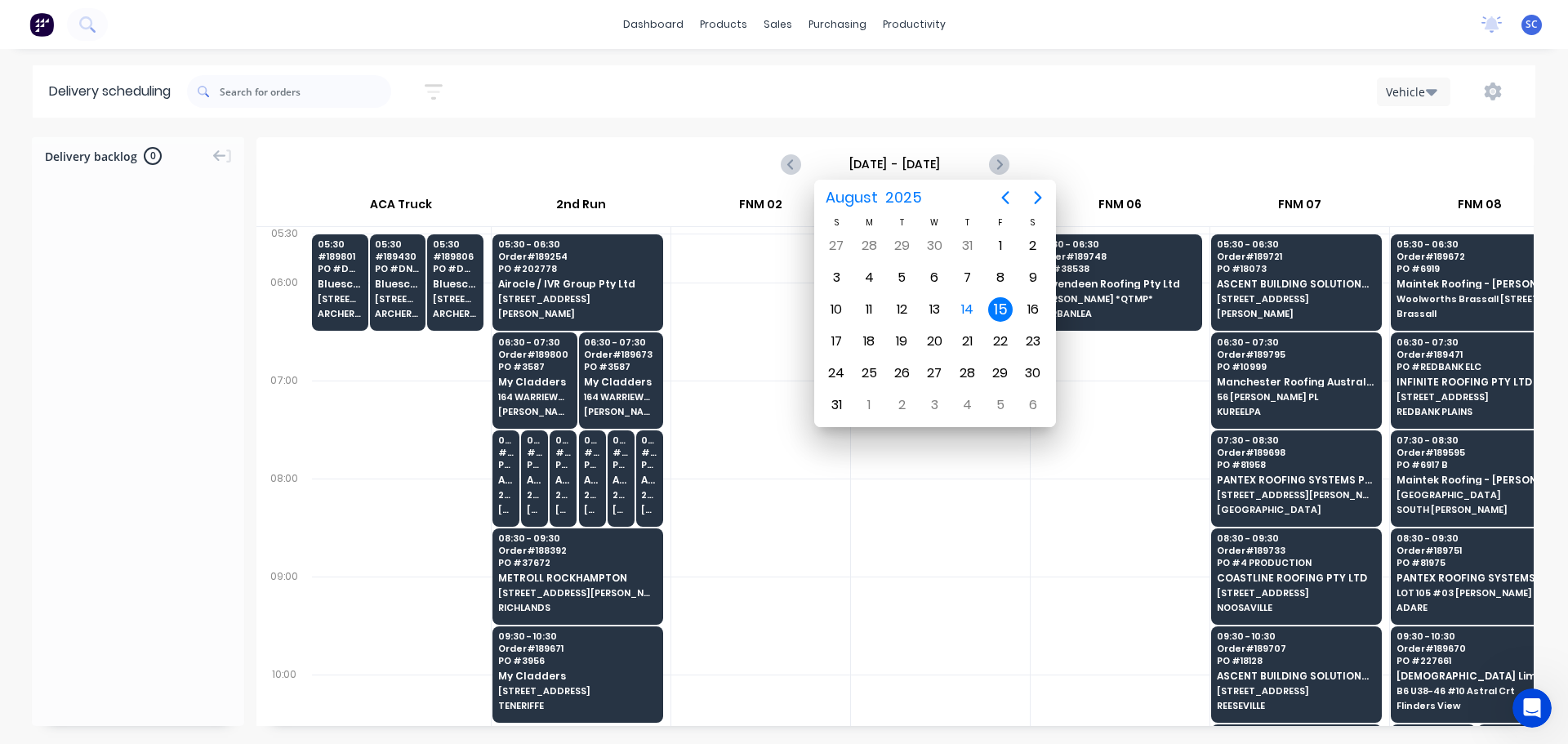
click at [1004, 314] on div "15" at bounding box center [1000, 310] width 25 height 25
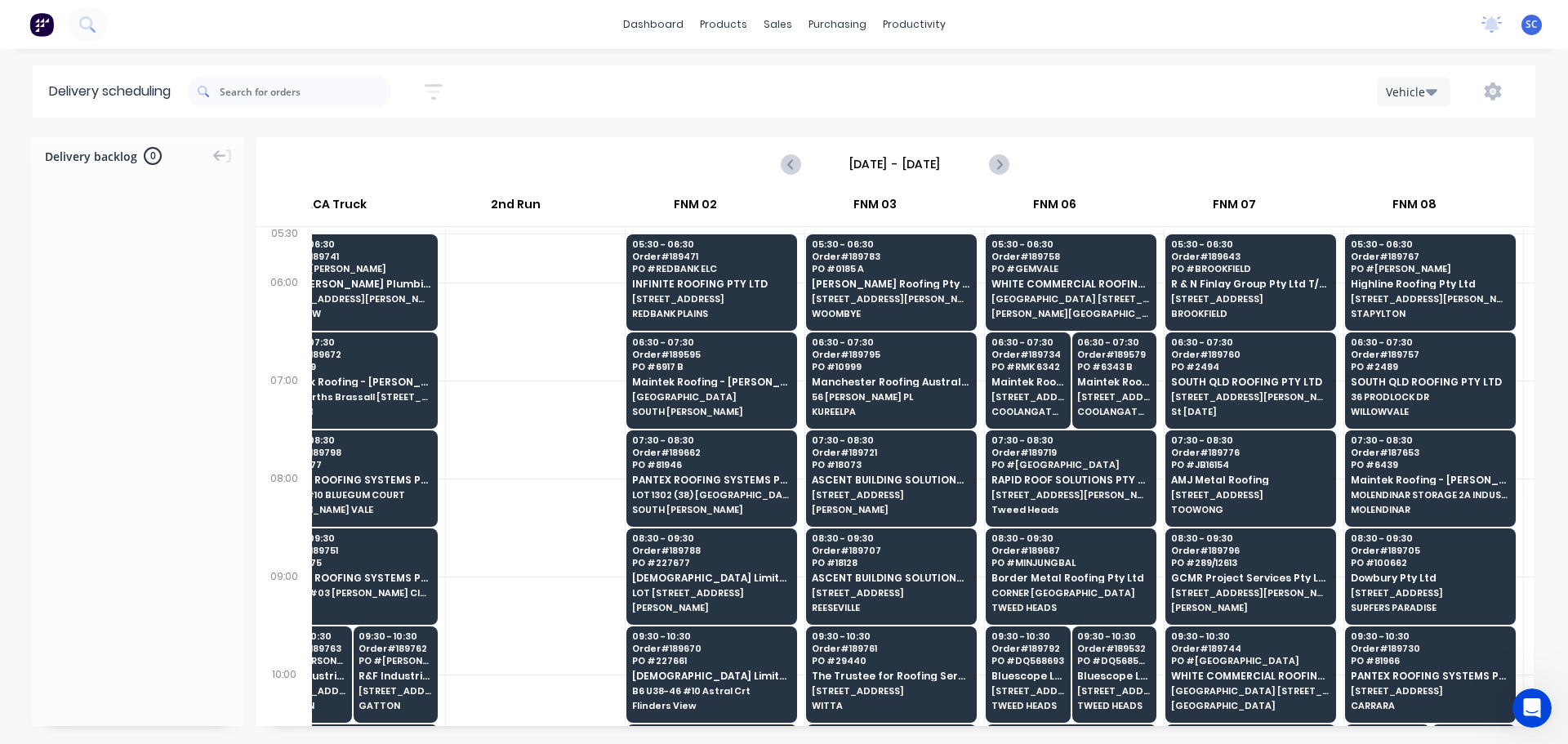
scroll to position [0, 66]
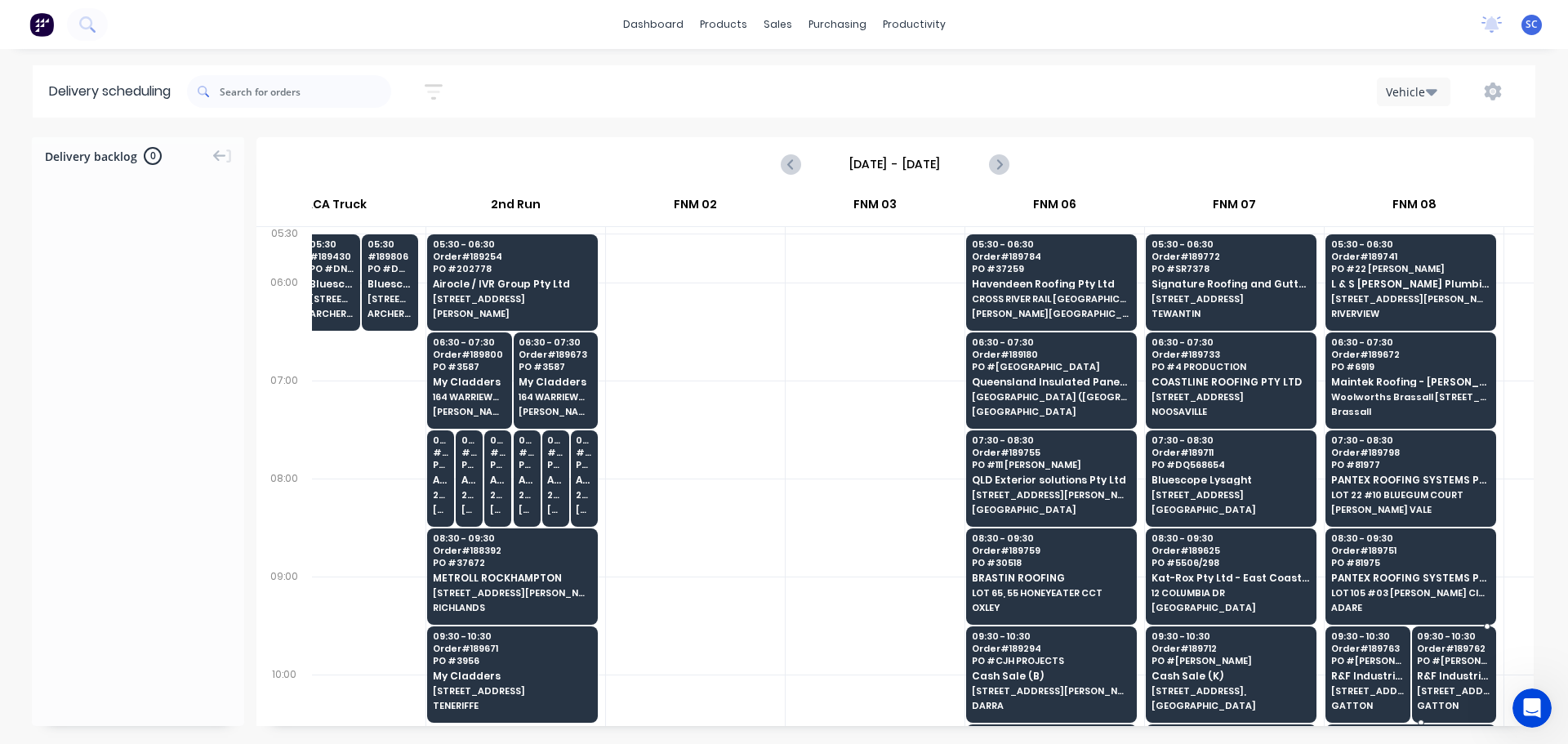
click at [1488, 711] on div "09:30 - 10:30 Order # 189762 PO # Reeves R&F Industries Pty Ltd 98 CRESCENT ST …" at bounding box center [1454, 672] width 84 height 92
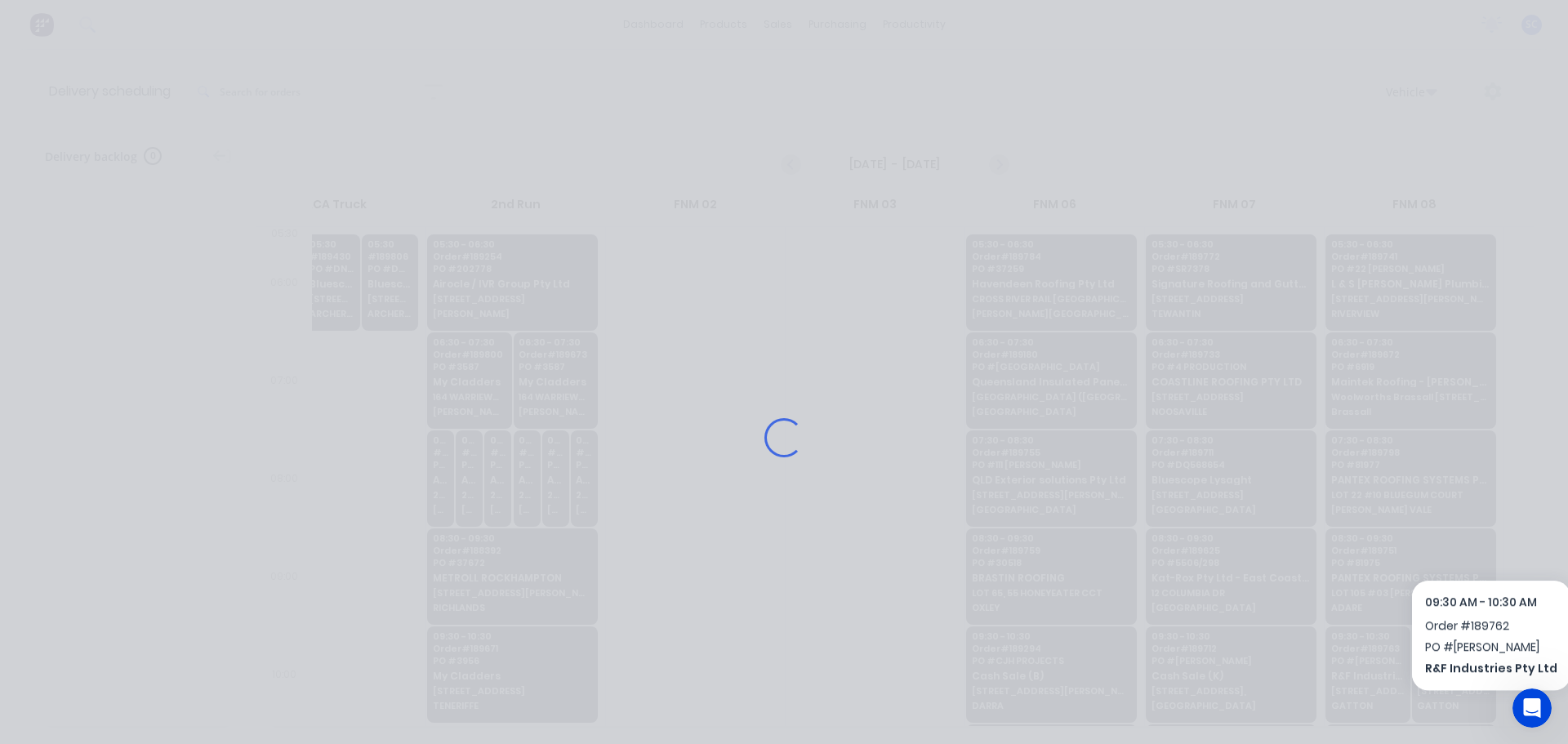
click at [1476, 719] on div "Loading..." at bounding box center [784, 372] width 1568 height 744
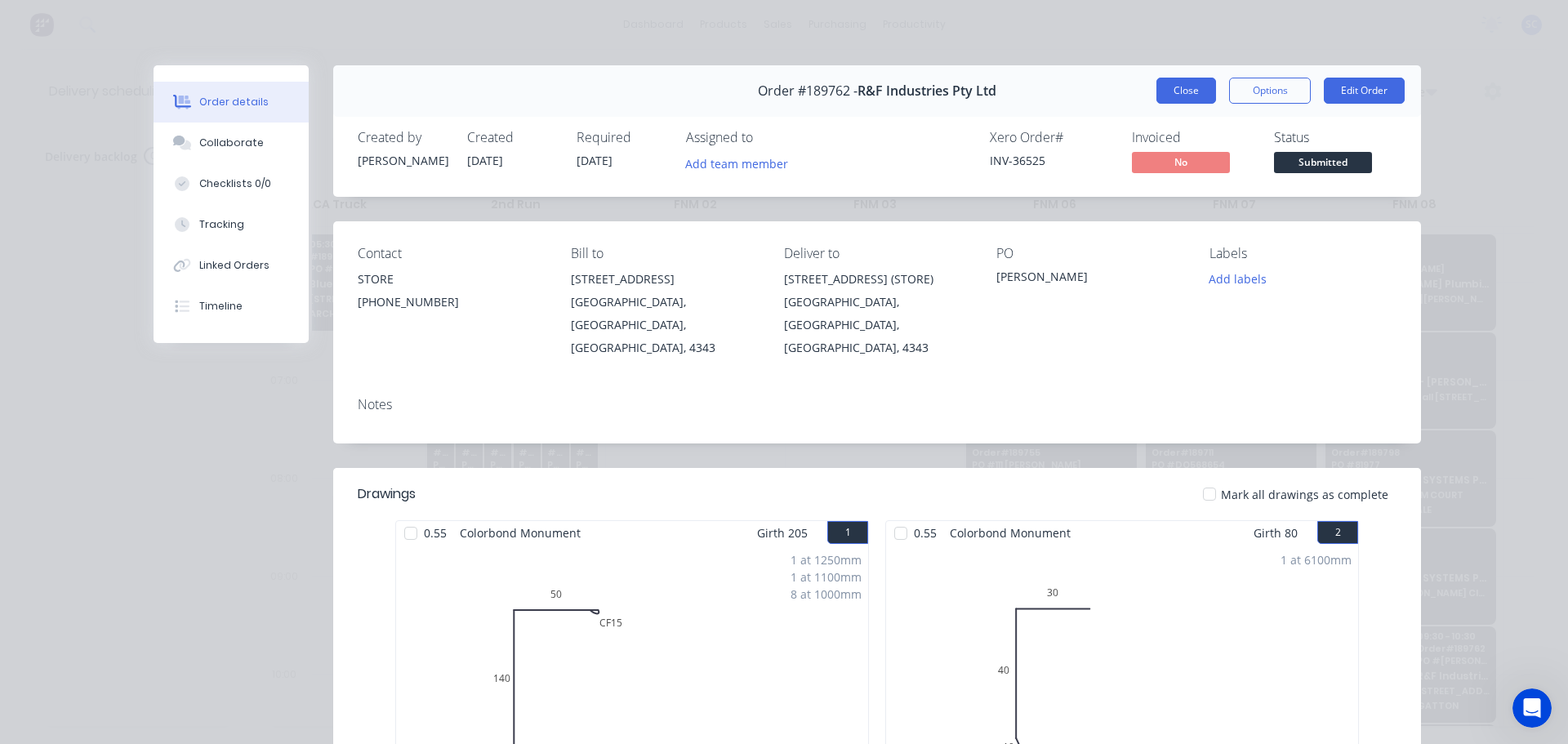
click at [1168, 93] on button "Close" at bounding box center [1186, 90] width 60 height 26
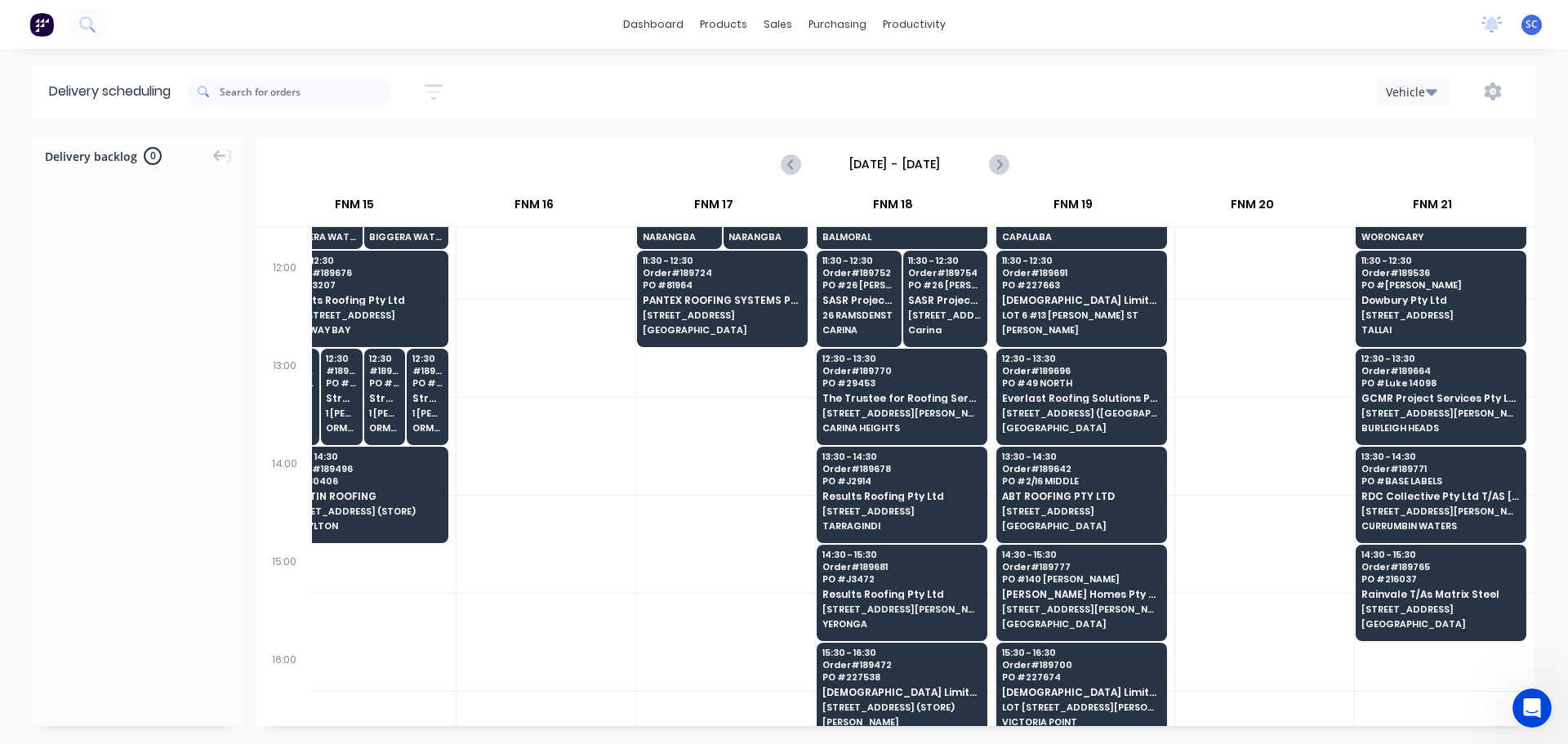
scroll to position [653, 2205]
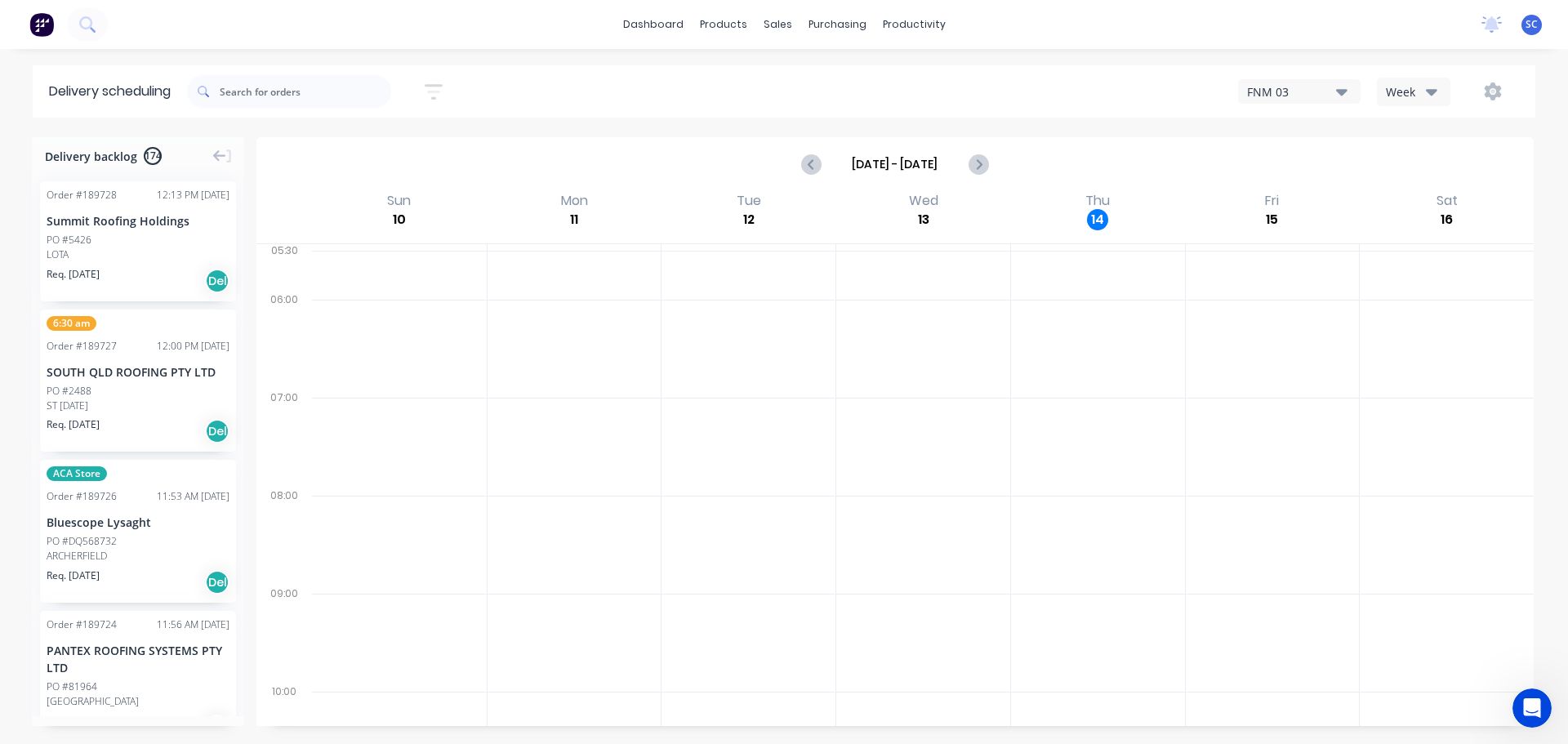
click at [434, 90] on icon "button" at bounding box center [434, 92] width 18 height 20
click at [365, 153] on input at bounding box center [358, 153] width 152 height 25
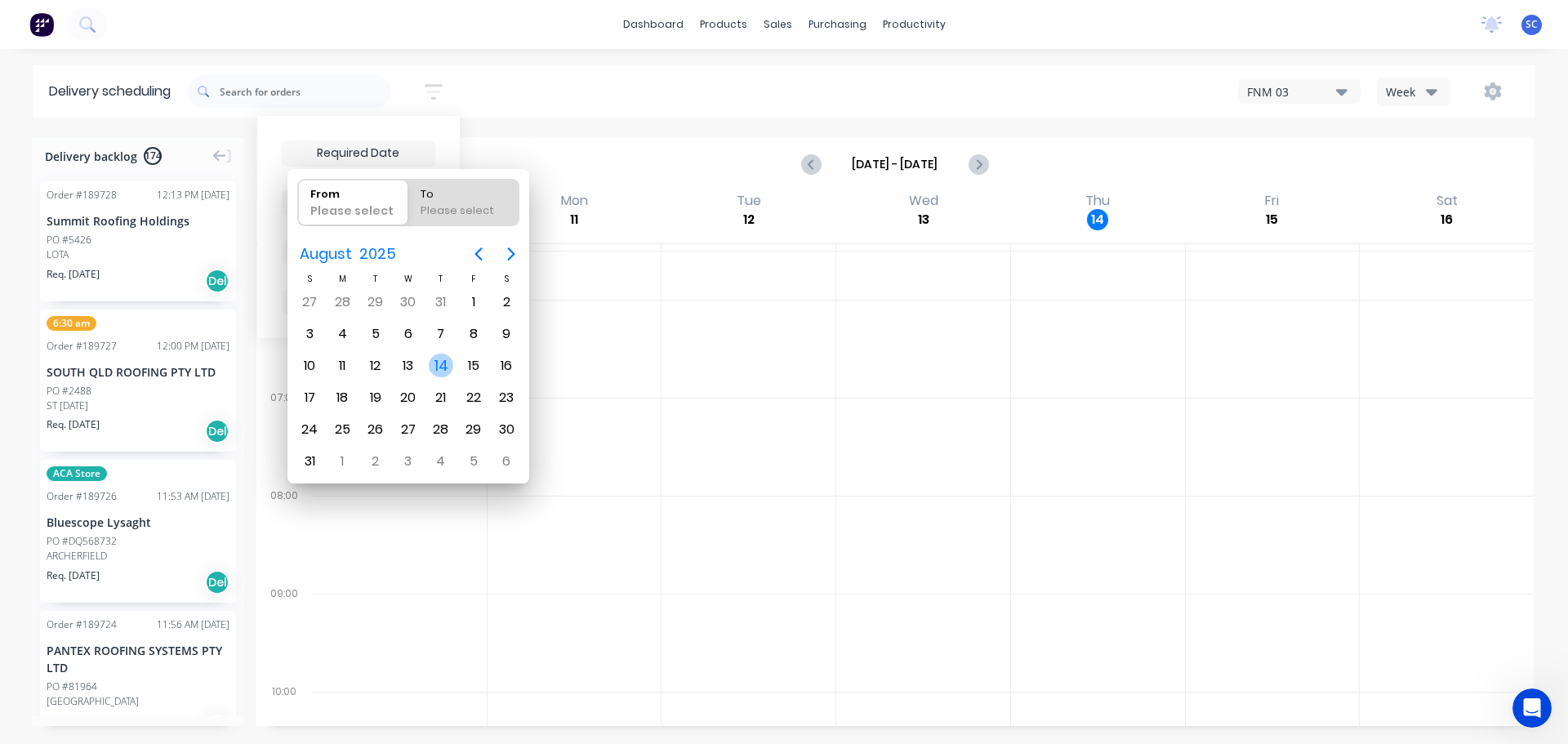
click at [446, 366] on div "14" at bounding box center [441, 366] width 25 height 25
type input "[DATE]"
radio input "false"
radio input "true"
click at [444, 366] on div "14" at bounding box center [441, 366] width 25 height 25
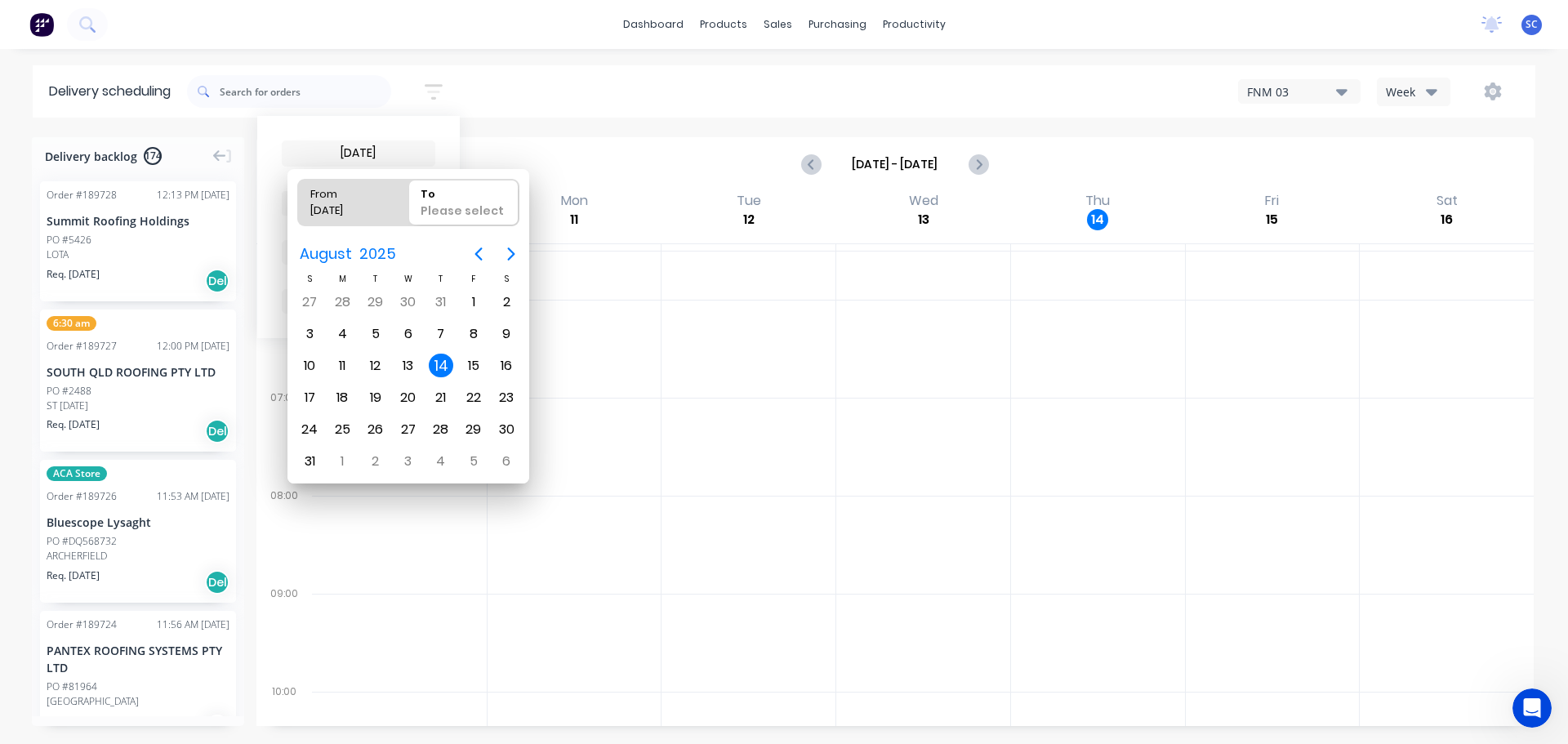
type input "14/08/25 - 14/08/25"
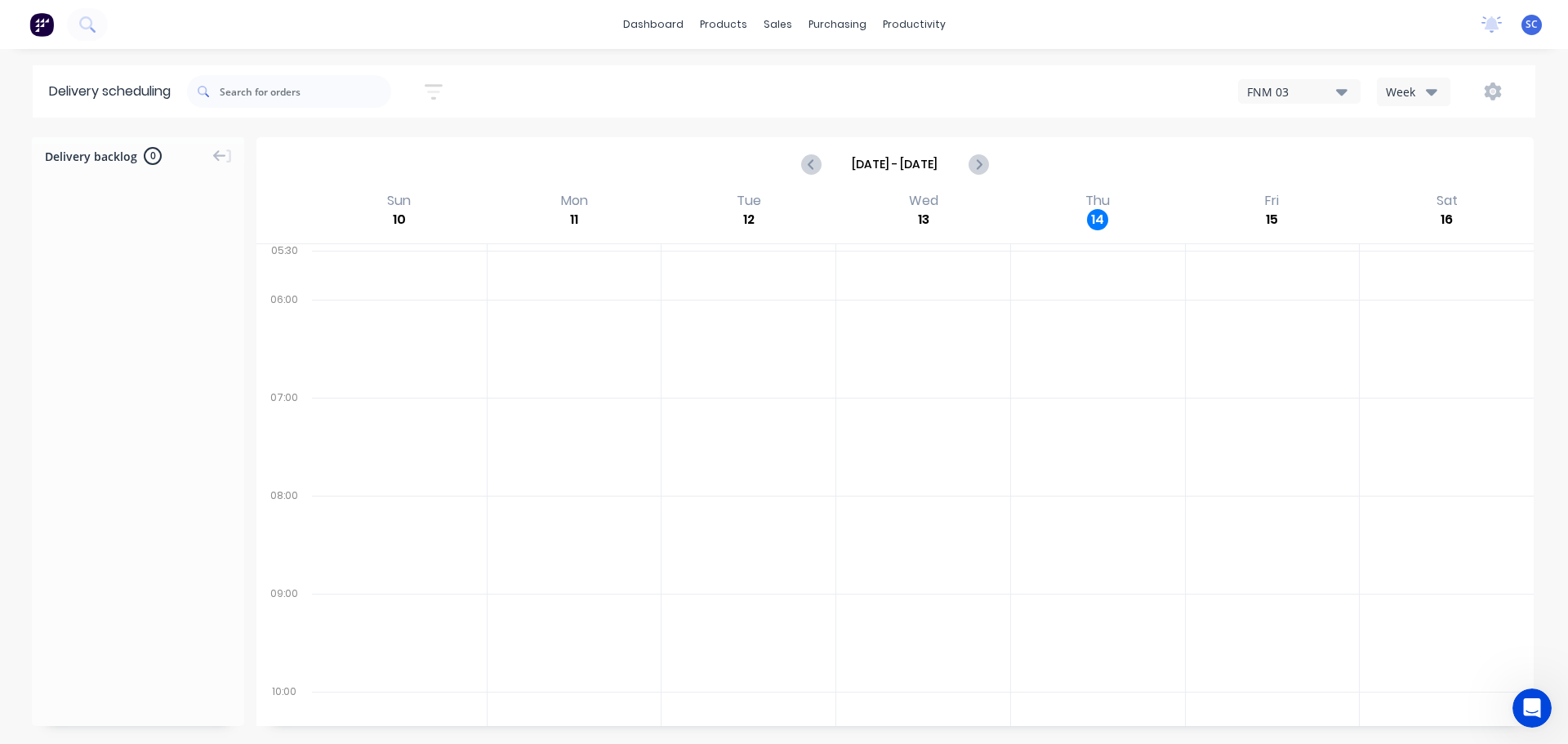
click at [547, 80] on div "14/08/25 - 14/08/25 Sort by Most recent Created date Required date Order number…" at bounding box center [862, 92] width 1348 height 46
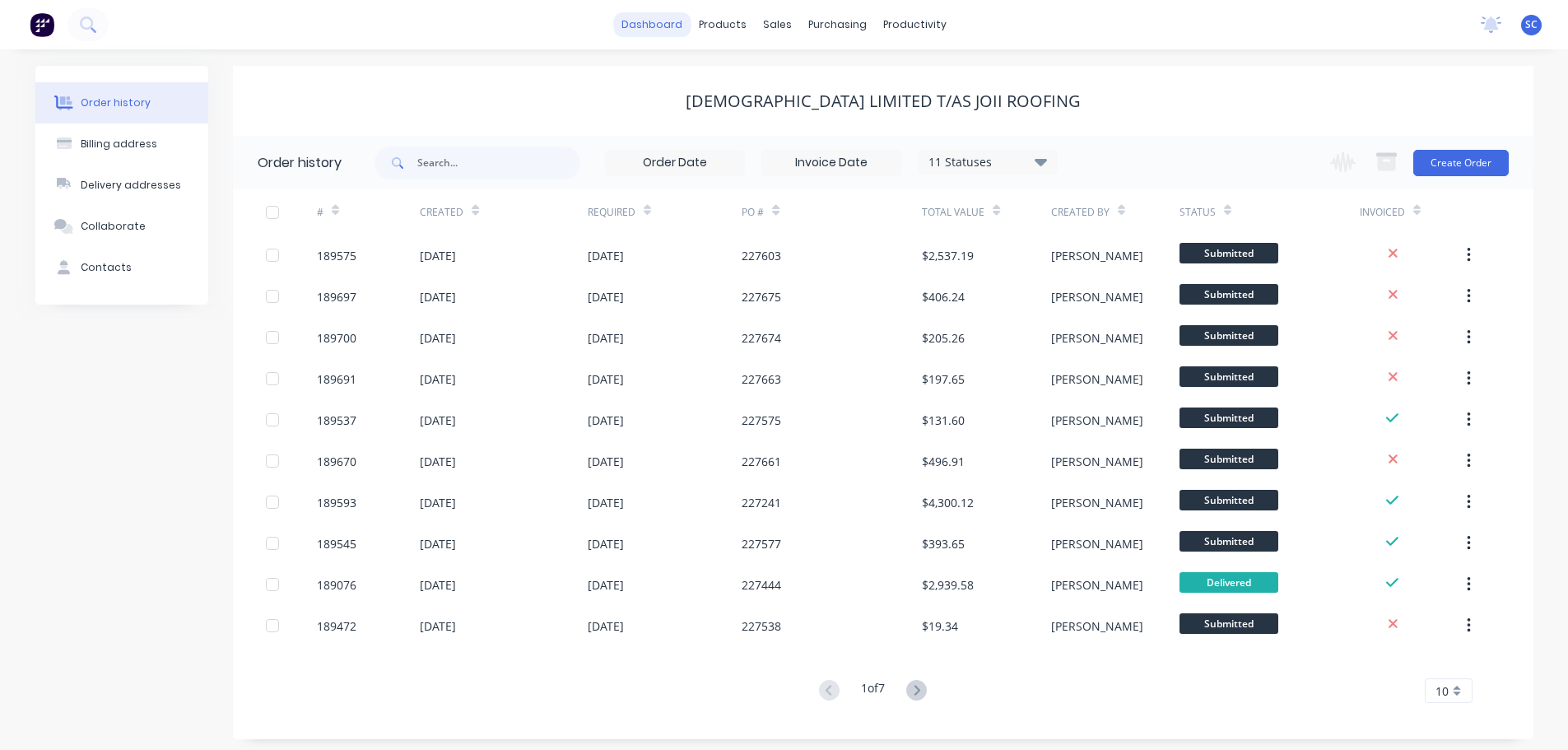
click at [657, 24] on link "dashboard" at bounding box center [652, 24] width 78 height 25
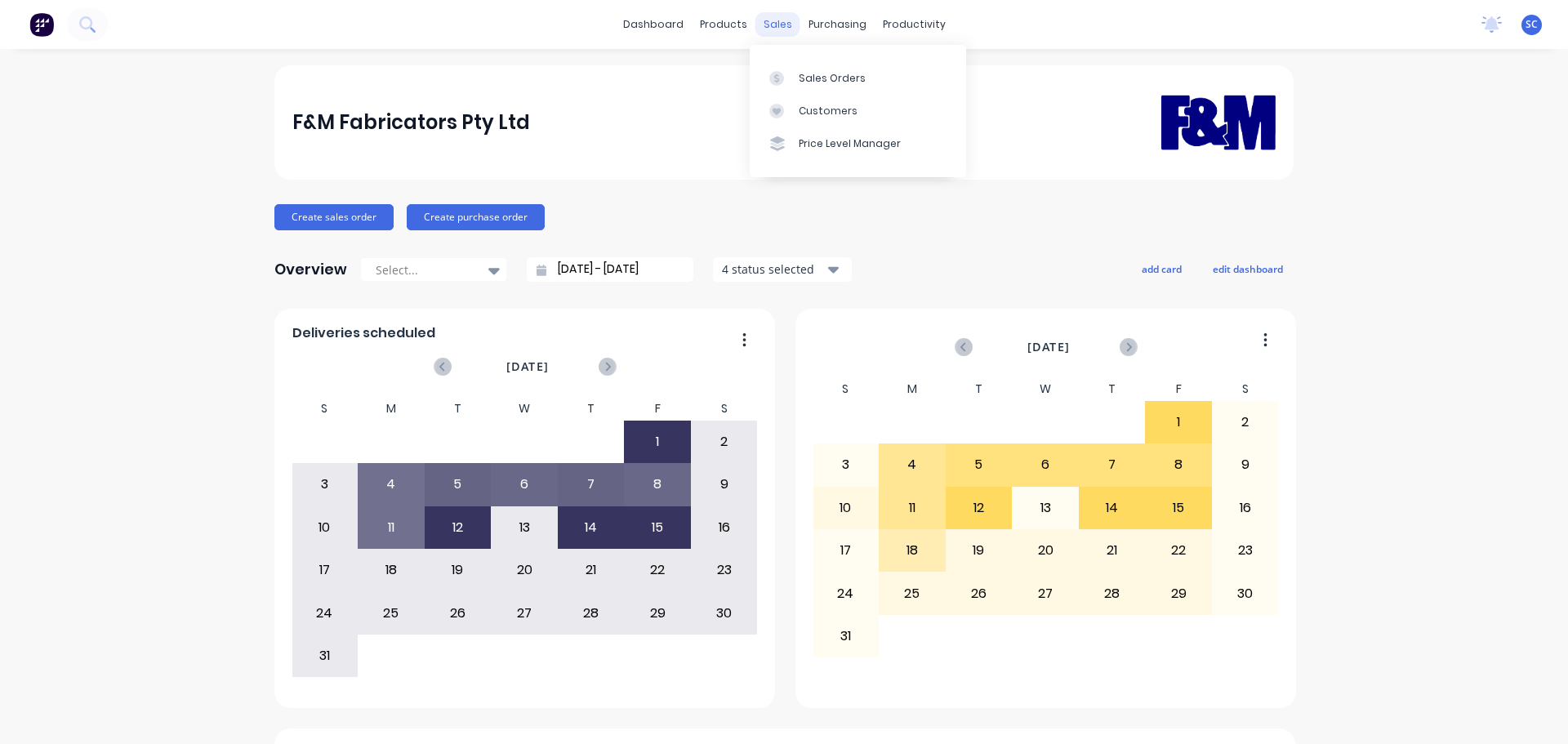
click at [773, 27] on div "sales" at bounding box center [777, 24] width 45 height 25
click at [834, 75] on div "Sales Orders" at bounding box center [832, 78] width 67 height 15
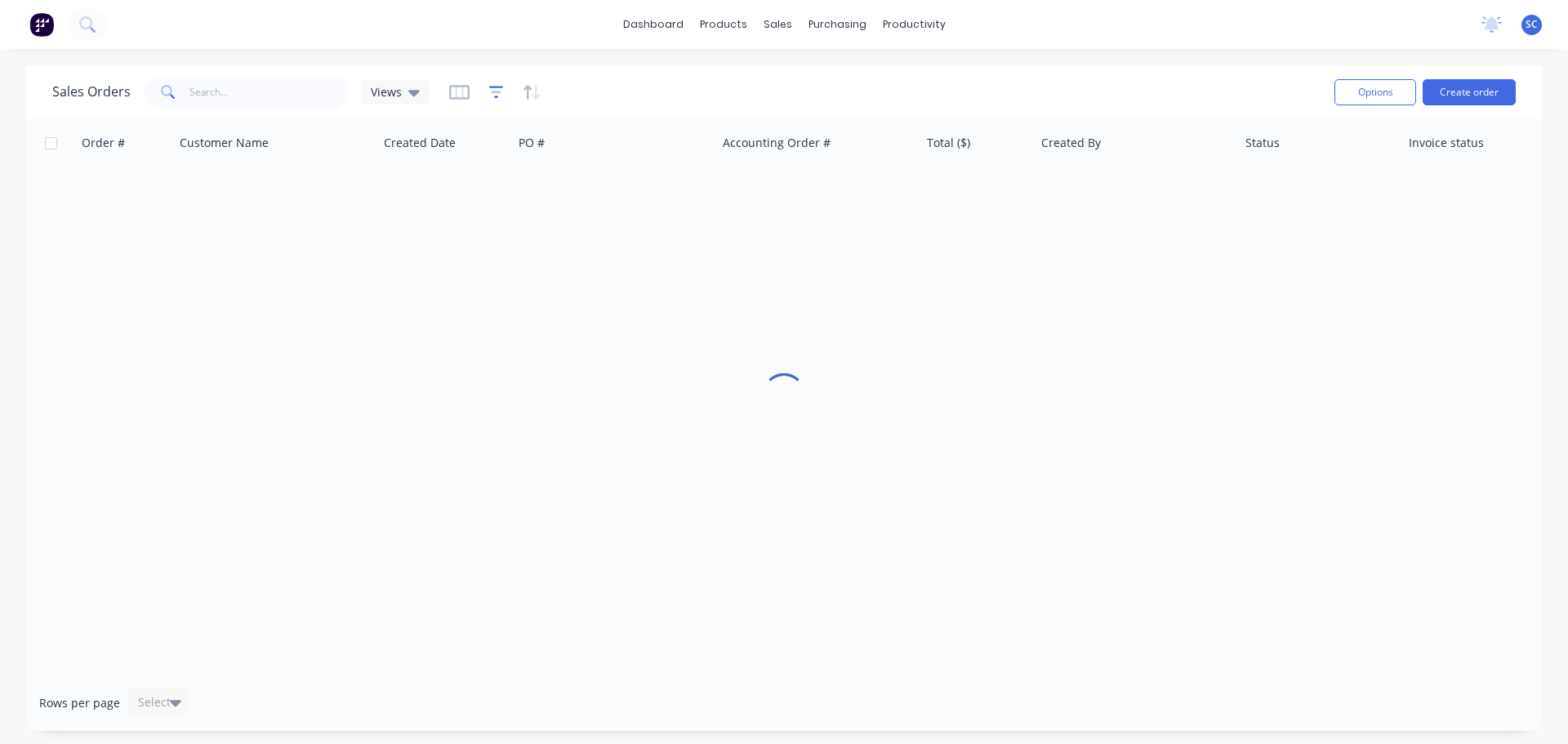
click at [493, 85] on icon "button" at bounding box center [497, 91] width 15 height 12
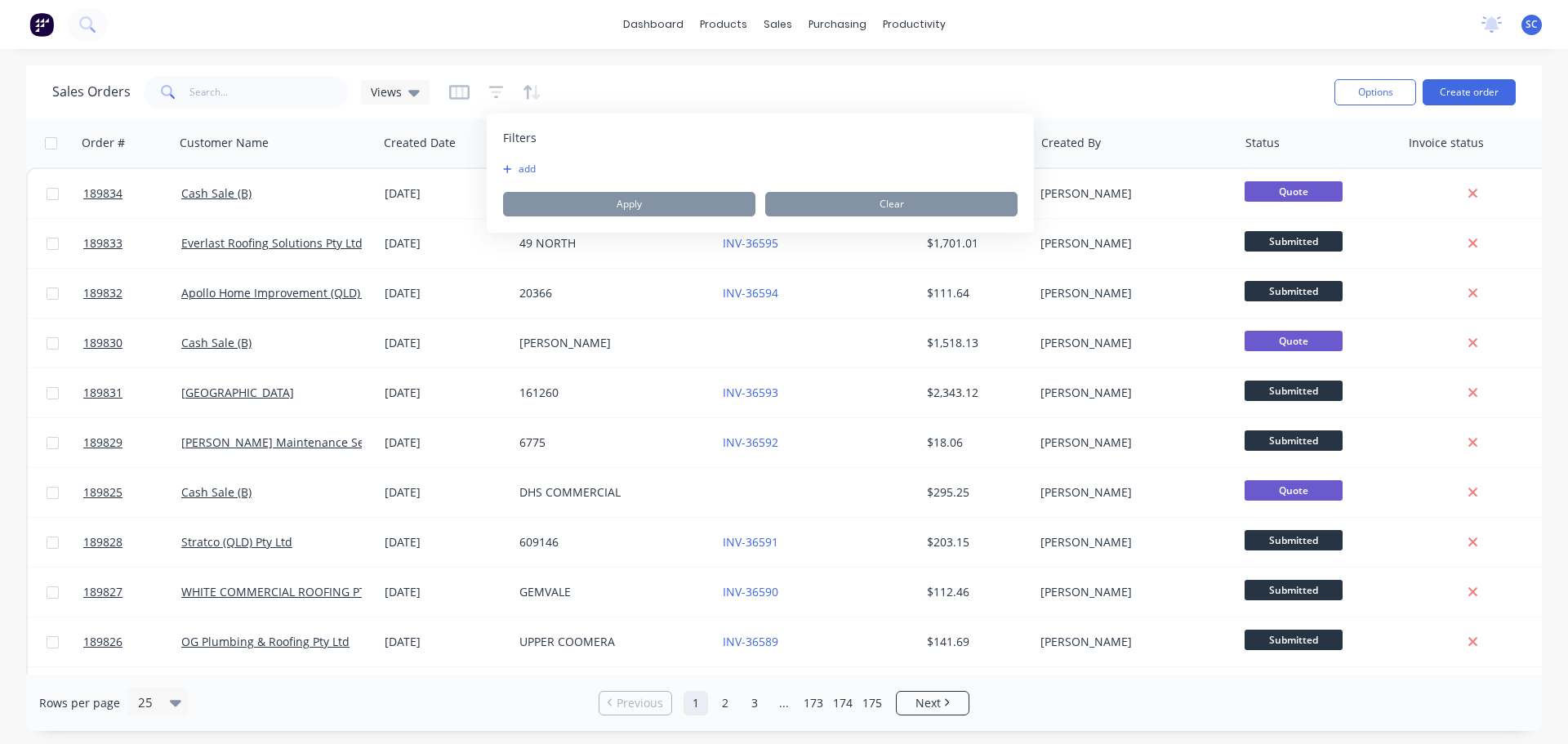
click at [525, 168] on button "add" at bounding box center [524, 169] width 40 height 13
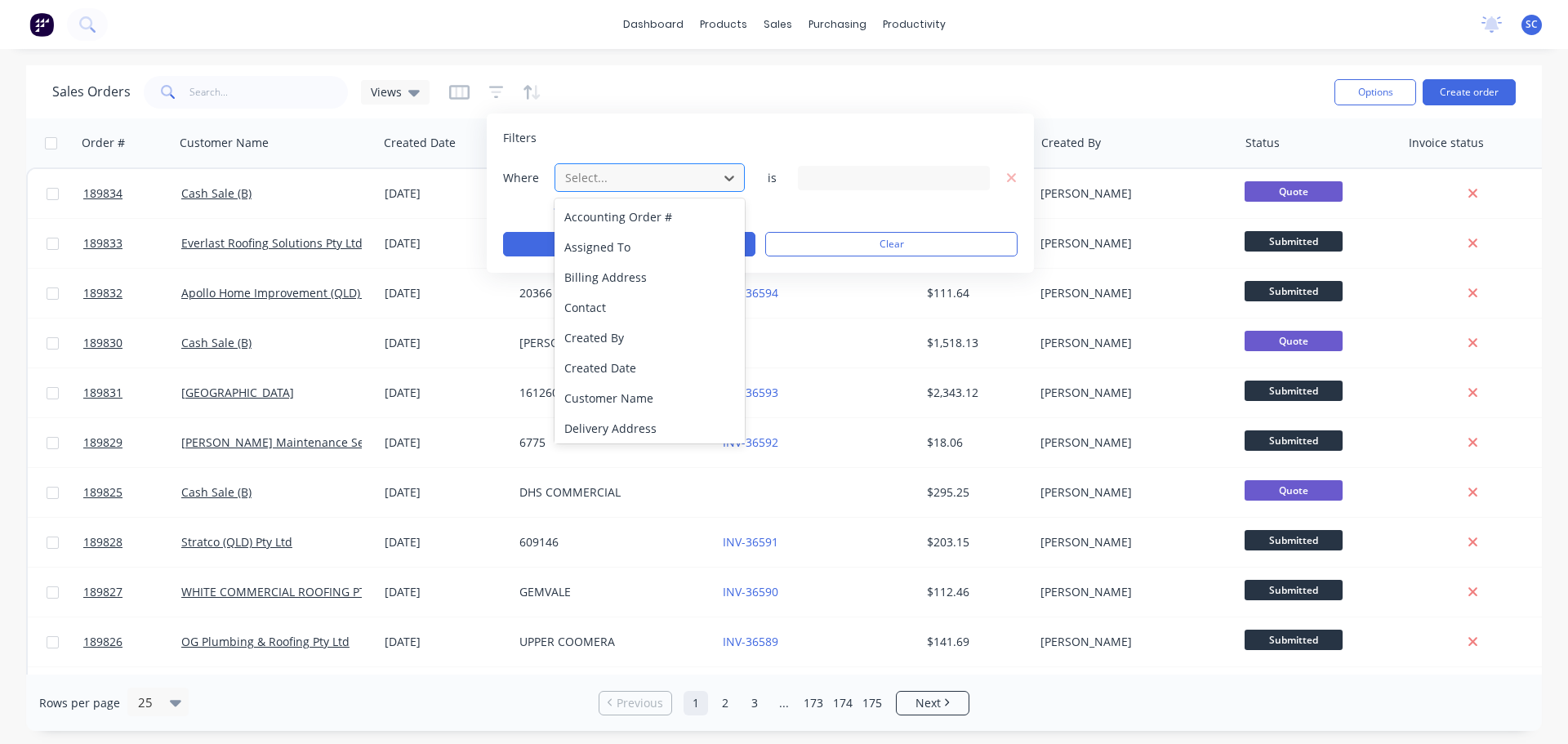
click at [637, 178] on div at bounding box center [637, 177] width 146 height 20
click at [608, 423] on div "Status" at bounding box center [649, 424] width 190 height 30
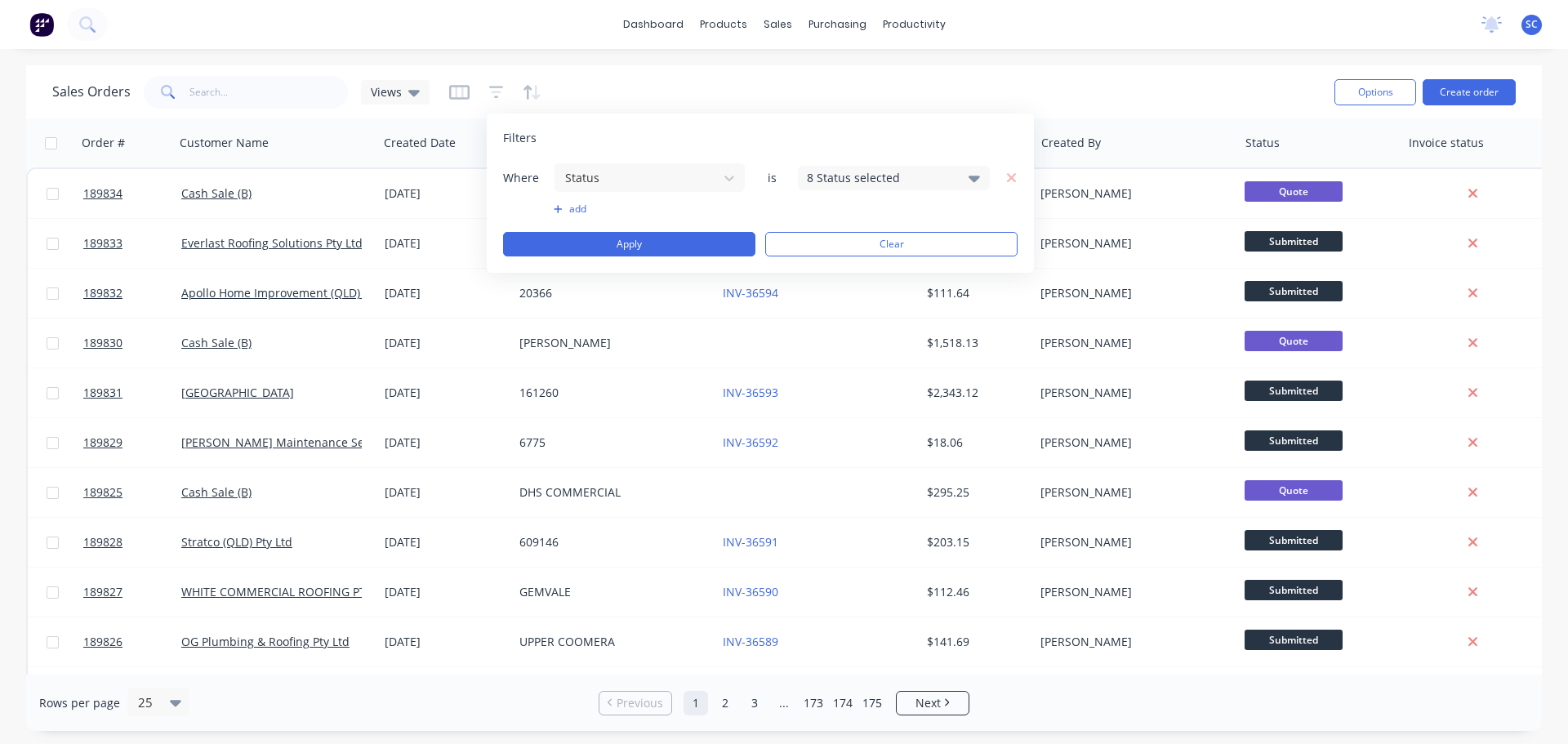
click at [879, 182] on div "8 Status selected" at bounding box center [880, 177] width 148 height 17
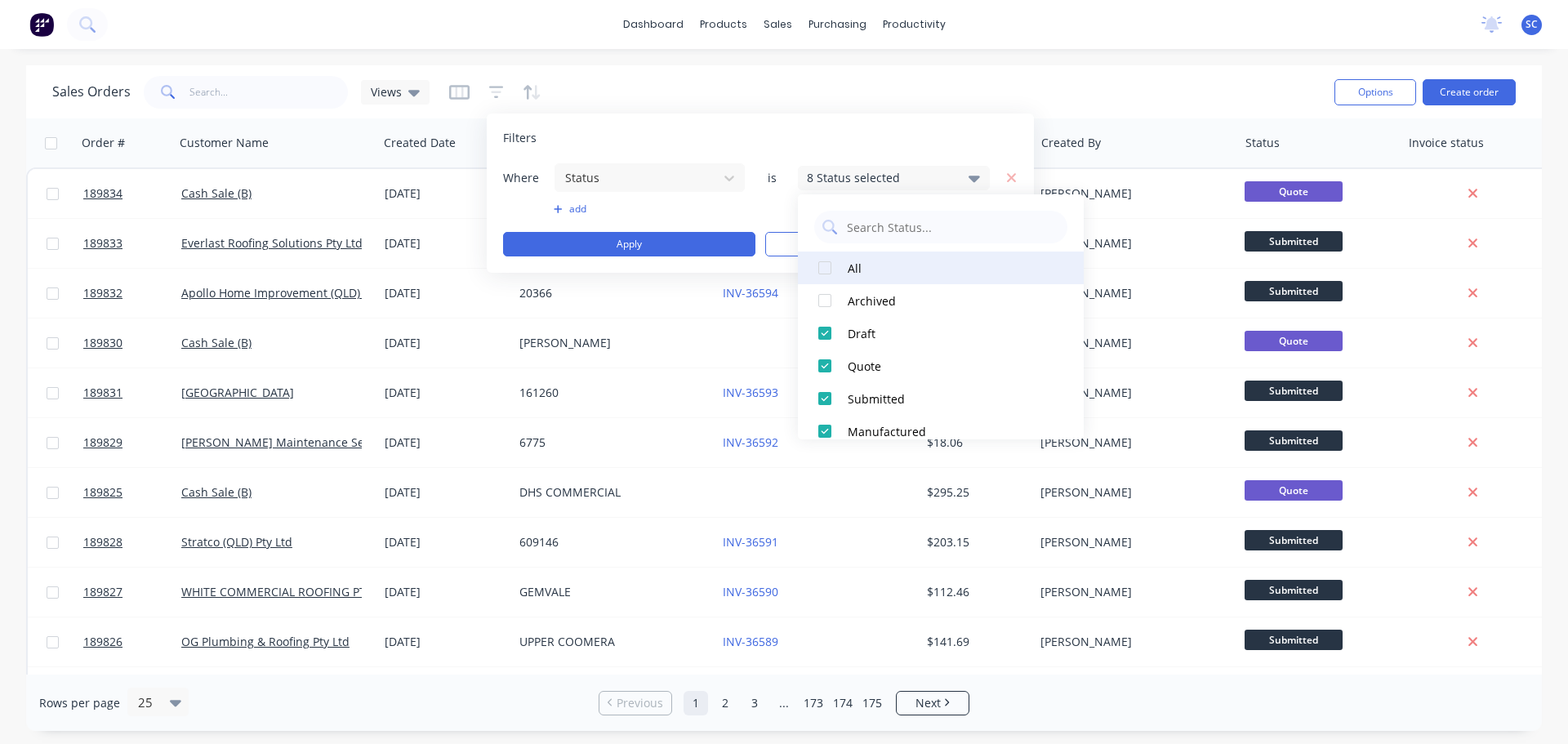
click at [829, 268] on div at bounding box center [825, 268] width 33 height 33
click at [826, 267] on div at bounding box center [825, 268] width 33 height 33
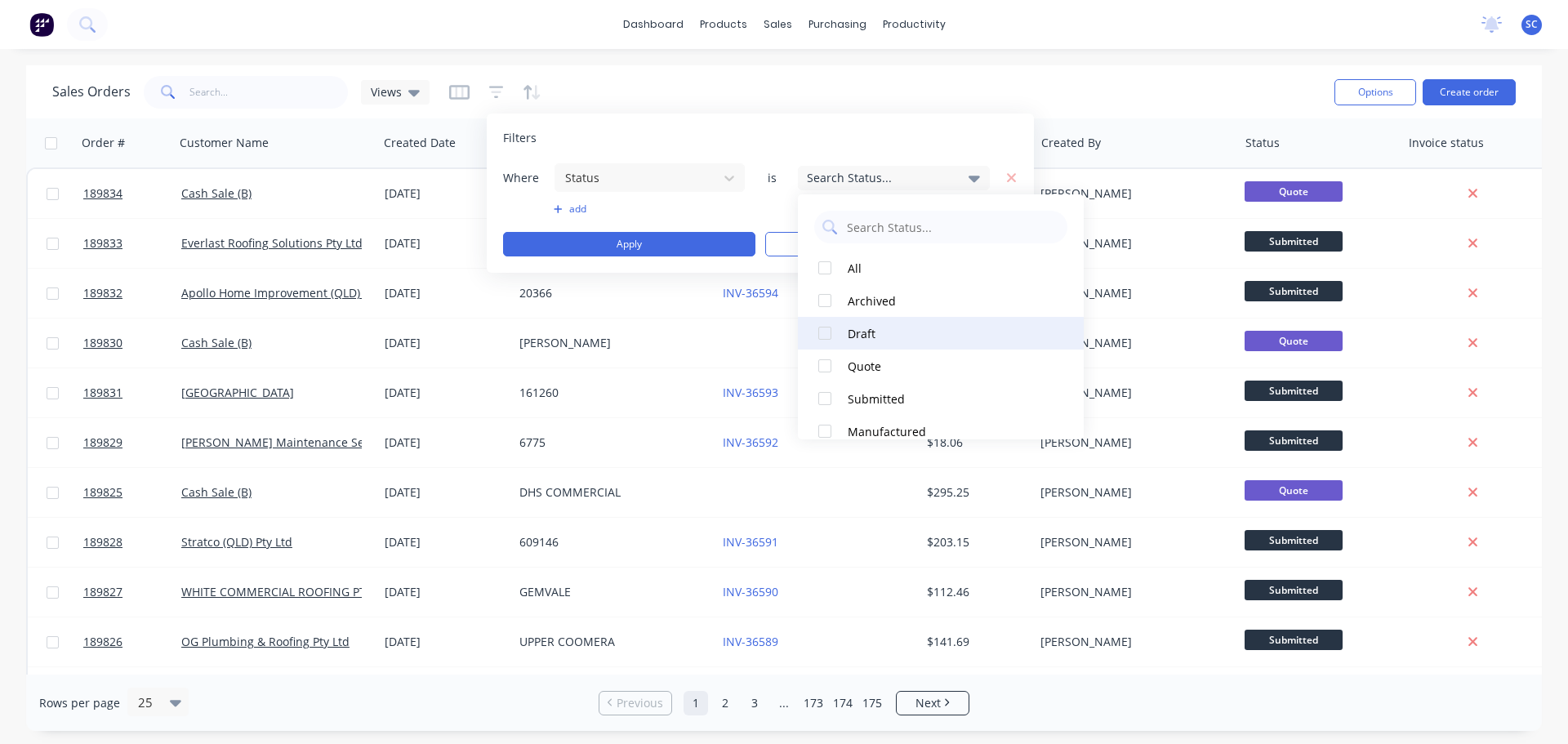
click at [825, 334] on div at bounding box center [825, 333] width 33 height 33
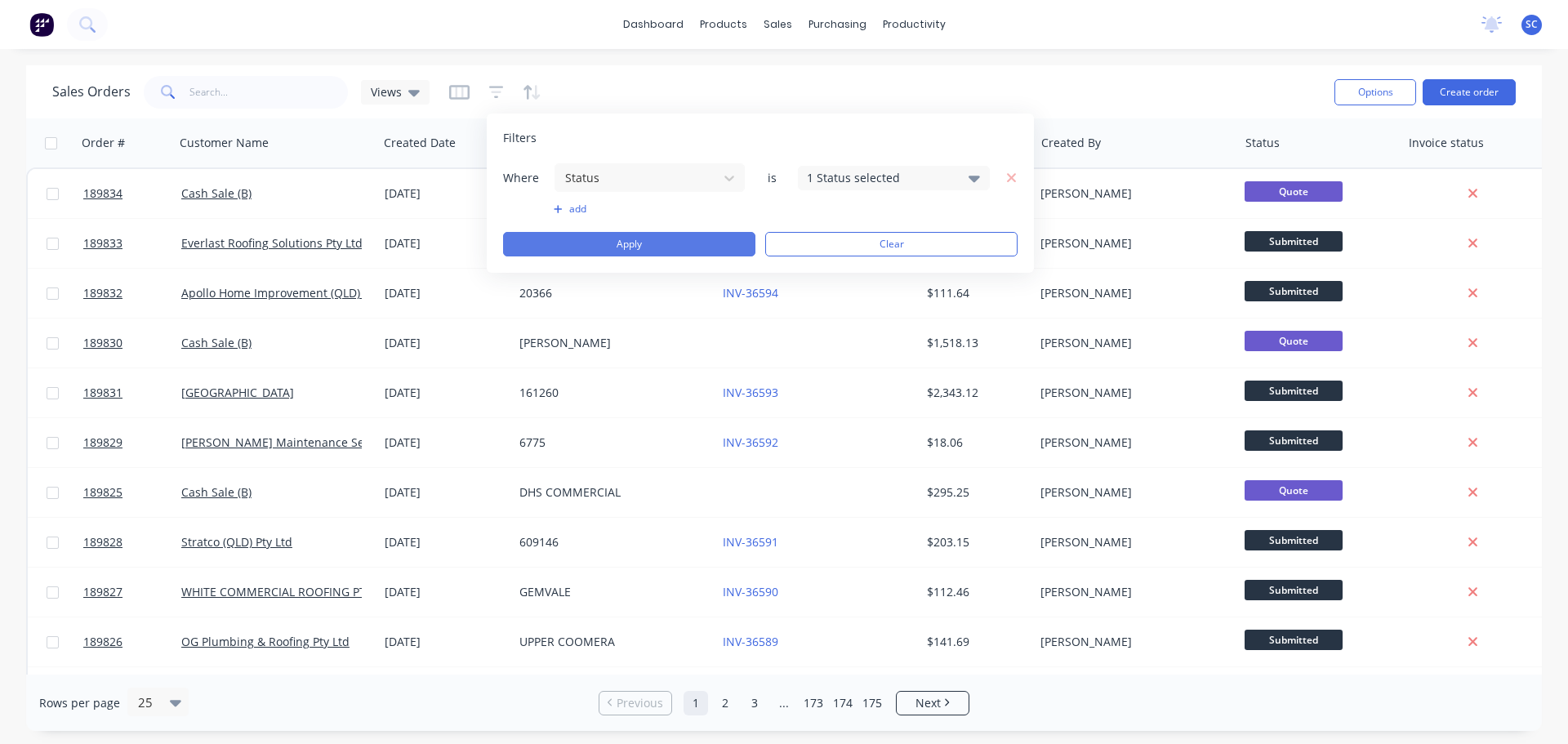
click at [606, 250] on button "Apply" at bounding box center [629, 244] width 253 height 25
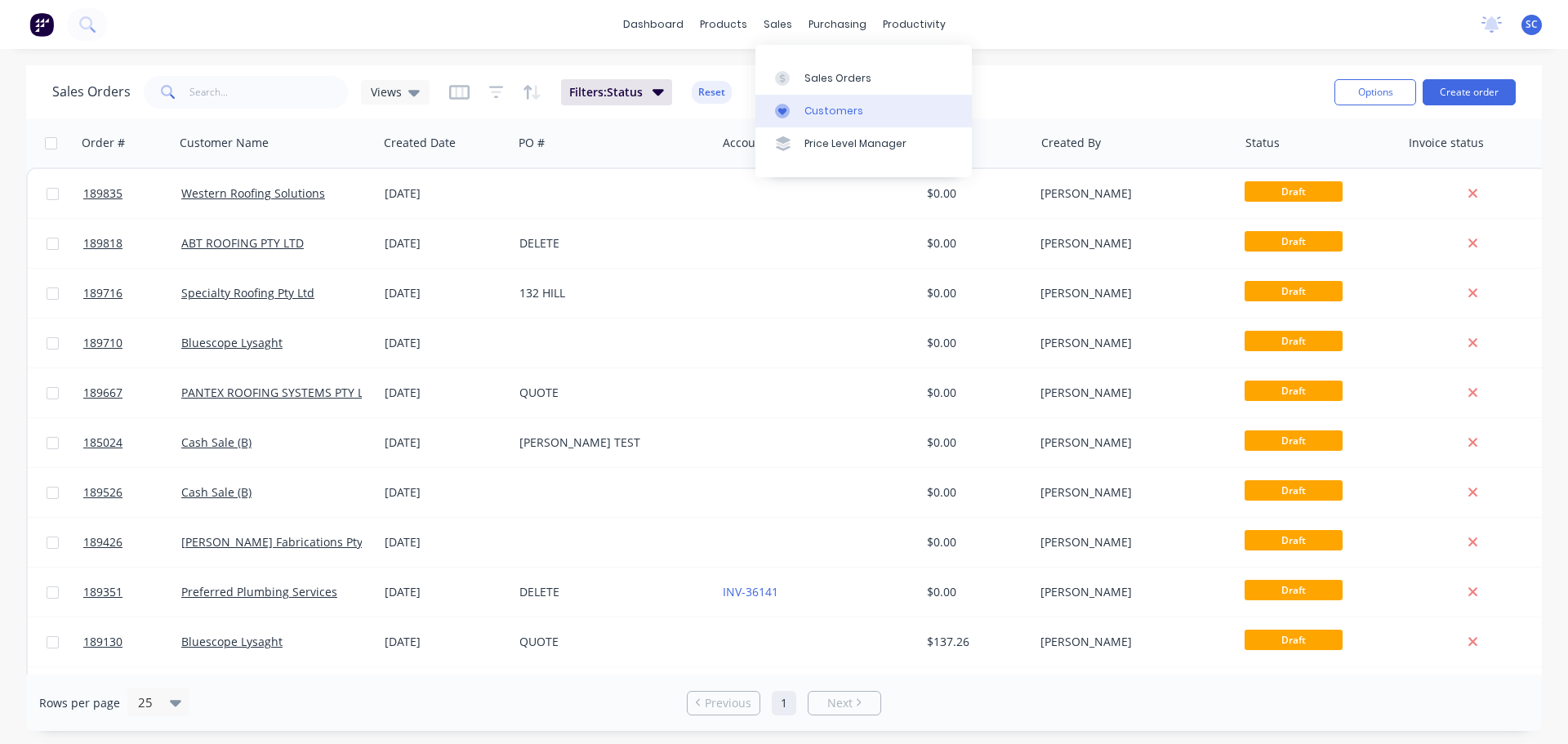
click at [840, 111] on div "Customers" at bounding box center [834, 111] width 59 height 15
